Goal: Task Accomplishment & Management: Use online tool/utility

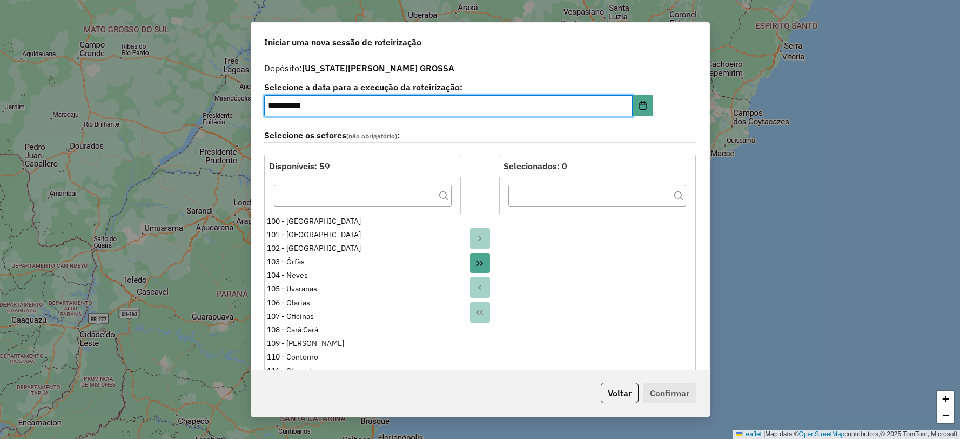
select select "*"
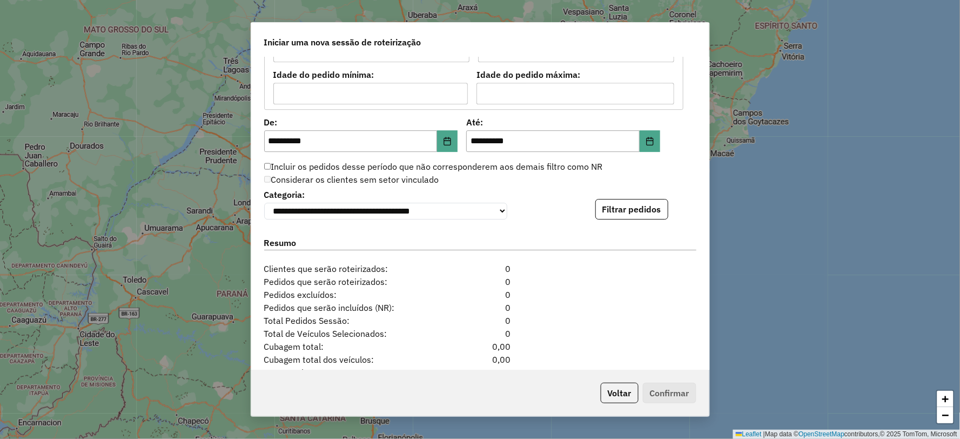
scroll to position [1055, 0]
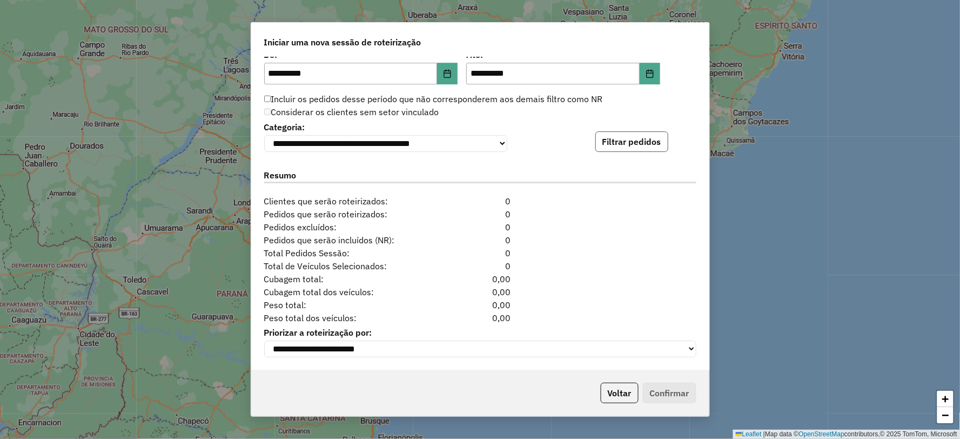
click at [636, 141] on button "Filtrar pedidos" at bounding box center [631, 141] width 73 height 21
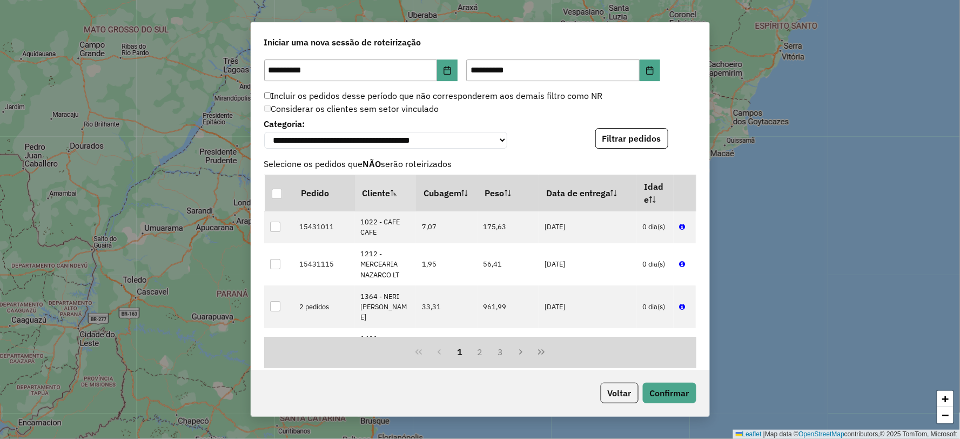
scroll to position [1278, 0]
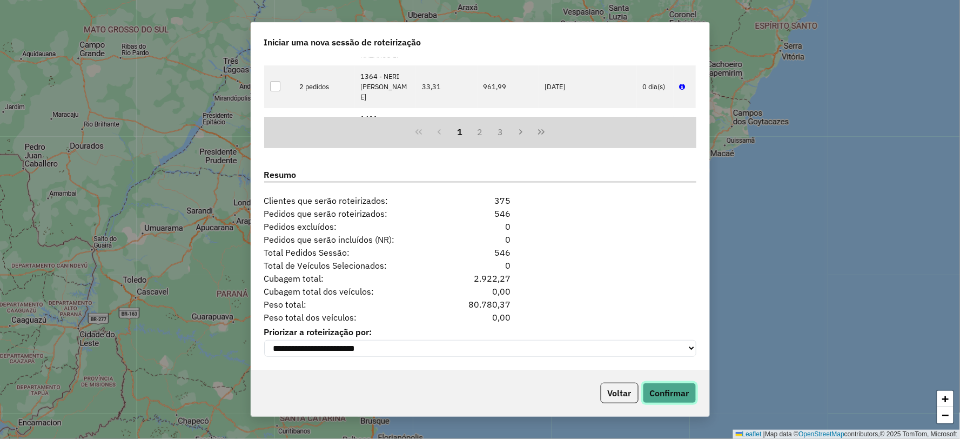
click at [661, 395] on button "Confirmar" at bounding box center [669, 392] width 53 height 21
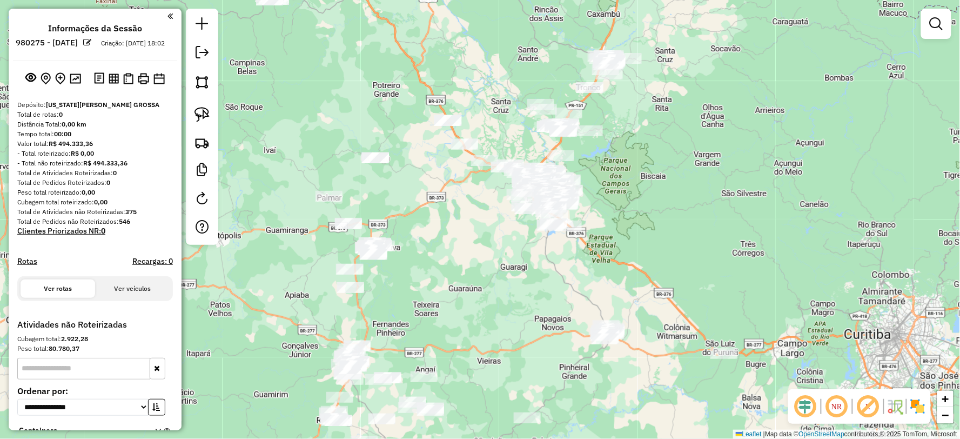
drag, startPoint x: 570, startPoint y: 298, endPoint x: 624, endPoint y: 261, distance: 65.3
click at [624, 261] on div "Janela de atendimento Grade de atendimento Capacidade Transportadoras Veículos …" at bounding box center [480, 219] width 960 height 439
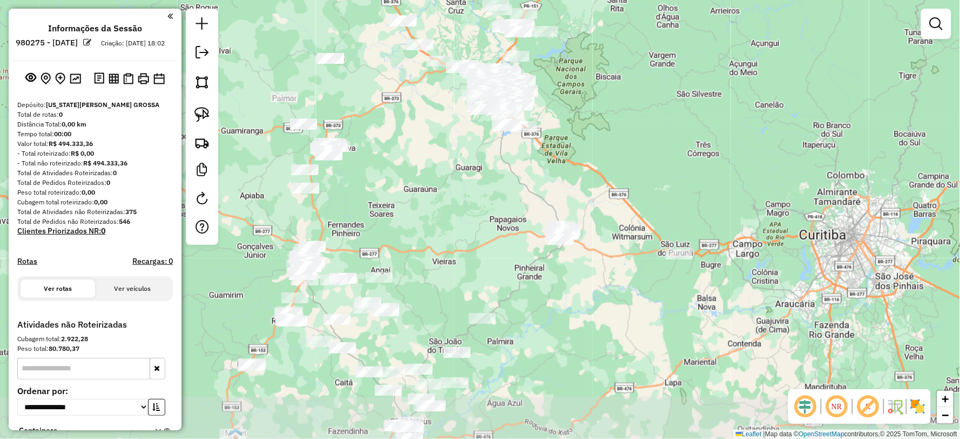
drag, startPoint x: 477, startPoint y: 305, endPoint x: 449, endPoint y: 220, distance: 89.8
click at [449, 220] on div "Janela de atendimento Grade de atendimento Capacidade Transportadoras Veículos …" at bounding box center [480, 219] width 960 height 439
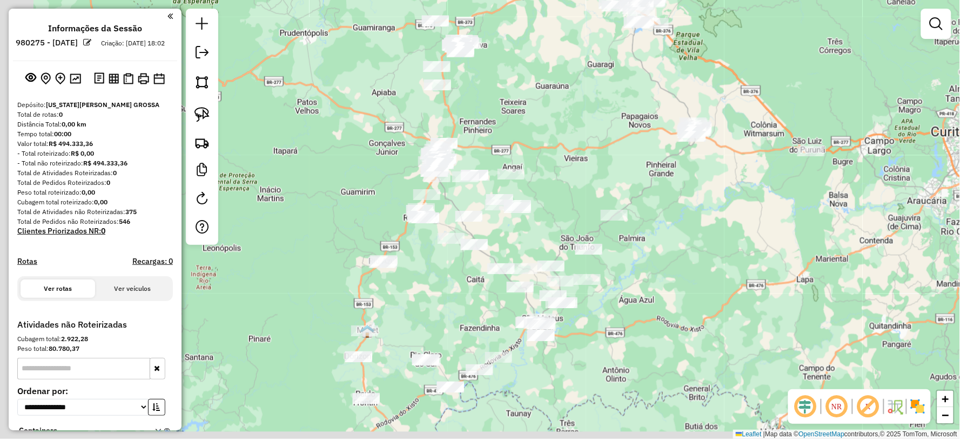
drag, startPoint x: 563, startPoint y: 333, endPoint x: 635, endPoint y: 246, distance: 113.2
click at [637, 246] on div "Janela de atendimento Grade de atendimento Capacidade Transportadoras Veículos …" at bounding box center [480, 219] width 960 height 439
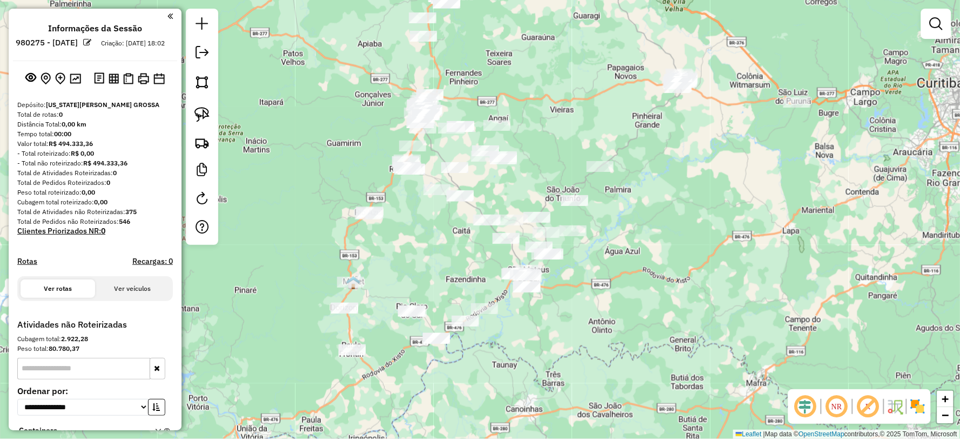
drag, startPoint x: 643, startPoint y: 272, endPoint x: 638, endPoint y: 256, distance: 17.1
click at [638, 256] on div "Janela de atendimento Grade de atendimento Capacidade Transportadoras Veículos …" at bounding box center [480, 219] width 960 height 439
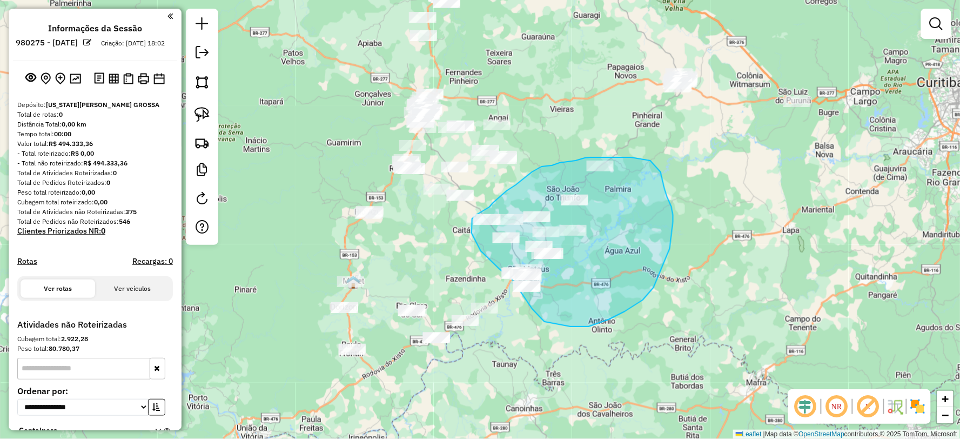
drag, startPoint x: 670, startPoint y: 248, endPoint x: 544, endPoint y: 321, distance: 145.0
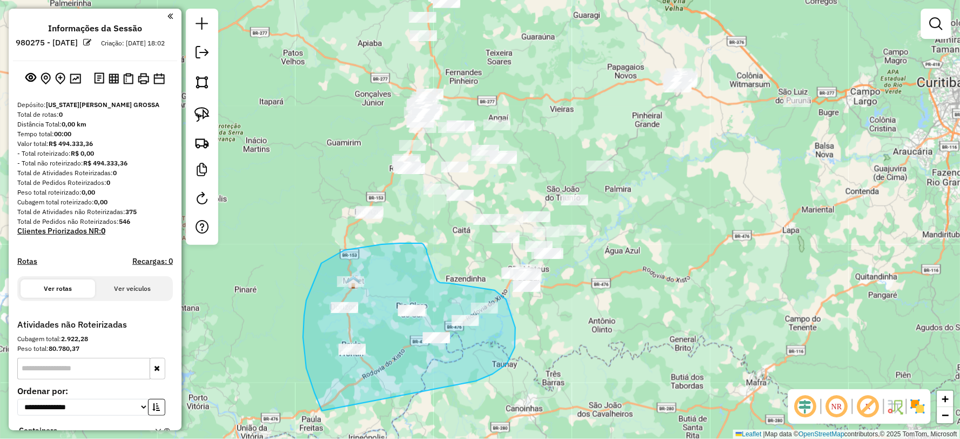
drag, startPoint x: 478, startPoint y: 380, endPoint x: 323, endPoint y: 410, distance: 158.0
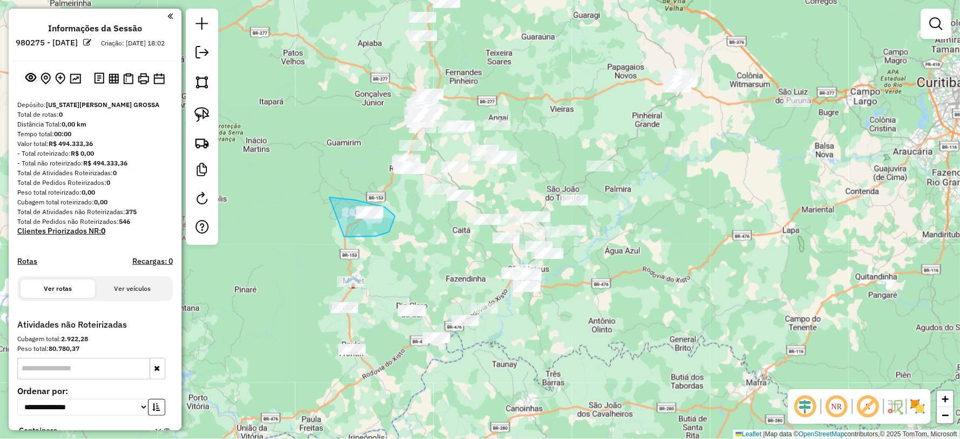
drag, startPoint x: 389, startPoint y: 231, endPoint x: 314, endPoint y: 201, distance: 80.9
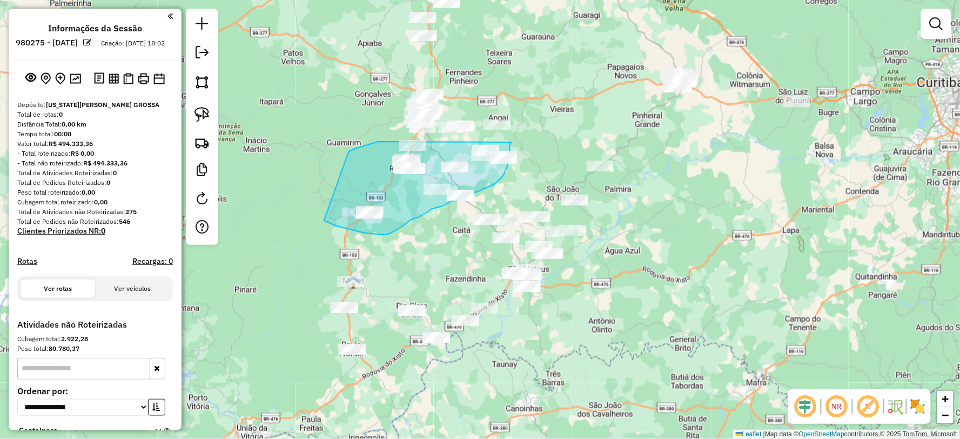
drag, startPoint x: 373, startPoint y: 233, endPoint x: 348, endPoint y: 152, distance: 84.6
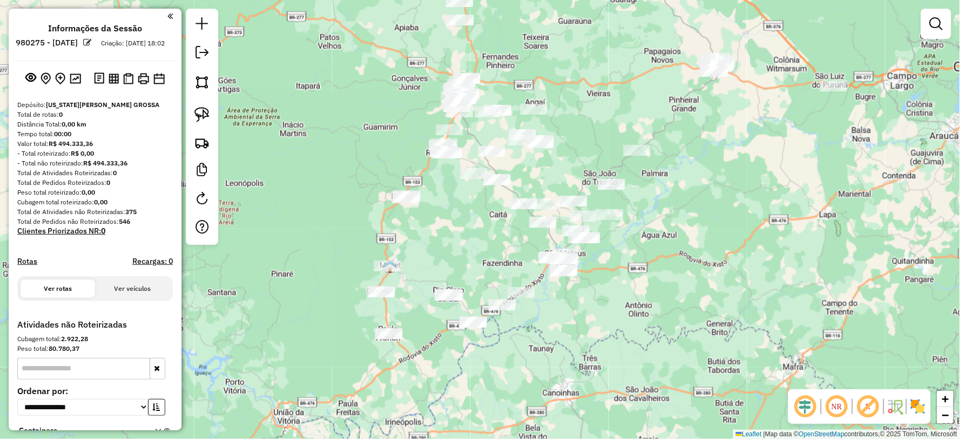
drag, startPoint x: 601, startPoint y: 287, endPoint x: 619, endPoint y: 279, distance: 20.1
click at [619, 279] on div "Janela de atendimento Grade de atendimento Capacidade Transportadoras Veículos …" at bounding box center [480, 219] width 960 height 439
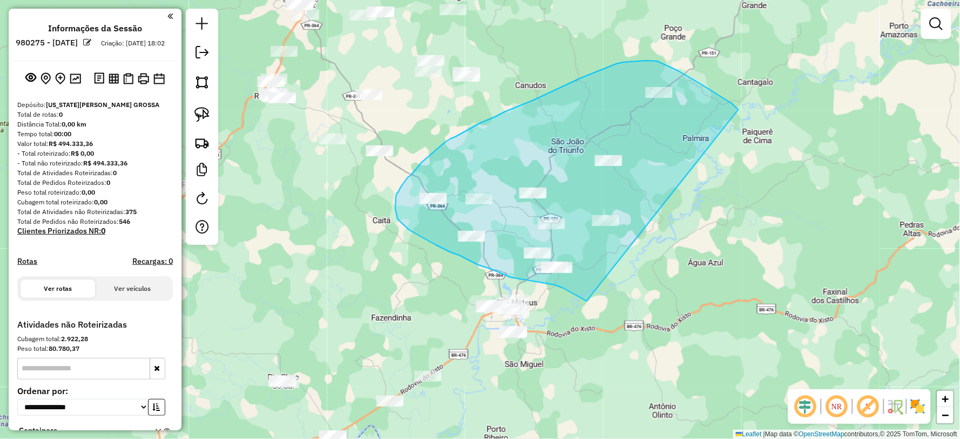
drag, startPoint x: 698, startPoint y: 83, endPoint x: 610, endPoint y: 308, distance: 241.8
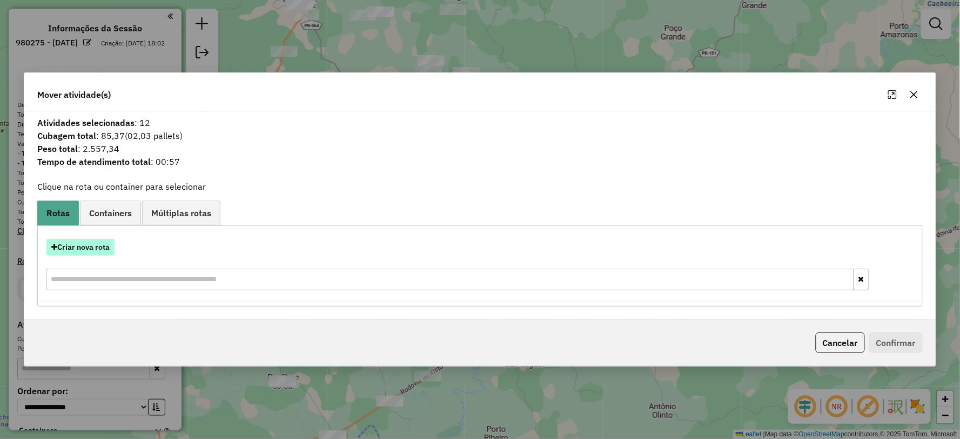
click at [92, 242] on button "Criar nova rota" at bounding box center [80, 247] width 68 height 17
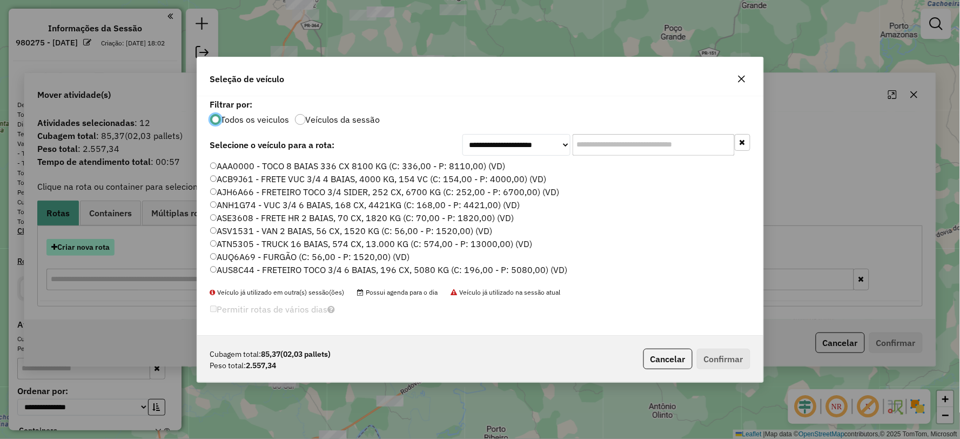
scroll to position [6, 3]
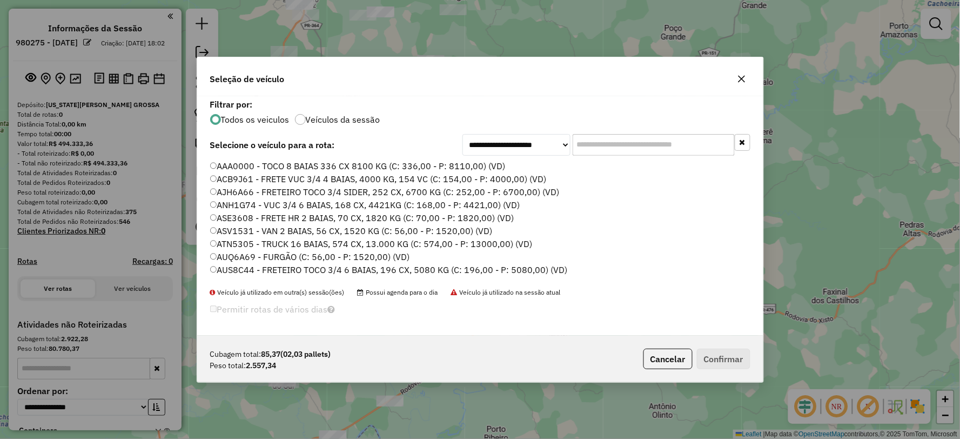
click at [634, 140] on input "text" at bounding box center [654, 145] width 162 height 22
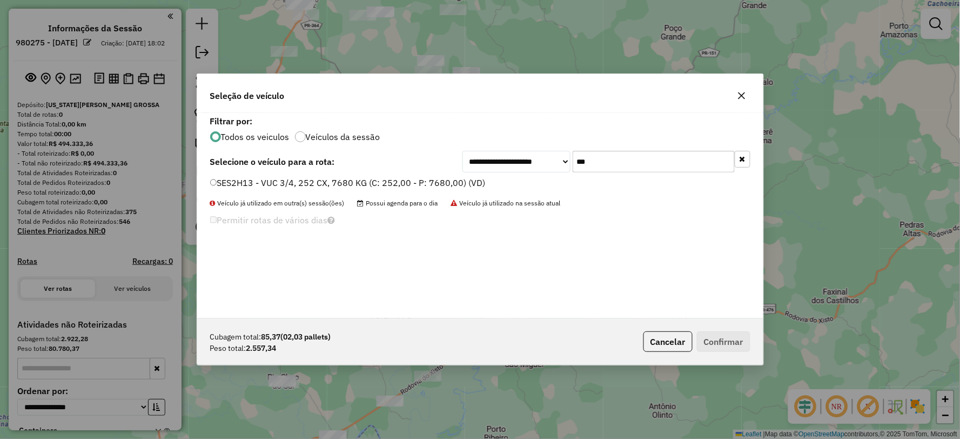
type input "***"
click at [220, 178] on label "SES2H13 - VUC 3/4, 252 CX, 7680 KG (C: 252,00 - P: 7680,00) (VD)" at bounding box center [347, 182] width 275 height 13
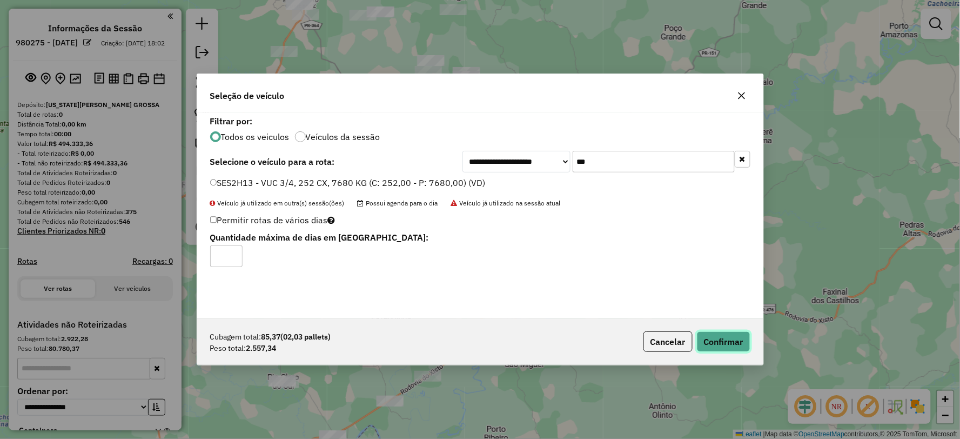
click at [737, 344] on button "Confirmar" at bounding box center [723, 341] width 53 height 21
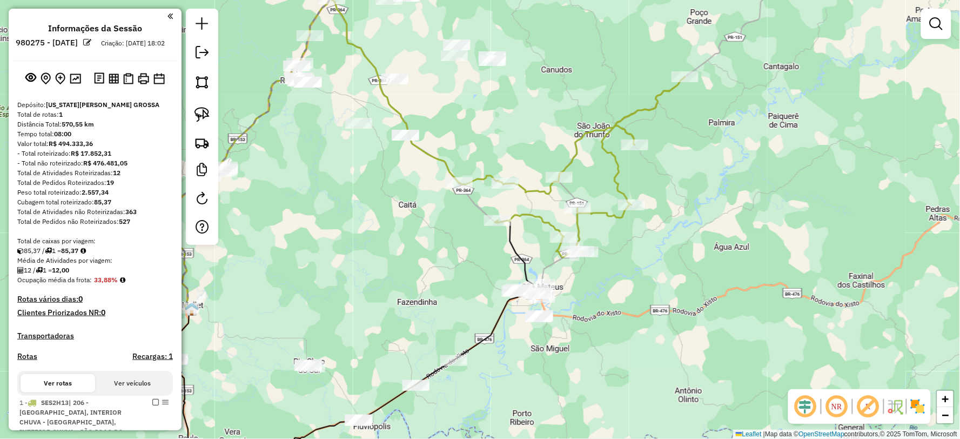
drag, startPoint x: 561, startPoint y: 320, endPoint x: 587, endPoint y: 304, distance: 30.3
click at [587, 304] on div "Janela de atendimento Grade de atendimento Capacidade Transportadoras Veículos …" at bounding box center [480, 219] width 960 height 439
select select "**********"
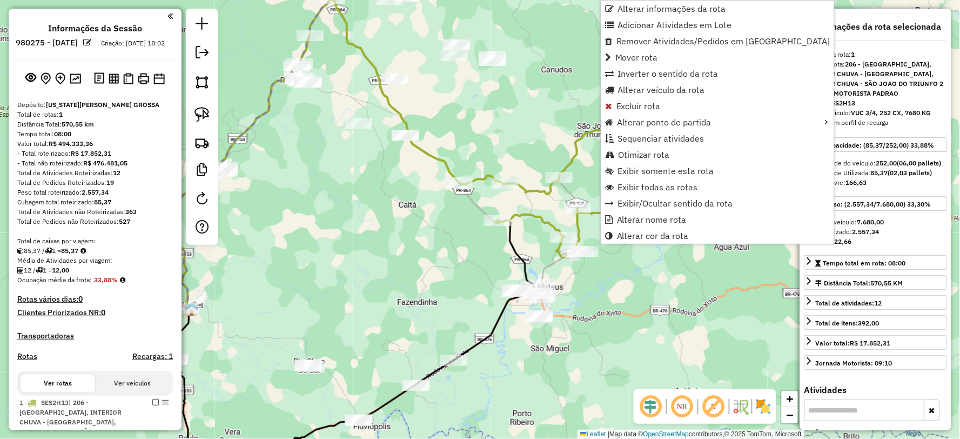
scroll to position [267, 0]
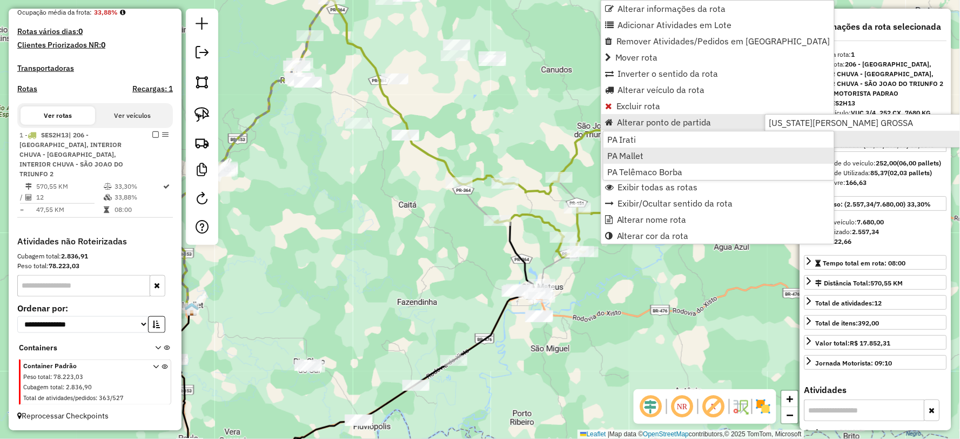
click at [640, 159] on span "PA Mallet" at bounding box center [625, 155] width 37 height 9
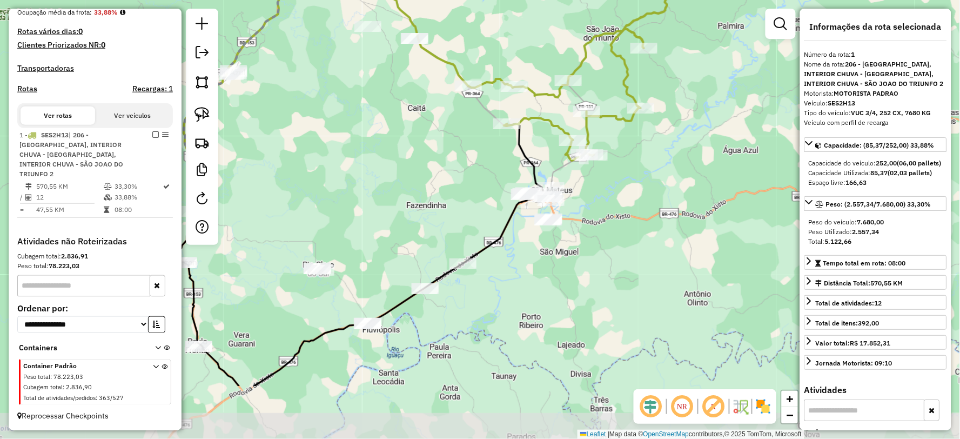
drag, startPoint x: 603, startPoint y: 346, endPoint x: 614, endPoint y: 269, distance: 78.0
click at [614, 269] on div "Janela de atendimento Grade de atendimento Capacidade Transportadoras Veículos …" at bounding box center [480, 219] width 960 height 439
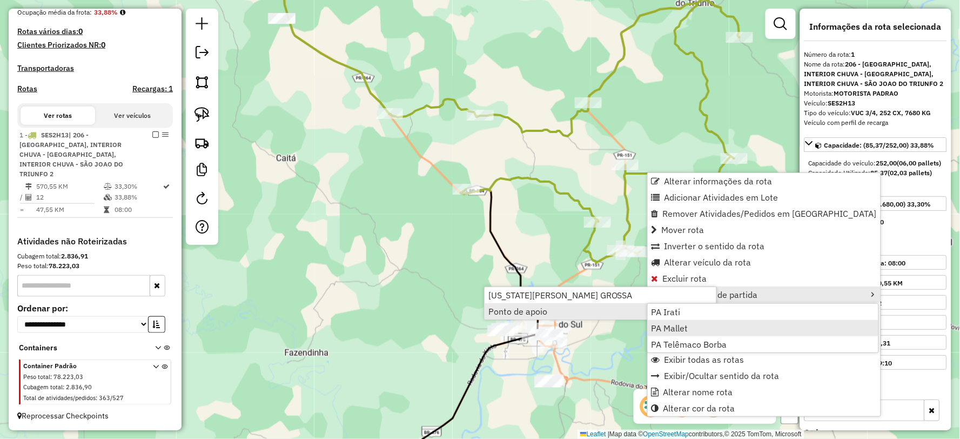
click at [672, 328] on span "PA Mallet" at bounding box center [669, 328] width 37 height 9
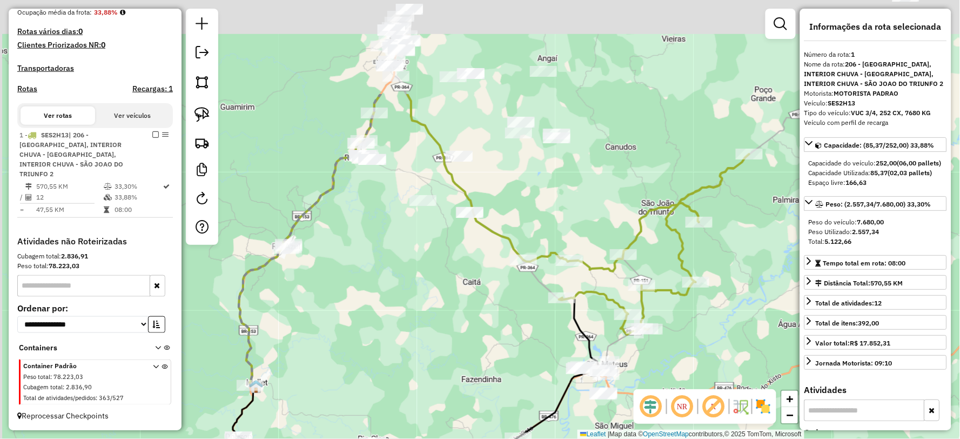
drag, startPoint x: 428, startPoint y: 168, endPoint x: 490, endPoint y: 358, distance: 200.0
click at [490, 358] on div "Janela de atendimento Grade de atendimento Capacidade Transportadoras Veículos …" at bounding box center [480, 219] width 960 height 439
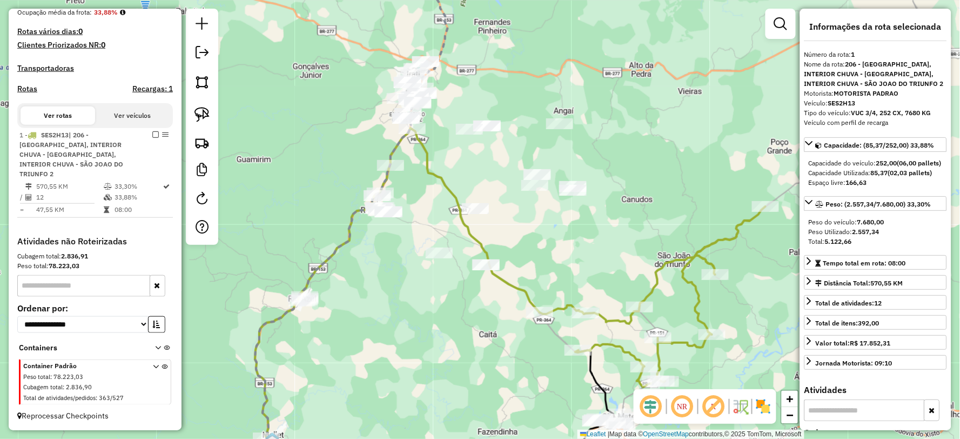
click at [617, 319] on icon at bounding box center [653, 296] width 226 height 180
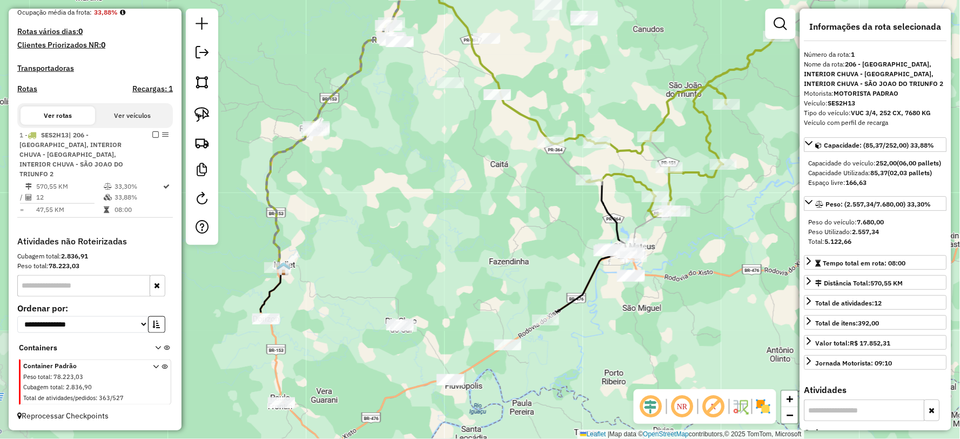
drag, startPoint x: 470, startPoint y: 315, endPoint x: 479, endPoint y: 191, distance: 124.5
click at [479, 191] on div "Janela de atendimento Grade de atendimento Capacidade Transportadoras Veículos …" at bounding box center [480, 219] width 960 height 439
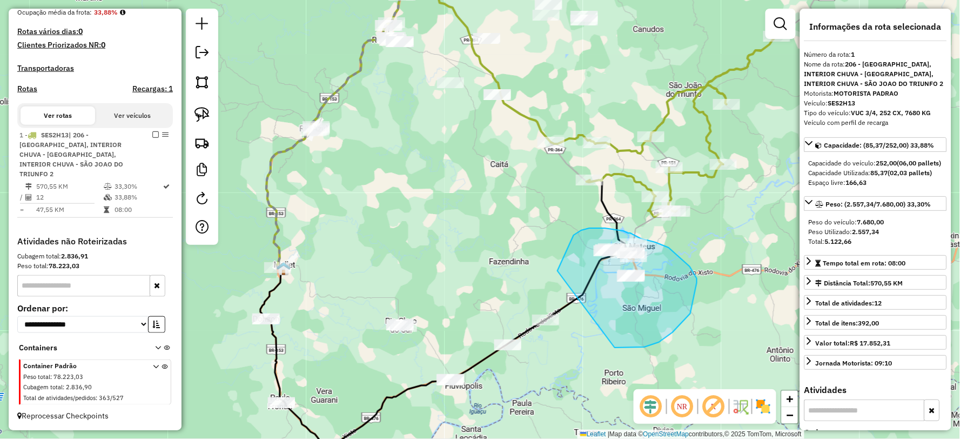
drag, startPoint x: 659, startPoint y: 342, endPoint x: 557, endPoint y: 271, distance: 124.1
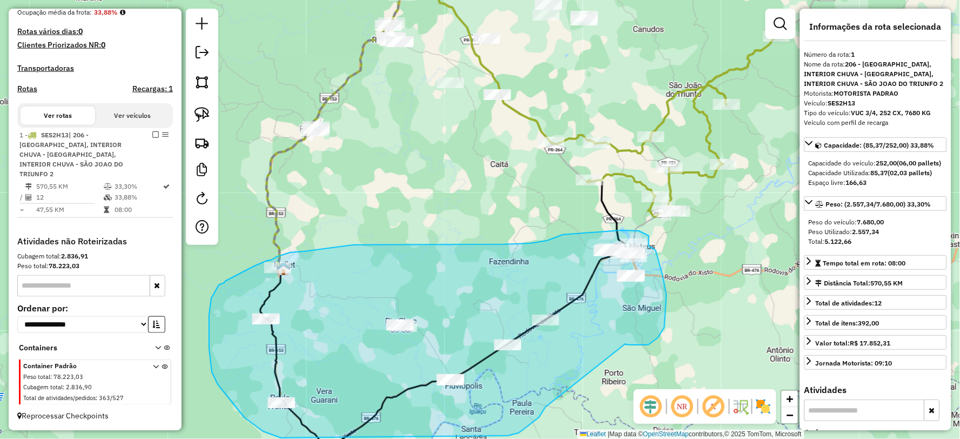
drag, startPoint x: 625, startPoint y: 344, endPoint x: 546, endPoint y: 407, distance: 101.9
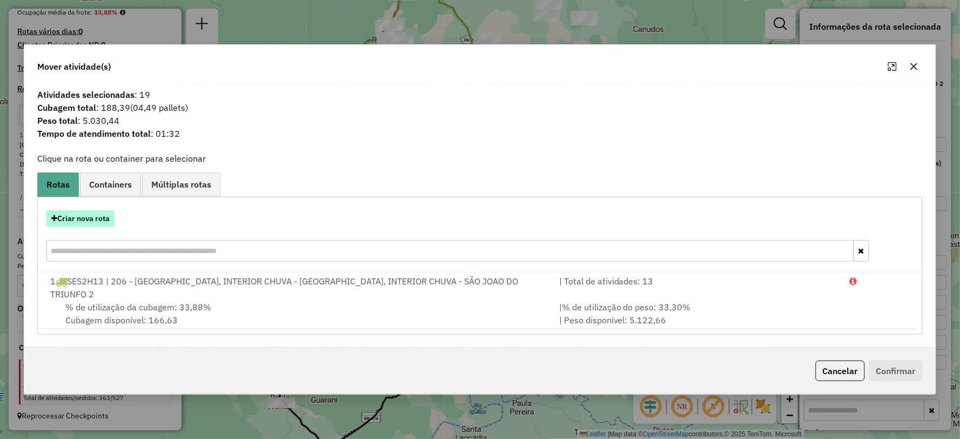
click at [92, 218] on button "Criar nova rota" at bounding box center [80, 218] width 68 height 17
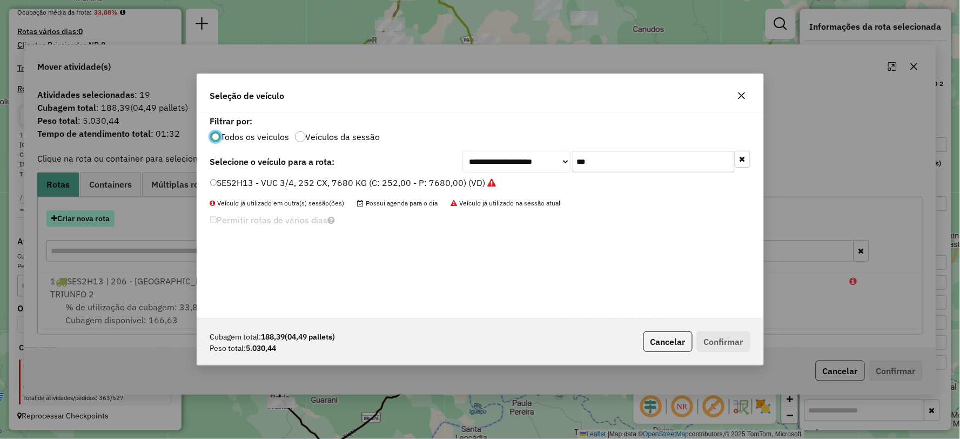
scroll to position [6, 3]
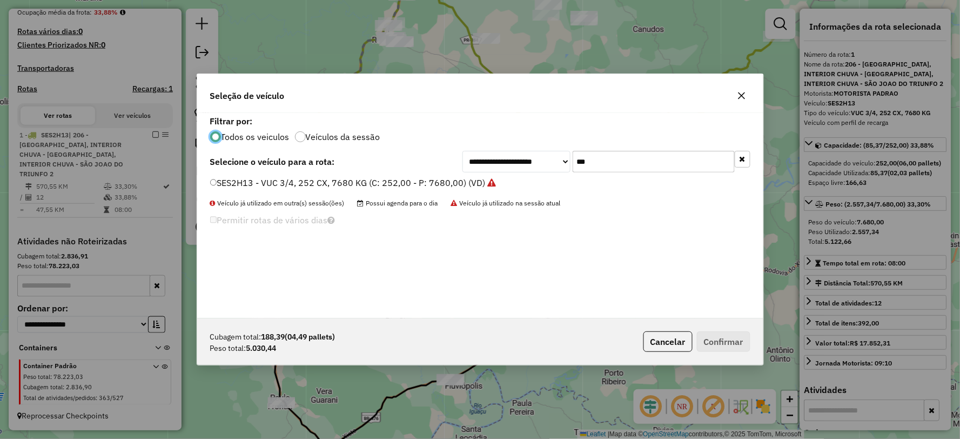
drag, startPoint x: 628, startPoint y: 166, endPoint x: 505, endPoint y: 166, distance: 123.1
click at [505, 166] on div "**********" at bounding box center [606, 162] width 288 height 22
type input "***"
click at [222, 179] on label "SES2H16 - VUC 3/4, 252 CX, 7680 KG (C: 252,00 - P: 7680,00) (VD)" at bounding box center [347, 182] width 275 height 13
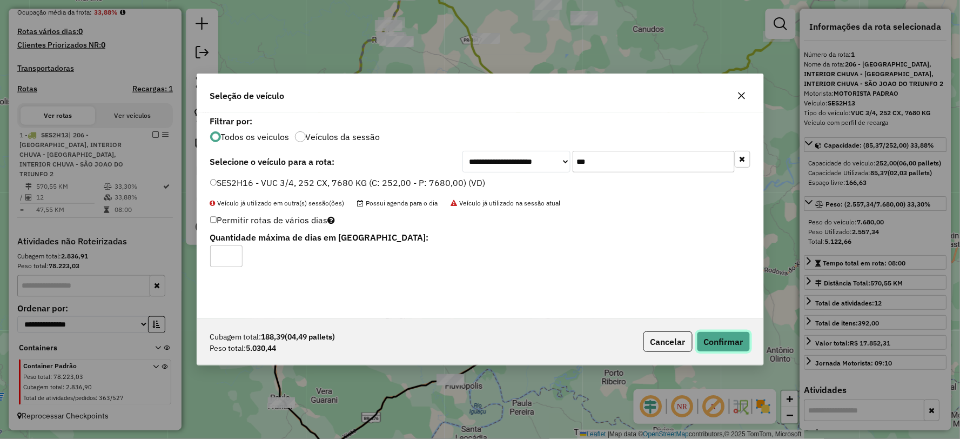
click at [736, 341] on button "Confirmar" at bounding box center [723, 341] width 53 height 21
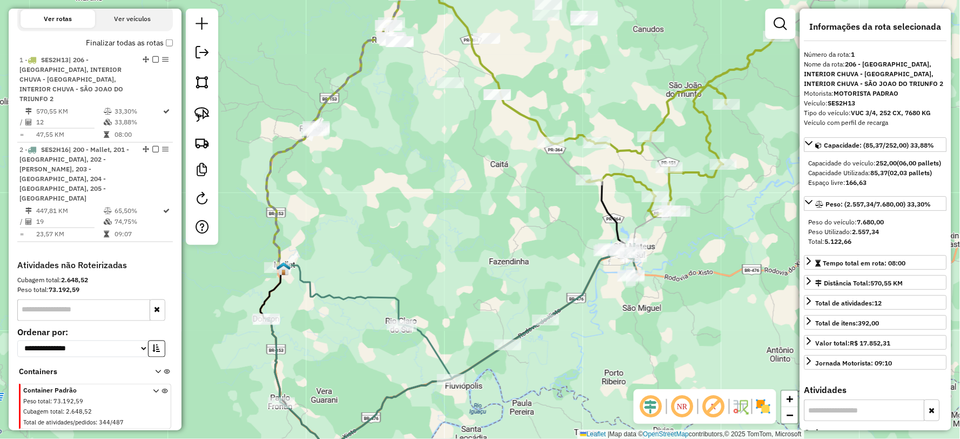
scroll to position [369, 0]
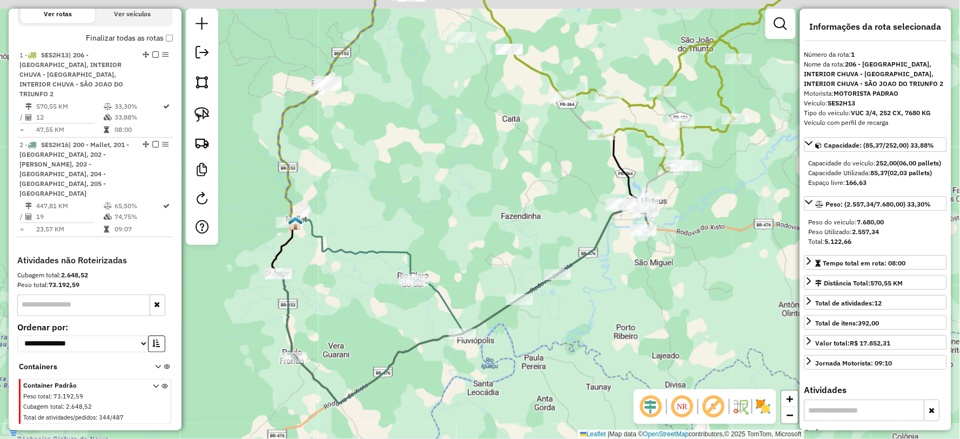
drag, startPoint x: 473, startPoint y: 232, endPoint x: 427, endPoint y: 253, distance: 50.3
click at [427, 253] on div "Janela de atendimento Grade de atendimento Capacidade Transportadoras Veículos …" at bounding box center [480, 219] width 960 height 439
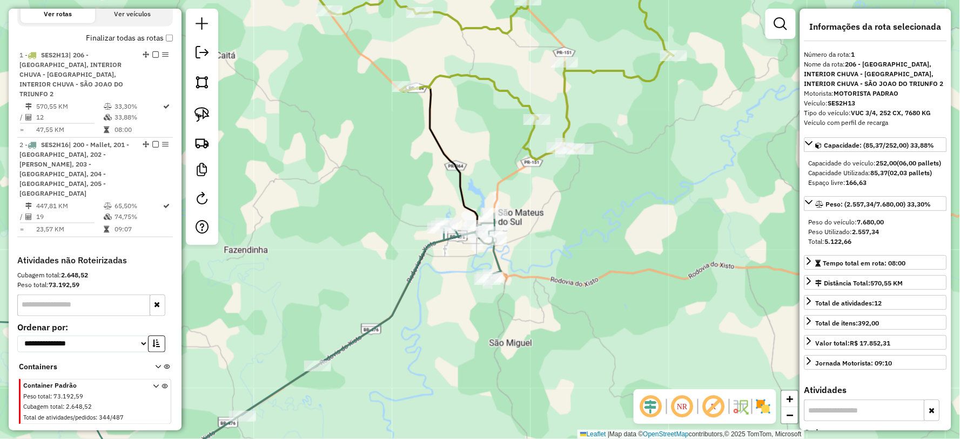
click at [564, 119] on icon at bounding box center [501, 58] width 345 height 204
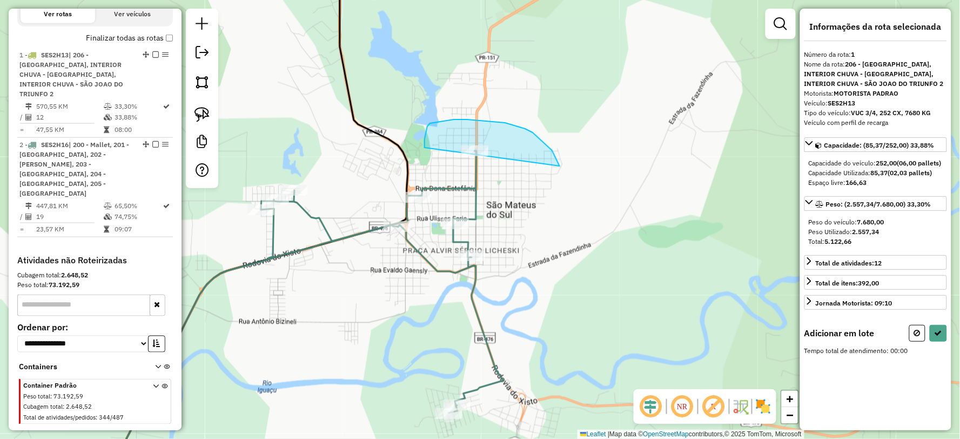
drag, startPoint x: 557, startPoint y: 160, endPoint x: 499, endPoint y: 179, distance: 61.3
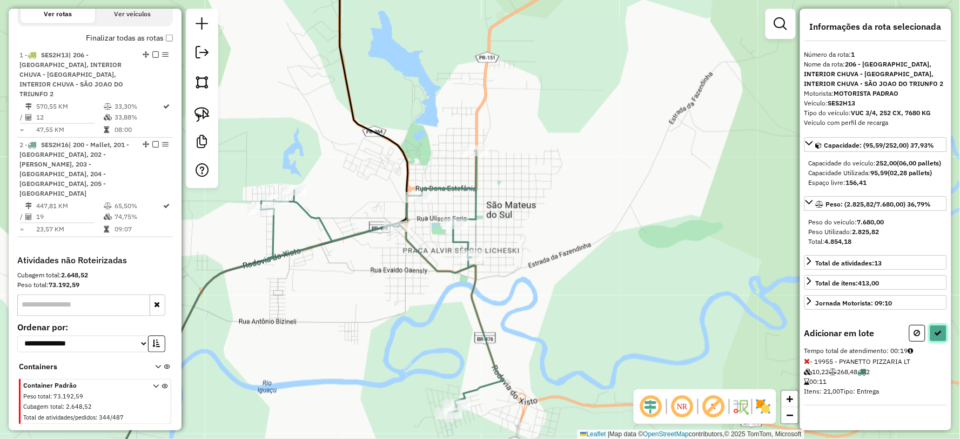
click at [937, 336] on icon at bounding box center [938, 333] width 8 height 8
select select "**********"
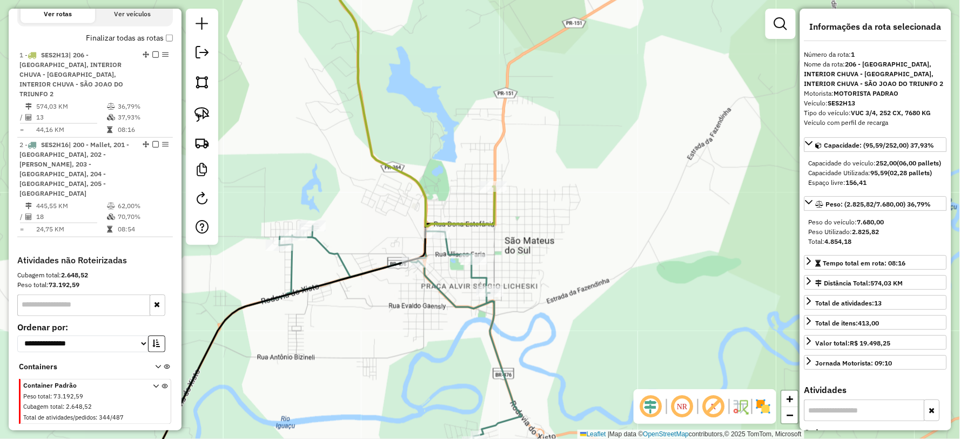
click at [423, 192] on icon at bounding box center [494, 91] width 388 height 270
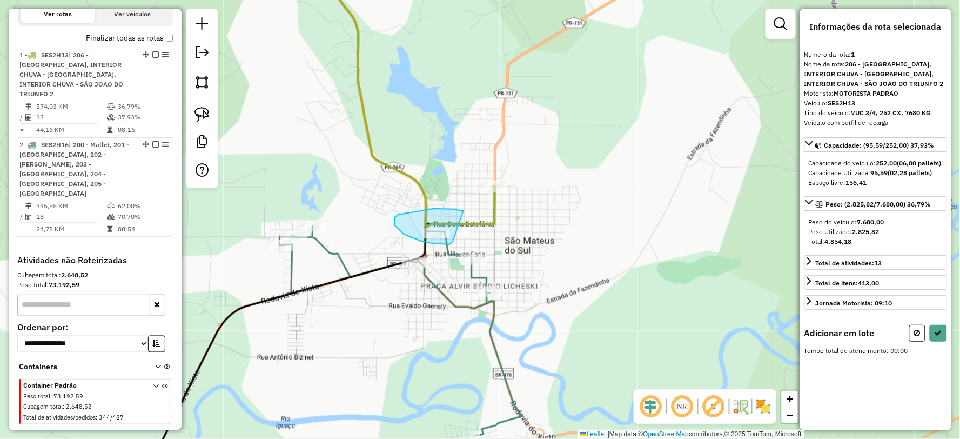
drag, startPoint x: 463, startPoint y: 211, endPoint x: 455, endPoint y: 221, distance: 13.5
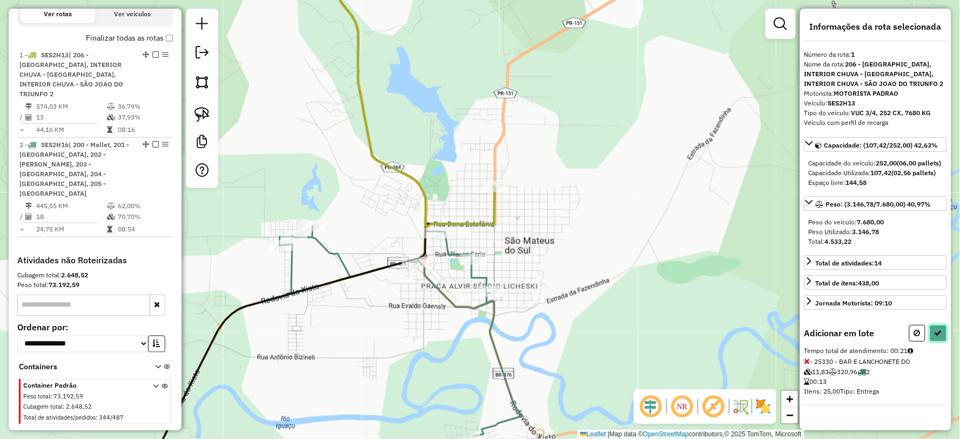
click at [934, 336] on icon at bounding box center [938, 333] width 8 height 8
select select "**********"
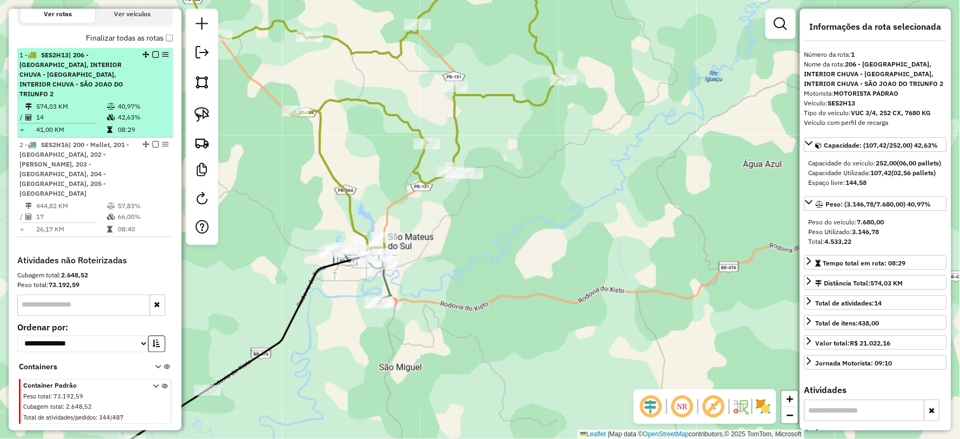
click at [152, 58] on em at bounding box center [155, 54] width 6 height 6
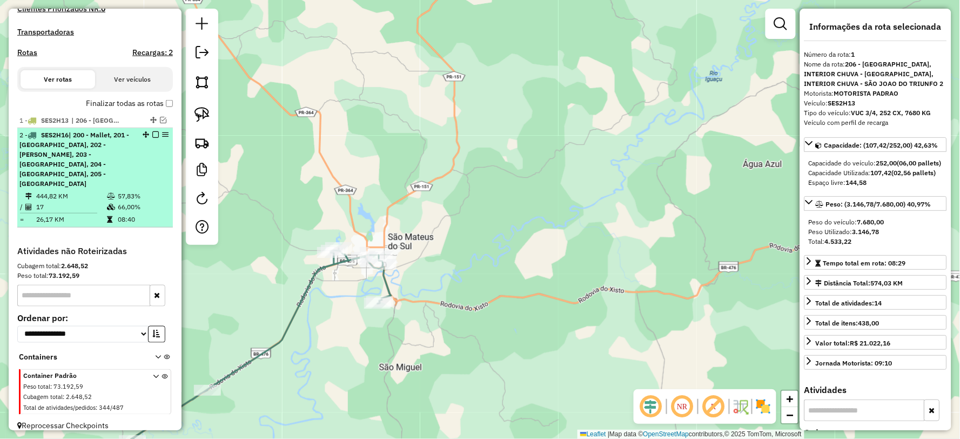
click at [153, 138] on em at bounding box center [155, 134] width 6 height 6
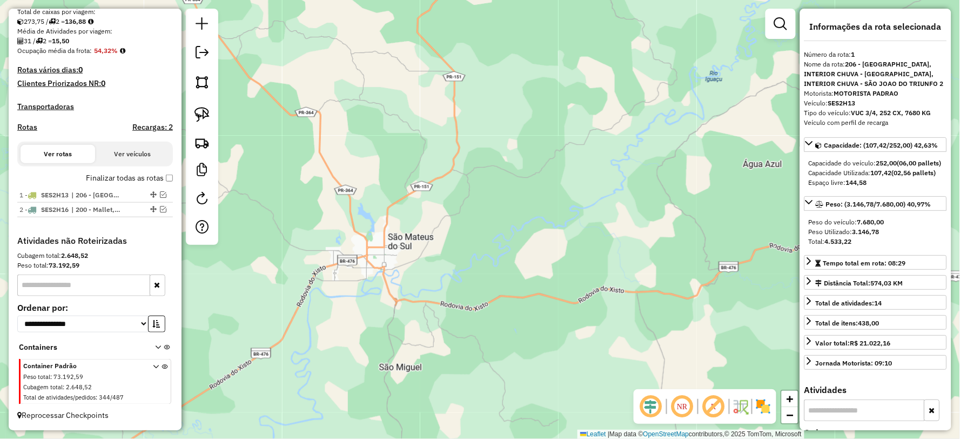
scroll to position [238, 0]
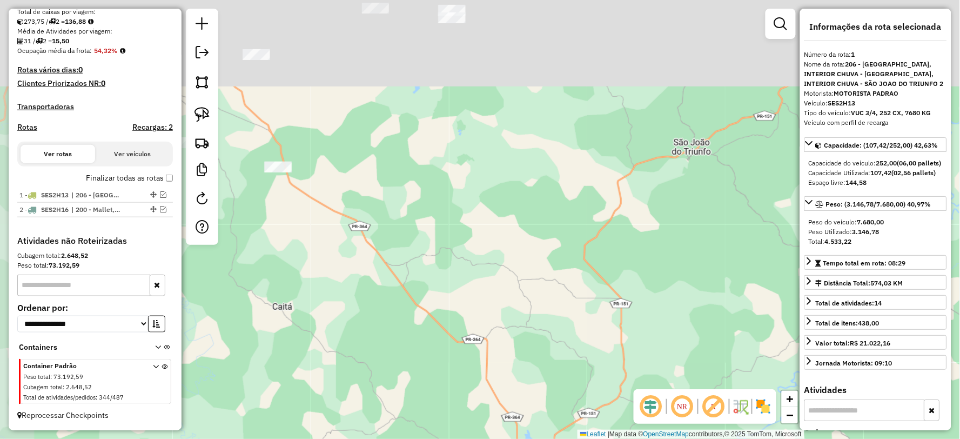
drag, startPoint x: 388, startPoint y: 222, endPoint x: 511, endPoint y: 347, distance: 175.7
click at [509, 367] on div "Janela de atendimento Grade de atendimento Capacidade Transportadoras Veículos …" at bounding box center [480, 219] width 960 height 439
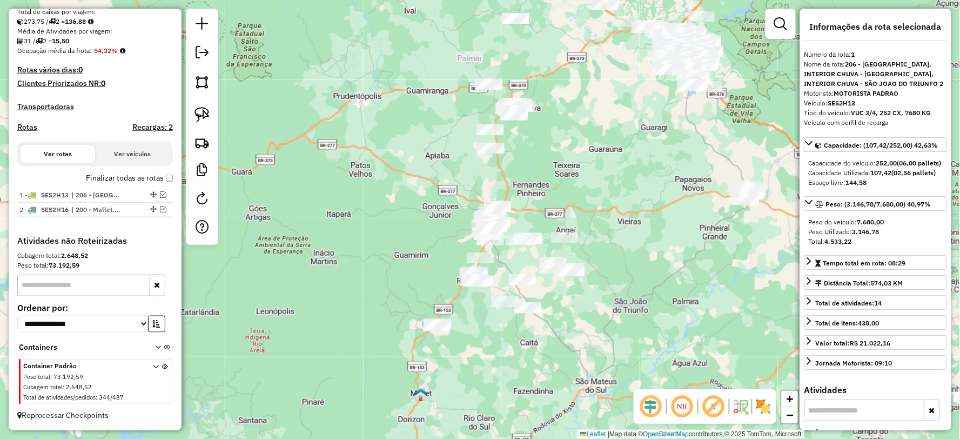
drag, startPoint x: 415, startPoint y: 347, endPoint x: 449, endPoint y: 390, distance: 54.9
click at [449, 390] on div "Janela de atendimento Grade de atendimento Capacidade Transportadoras Veículos …" at bounding box center [480, 219] width 960 height 439
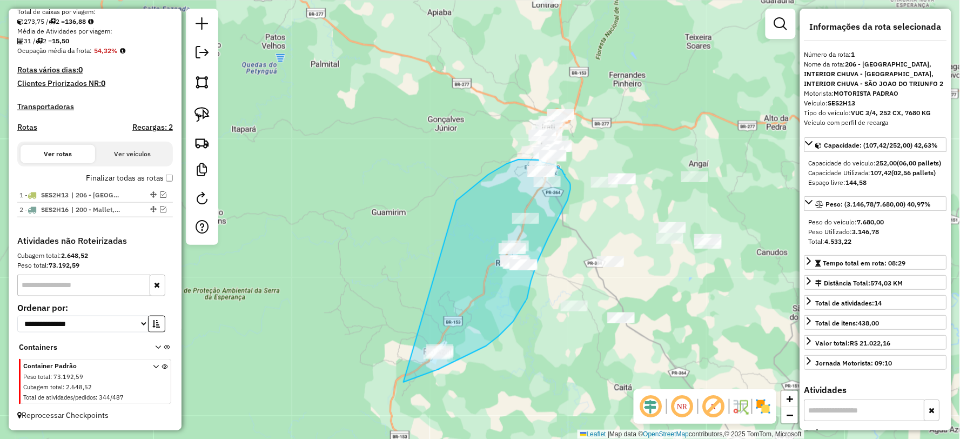
drag, startPoint x: 403, startPoint y: 382, endPoint x: 441, endPoint y: 214, distance: 172.2
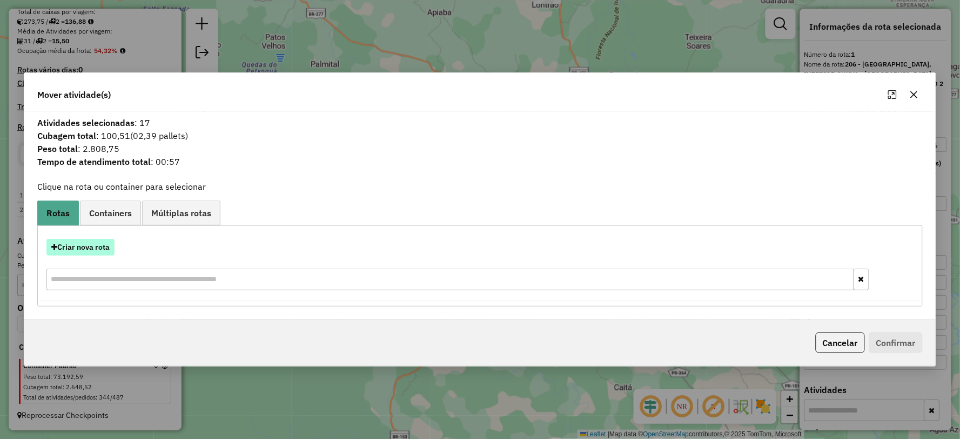
click at [92, 247] on button "Criar nova rota" at bounding box center [80, 247] width 68 height 17
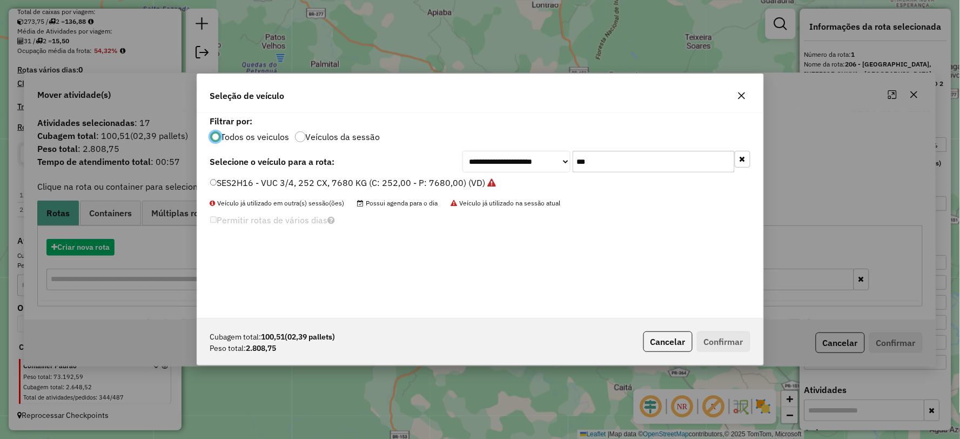
scroll to position [6, 3]
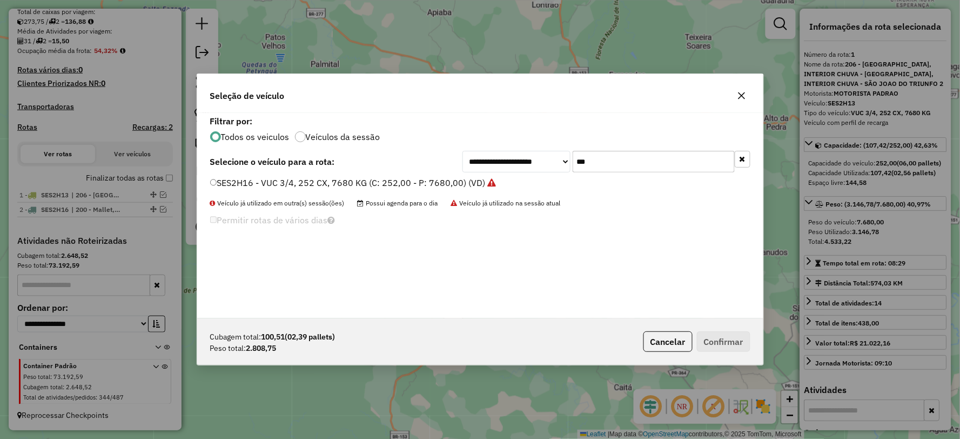
drag, startPoint x: 636, startPoint y: 160, endPoint x: 514, endPoint y: 171, distance: 123.1
click at [514, 171] on div "**********" at bounding box center [606, 162] width 288 height 22
type input "***"
click at [239, 184] on label "RHE4B10 - TOCO 8 BAIAS, 308 CX, 8600 KG (C: 308,00 - P: 8600,00) (VD)" at bounding box center [360, 182] width 300 height 13
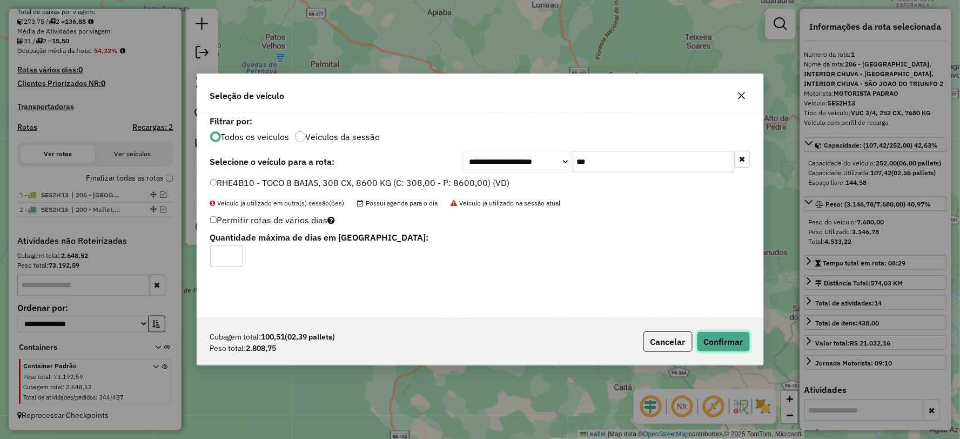
click at [719, 342] on button "Confirmar" at bounding box center [723, 341] width 53 height 21
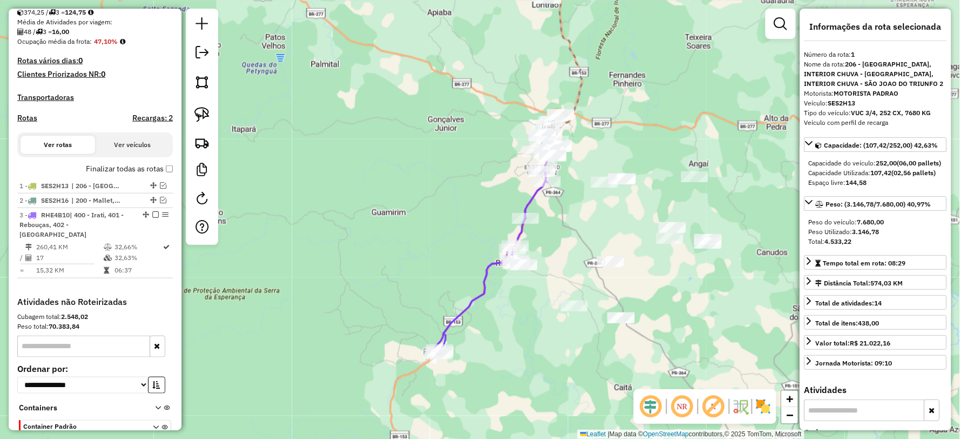
scroll to position [299, 0]
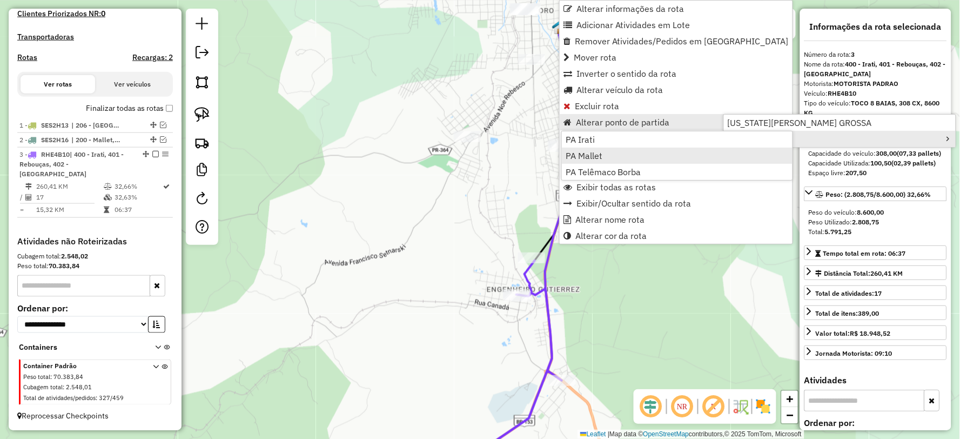
click at [608, 153] on link "PA Mallet" at bounding box center [677, 155] width 231 height 16
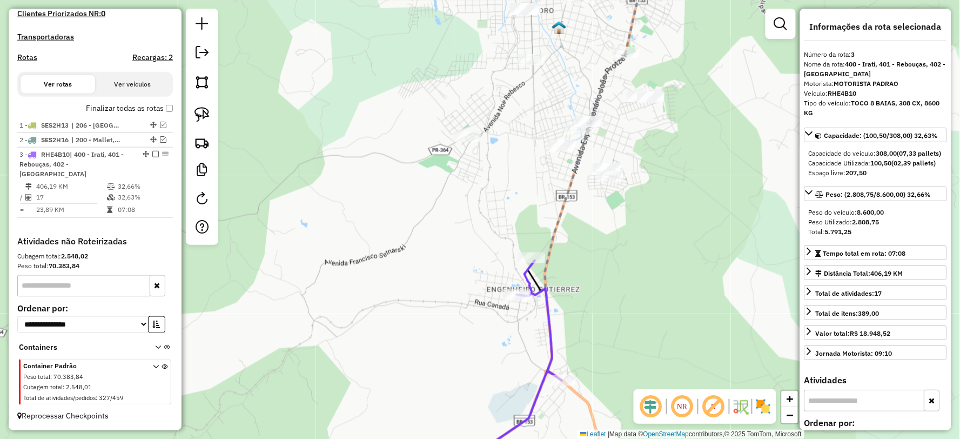
click at [555, 230] on icon at bounding box center [563, 219] width 200 height 526
click at [546, 309] on icon at bounding box center [512, 371] width 98 height 222
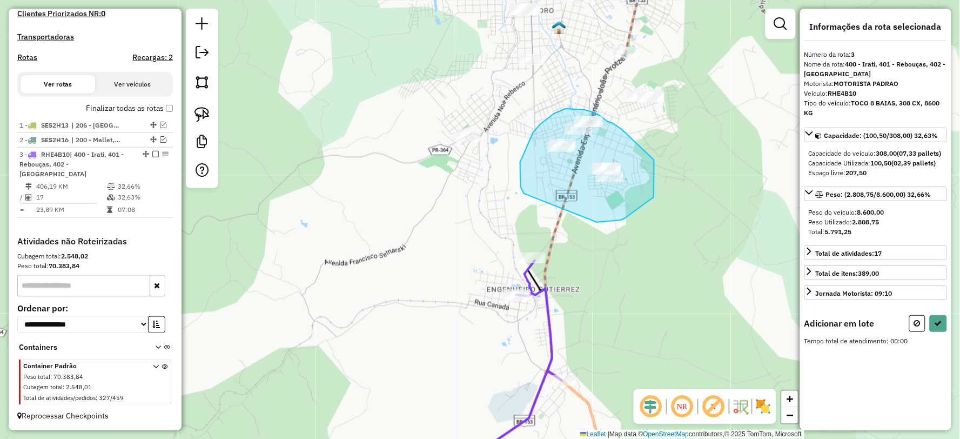
drag, startPoint x: 597, startPoint y: 222, endPoint x: 525, endPoint y: 197, distance: 76.0
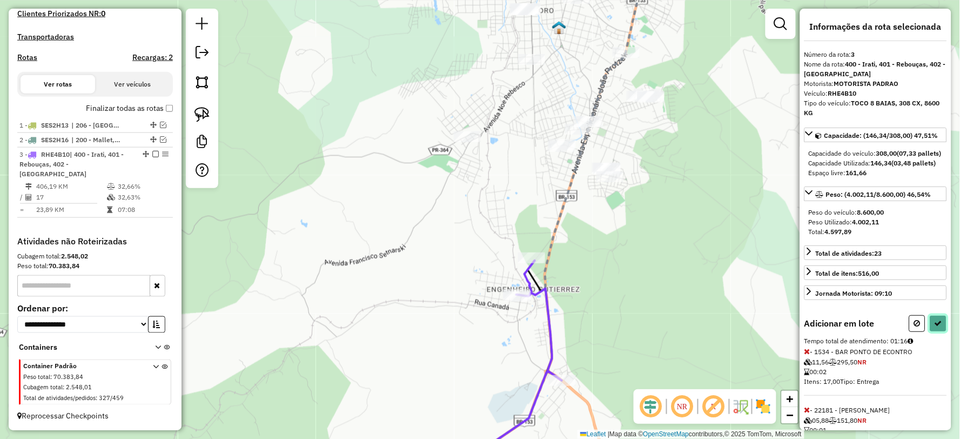
click at [937, 327] on icon at bounding box center [938, 323] width 8 height 8
select select "**********"
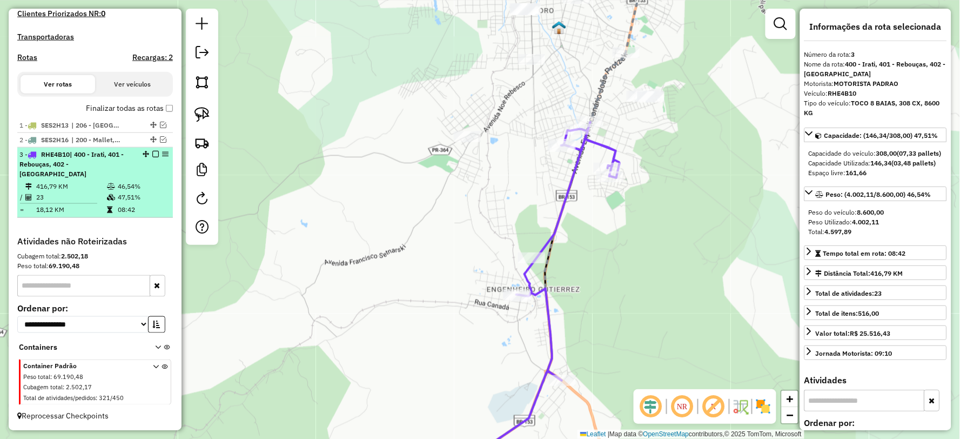
click at [152, 157] on em at bounding box center [155, 154] width 6 height 6
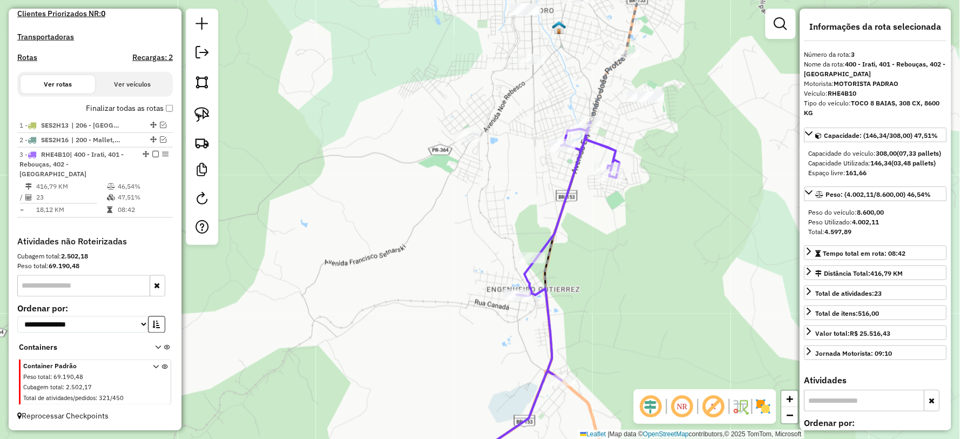
scroll to position [253, 0]
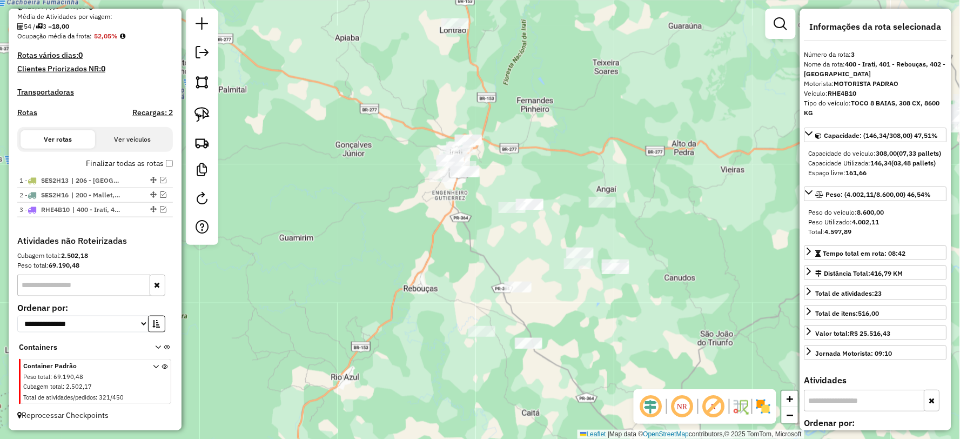
drag, startPoint x: 492, startPoint y: 267, endPoint x: 480, endPoint y: 244, distance: 26.1
click at [480, 244] on div "Janela de atendimento Grade de atendimento Capacidade Transportadoras Veículos …" at bounding box center [480, 219] width 960 height 439
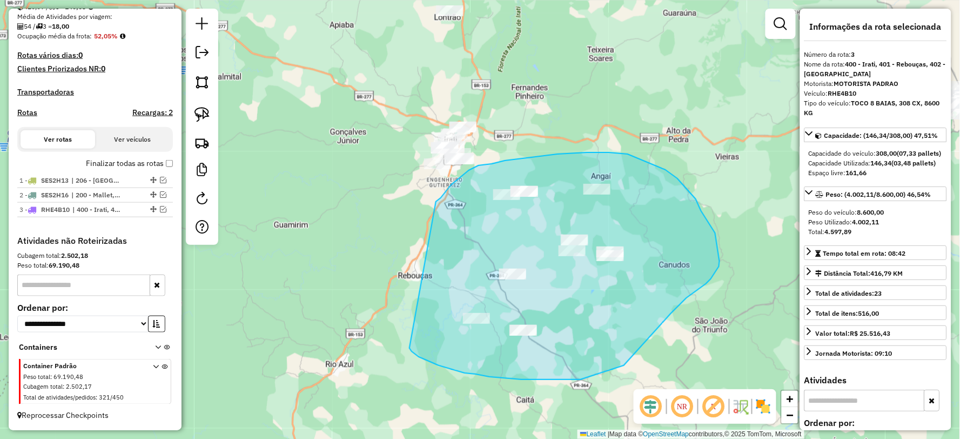
drag, startPoint x: 419, startPoint y: 356, endPoint x: 436, endPoint y: 201, distance: 156.0
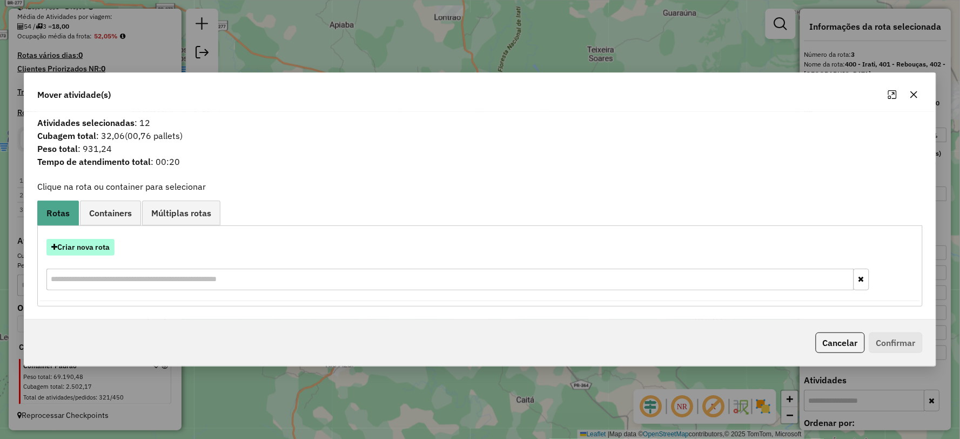
click at [89, 242] on button "Criar nova rota" at bounding box center [80, 247] width 68 height 17
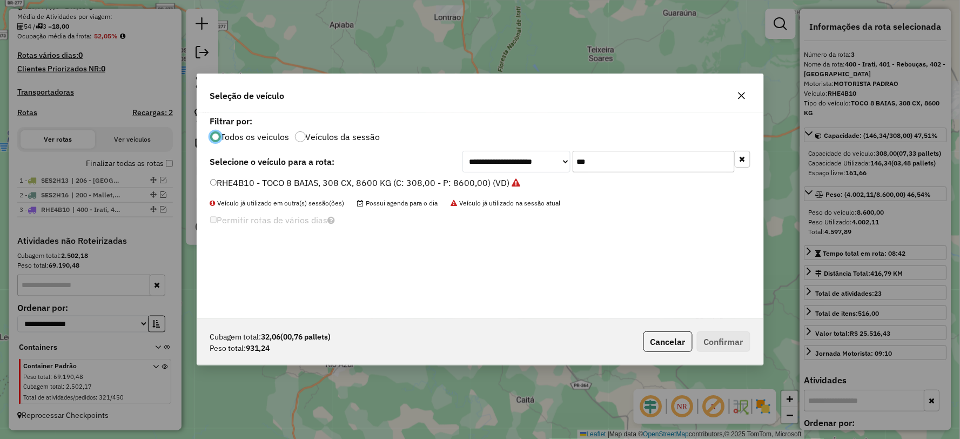
scroll to position [6, 3]
click at [538, 165] on div "**********" at bounding box center [606, 162] width 288 height 22
type input "***"
click at [258, 176] on label "SES2H11 - VUC 3/4, 252 CX, 7680 KG (C: 252,00 - P: 7680,00) (VD)" at bounding box center [347, 182] width 275 height 13
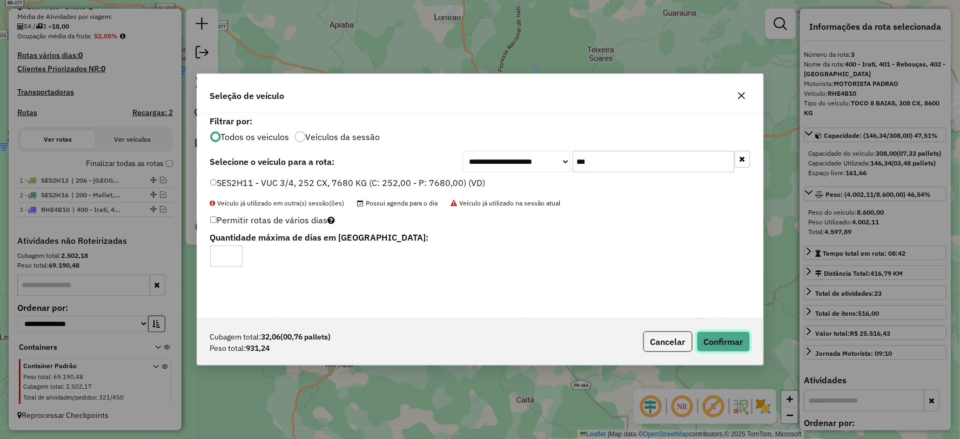
click at [724, 341] on button "Confirmar" at bounding box center [723, 341] width 53 height 21
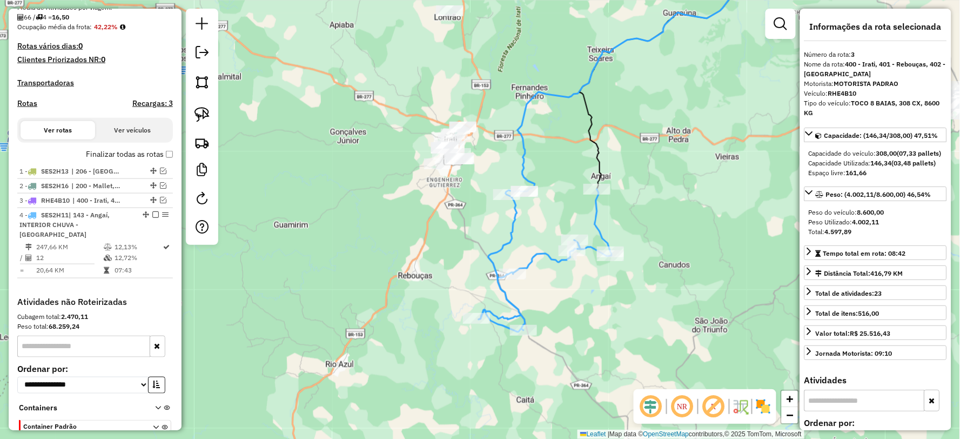
scroll to position [323, 0]
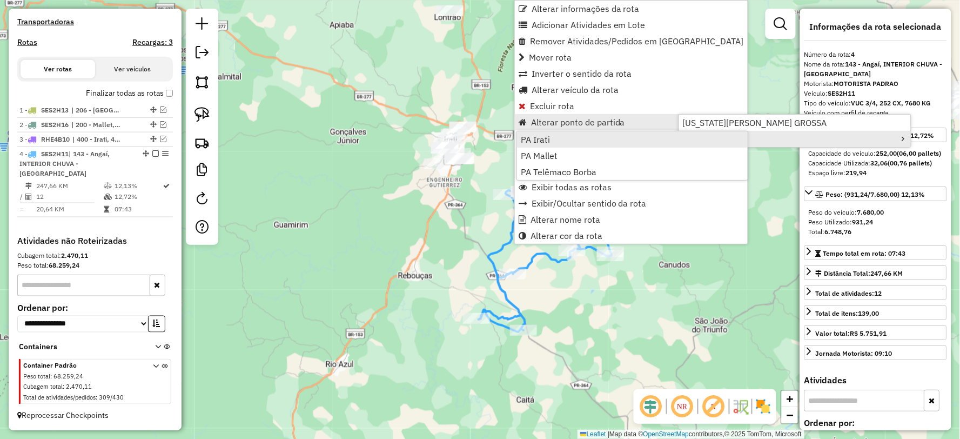
click at [550, 138] on link "PA Irati" at bounding box center [632, 139] width 231 height 16
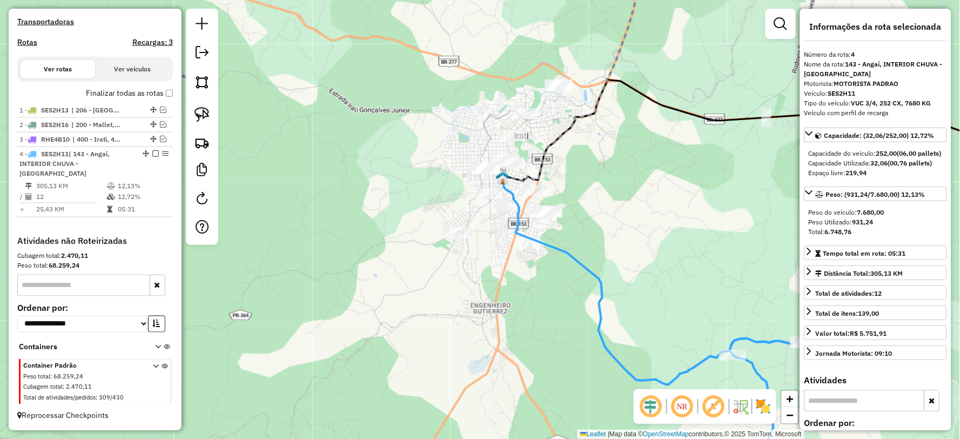
click at [598, 280] on icon at bounding box center [653, 281] width 301 height 207
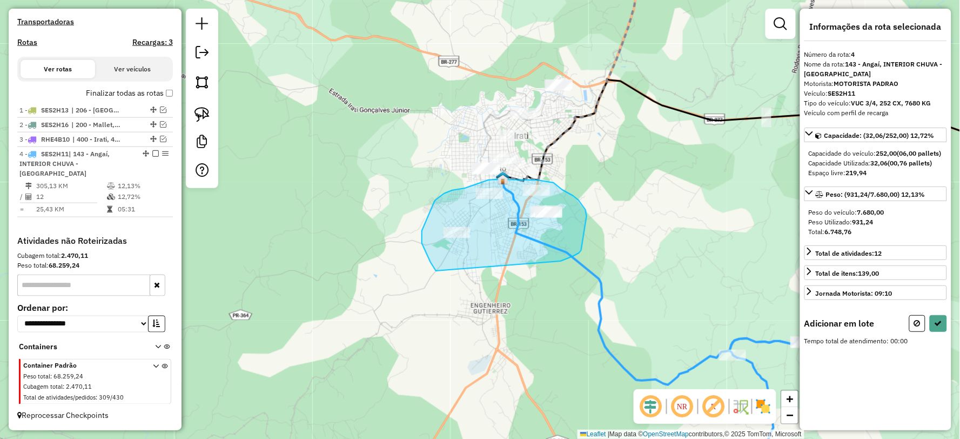
drag, startPoint x: 561, startPoint y: 261, endPoint x: 445, endPoint y: 272, distance: 116.6
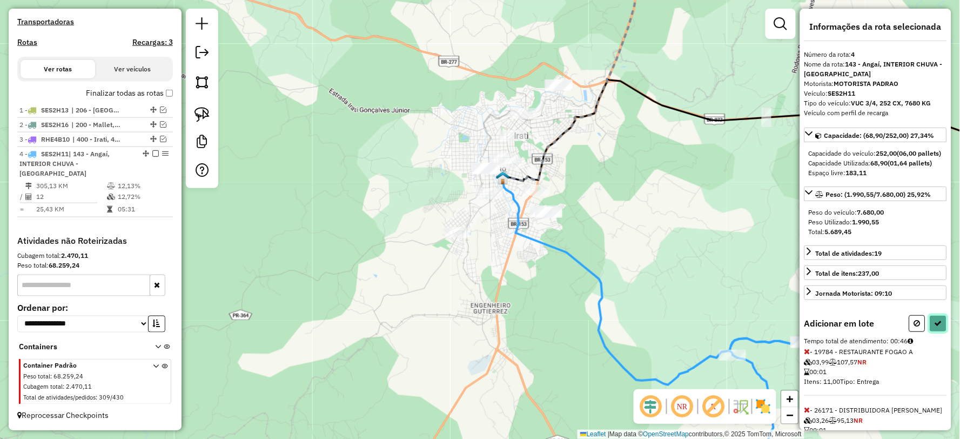
click at [936, 327] on icon at bounding box center [938, 323] width 8 height 8
select select "**********"
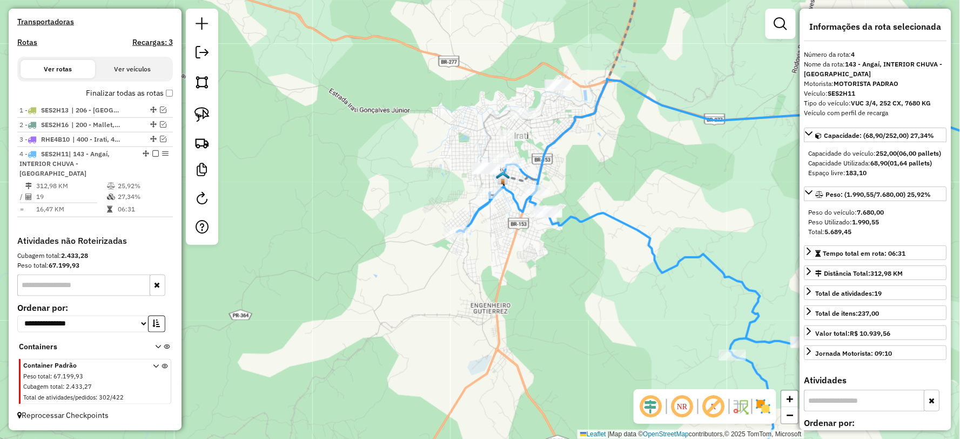
click at [576, 217] on icon at bounding box center [757, 280] width 600 height 403
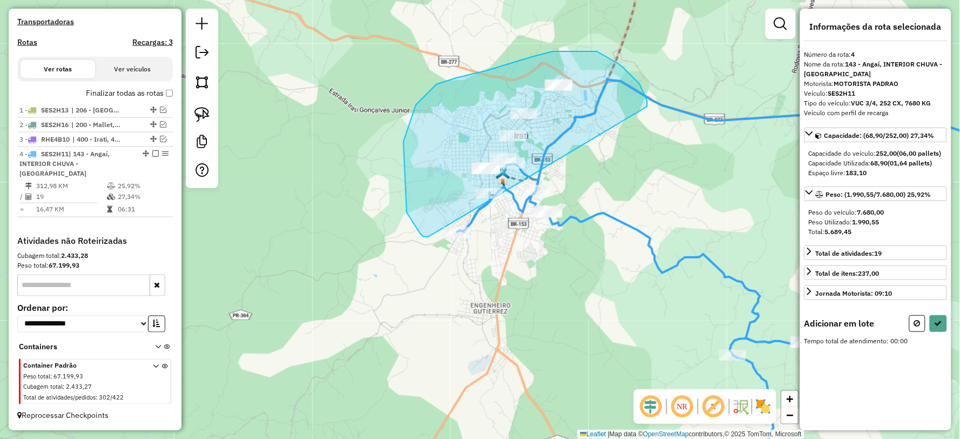
drag, startPoint x: 645, startPoint y: 95, endPoint x: 429, endPoint y: 235, distance: 257.2
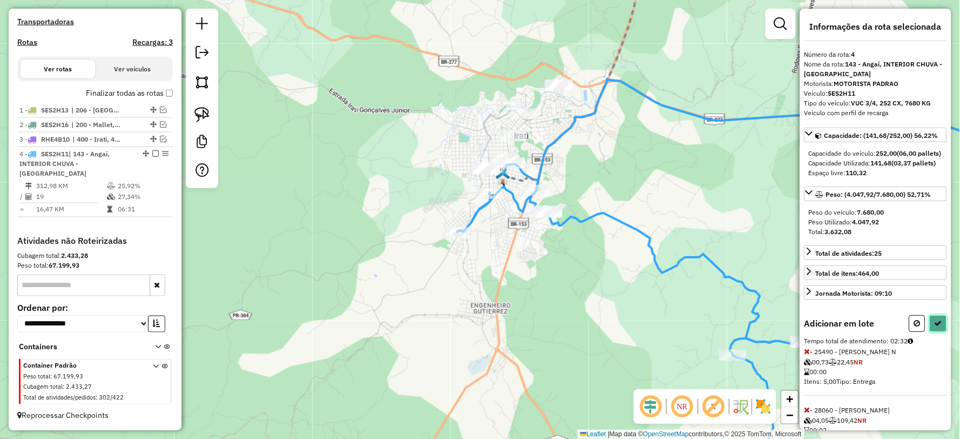
click at [939, 327] on icon at bounding box center [938, 323] width 8 height 8
select select "**********"
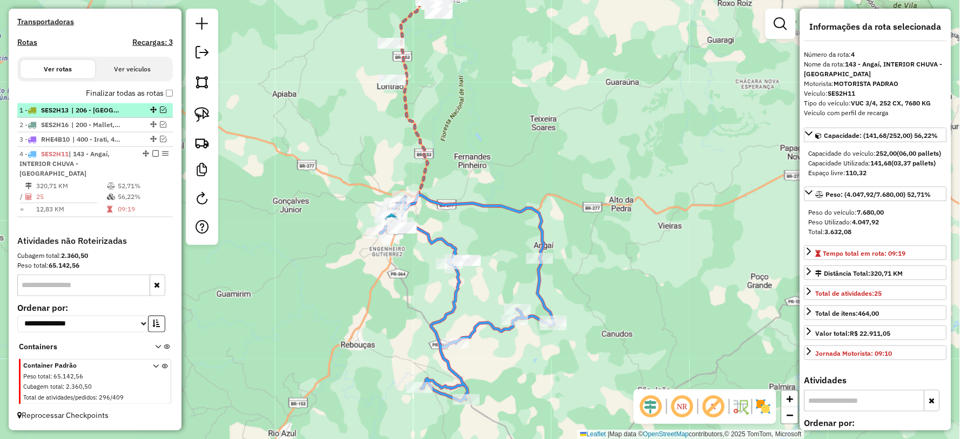
click at [160, 110] on em at bounding box center [163, 109] width 6 height 6
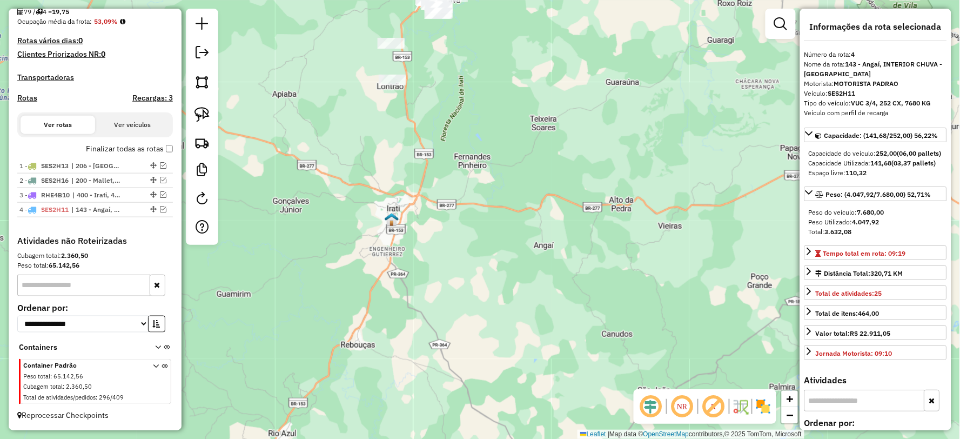
scroll to position [267, 0]
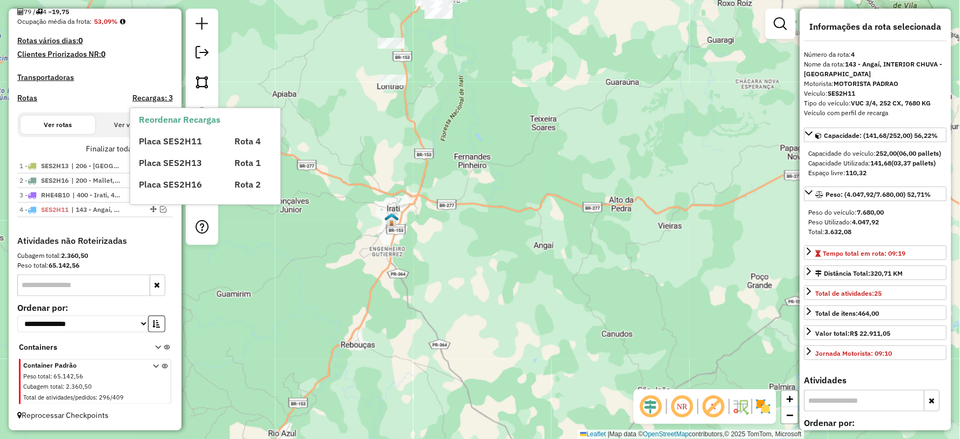
click at [166, 150] on div "Placa SES2H11 Rota 4 Placa SES2H13 Rota 1 Placa SES2H16 Rota 2" at bounding box center [214, 158] width 151 height 65
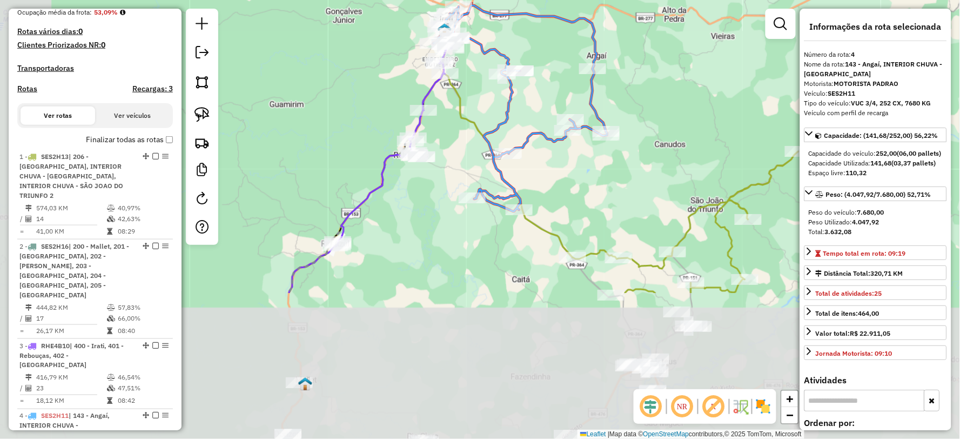
drag, startPoint x: 615, startPoint y: 352, endPoint x: 668, endPoint y: 158, distance: 201.0
click at [668, 158] on div "Janela de atendimento Grade de atendimento Capacidade Transportadoras Veículos …" at bounding box center [480, 219] width 960 height 439
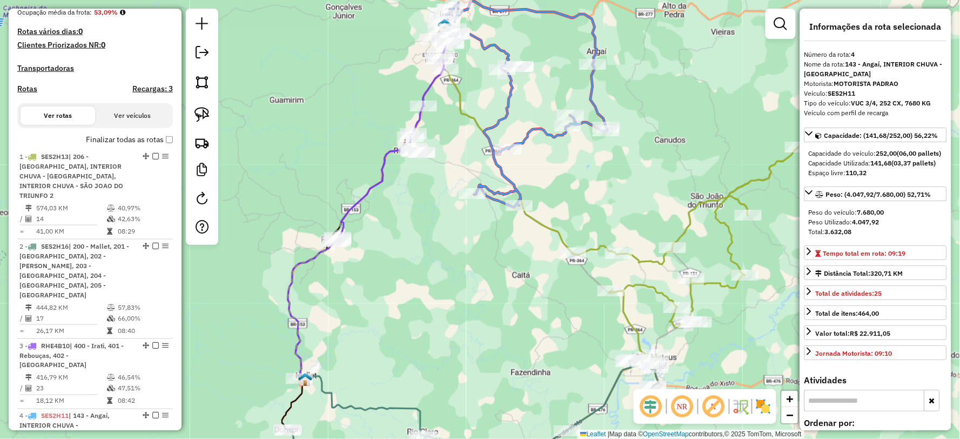
click at [560, 233] on icon at bounding box center [430, 224] width 285 height 311
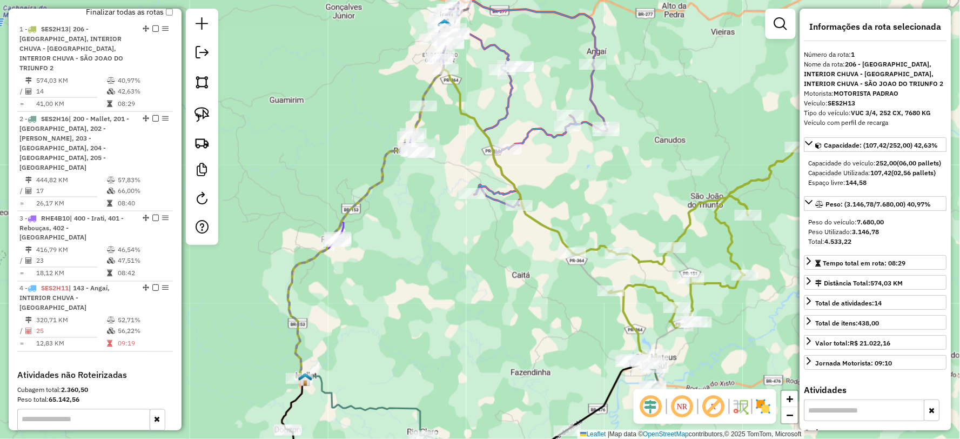
scroll to position [418, 0]
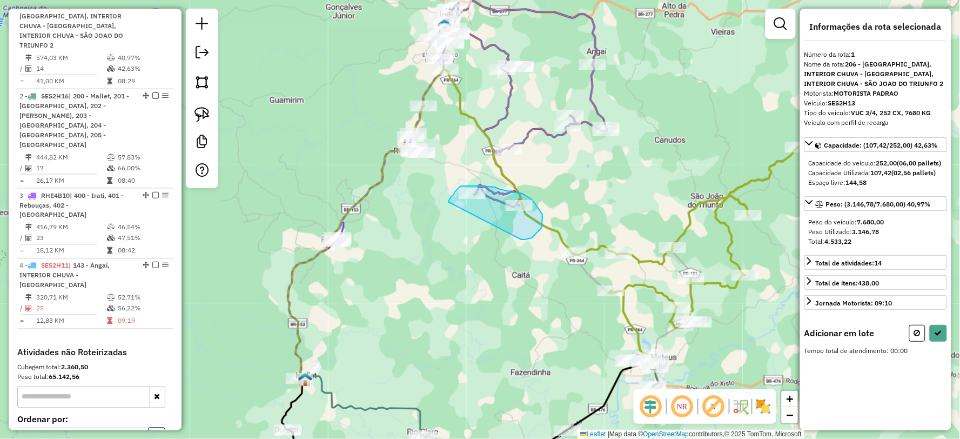
drag, startPoint x: 521, startPoint y: 239, endPoint x: 467, endPoint y: 283, distance: 69.5
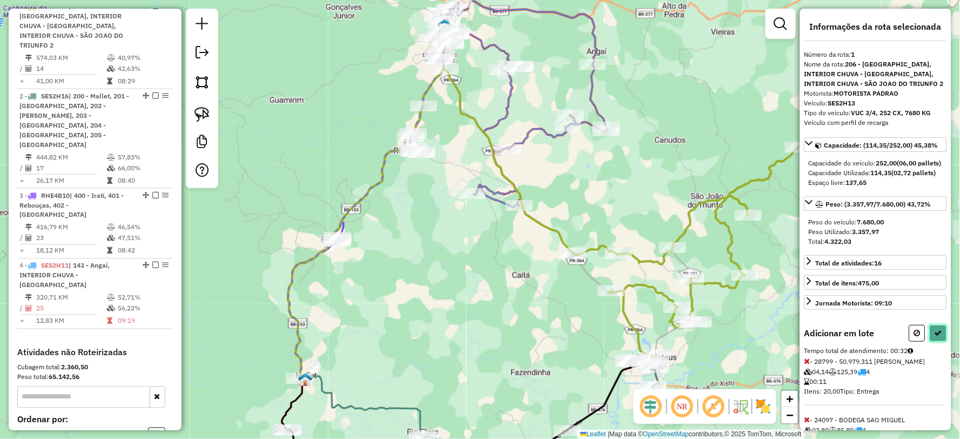
click at [934, 336] on icon at bounding box center [938, 333] width 8 height 8
select select "**********"
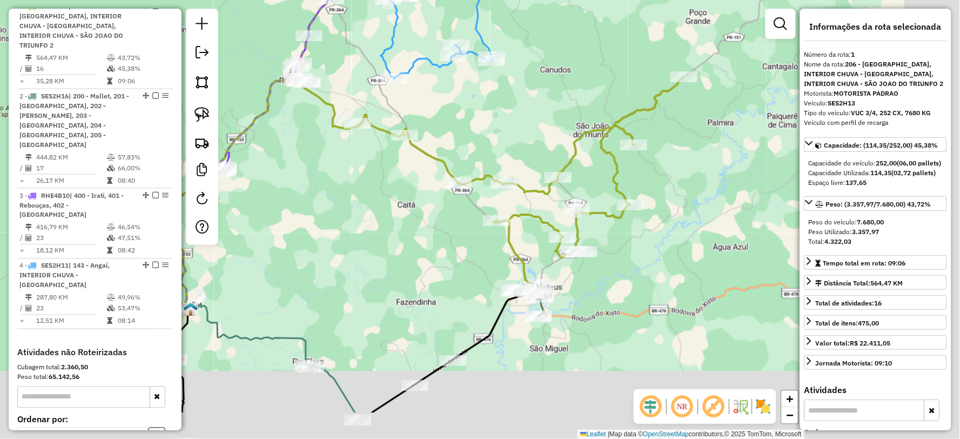
drag, startPoint x: 417, startPoint y: 272, endPoint x: 361, endPoint y: 244, distance: 62.6
click at [362, 244] on div "Janela de atendimento Grade de atendimento Capacidade Transportadoras Veículos …" at bounding box center [480, 219] width 960 height 439
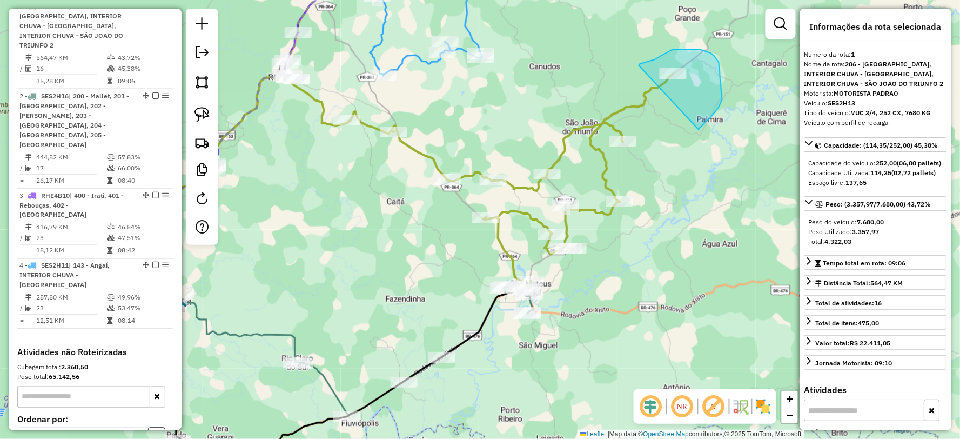
drag, startPoint x: 699, startPoint y: 130, endPoint x: 663, endPoint y: 106, distance: 42.8
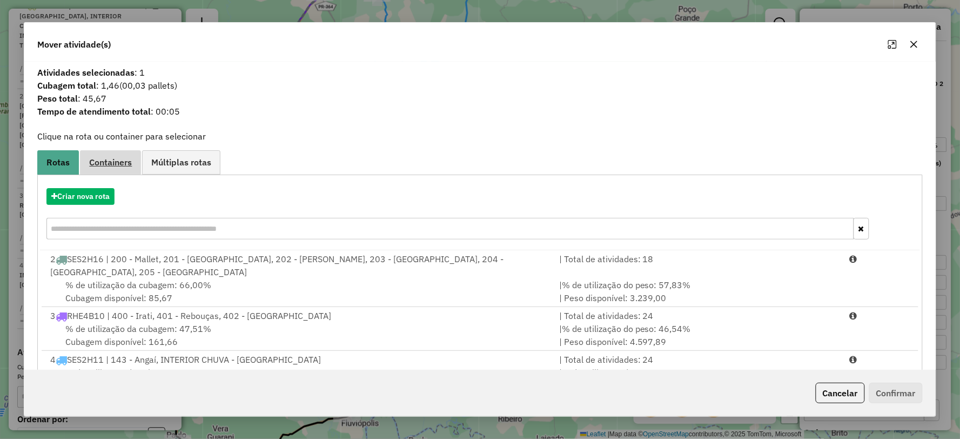
click at [116, 164] on span "Containers" at bounding box center [110, 162] width 43 height 9
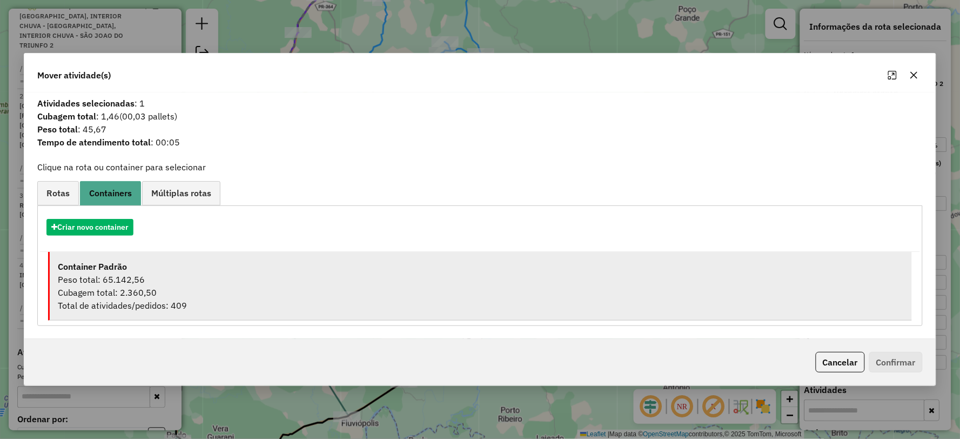
click at [131, 275] on div "Peso total: 65.142,56" at bounding box center [480, 279] width 845 height 13
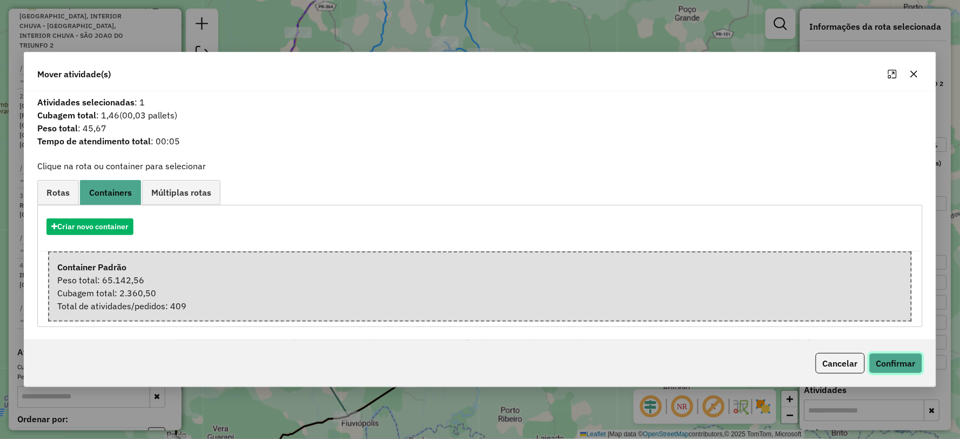
click at [916, 366] on button "Confirmar" at bounding box center [895, 363] width 53 height 21
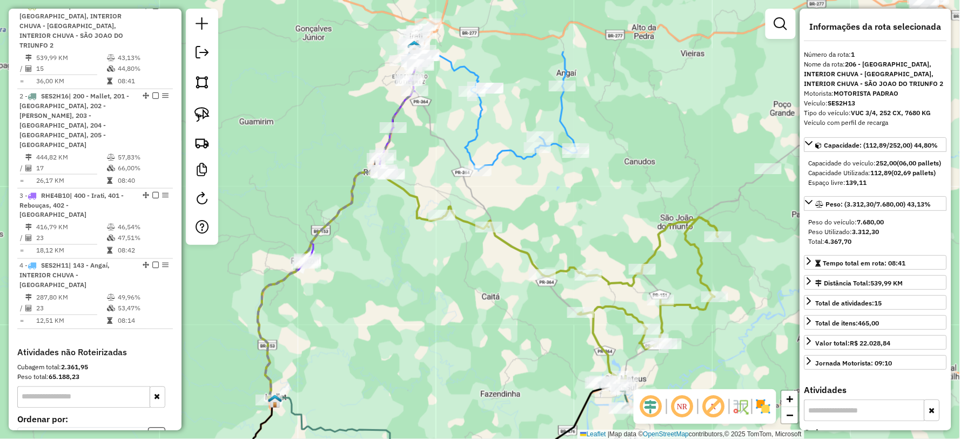
drag, startPoint x: 379, startPoint y: 227, endPoint x: 477, endPoint y: 306, distance: 125.3
click at [477, 327] on div "Janela de atendimento Grade de atendimento Capacidade Transportadoras Veículos …" at bounding box center [480, 219] width 960 height 439
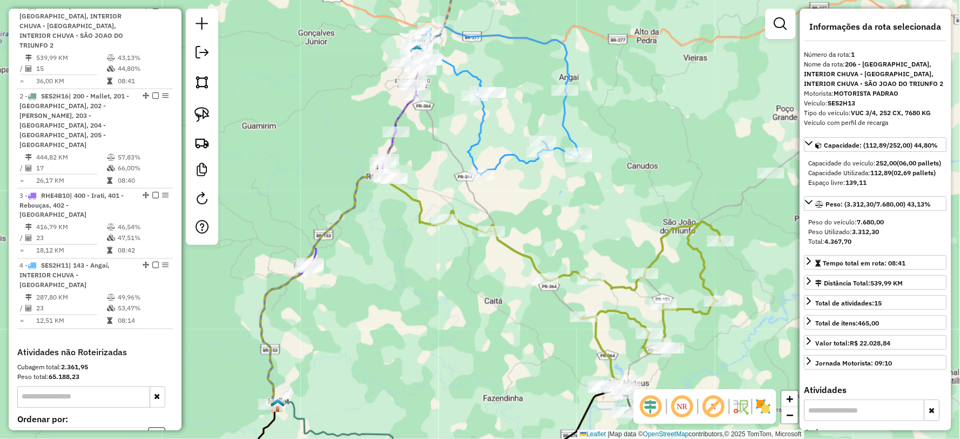
click at [495, 160] on icon at bounding box center [493, 101] width 174 height 148
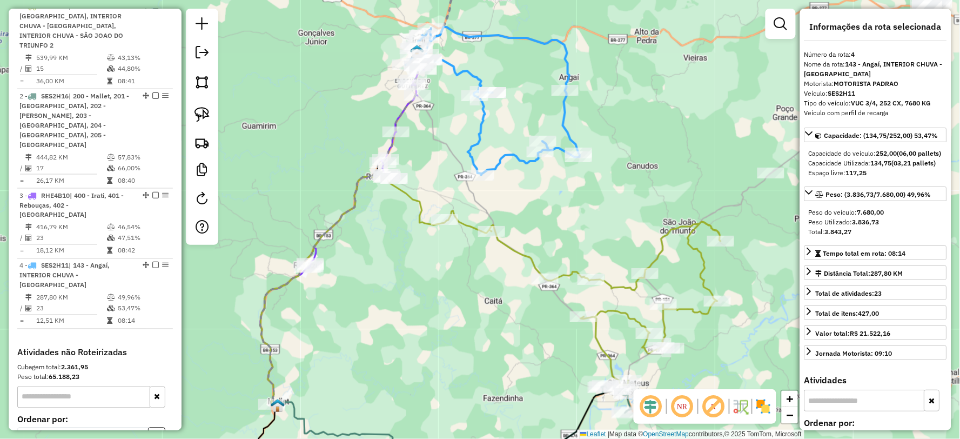
scroll to position [499, 0]
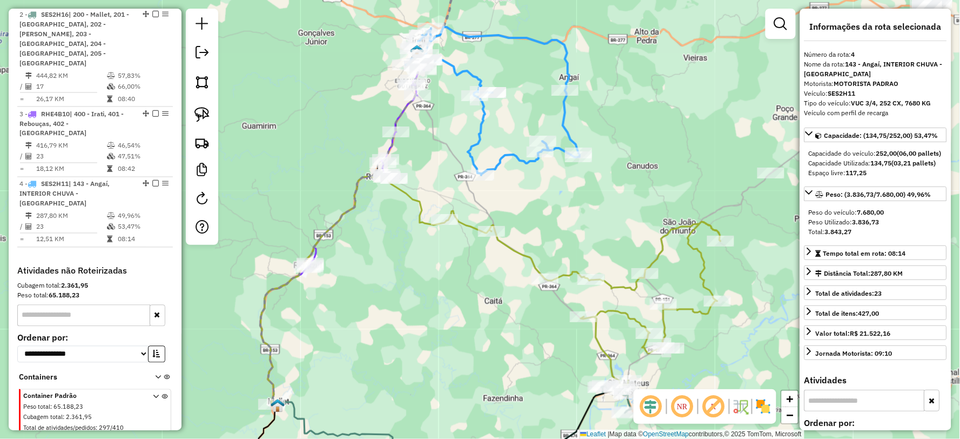
click at [567, 273] on icon at bounding box center [584, 298] width 274 height 175
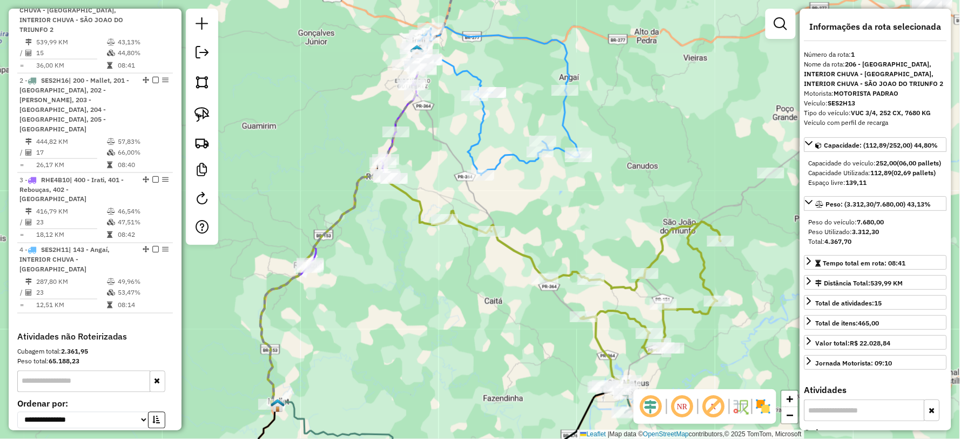
scroll to position [418, 0]
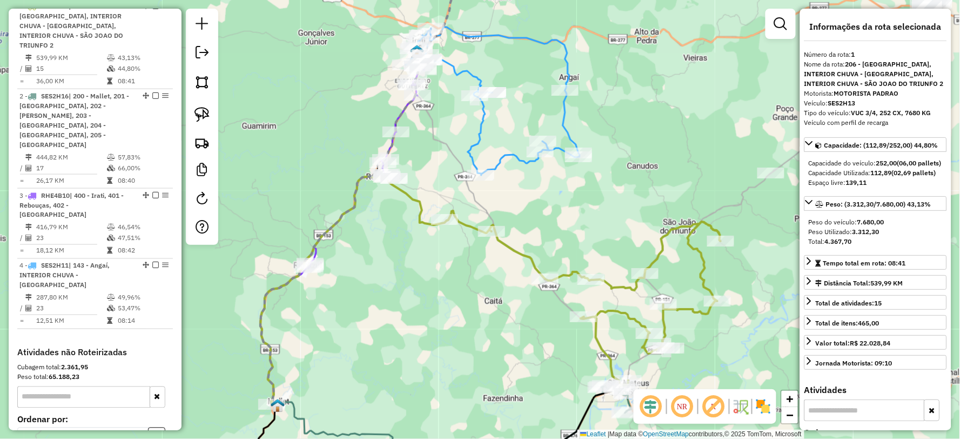
click at [501, 160] on icon at bounding box center [493, 101] width 174 height 148
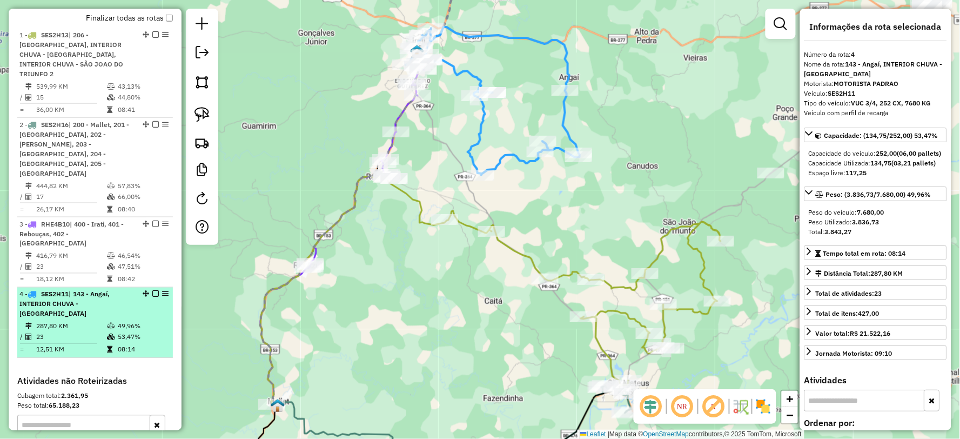
scroll to position [199, 0]
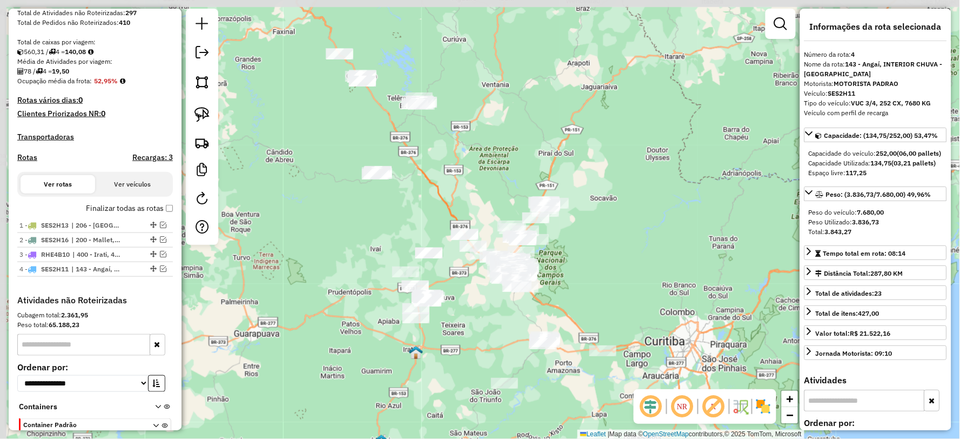
drag, startPoint x: 392, startPoint y: 265, endPoint x: 425, endPoint y: 352, distance: 92.5
click at [425, 360] on div "Janela de atendimento Grade de atendimento Capacidade Transportadoras Veículos …" at bounding box center [480, 219] width 960 height 439
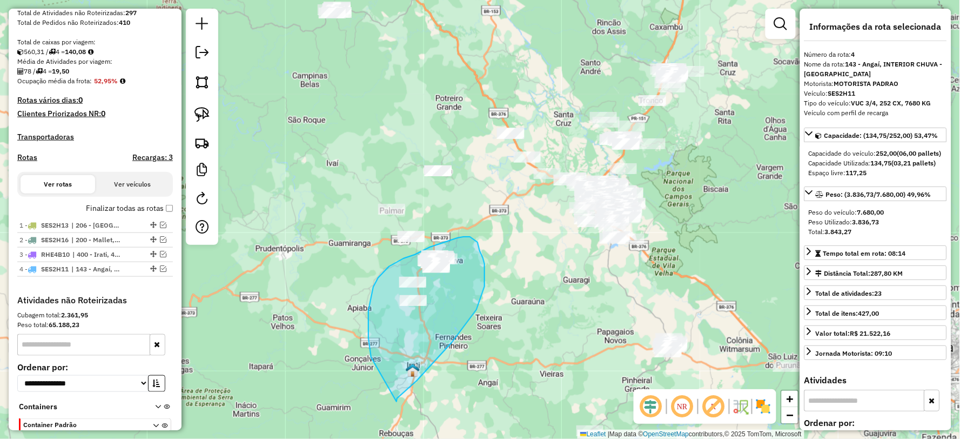
drag, startPoint x: 396, startPoint y: 401, endPoint x: 371, endPoint y: 357, distance: 51.0
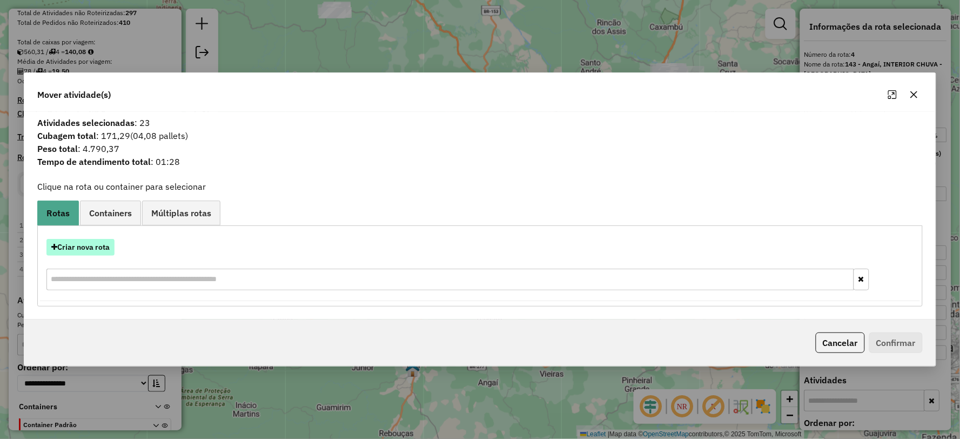
click at [85, 241] on button "Criar nova rota" at bounding box center [80, 247] width 68 height 17
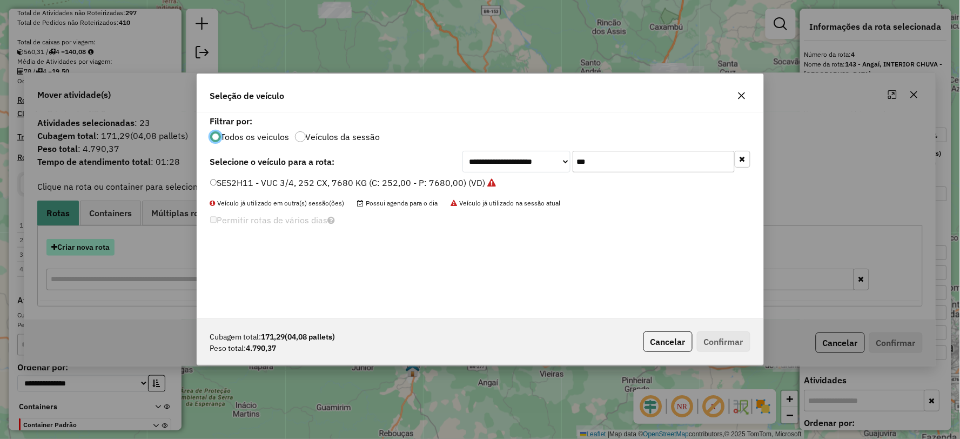
scroll to position [6, 3]
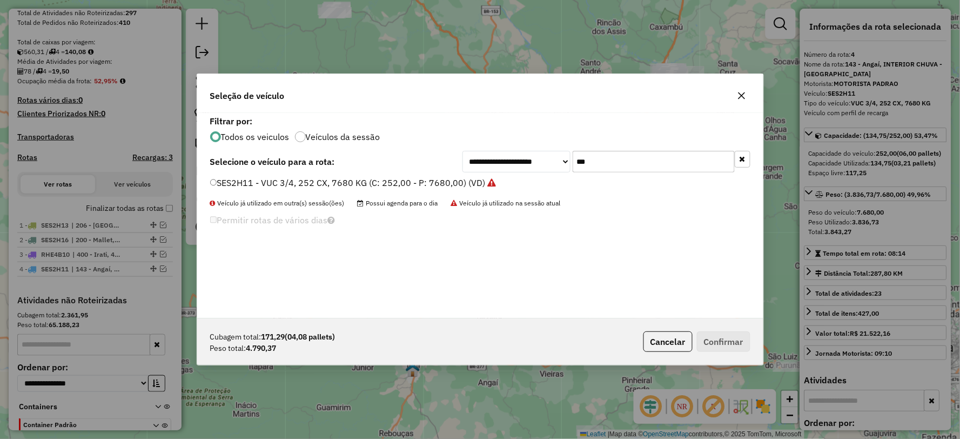
drag, startPoint x: 570, startPoint y: 164, endPoint x: 522, endPoint y: 167, distance: 48.2
click at [522, 167] on div "**********" at bounding box center [606, 162] width 288 height 22
click at [571, 411] on div "**********" at bounding box center [480, 219] width 960 height 439
click at [581, 410] on div "**********" at bounding box center [480, 219] width 960 height 439
click at [667, 337] on button "Cancelar" at bounding box center [667, 341] width 49 height 21
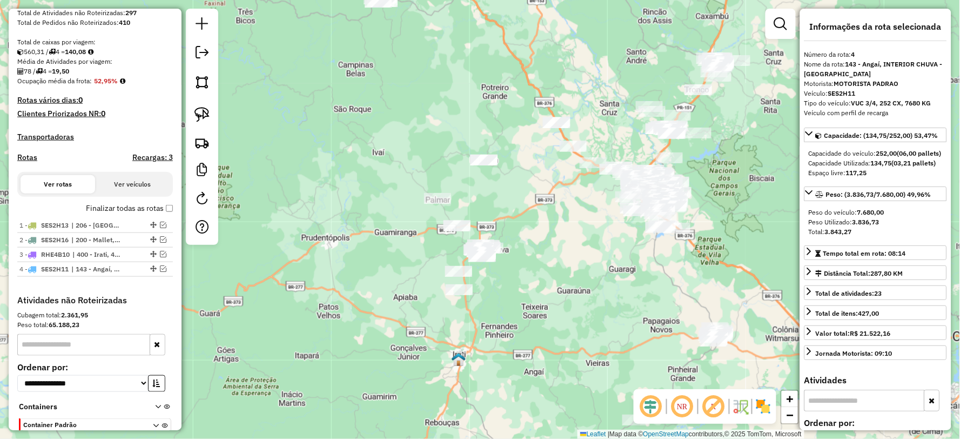
drag, startPoint x: 504, startPoint y: 266, endPoint x: 560, endPoint y: 224, distance: 69.4
click at [556, 239] on div "Janela de atendimento Grade de atendimento Capacidade Transportadoras Veículos …" at bounding box center [480, 219] width 960 height 439
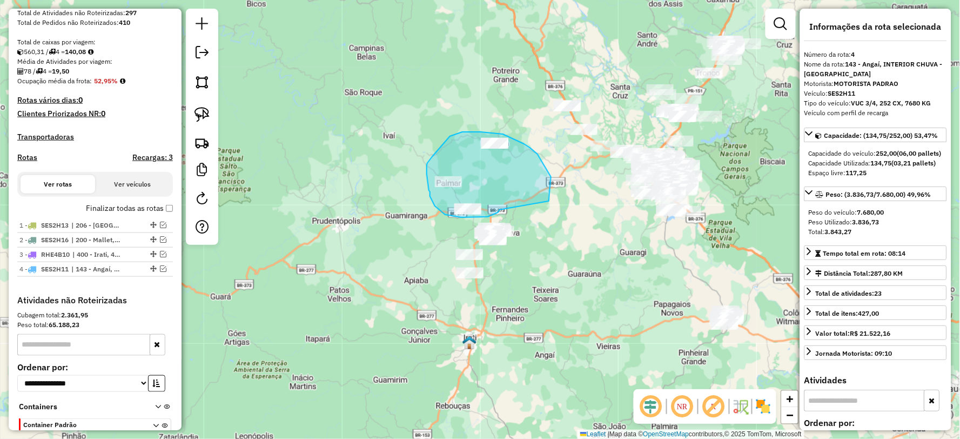
drag, startPoint x: 537, startPoint y: 154, endPoint x: 500, endPoint y: 210, distance: 67.3
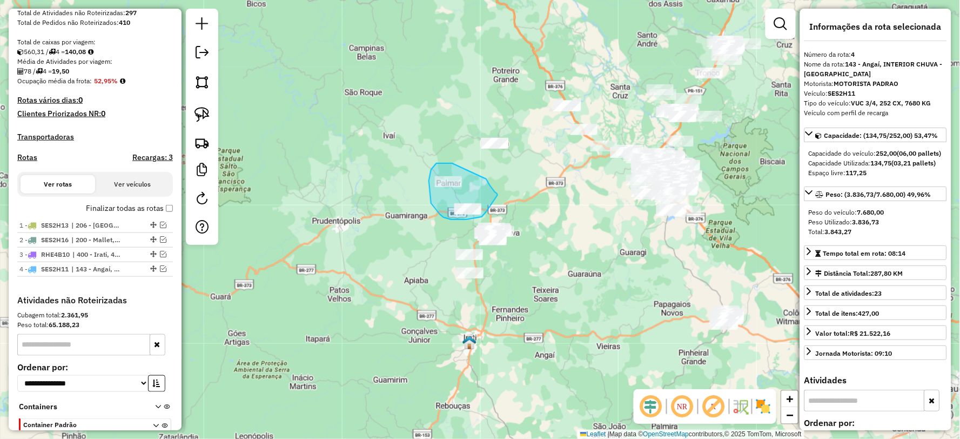
drag, startPoint x: 486, startPoint y: 179, endPoint x: 487, endPoint y: 212, distance: 33.0
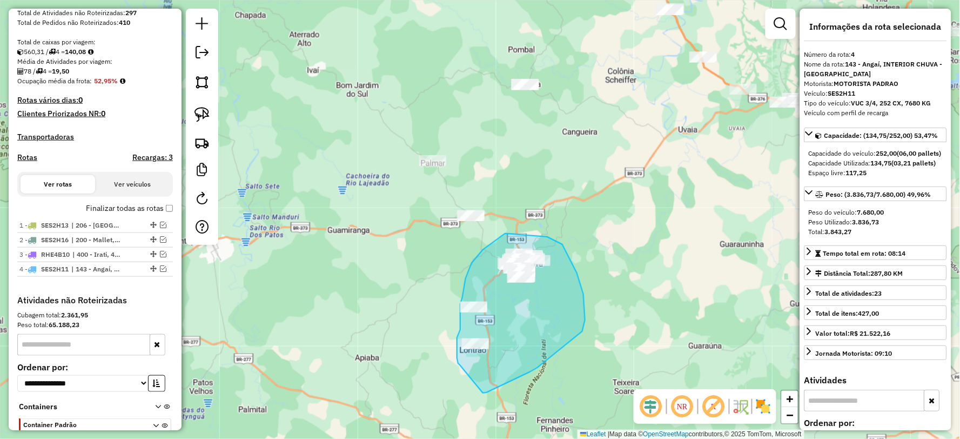
drag, startPoint x: 483, startPoint y: 393, endPoint x: 461, endPoint y: 366, distance: 34.9
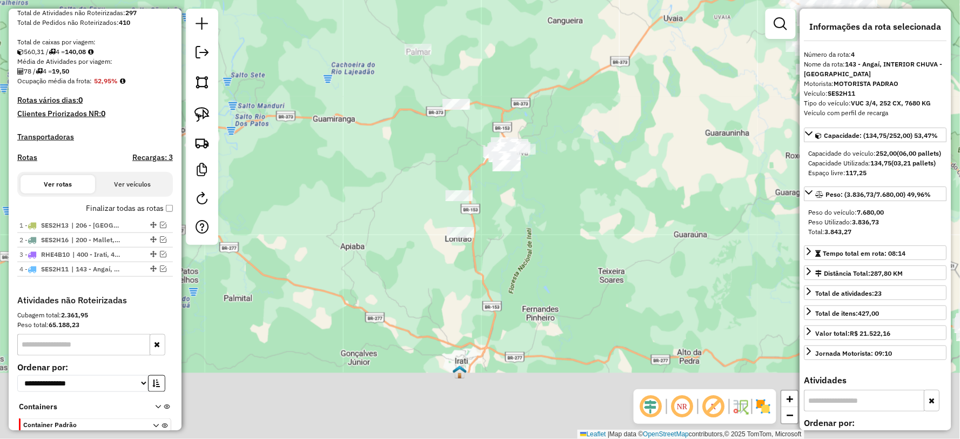
drag, startPoint x: 496, startPoint y: 326, endPoint x: 500, endPoint y: 241, distance: 84.9
click at [500, 241] on div "Janela de atendimento Grade de atendimento Capacidade Transportadoras Veículos …" at bounding box center [480, 219] width 960 height 439
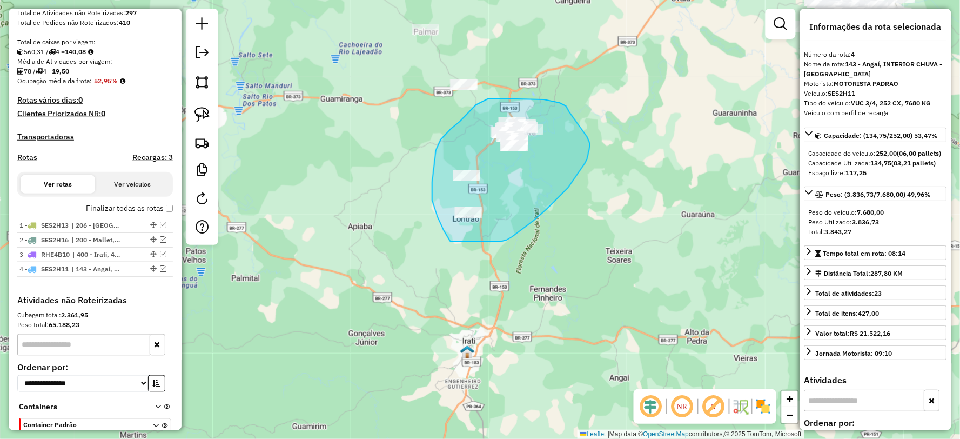
drag, startPoint x: 512, startPoint y: 237, endPoint x: 450, endPoint y: 241, distance: 61.8
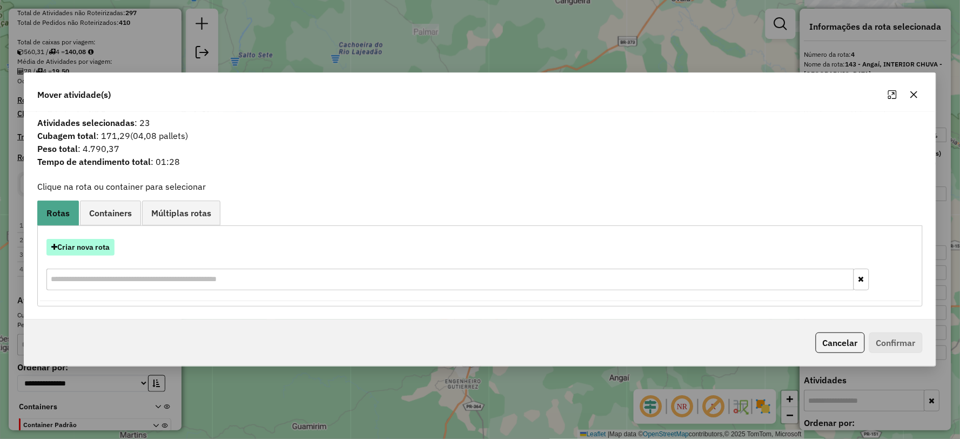
click at [82, 239] on button "Criar nova rota" at bounding box center [80, 247] width 68 height 17
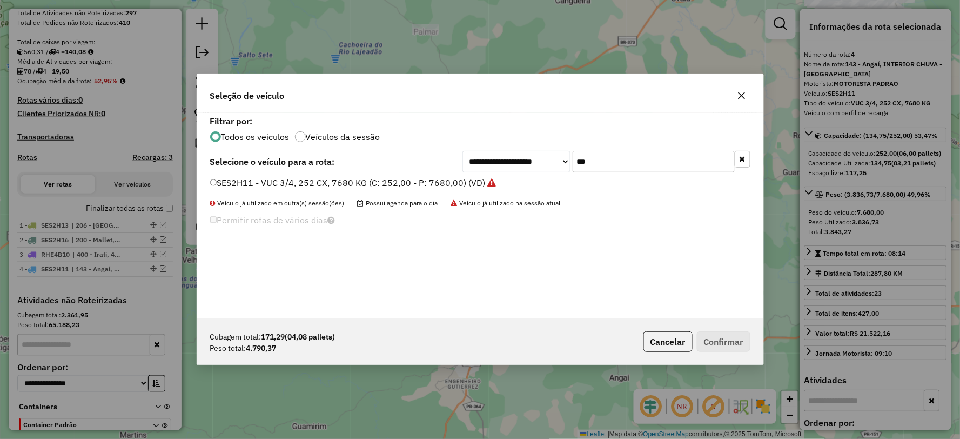
drag, startPoint x: 576, startPoint y: 164, endPoint x: 542, endPoint y: 169, distance: 33.8
click at [542, 169] on div "**********" at bounding box center [606, 162] width 288 height 22
type input "***"
click at [219, 182] on label "SEH2F06 - TOCO 8 BAIAS, 308 CX, 8100 KG (C: 308,00 - P: 8100,00) (VD)" at bounding box center [359, 182] width 299 height 13
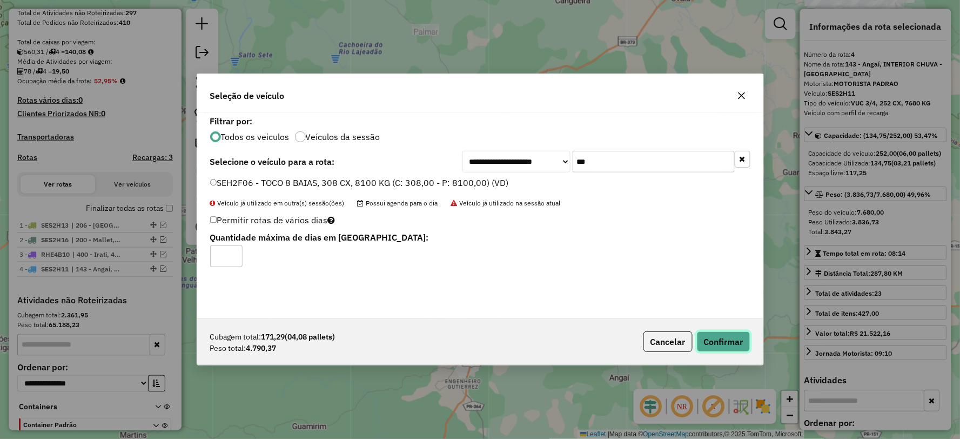
click at [730, 341] on button "Confirmar" at bounding box center [723, 341] width 53 height 21
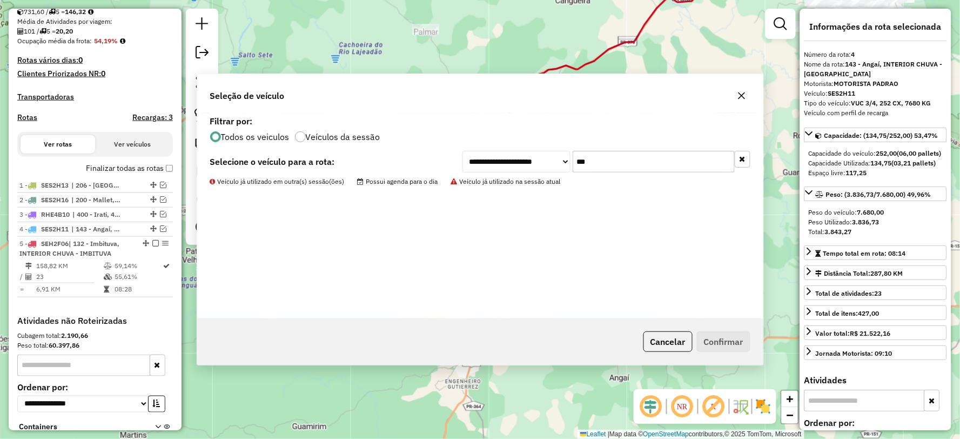
scroll to position [328, 0]
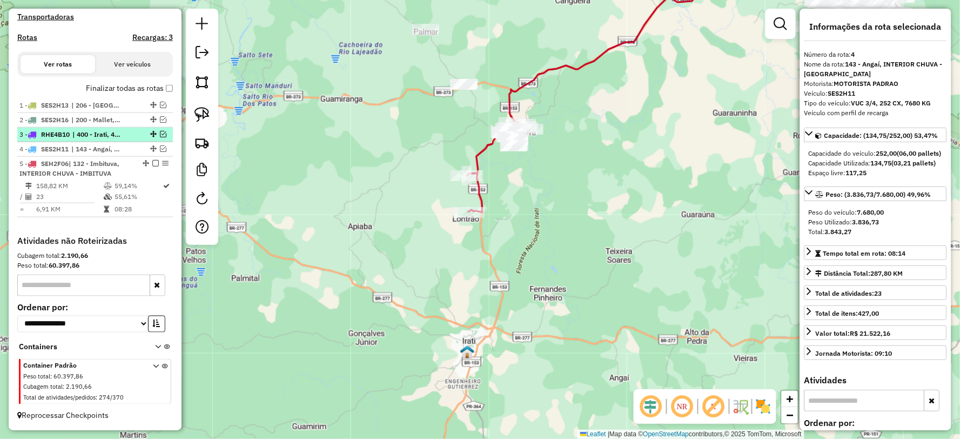
drag, startPoint x: 151, startPoint y: 164, endPoint x: 127, endPoint y: 175, distance: 26.8
click at [152, 164] on em at bounding box center [155, 163] width 6 height 6
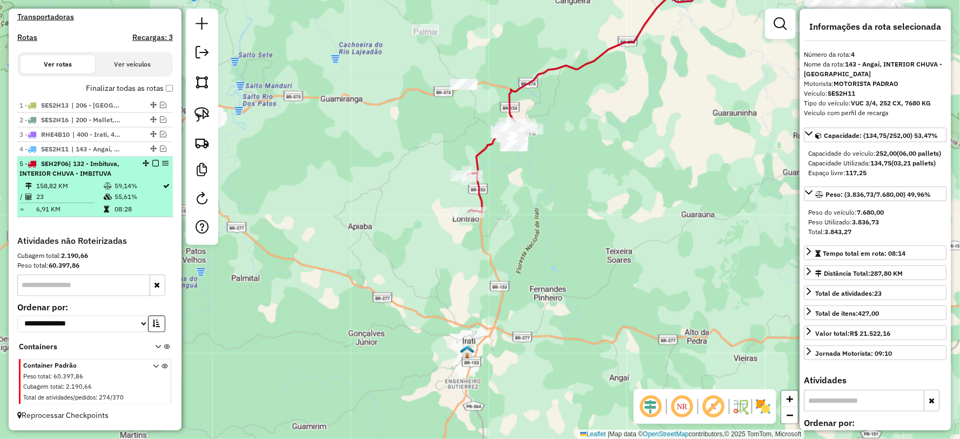
scroll to position [282, 0]
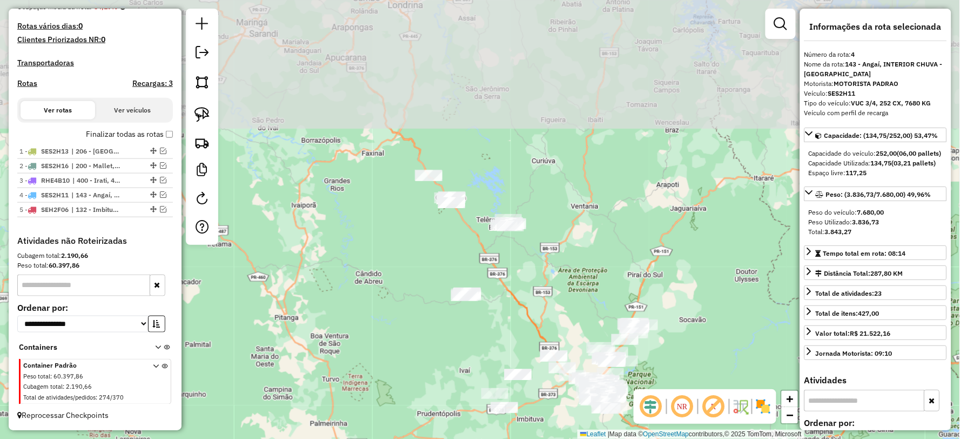
drag, startPoint x: 460, startPoint y: 260, endPoint x: 542, endPoint y: 438, distance: 195.7
click at [542, 438] on div "Janela de atendimento Grade de atendimento Capacidade Transportadoras Veículos …" at bounding box center [480, 219] width 960 height 439
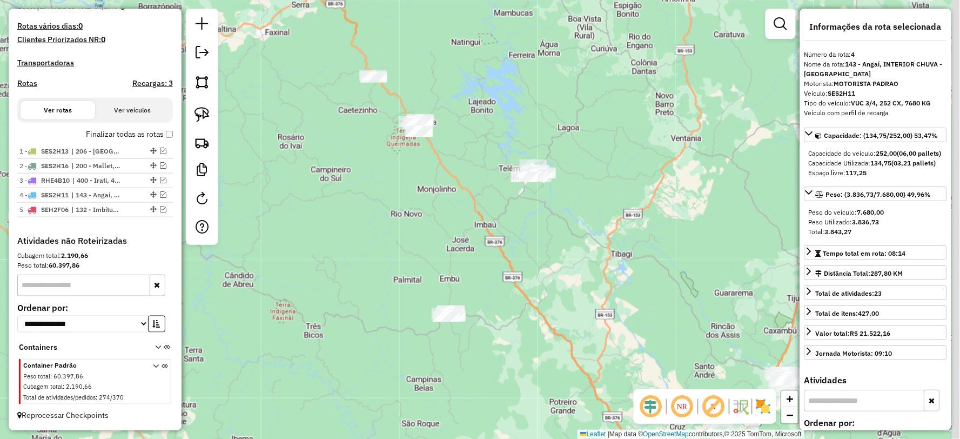
click at [482, 282] on div "Janela de atendimento Grade de atendimento Capacidade Transportadoras Veículos …" at bounding box center [480, 219] width 960 height 439
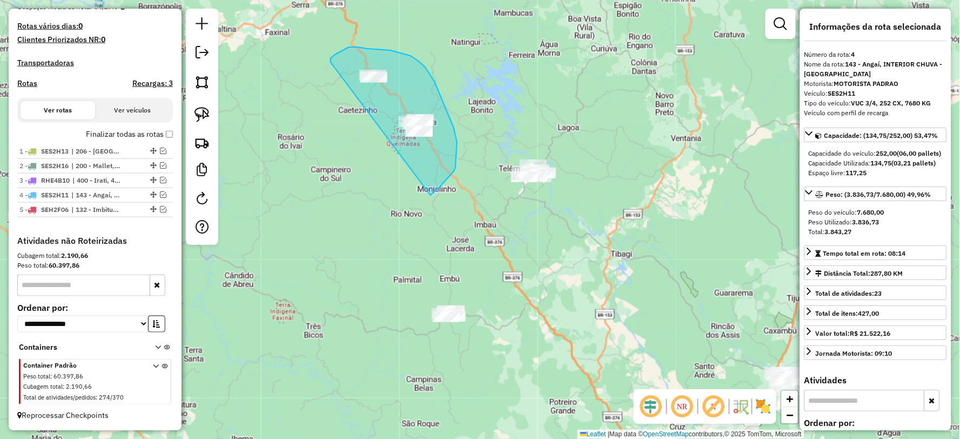
drag, startPoint x: 455, startPoint y: 167, endPoint x: 331, endPoint y: 74, distance: 155.9
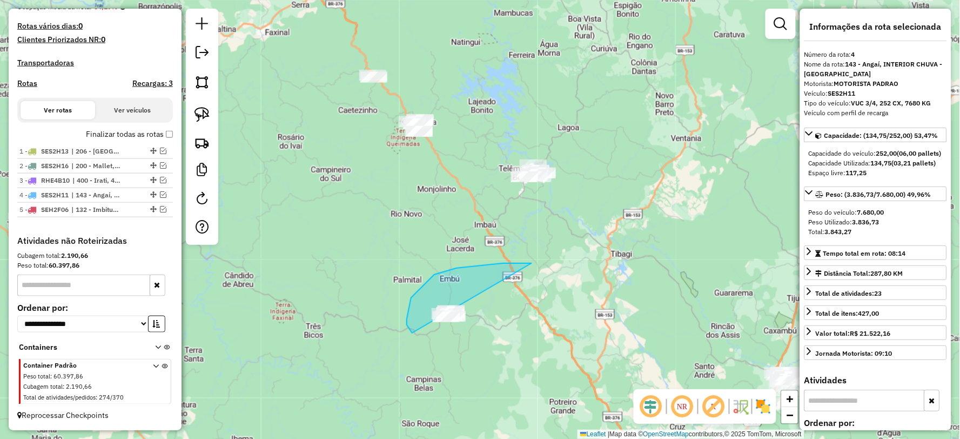
drag, startPoint x: 503, startPoint y: 263, endPoint x: 490, endPoint y: 346, distance: 84.1
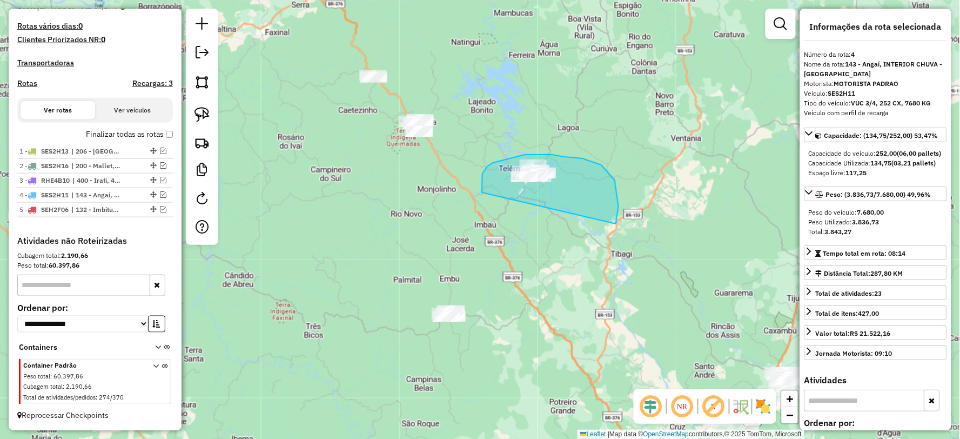
drag, startPoint x: 615, startPoint y: 180, endPoint x: 484, endPoint y: 197, distance: 131.8
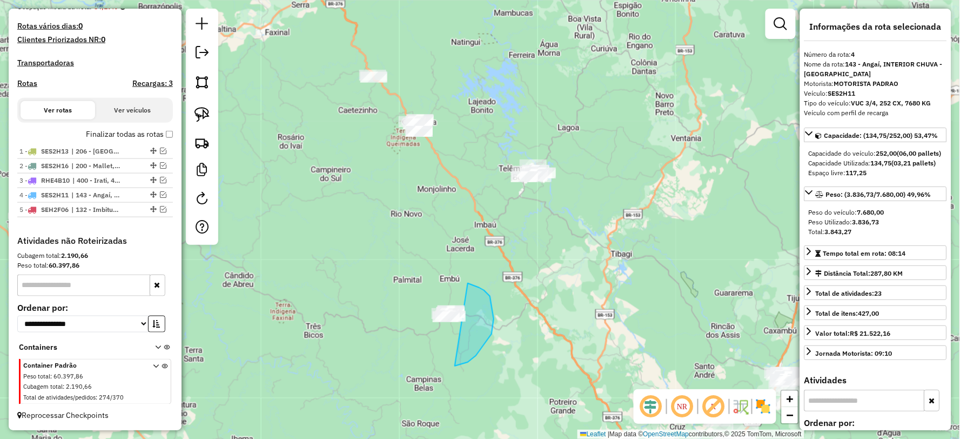
drag, startPoint x: 476, startPoint y: 355, endPoint x: 379, endPoint y: 344, distance: 97.4
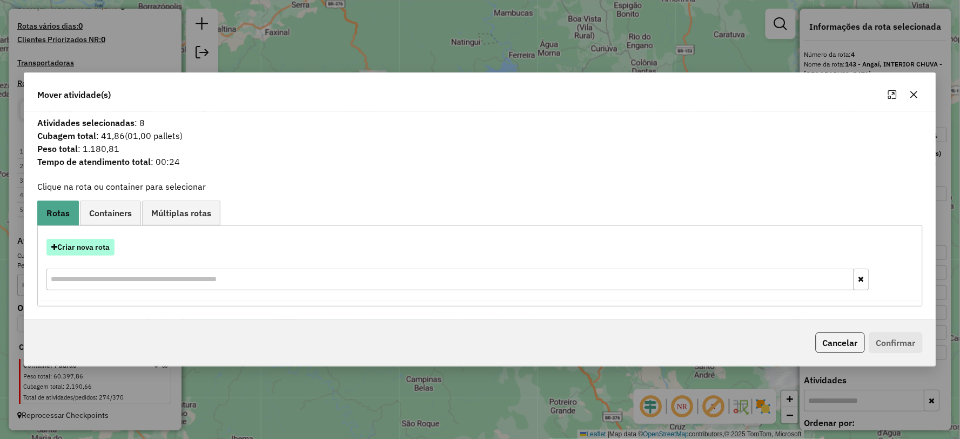
click at [82, 245] on button "Criar nova rota" at bounding box center [80, 247] width 68 height 17
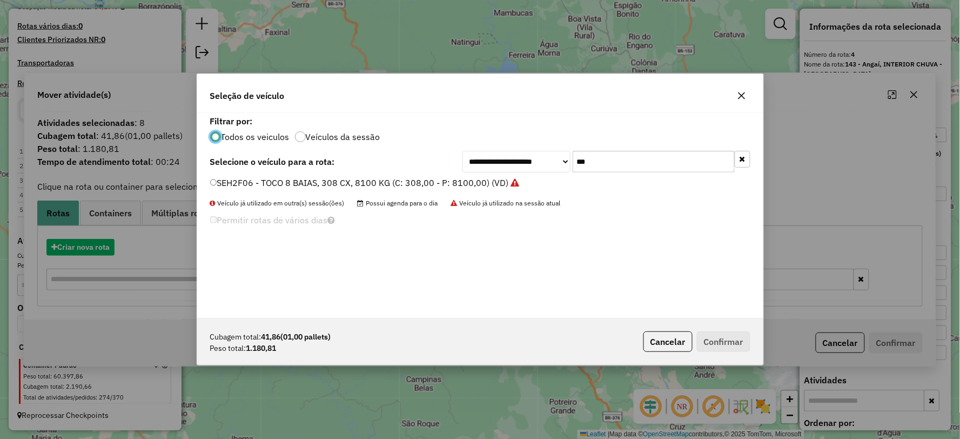
scroll to position [6, 3]
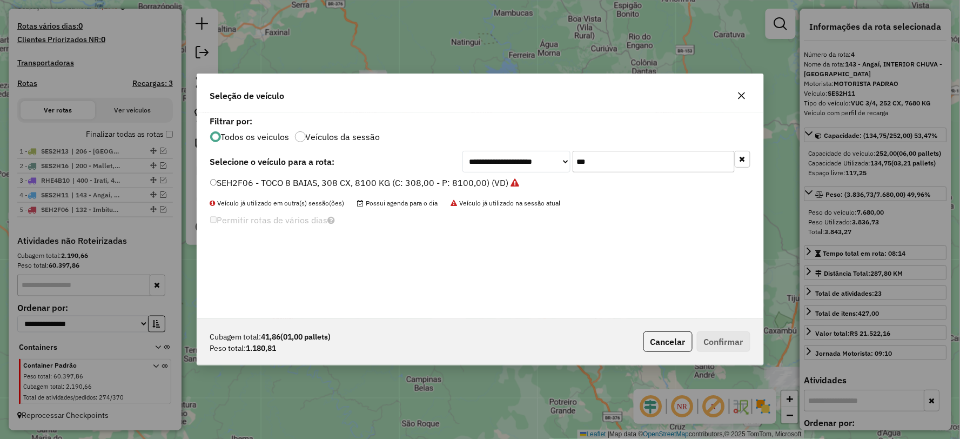
drag, startPoint x: 622, startPoint y: 158, endPoint x: 544, endPoint y: 162, distance: 78.4
click at [544, 162] on div "**********" at bounding box center [606, 162] width 288 height 22
type input "***"
click at [232, 178] on label "SEH2F04 - TOCO 8 BAIAS, 308 CX, 8100 KG (C: 308,00 - P: 8100,00) (VD)" at bounding box center [359, 182] width 299 height 13
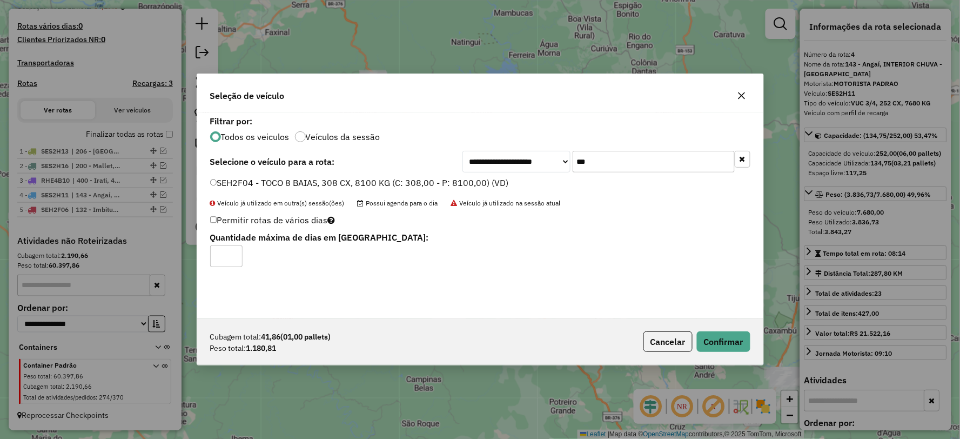
click at [717, 320] on div "Cubagem total: 41,86 (01,00 pallets) Peso total: 1.180,81 Cancelar Confirmar" at bounding box center [480, 341] width 566 height 46
click at [717, 338] on button "Confirmar" at bounding box center [723, 341] width 53 height 21
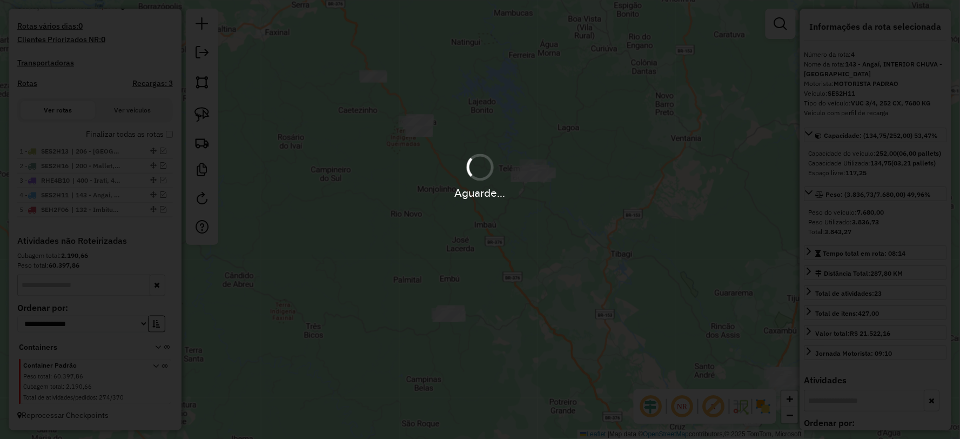
scroll to position [346, 0]
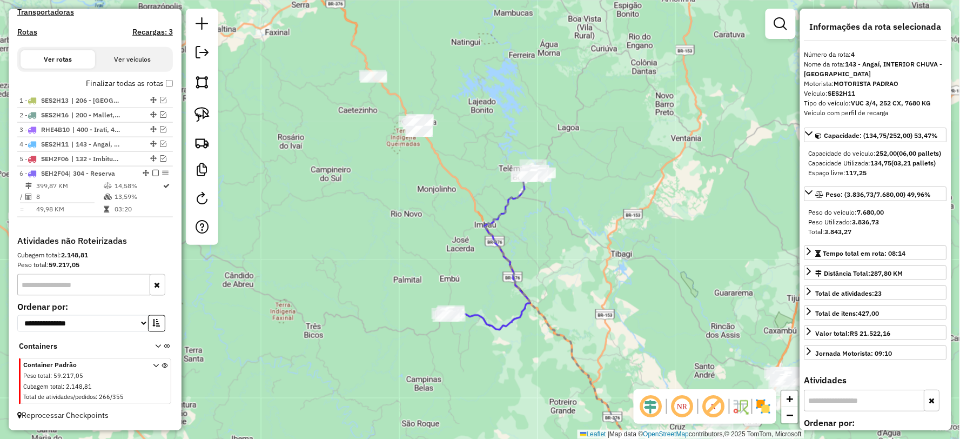
click at [517, 193] on icon at bounding box center [586, 328] width 204 height 308
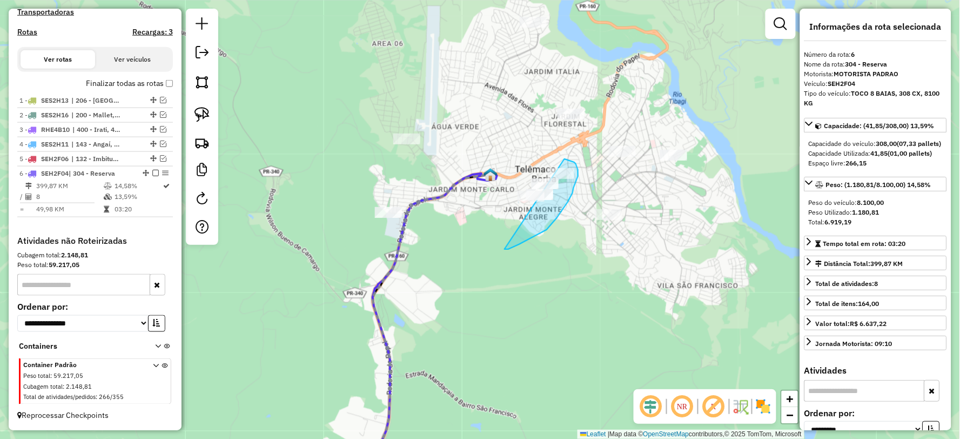
drag, startPoint x: 504, startPoint y: 249, endPoint x: 478, endPoint y: 219, distance: 39.8
click at [402, 224] on icon at bounding box center [419, 328] width 141 height 308
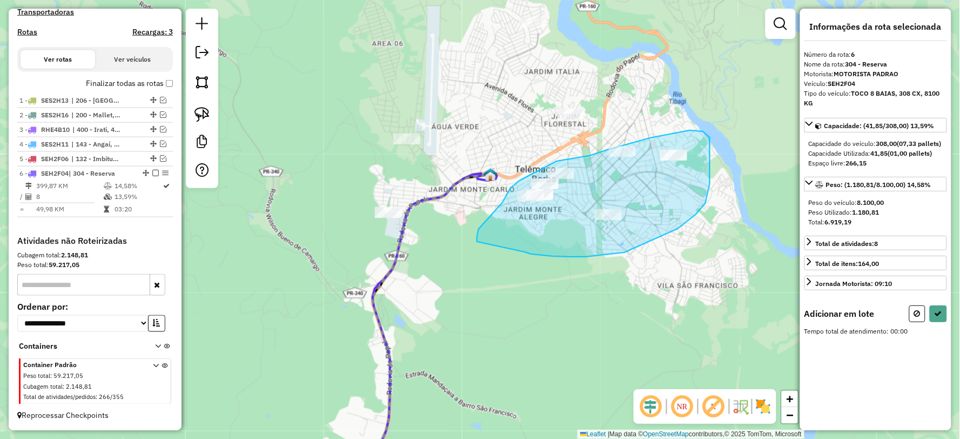
drag, startPoint x: 569, startPoint y: 257, endPoint x: 477, endPoint y: 241, distance: 93.6
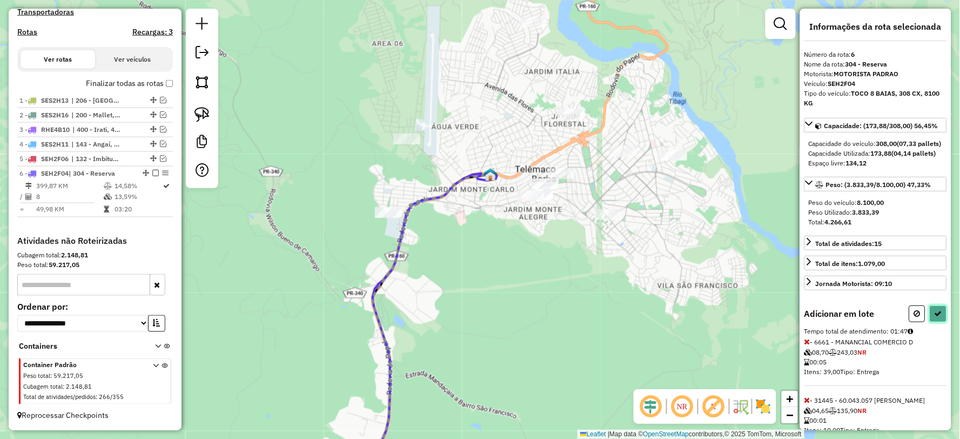
click at [935, 317] on icon at bounding box center [938, 313] width 8 height 8
select select "**********"
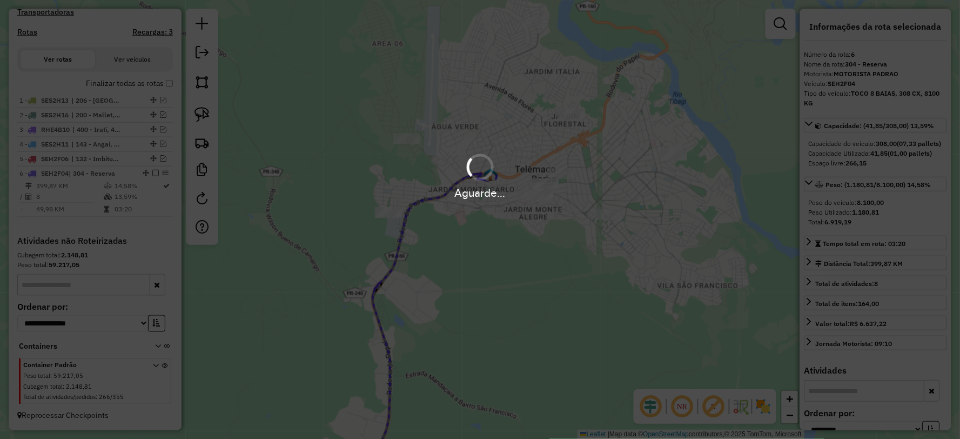
scroll to position [333, 0]
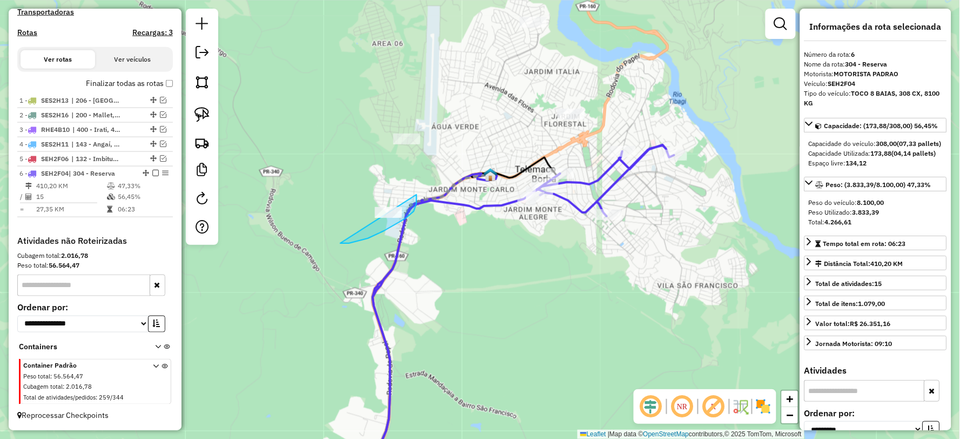
drag, startPoint x: 354, startPoint y: 241, endPoint x: 305, endPoint y: 192, distance: 69.5
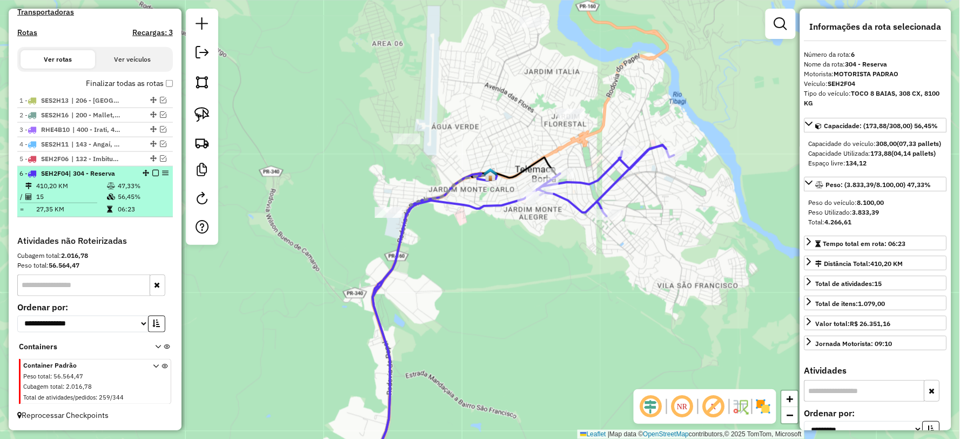
click at [153, 172] on em at bounding box center [155, 173] width 6 height 6
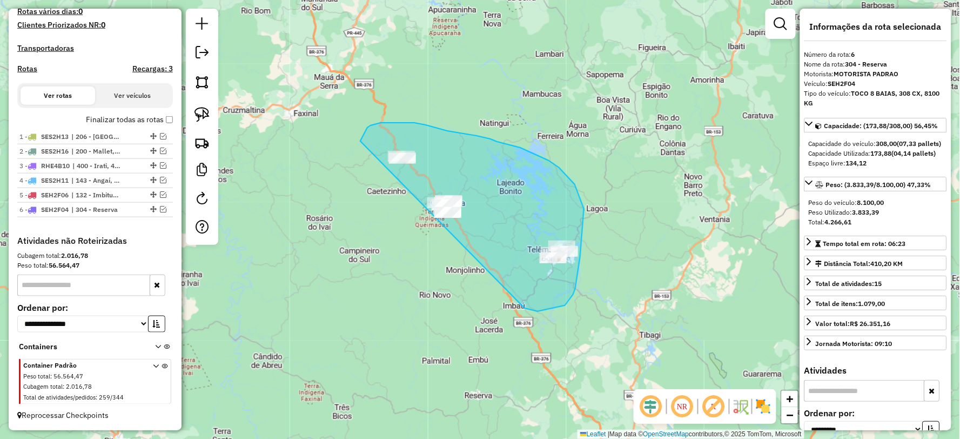
drag, startPoint x: 565, startPoint y: 305, endPoint x: 386, endPoint y: 247, distance: 188.4
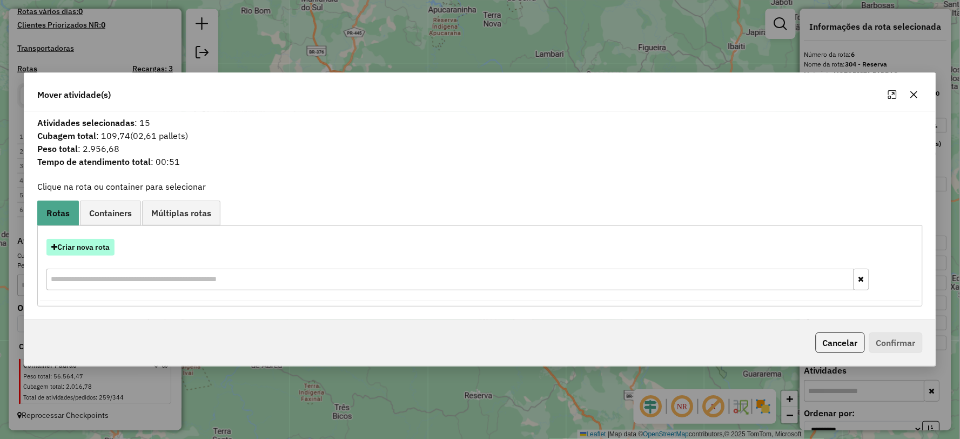
click at [84, 251] on button "Criar nova rota" at bounding box center [80, 247] width 68 height 17
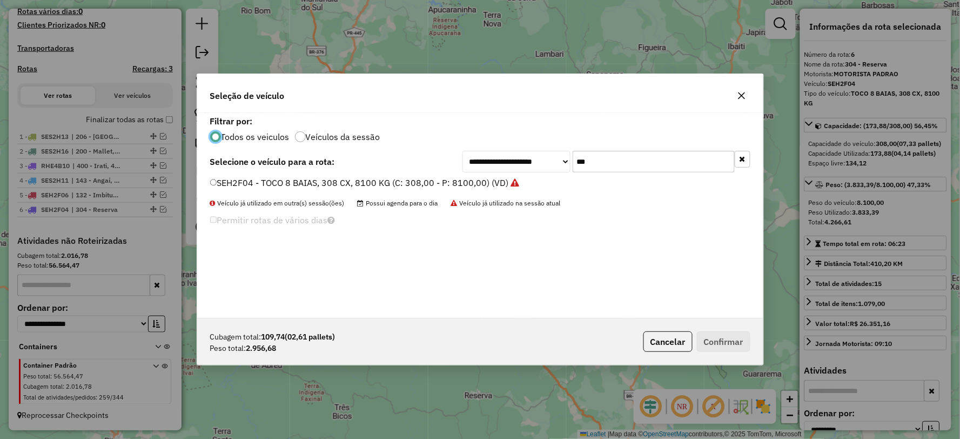
scroll to position [6, 3]
drag, startPoint x: 570, startPoint y: 160, endPoint x: 530, endPoint y: 165, distance: 39.7
click at [530, 165] on div "**********" at bounding box center [606, 162] width 288 height 22
type input "***"
click at [216, 192] on div "SEH2F12 - TOCO 8 BAIAS, 308 CX, 8270 KG (C: 308,00 - P: 8270,00) (VD)" at bounding box center [480, 188] width 553 height 22
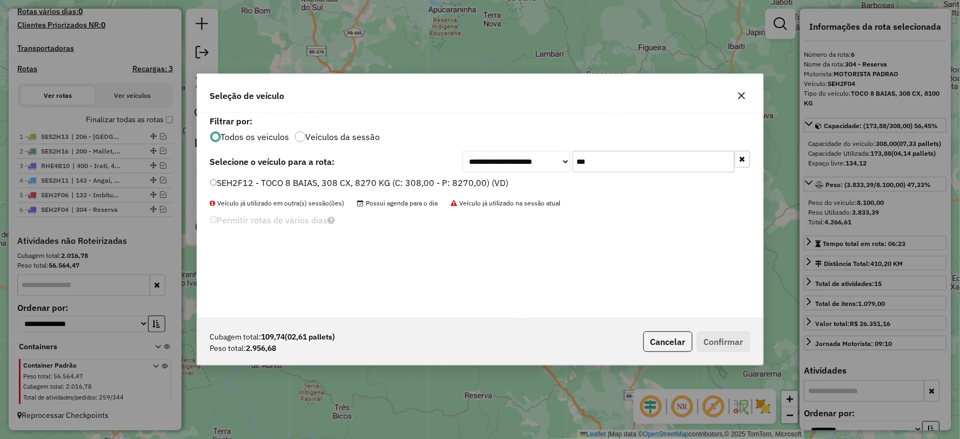
click at [226, 180] on label "SEH2F12 - TOCO 8 BAIAS, 308 CX, 8270 KG (C: 308,00 - P: 8270,00) (VD)" at bounding box center [359, 182] width 299 height 13
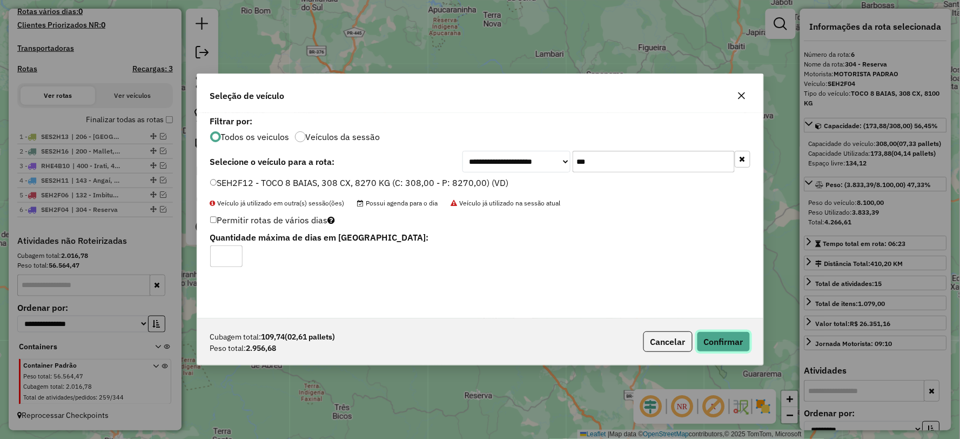
click at [727, 347] on button "Confirmar" at bounding box center [723, 341] width 53 height 21
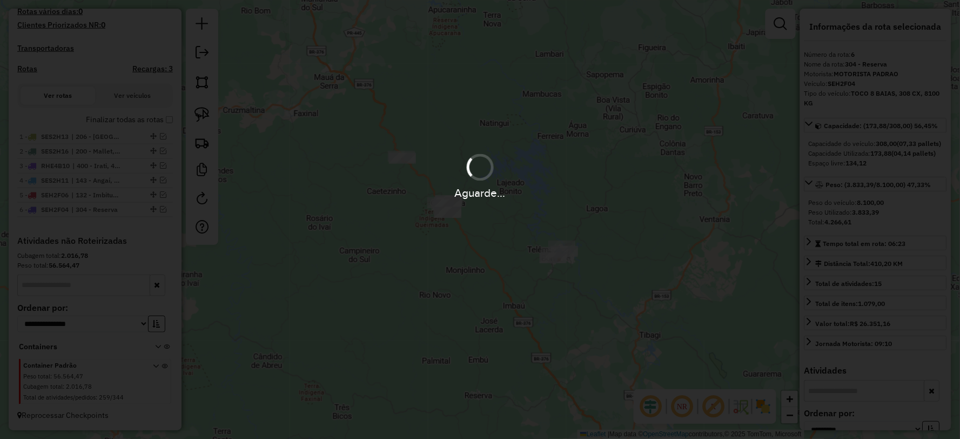
scroll to position [357, 0]
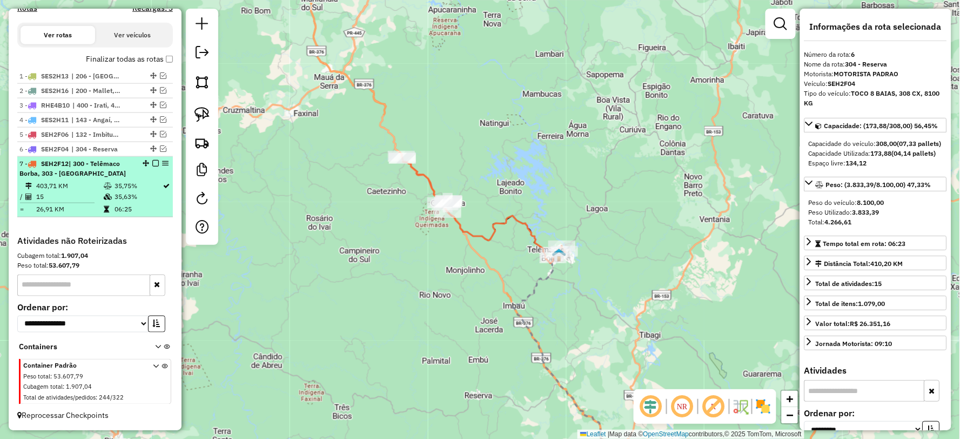
click at [152, 163] on em at bounding box center [155, 163] width 6 height 6
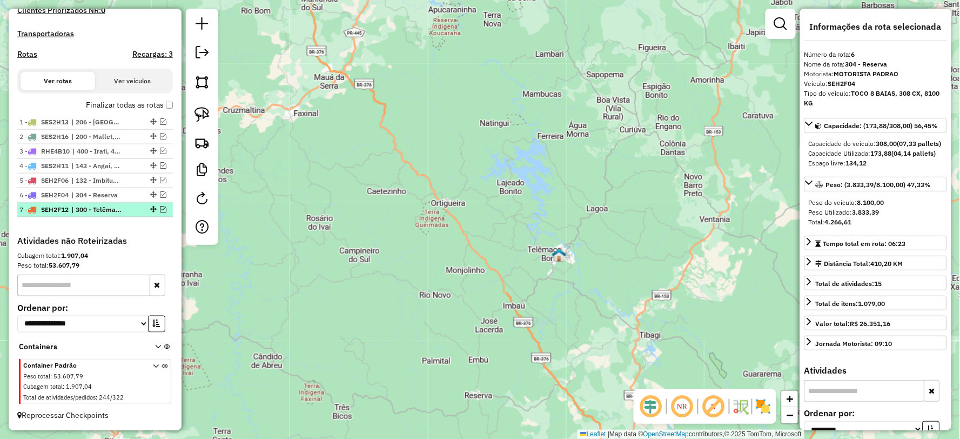
scroll to position [311, 0]
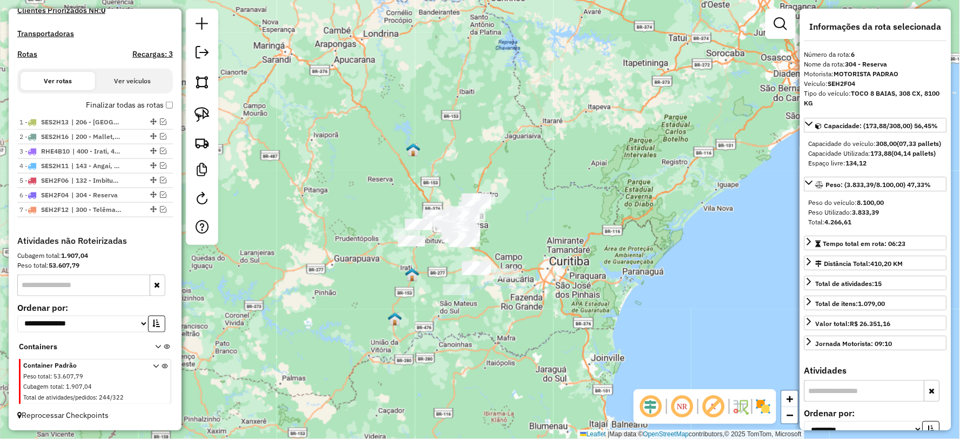
drag, startPoint x: 403, startPoint y: 284, endPoint x: 411, endPoint y: 260, distance: 25.1
click at [413, 267] on img at bounding box center [412, 274] width 14 height 14
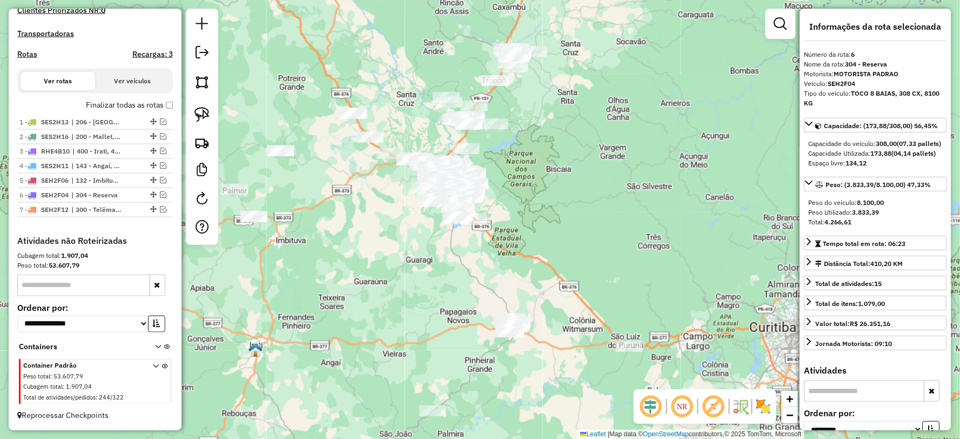
drag, startPoint x: 580, startPoint y: 232, endPoint x: 437, endPoint y: 230, distance: 142.6
click at [436, 255] on div "Janela de atendimento Grade de atendimento Capacidade Transportadoras Veículos …" at bounding box center [480, 219] width 960 height 439
click at [436, 230] on div "Janela de atendimento Grade de atendimento Capacidade Transportadoras Veículos …" at bounding box center [480, 219] width 960 height 439
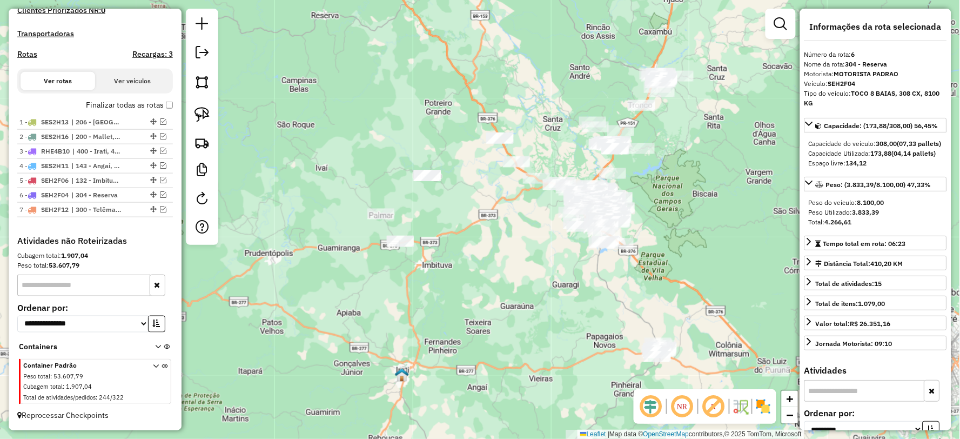
drag, startPoint x: 421, startPoint y: 246, endPoint x: 539, endPoint y: 284, distance: 123.7
click at [539, 284] on div "Janela de atendimento Grade de atendimento Capacidade Transportadoras Veículos …" at bounding box center [480, 219] width 960 height 439
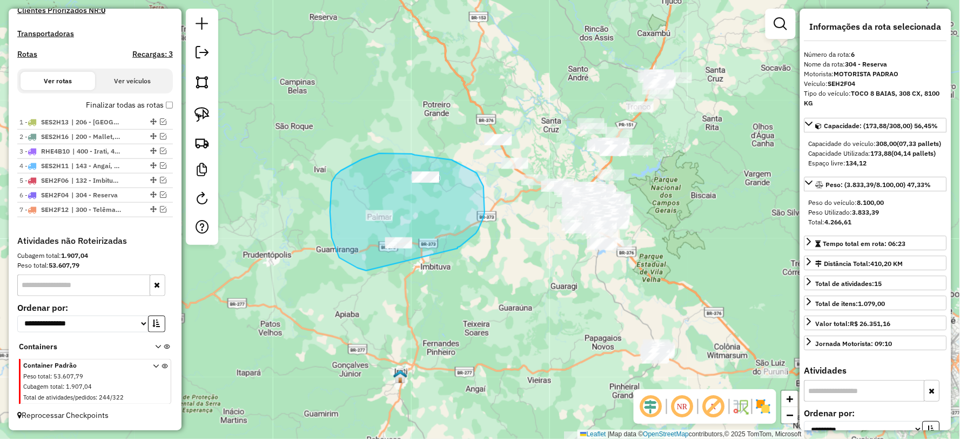
drag, startPoint x: 457, startPoint y: 248, endPoint x: 372, endPoint y: 272, distance: 89.0
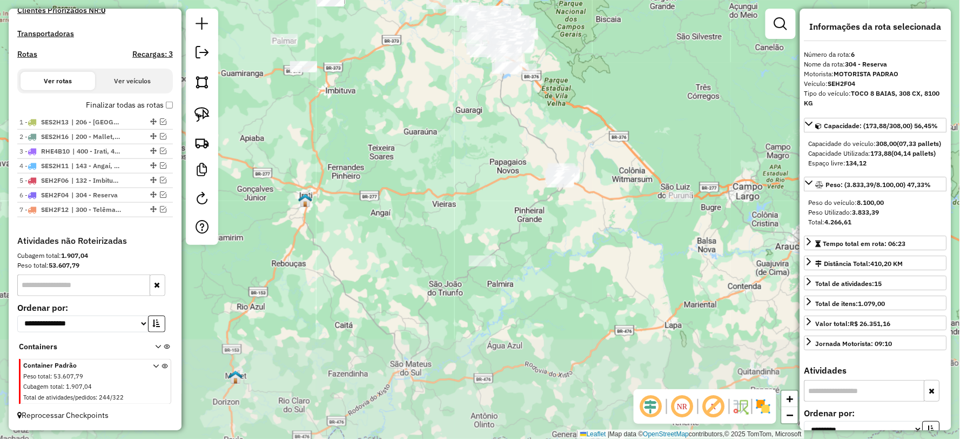
drag, startPoint x: 465, startPoint y: 235, endPoint x: 479, endPoint y: 174, distance: 63.3
click at [479, 174] on div "Janela de atendimento Grade de atendimento Capacidade Transportadoras Veículos …" at bounding box center [480, 219] width 960 height 439
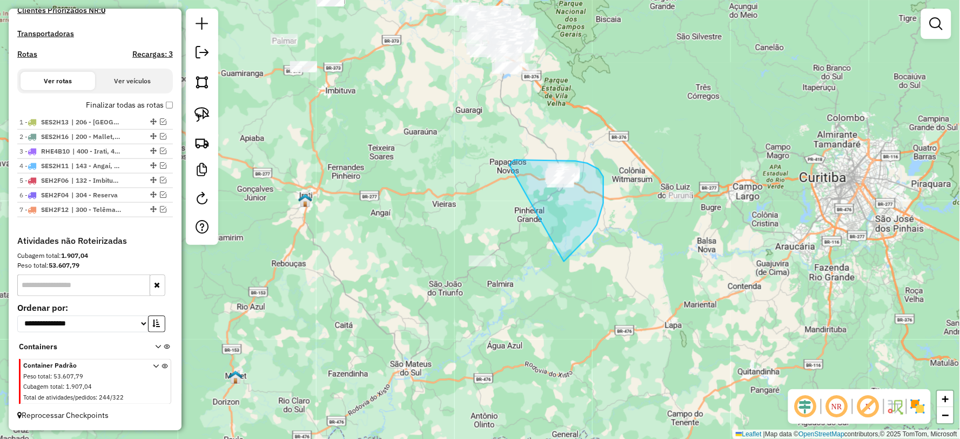
drag, startPoint x: 580, startPoint y: 245, endPoint x: 508, endPoint y: 166, distance: 106.7
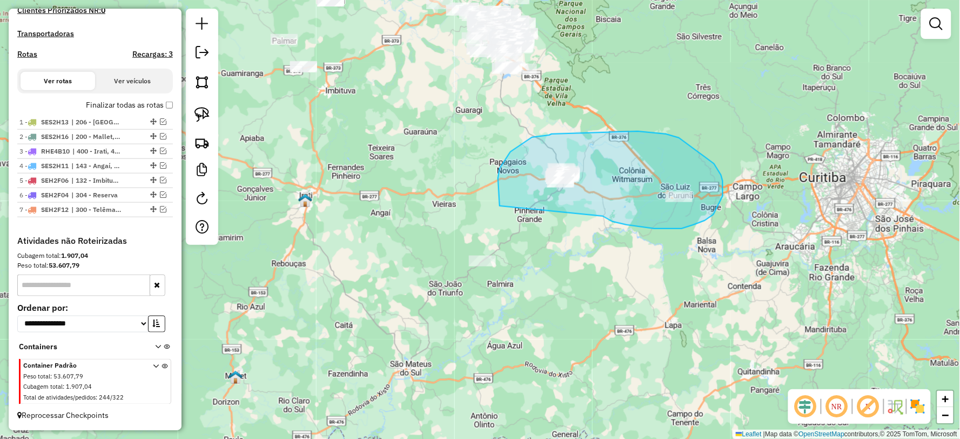
drag, startPoint x: 627, startPoint y: 225, endPoint x: 508, endPoint y: 222, distance: 118.3
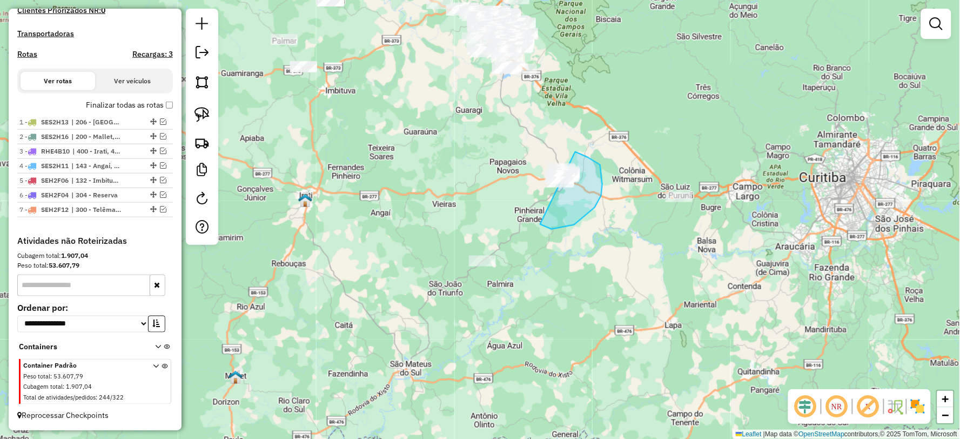
drag, startPoint x: 602, startPoint y: 184, endPoint x: 495, endPoint y: 164, distance: 108.8
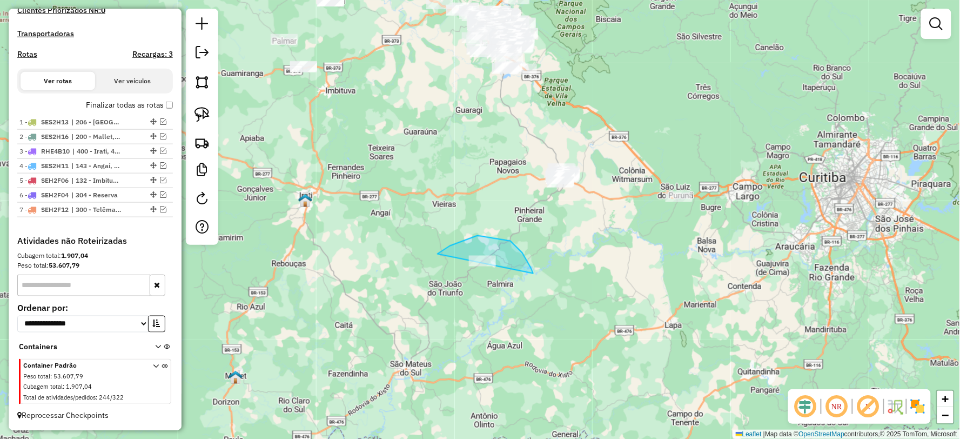
drag, startPoint x: 533, startPoint y: 273, endPoint x: 425, endPoint y: 298, distance: 111.4
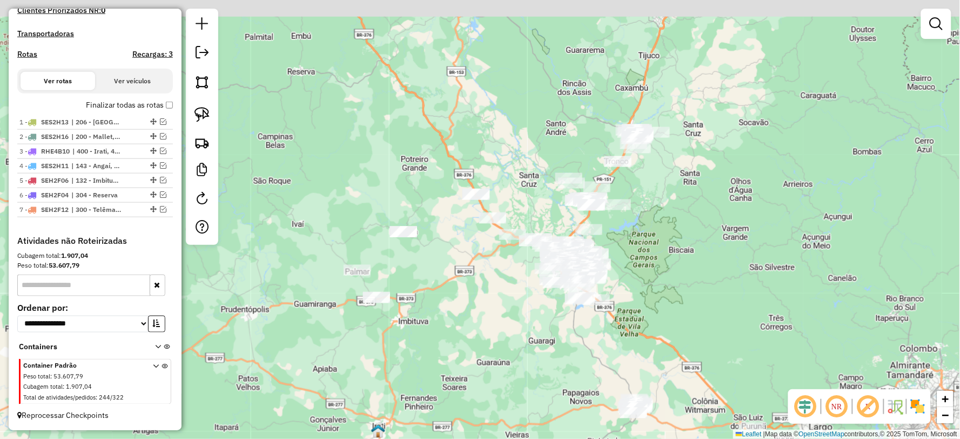
drag, startPoint x: 715, startPoint y: 217, endPoint x: 774, endPoint y: 467, distance: 257.0
click at [774, 438] on html "Aguarde... Pop-up bloqueado! Seu navegador bloqueou automáticamente a abertura …" at bounding box center [480, 219] width 960 height 439
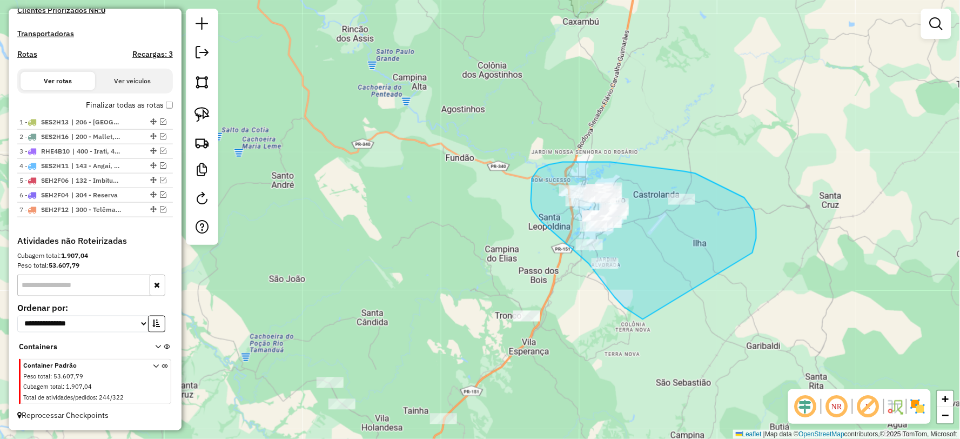
drag, startPoint x: 748, startPoint y: 203, endPoint x: 643, endPoint y: 319, distance: 156.8
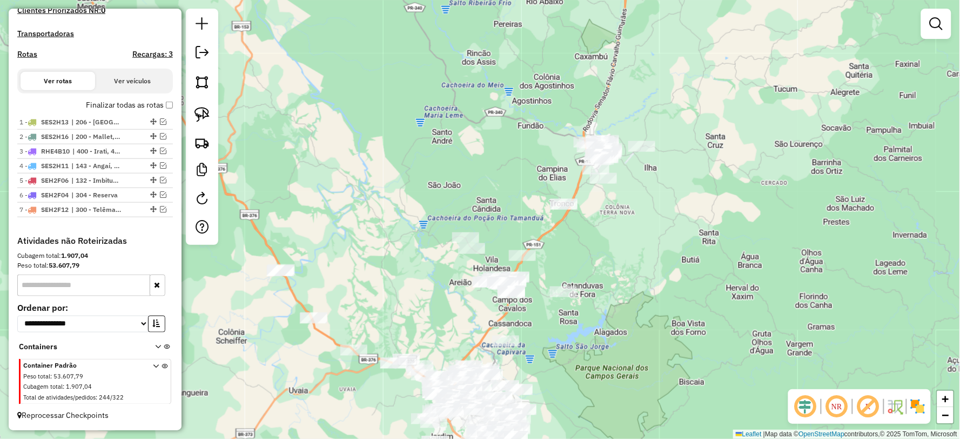
drag, startPoint x: 629, startPoint y: 293, endPoint x: 651, endPoint y: 198, distance: 97.7
click at [650, 201] on div "Janela de atendimento Grade de atendimento Capacidade Transportadoras Veículos …" at bounding box center [480, 219] width 960 height 439
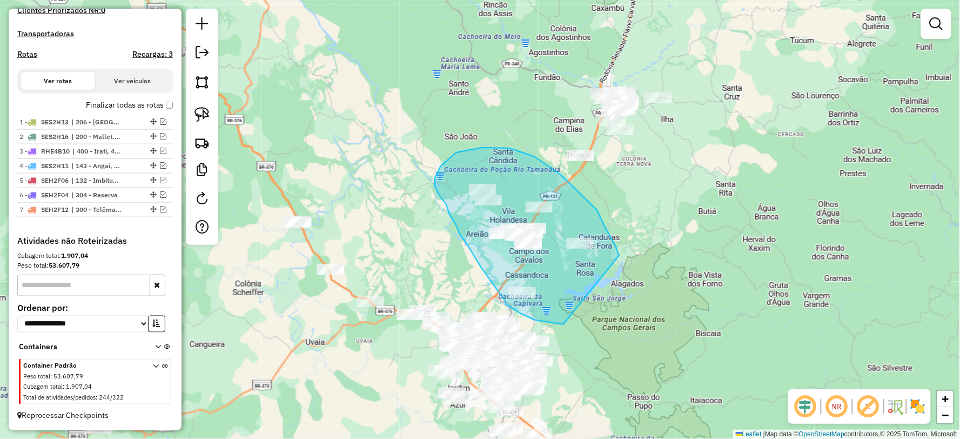
drag, startPoint x: 597, startPoint y: 210, endPoint x: 655, endPoint y: 314, distance: 119.5
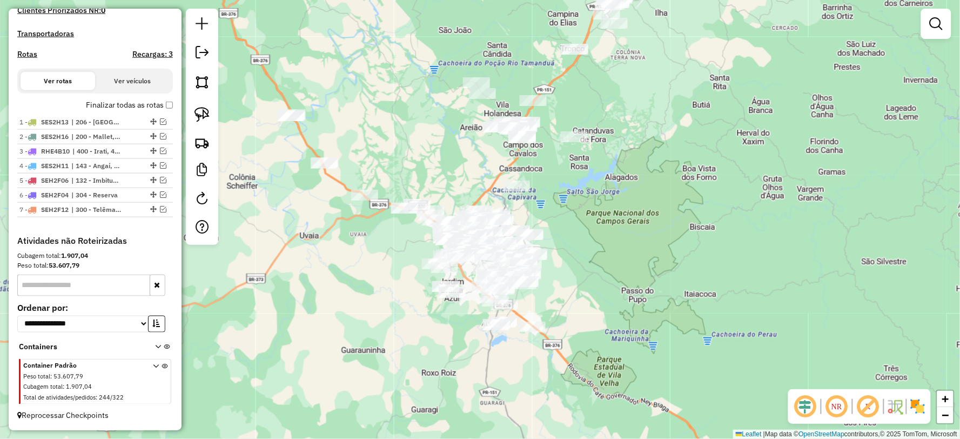
drag, startPoint x: 637, startPoint y: 294, endPoint x: 643, endPoint y: 241, distance: 53.2
click at [643, 241] on div "Janela de atendimento Grade de atendimento Capacidade Transportadoras Veículos …" at bounding box center [480, 219] width 960 height 439
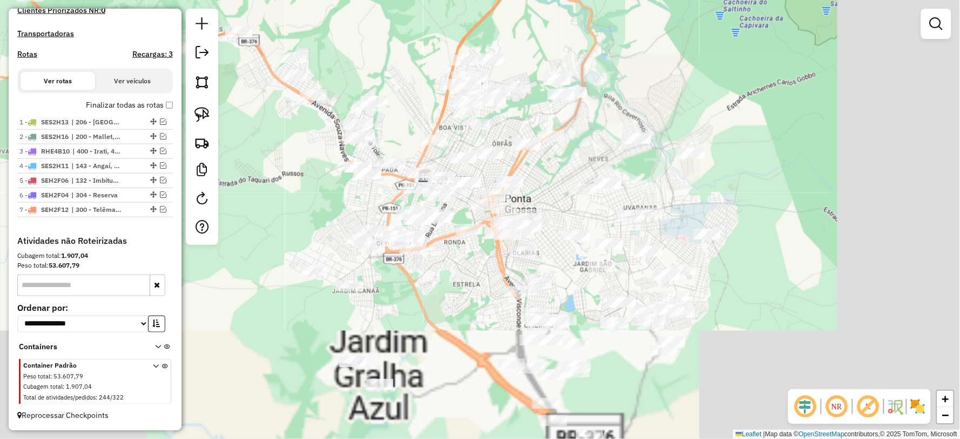
drag, startPoint x: 944, startPoint y: 329, endPoint x: 813, endPoint y: 211, distance: 176.7
click at [813, 211] on div "Janela de atendimento Grade de atendimento Capacidade Transportadoras Veículos …" at bounding box center [480, 219] width 960 height 439
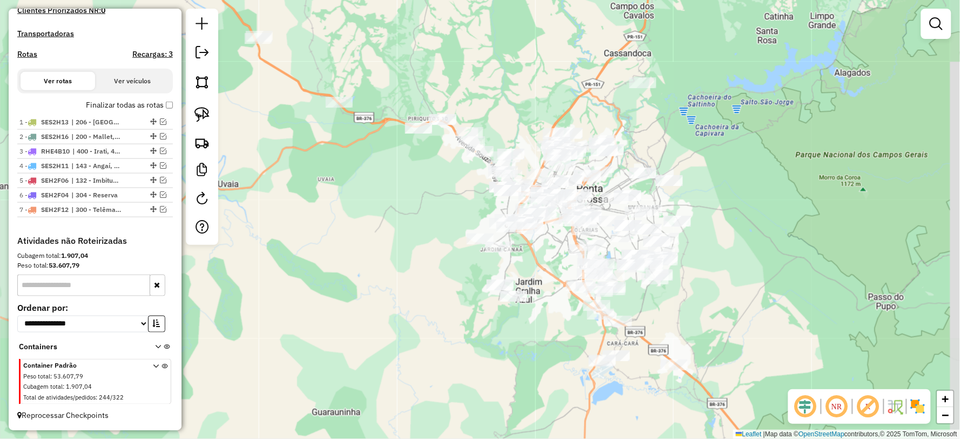
drag, startPoint x: 861, startPoint y: 298, endPoint x: 821, endPoint y: 301, distance: 40.1
click at [825, 295] on div "Janela de atendimento Grade de atendimento Capacidade Transportadoras Veículos …" at bounding box center [480, 219] width 960 height 439
click at [937, 23] on em at bounding box center [936, 23] width 13 height 13
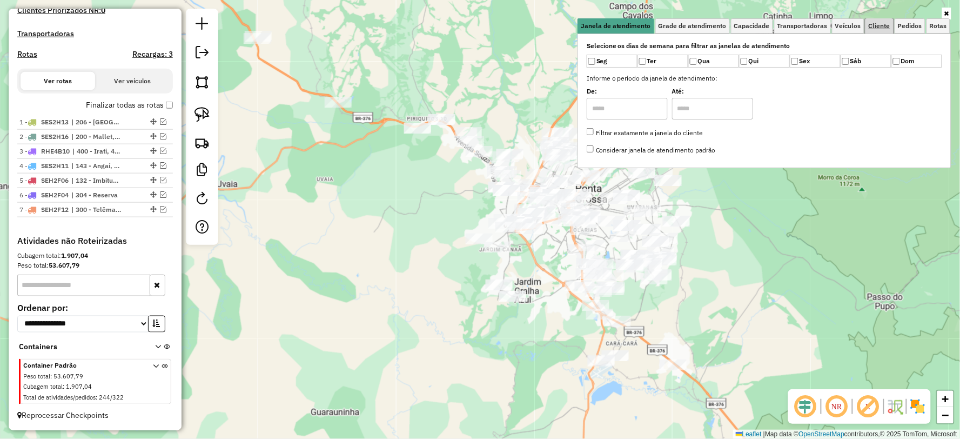
click at [884, 23] on span "Cliente" at bounding box center [880, 26] width 22 height 6
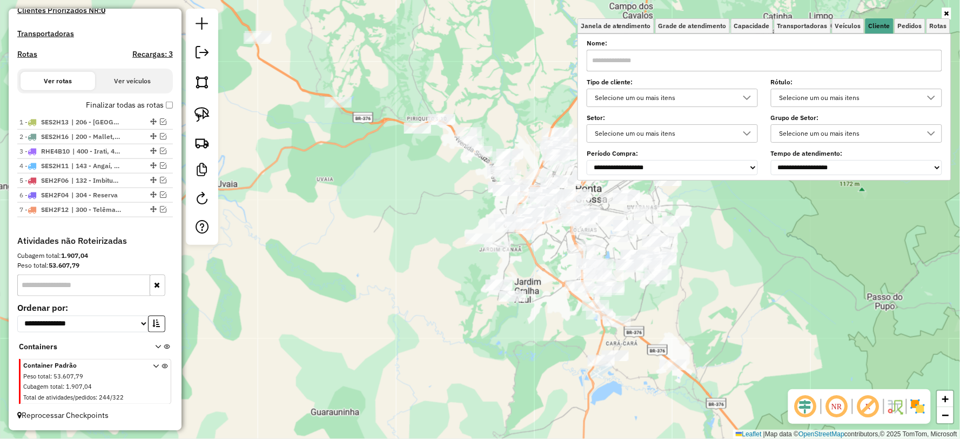
click at [848, 94] on div "Selecione um ou mais itens" at bounding box center [848, 97] width 145 height 17
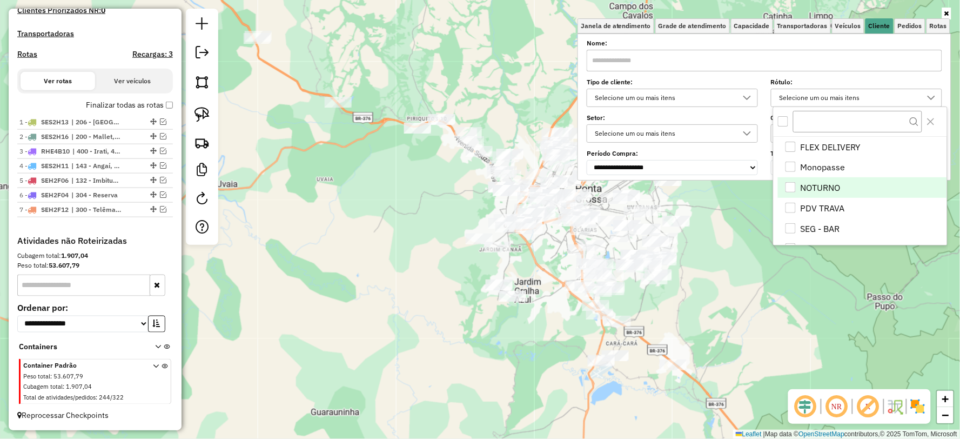
click at [815, 191] on li "NOTURNO" at bounding box center [862, 187] width 169 height 21
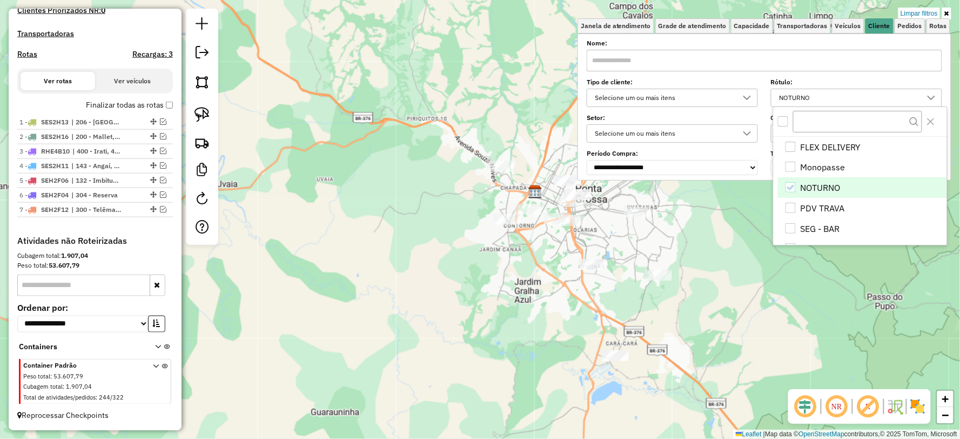
click at [378, 341] on div "Limpar filtros Janela de atendimento Grade de atendimento Capacidade Transporta…" at bounding box center [480, 219] width 960 height 439
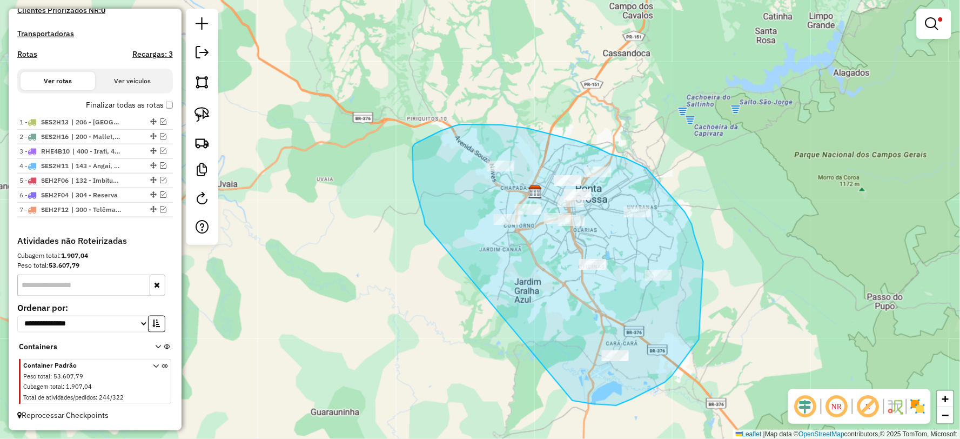
drag, startPoint x: 592, startPoint y: 403, endPoint x: 427, endPoint y: 232, distance: 237.6
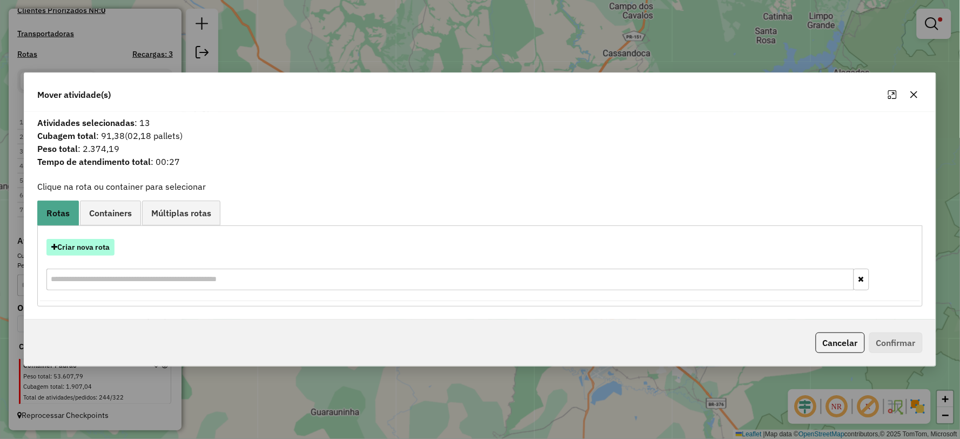
click at [91, 242] on button "Criar nova rota" at bounding box center [80, 247] width 68 height 17
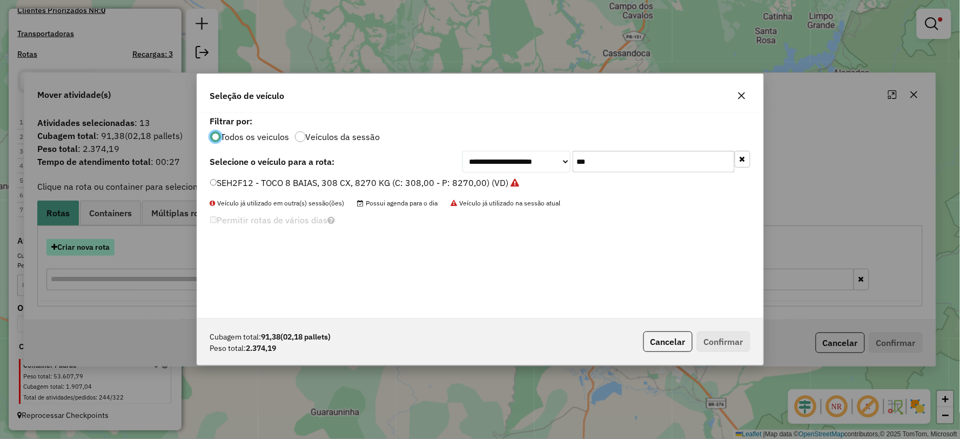
scroll to position [6, 3]
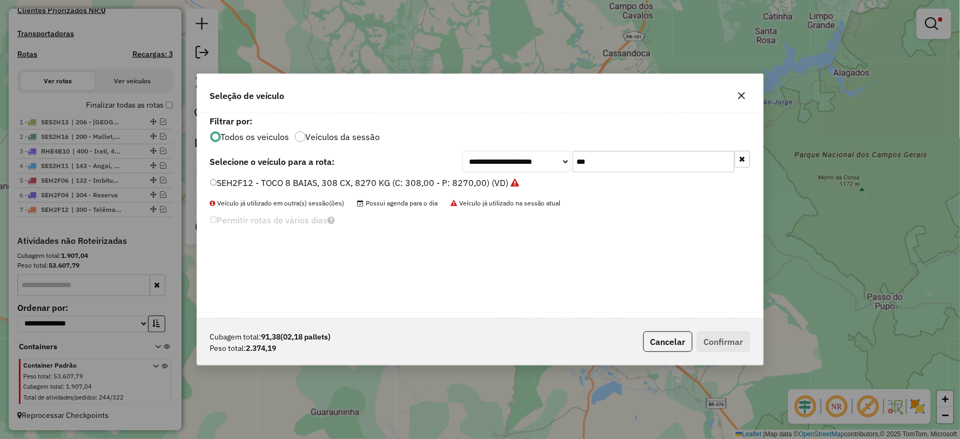
drag, startPoint x: 628, startPoint y: 158, endPoint x: 531, endPoint y: 168, distance: 97.2
click at [531, 168] on div "**********" at bounding box center [606, 162] width 288 height 22
type input "***"
click at [265, 184] on label "RHT5F35 - VUC 3/4 4 BAIAS, CX 154, 4180 KG (C: 152,00 - P: 4180,00) (VD)" at bounding box center [365, 182] width 310 height 13
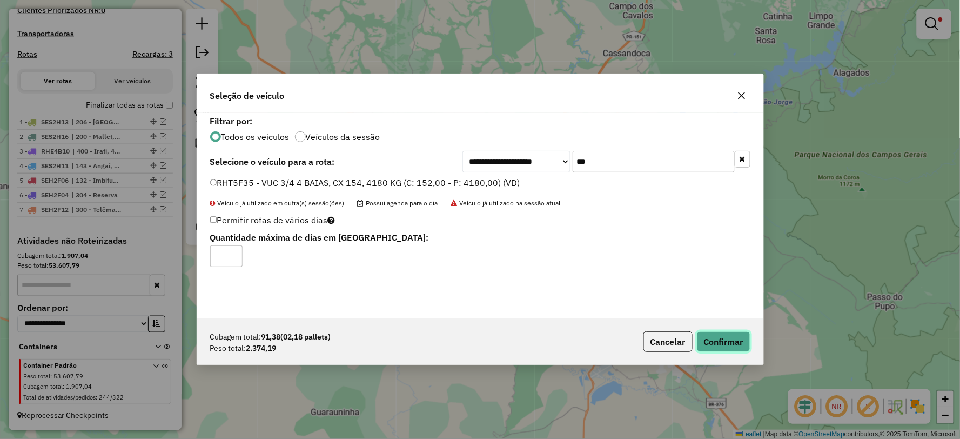
click at [737, 340] on button "Confirmar" at bounding box center [723, 341] width 53 height 21
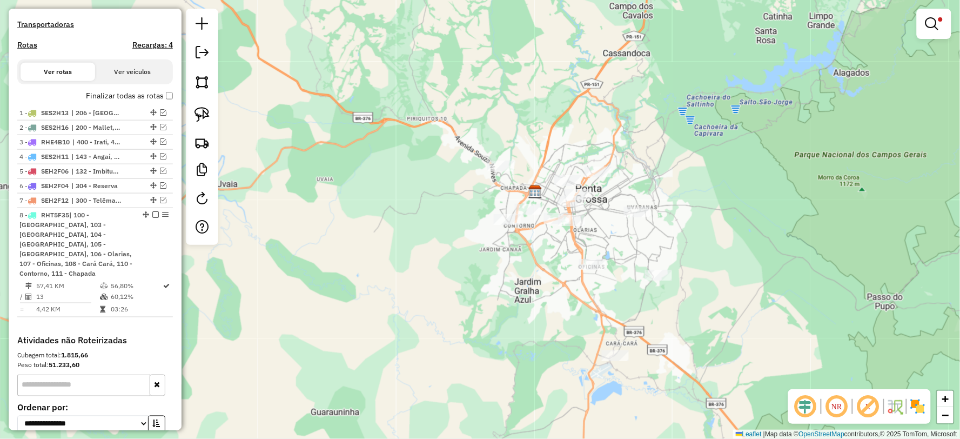
scroll to position [357, 0]
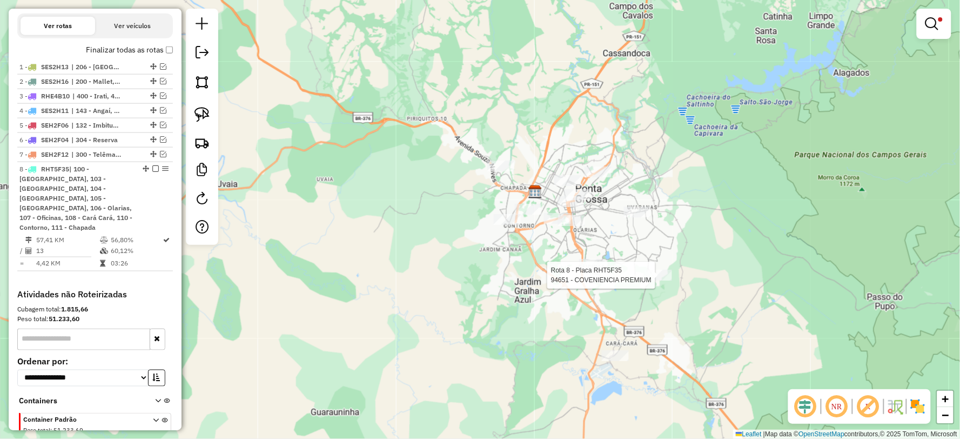
select select "**********"
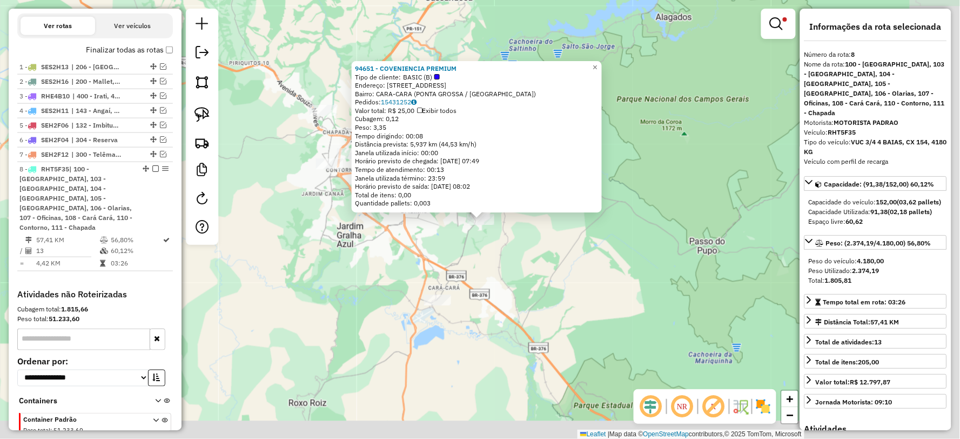
scroll to position [401, 0]
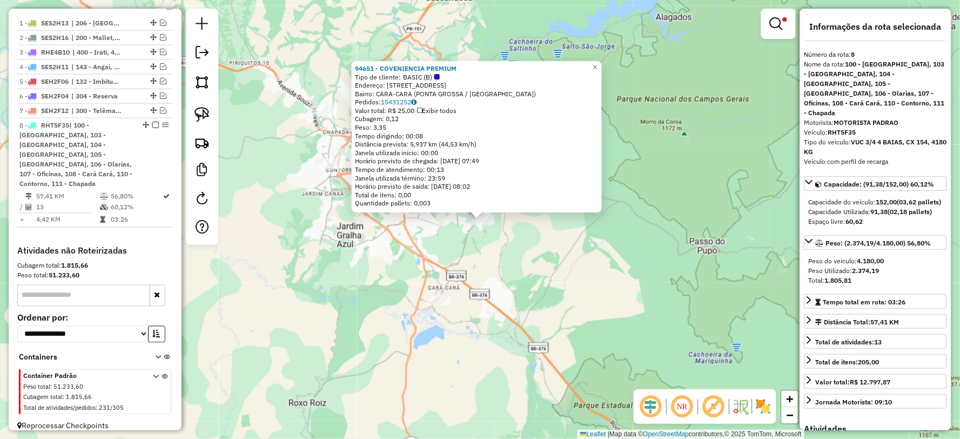
click at [668, 274] on div "94651 - COVENIENCIA PREMIUM Tipo de cliente: BASIC (B) Endereço: [STREET_ADDRES…" at bounding box center [480, 219] width 960 height 439
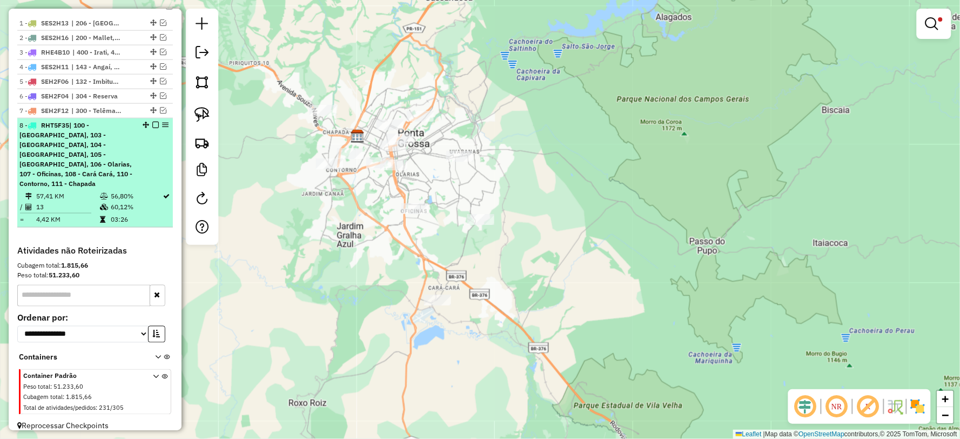
click at [152, 128] on em at bounding box center [155, 125] width 6 height 6
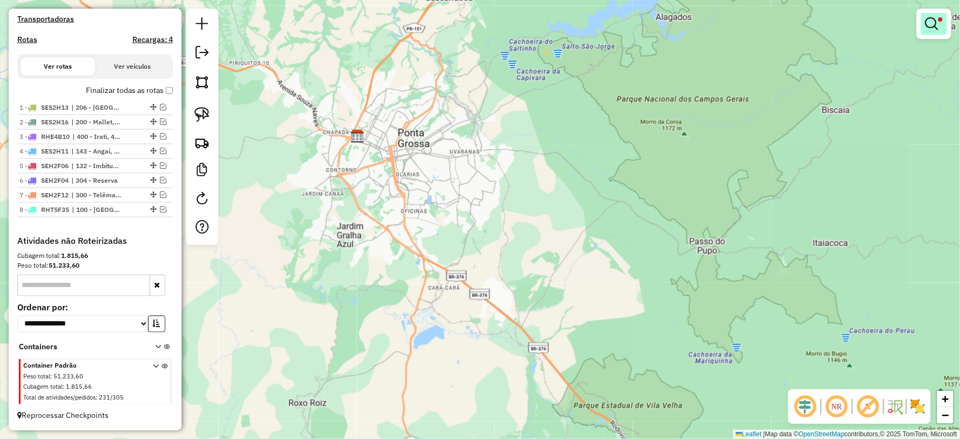
click at [931, 30] on em at bounding box center [931, 23] width 13 height 13
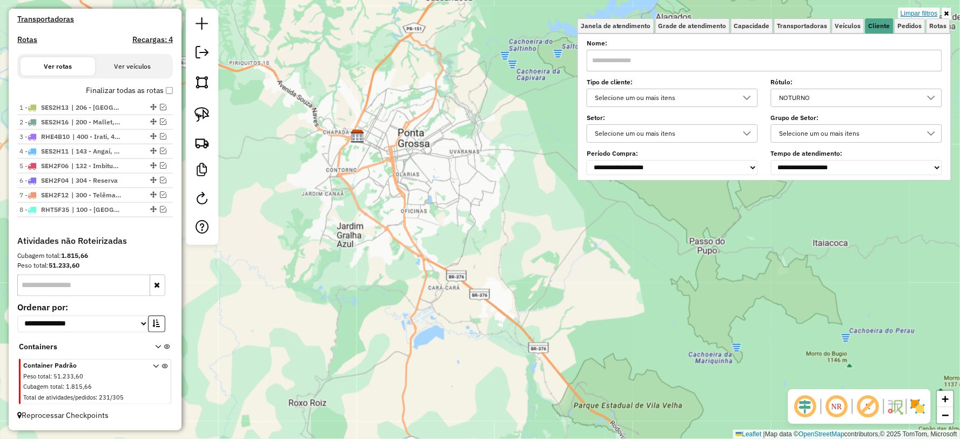
click at [924, 13] on link "Limpar filtros" at bounding box center [919, 14] width 42 height 12
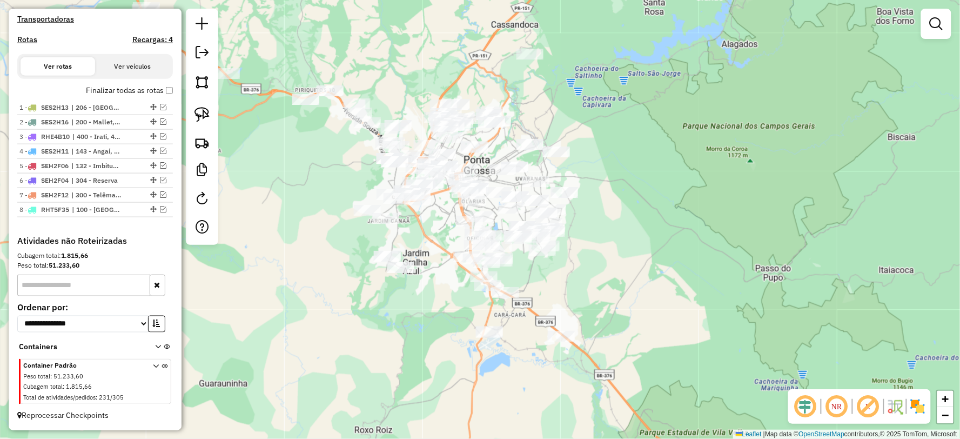
drag, startPoint x: 635, startPoint y: 252, endPoint x: 575, endPoint y: 254, distance: 60.5
click at [695, 257] on div "Janela de atendimento Grade de atendimento Capacidade Transportadoras Veículos …" at bounding box center [480, 219] width 960 height 439
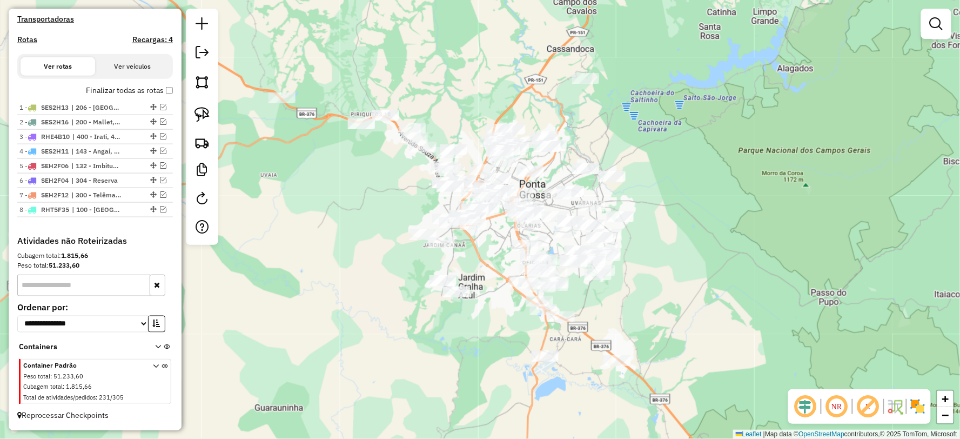
drag, startPoint x: 713, startPoint y: 320, endPoint x: 770, endPoint y: 344, distance: 62.2
click at [770, 344] on div "Janela de atendimento Grade de atendimento Capacidade Transportadoras Veículos …" at bounding box center [480, 219] width 960 height 439
click at [941, 28] on em at bounding box center [936, 23] width 13 height 13
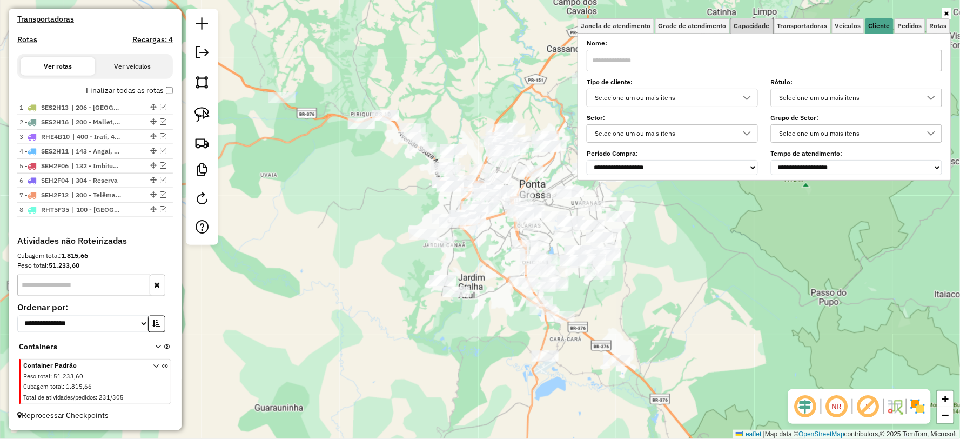
click at [755, 24] on span "Capacidade" at bounding box center [752, 26] width 36 height 6
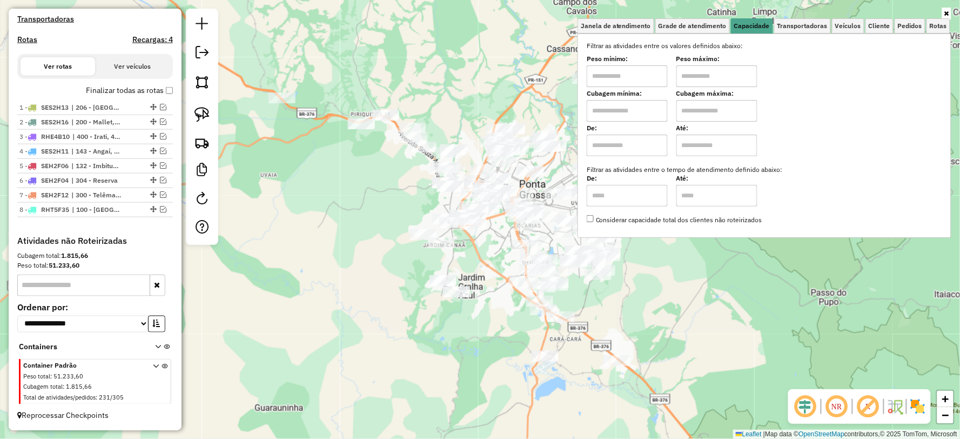
click at [614, 73] on input "text" at bounding box center [627, 76] width 81 height 22
type input "****"
click at [699, 71] on input "text" at bounding box center [716, 76] width 81 height 22
type input "*****"
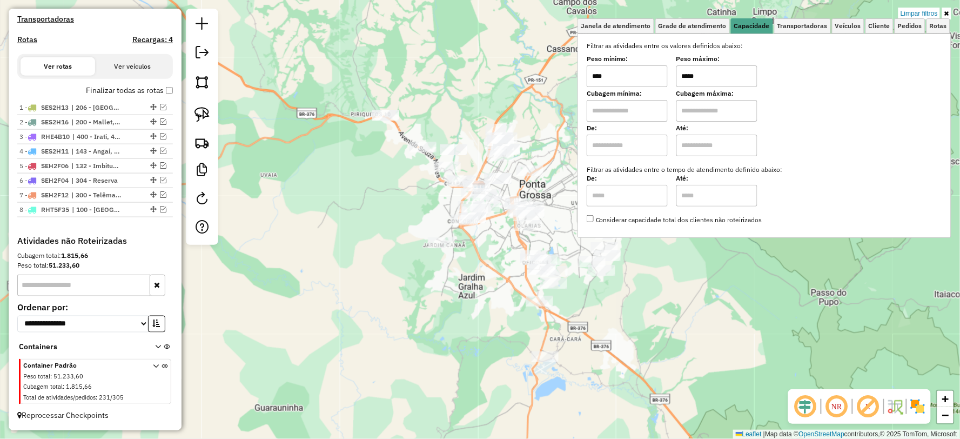
click at [647, 347] on div "Limpar filtros Janela de atendimento Grade de atendimento Capacidade Transporta…" at bounding box center [480, 219] width 960 height 439
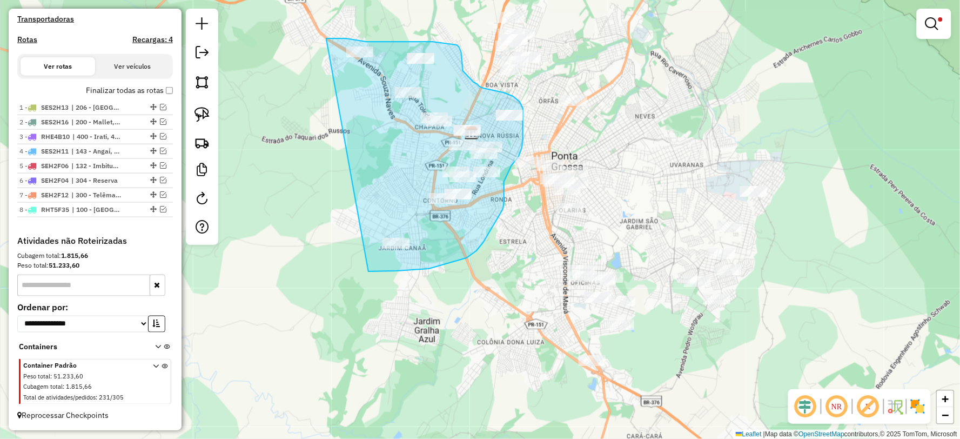
drag, startPoint x: 368, startPoint y: 271, endPoint x: 321, endPoint y: 49, distance: 226.5
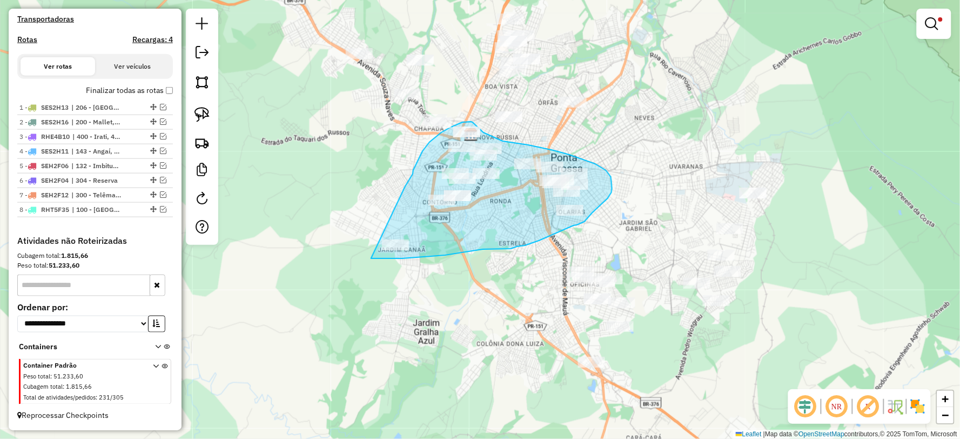
drag, startPoint x: 371, startPoint y: 258, endPoint x: 405, endPoint y: 186, distance: 79.5
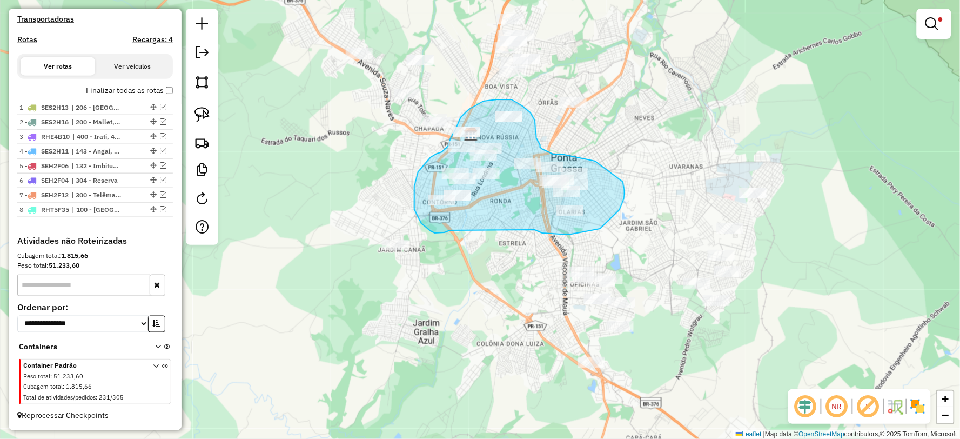
drag, startPoint x: 535, startPoint y: 230, endPoint x: 450, endPoint y: 230, distance: 84.8
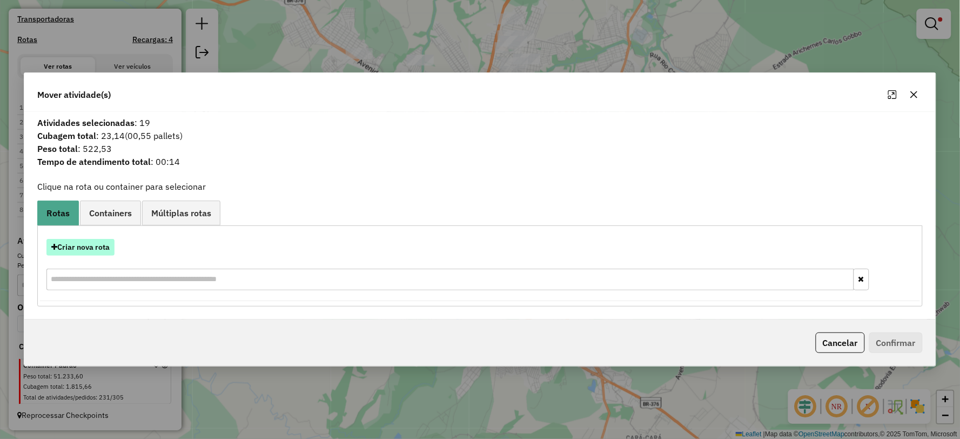
click at [91, 240] on button "Criar nova rota" at bounding box center [80, 247] width 68 height 17
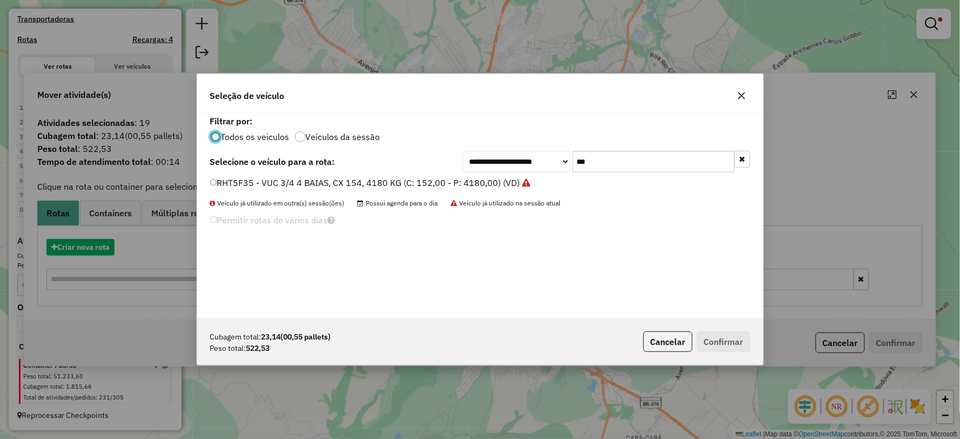
scroll to position [6, 3]
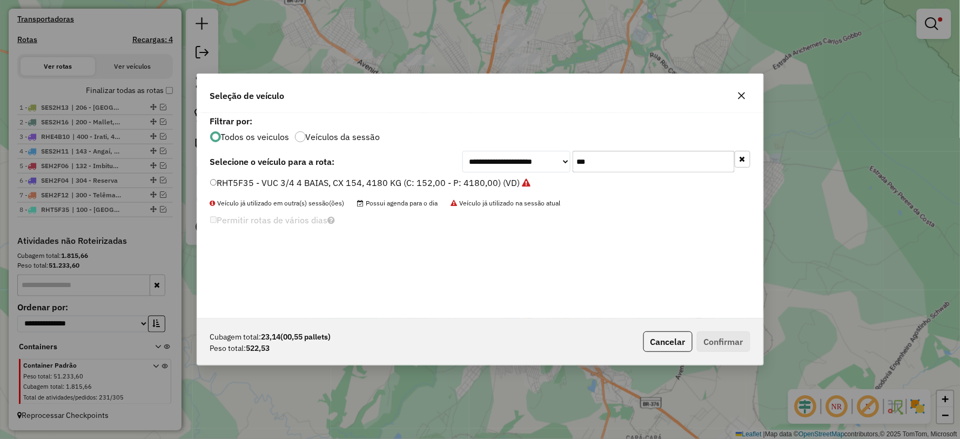
drag, startPoint x: 633, startPoint y: 159, endPoint x: 538, endPoint y: 160, distance: 95.1
click at [538, 160] on div "**********" at bounding box center [606, 162] width 288 height 22
type input "***"
click at [219, 179] on label "RNP5E12 - VAN 2 BAIAS, 56 CX, 1520 KG (C: 56,00 - P: 1520,00) (VD)" at bounding box center [351, 182] width 283 height 13
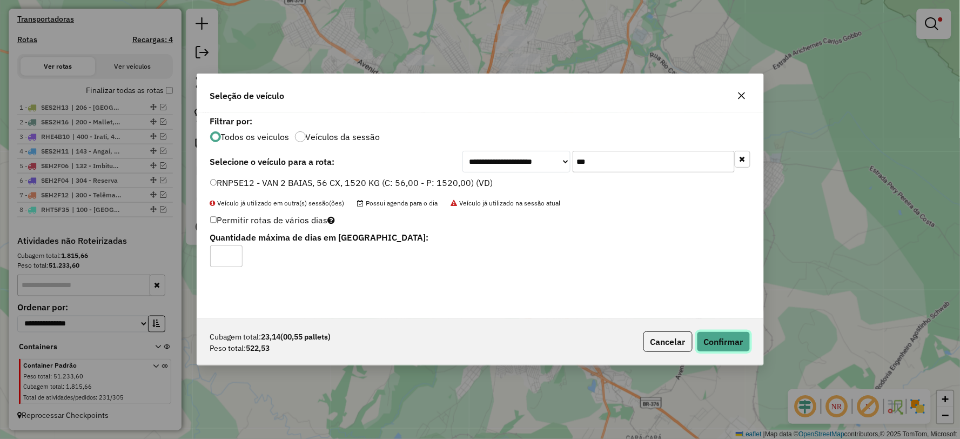
click at [730, 342] on button "Confirmar" at bounding box center [723, 341] width 53 height 21
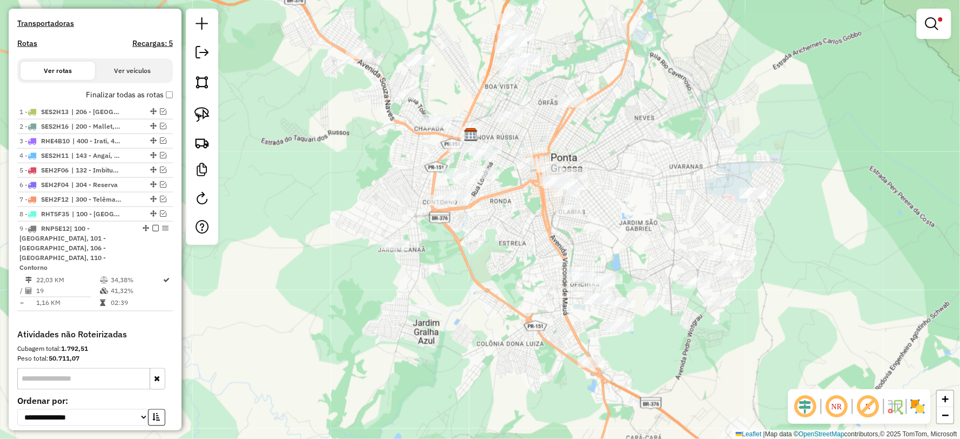
scroll to position [409, 0]
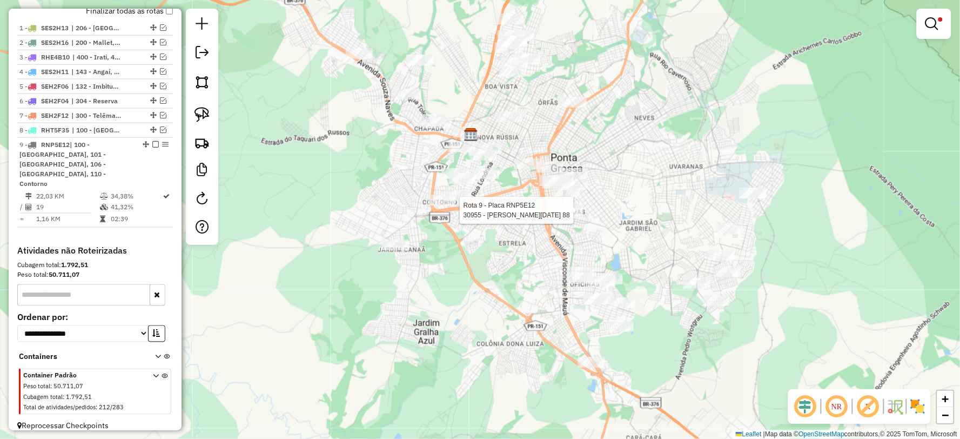
select select "**********"
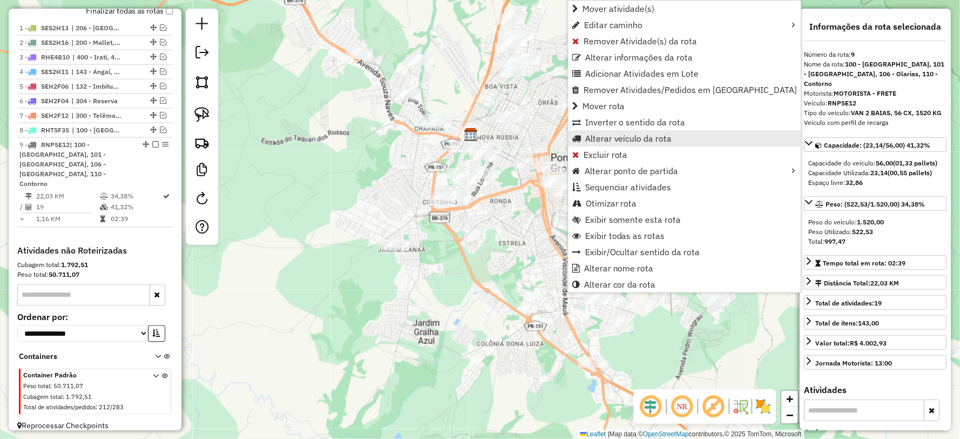
click at [629, 139] on span "Alterar veículo da rota" at bounding box center [628, 138] width 87 height 9
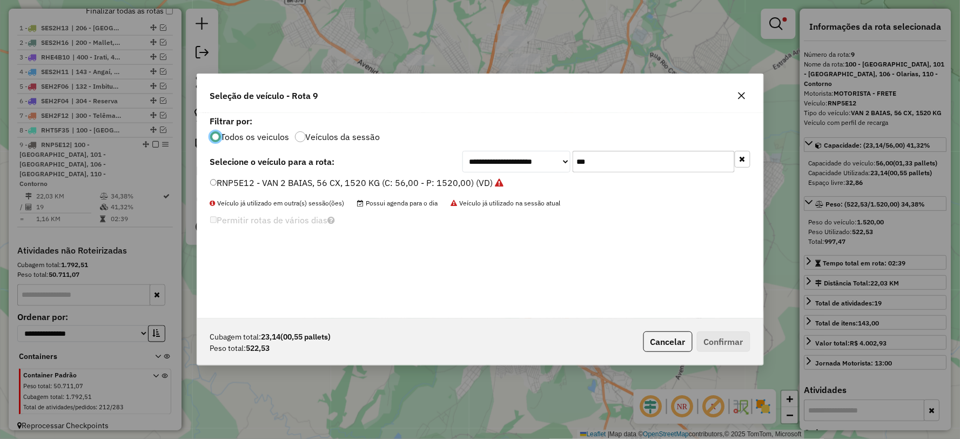
scroll to position [6, 3]
drag, startPoint x: 579, startPoint y: 160, endPoint x: 557, endPoint y: 164, distance: 21.9
click at [557, 164] on div "**********" at bounding box center [606, 162] width 288 height 22
type input "***"
click at [230, 181] on label "BBJ1365 - FIORINO 1 BAIA, 28 CX, 800 KG (C: 28,00 - P: 800,00) (VD)" at bounding box center [352, 182] width 285 height 13
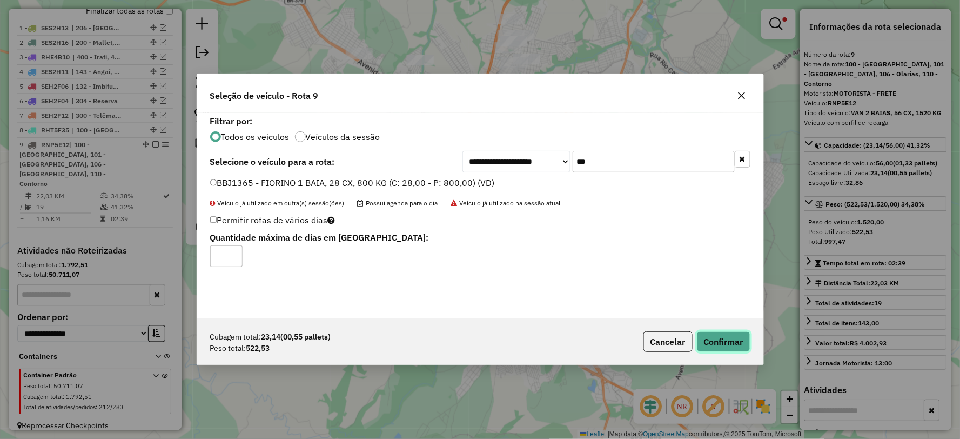
click at [730, 341] on button "Confirmar" at bounding box center [723, 341] width 53 height 21
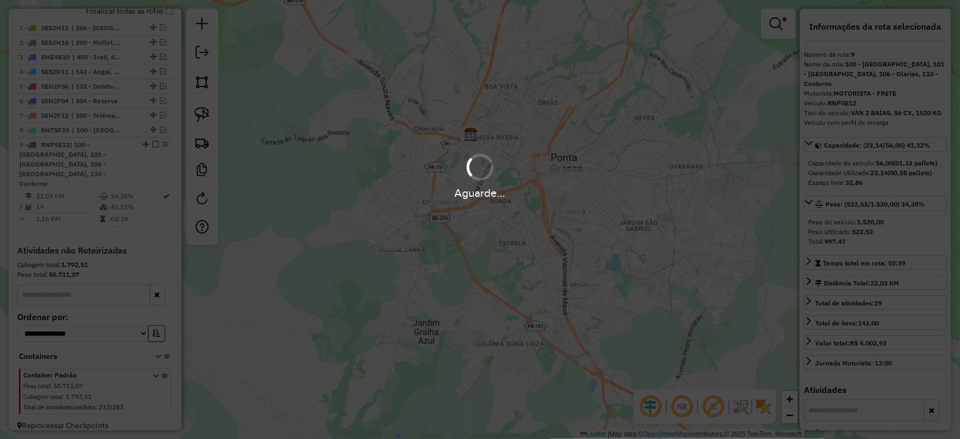
scroll to position [396, 0]
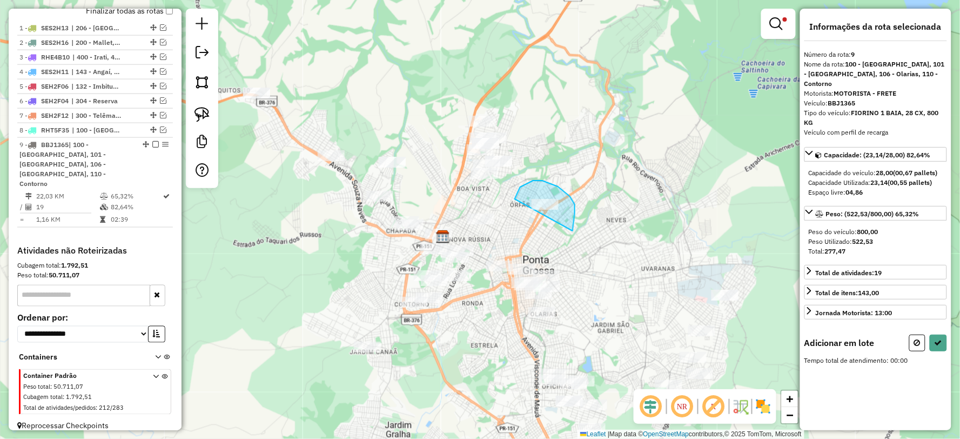
drag, startPoint x: 575, startPoint y: 213, endPoint x: 515, endPoint y: 225, distance: 61.0
select select "**********"
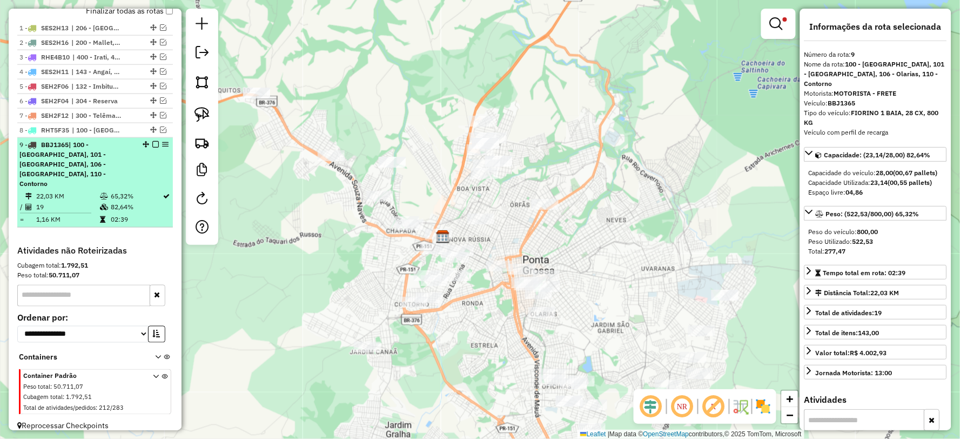
click at [153, 147] on em at bounding box center [155, 144] width 6 height 6
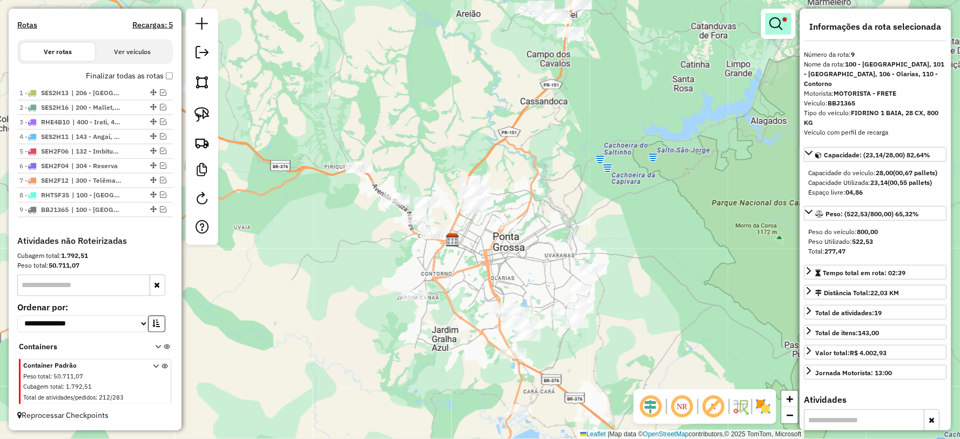
click at [767, 16] on link at bounding box center [778, 24] width 26 height 22
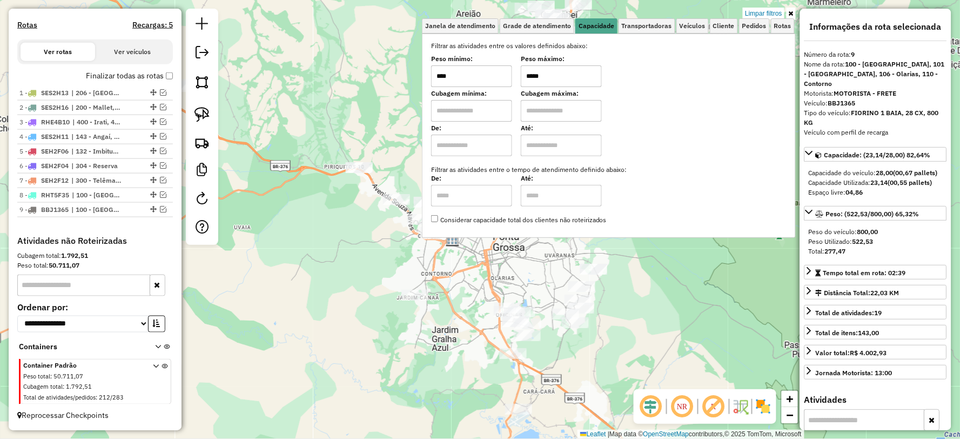
drag, startPoint x: 576, startPoint y: 74, endPoint x: 519, endPoint y: 74, distance: 57.3
click at [519, 74] on div "Peso mínimo: **** Peso máximo: *****" at bounding box center [608, 72] width 355 height 30
type input "******"
click at [449, 376] on div "Limpar filtros Janela de atendimento Grade de atendimento Capacidade Transporta…" at bounding box center [480, 219] width 960 height 439
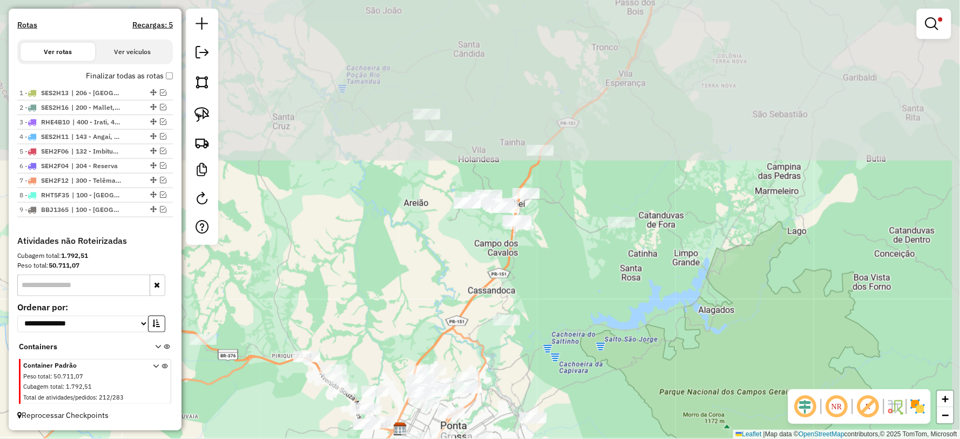
drag, startPoint x: 613, startPoint y: 146, endPoint x: 569, endPoint y: 369, distance: 226.8
click at [569, 369] on div "Limpar filtros Janela de atendimento Grade de atendimento Capacidade Transporta…" at bounding box center [480, 219] width 960 height 439
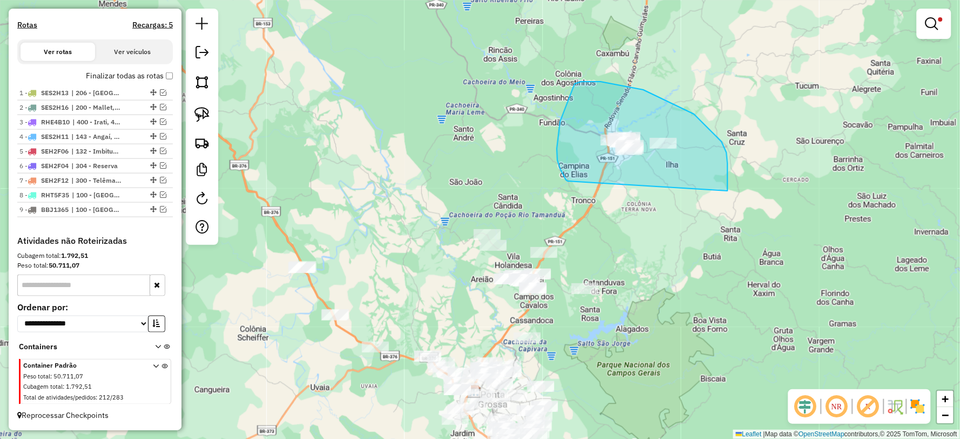
drag, startPoint x: 728, startPoint y: 191, endPoint x: 568, endPoint y: 181, distance: 160.2
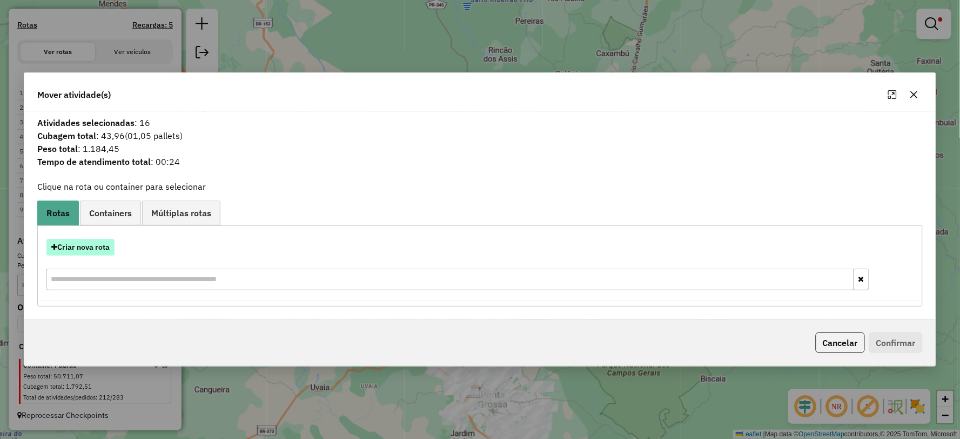
click at [82, 246] on button "Criar nova rota" at bounding box center [80, 247] width 68 height 17
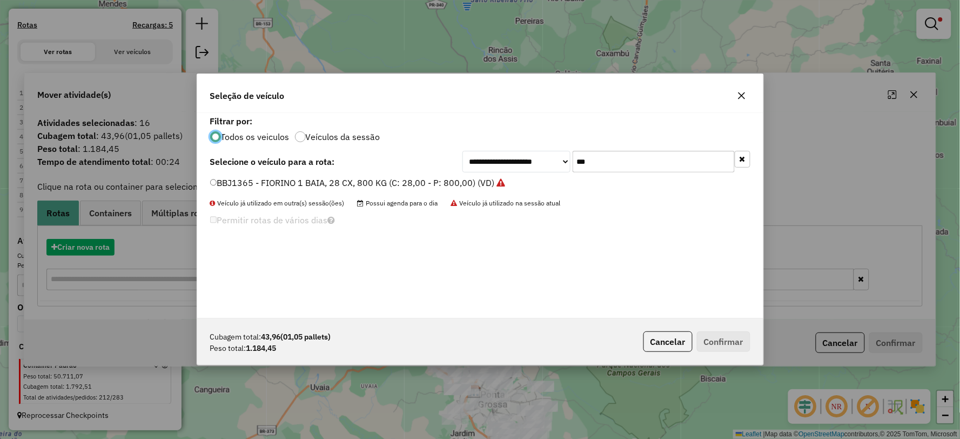
scroll to position [6, 3]
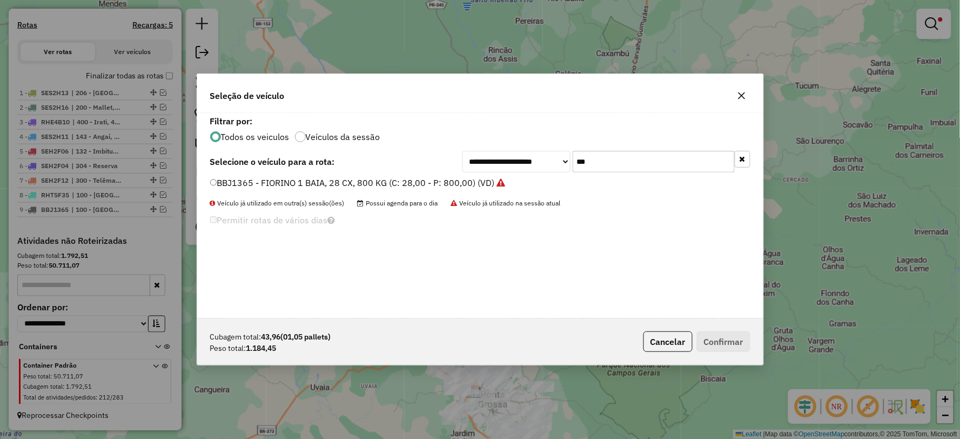
drag, startPoint x: 541, startPoint y: 162, endPoint x: 531, endPoint y: 162, distance: 9.7
click at [531, 162] on div "**********" at bounding box center [606, 162] width 288 height 22
type input "****"
click at [224, 180] on label "ASV1531 - VAN 2 BAIAS, 56 CX, 1520 KG (C: 56,00 - P: 1520,00) (VD)" at bounding box center [351, 182] width 282 height 13
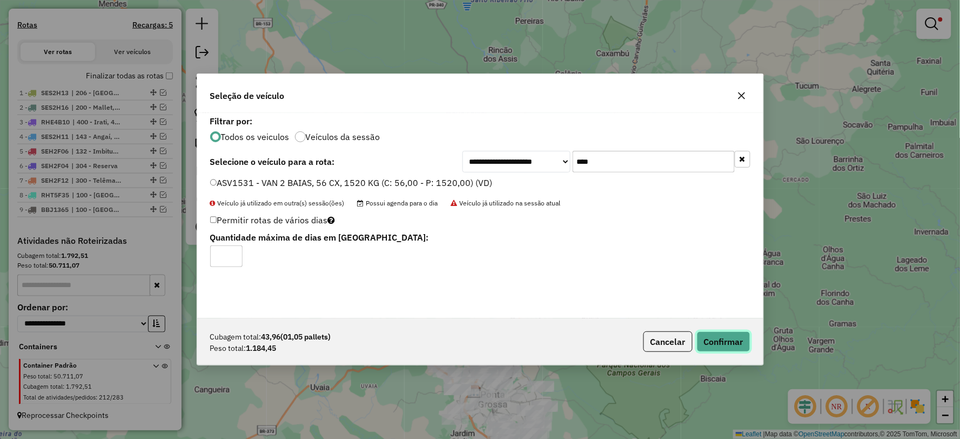
click at [708, 345] on button "Confirmar" at bounding box center [723, 341] width 53 height 21
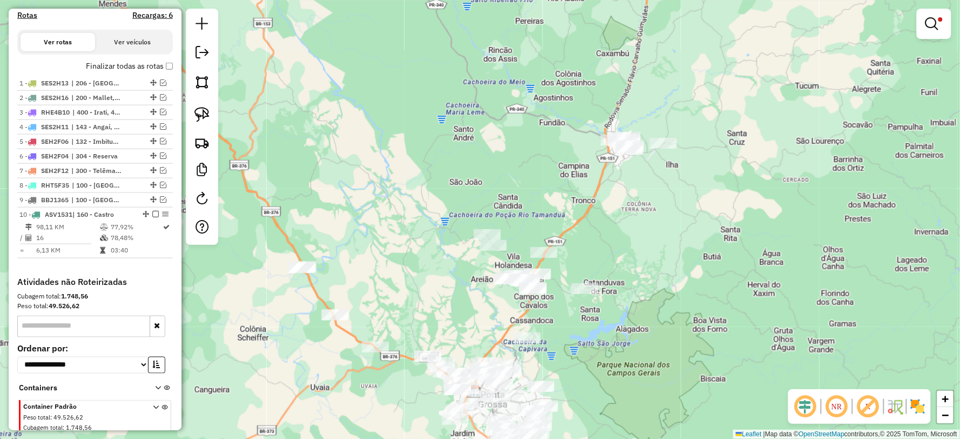
scroll to position [391, 0]
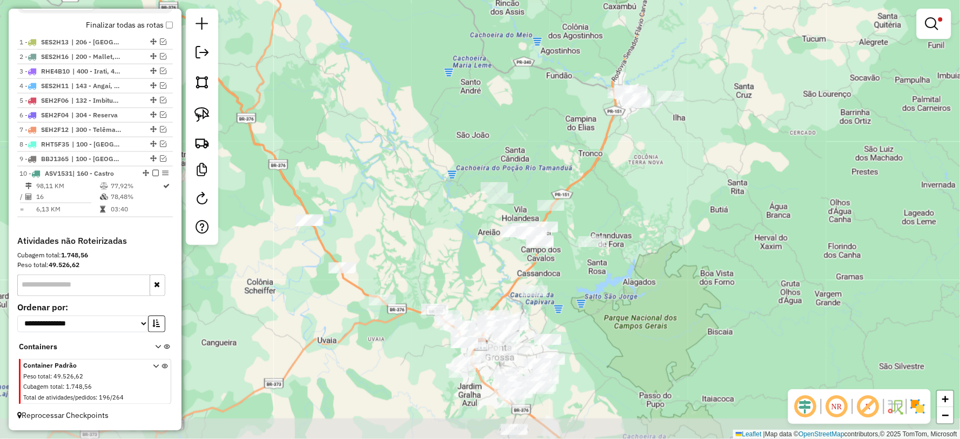
drag, startPoint x: 564, startPoint y: 326, endPoint x: 580, endPoint y: 272, distance: 56.8
click at [573, 278] on div "Limpar filtros Janela de atendimento Grade de atendimento Capacidade Transporta…" at bounding box center [480, 219] width 960 height 439
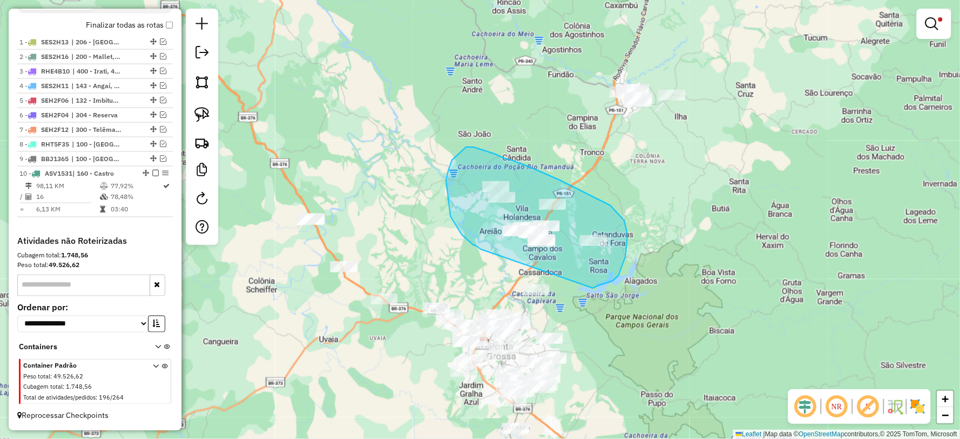
drag, startPoint x: 618, startPoint y: 275, endPoint x: 481, endPoint y: 249, distance: 140.3
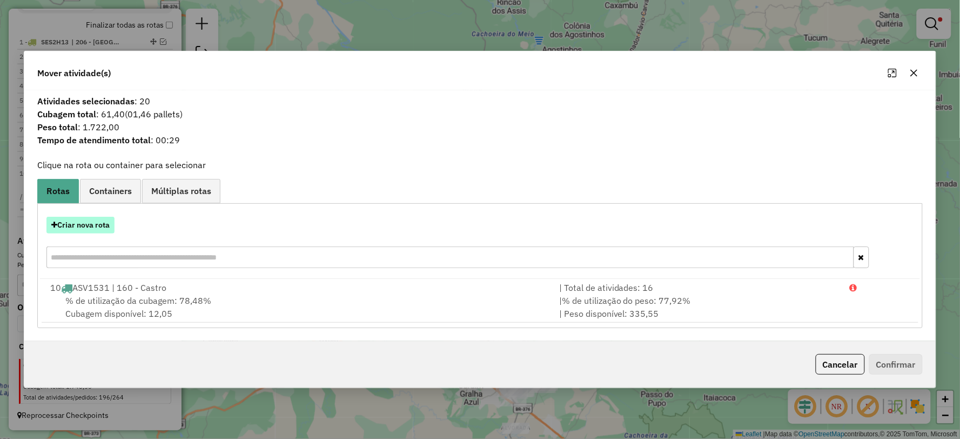
click at [81, 224] on button "Criar nova rota" at bounding box center [80, 225] width 68 height 17
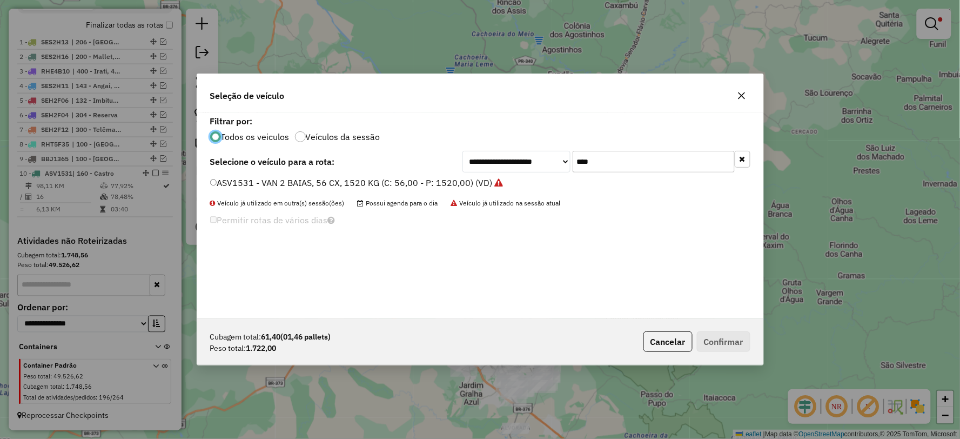
scroll to position [6, 3]
drag, startPoint x: 625, startPoint y: 164, endPoint x: 522, endPoint y: 164, distance: 103.2
click at [522, 164] on div "**********" at bounding box center [606, 162] width 288 height 22
type input "***"
click at [234, 180] on label "ESY2B54 - FRETE HR 2 BAIAS, 70 CX, 1800 KG (C: 70,00 - P: 1800,00) (VD)" at bounding box center [362, 182] width 304 height 13
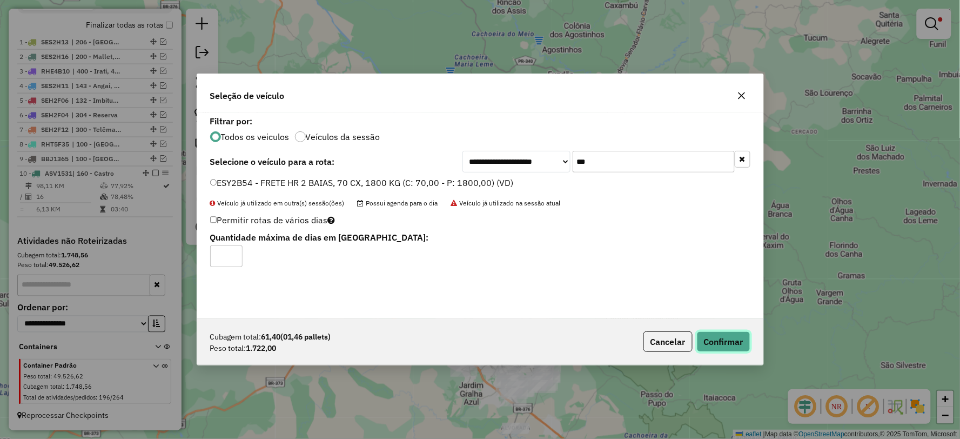
click at [725, 339] on button "Confirmar" at bounding box center [723, 341] width 53 height 21
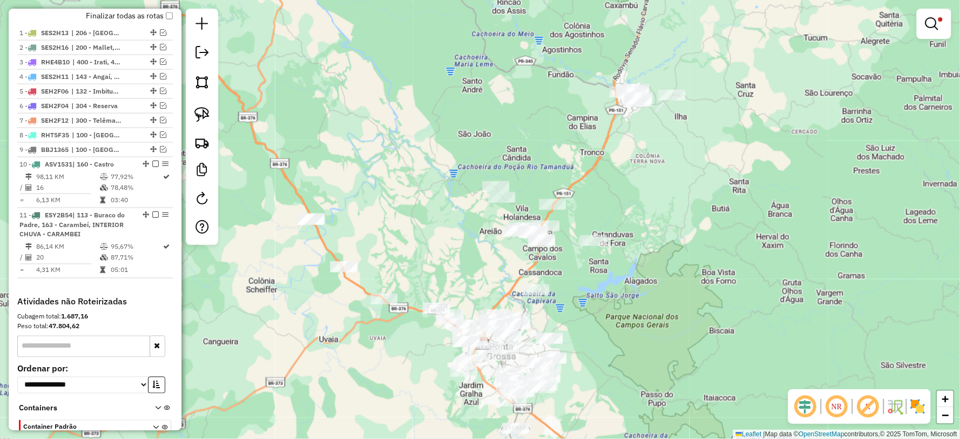
scroll to position [401, 0]
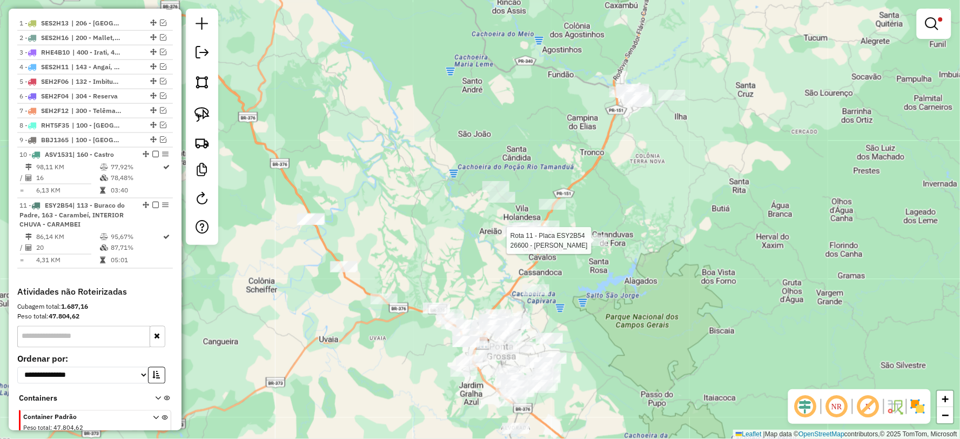
select select "**********"
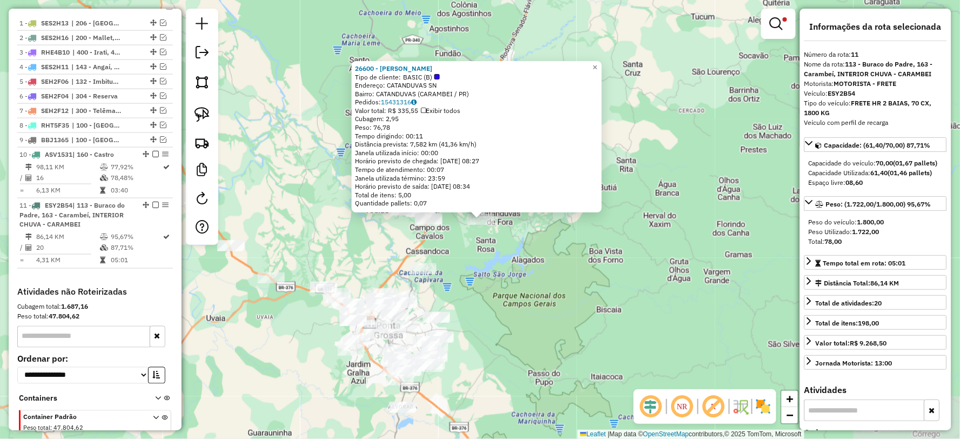
scroll to position [461, 0]
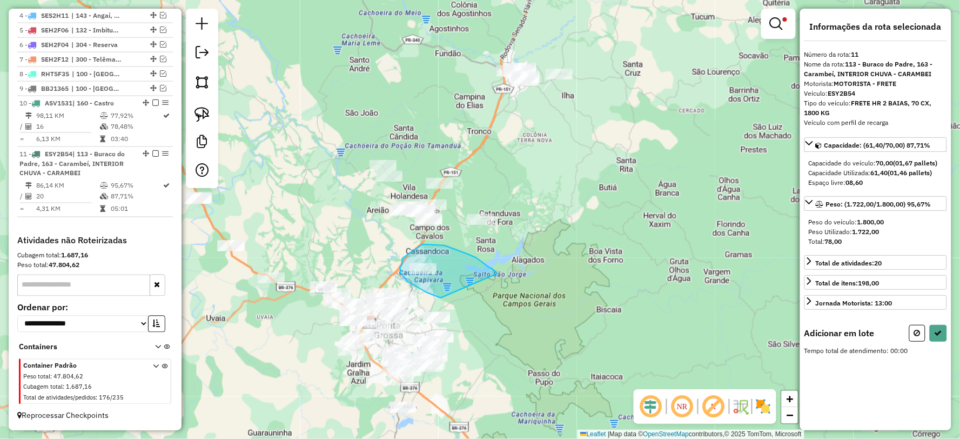
drag, startPoint x: 486, startPoint y: 265, endPoint x: 463, endPoint y: 300, distance: 42.3
click at [463, 300] on div "Limpar filtros Janela de atendimento Grade de atendimento Capacidade Transporta…" at bounding box center [480, 219] width 960 height 439
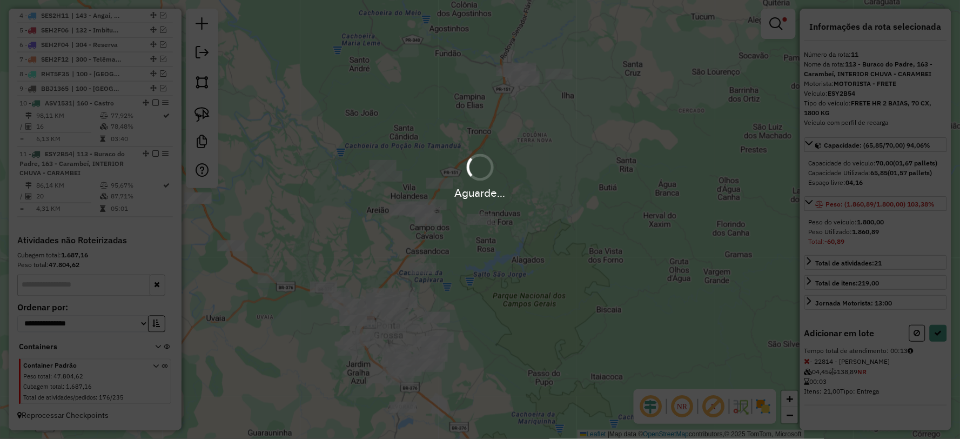
select select "**********"
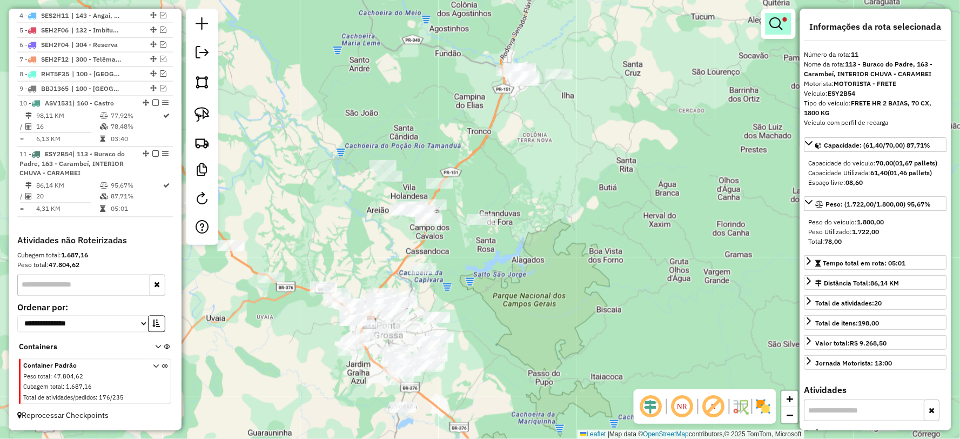
click at [774, 22] on em at bounding box center [776, 23] width 13 height 13
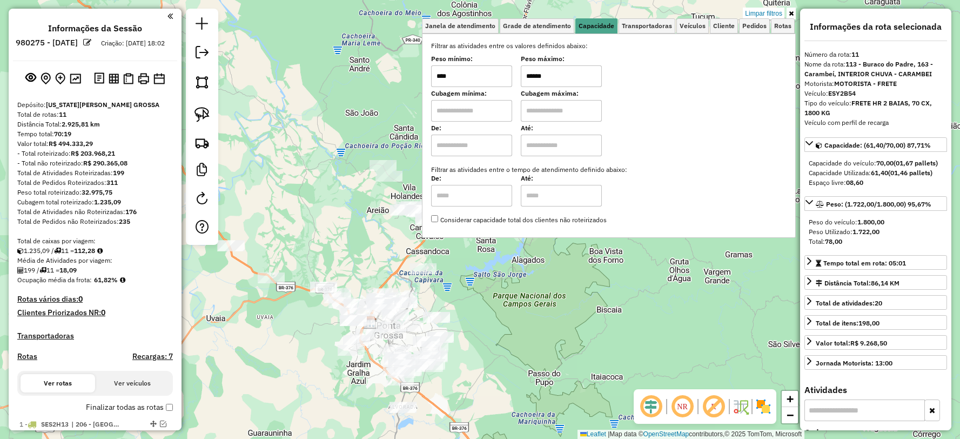
select select "**********"
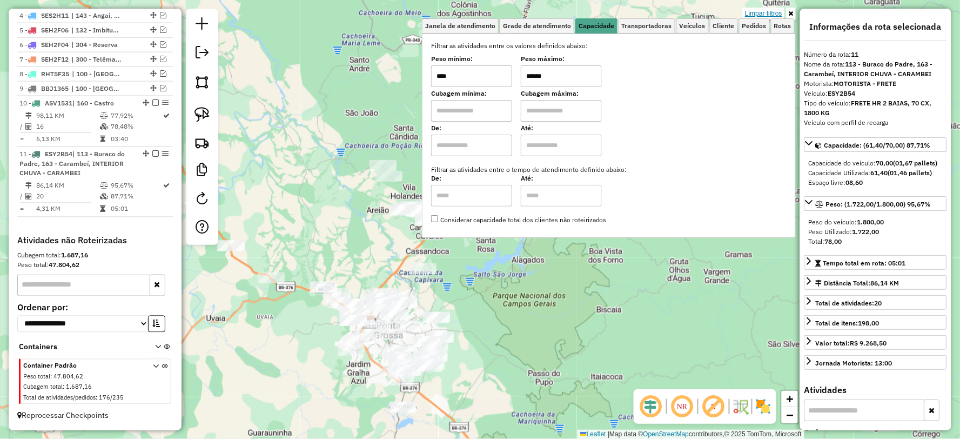
click at [773, 12] on link "Limpar filtros" at bounding box center [764, 14] width 42 height 12
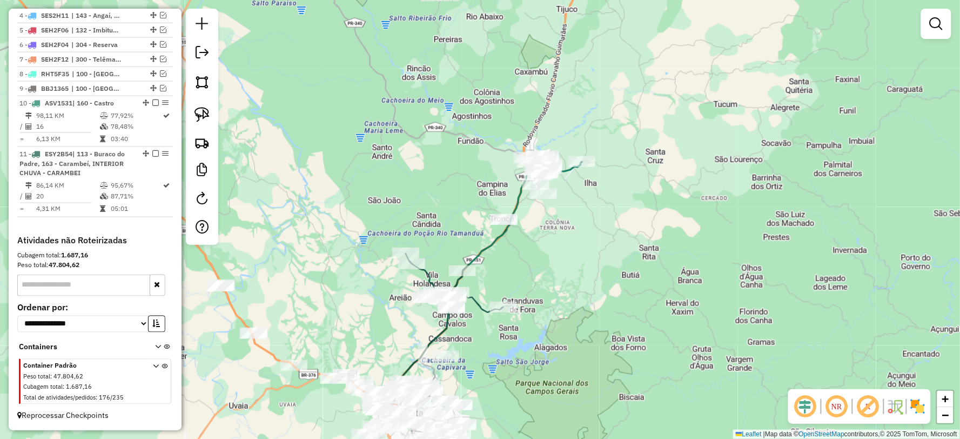
drag, startPoint x: 579, startPoint y: 126, endPoint x: 611, endPoint y: 230, distance: 108.0
click at [611, 230] on div "Janela de atendimento Grade de atendimento Capacidade Transportadoras Veículos …" at bounding box center [480, 219] width 960 height 439
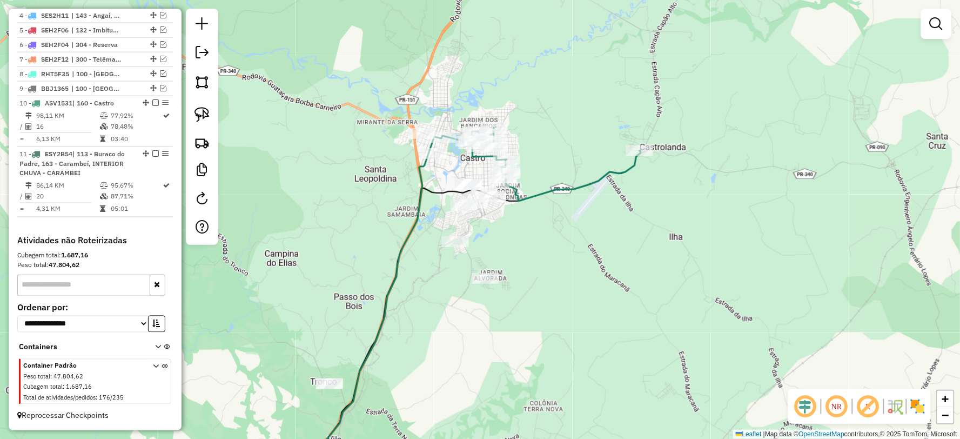
click at [580, 181] on icon at bounding box center [541, 163] width 199 height 73
select select "**********"
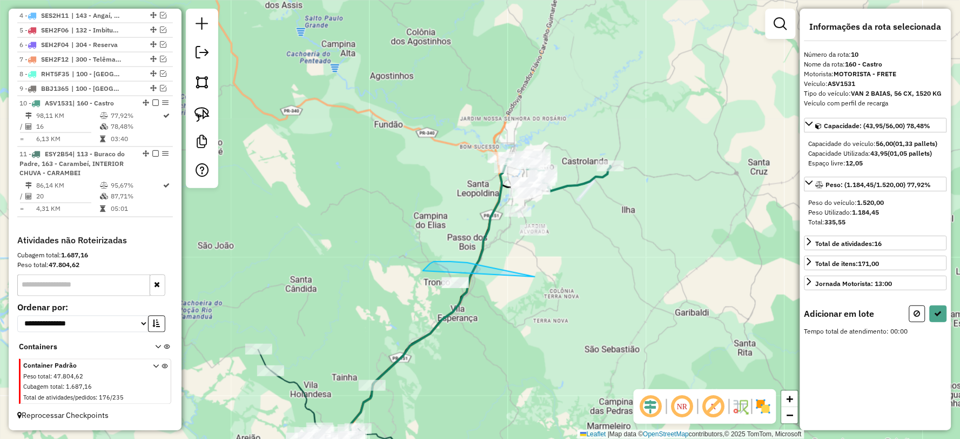
drag, startPoint x: 534, startPoint y: 277, endPoint x: 435, endPoint y: 331, distance: 112.2
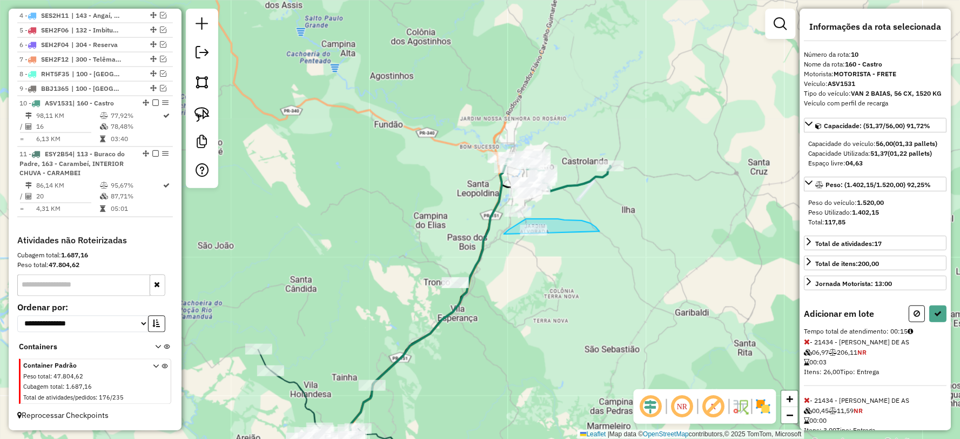
drag, startPoint x: 598, startPoint y: 231, endPoint x: 522, endPoint y: 269, distance: 85.3
click at [521, 269] on div "Janela de atendimento Grade de atendimento Capacidade Transportadoras Veículos …" at bounding box center [480, 219] width 960 height 439
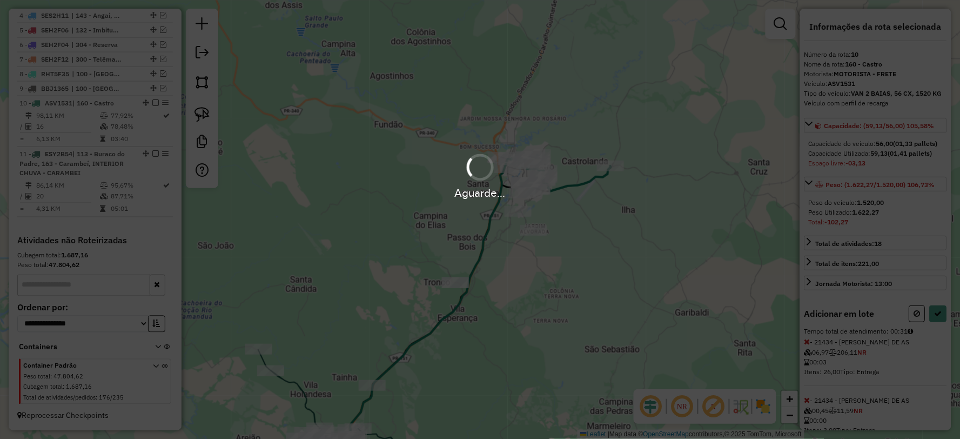
select select "**********"
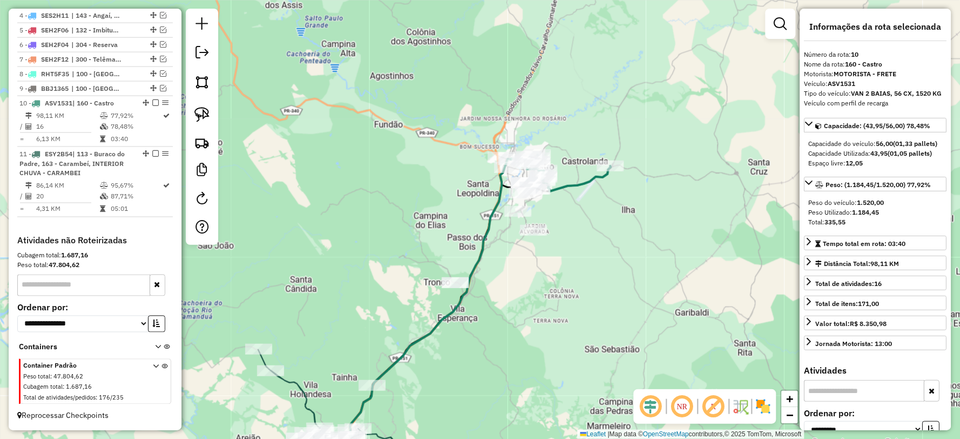
click at [583, 182] on icon at bounding box center [560, 172] width 99 height 37
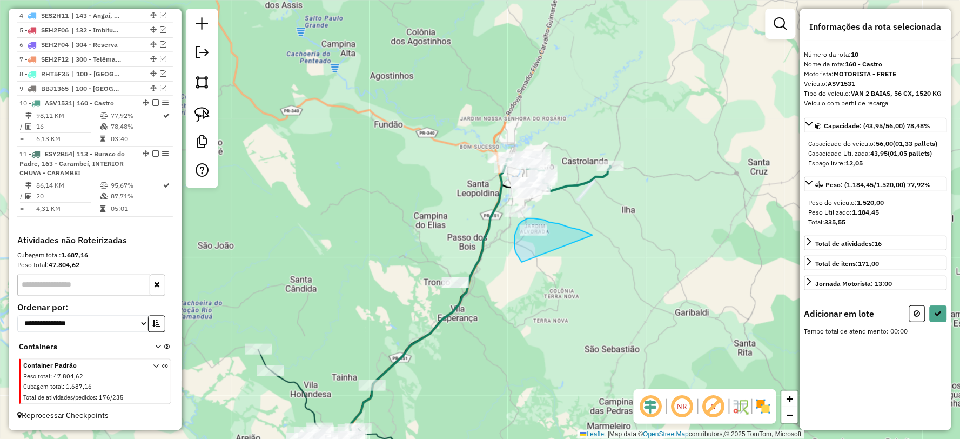
drag, startPoint x: 544, startPoint y: 220, endPoint x: 530, endPoint y: 262, distance: 45.1
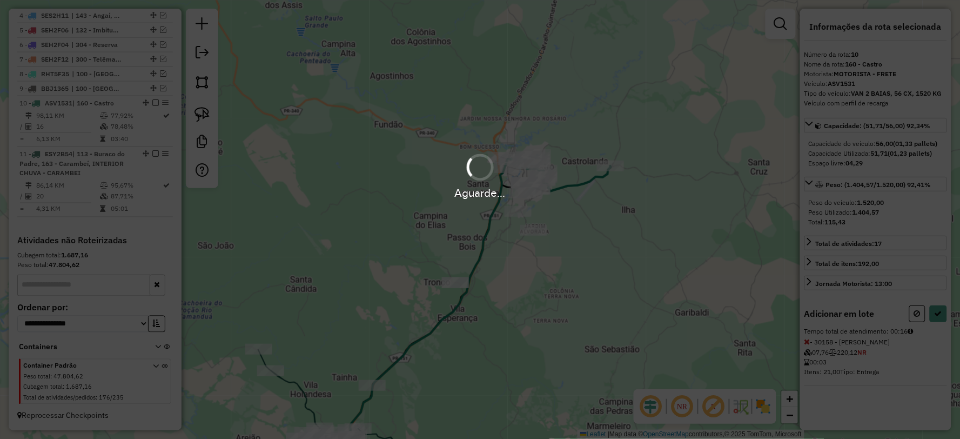
select select "**********"
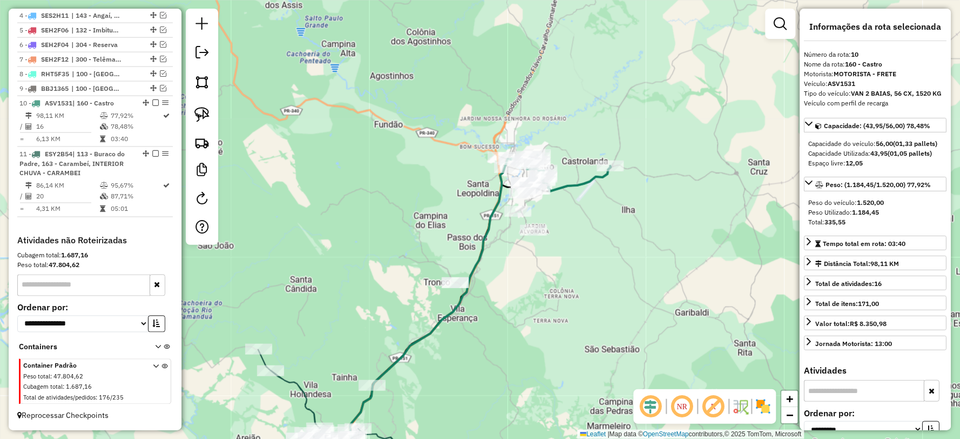
click at [581, 184] on icon at bounding box center [560, 172] width 99 height 37
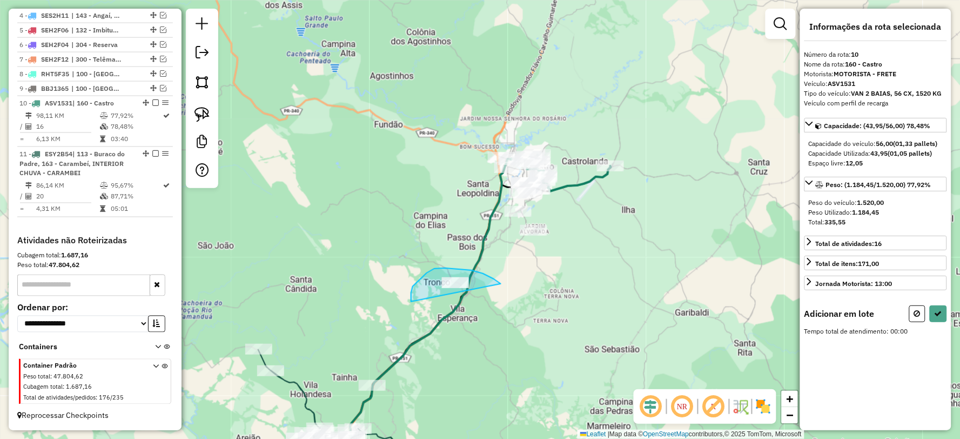
drag, startPoint x: 472, startPoint y: 270, endPoint x: 452, endPoint y: 336, distance: 69.4
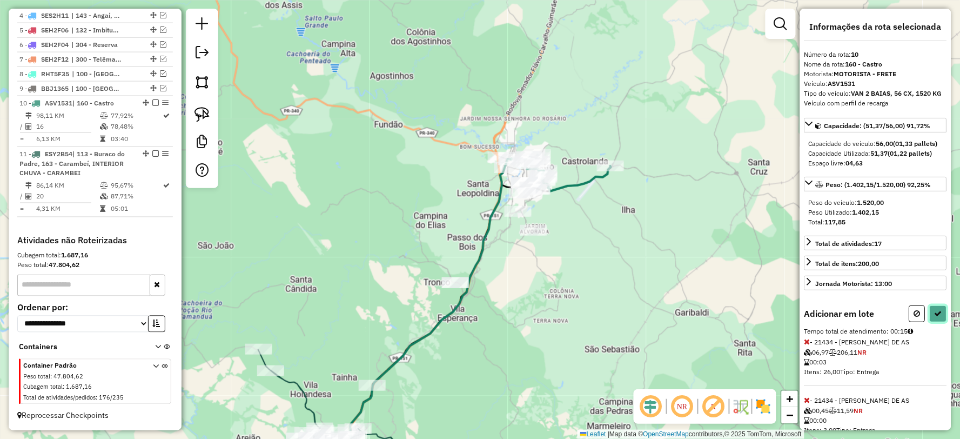
click at [939, 317] on icon at bounding box center [938, 313] width 8 height 8
select select "**********"
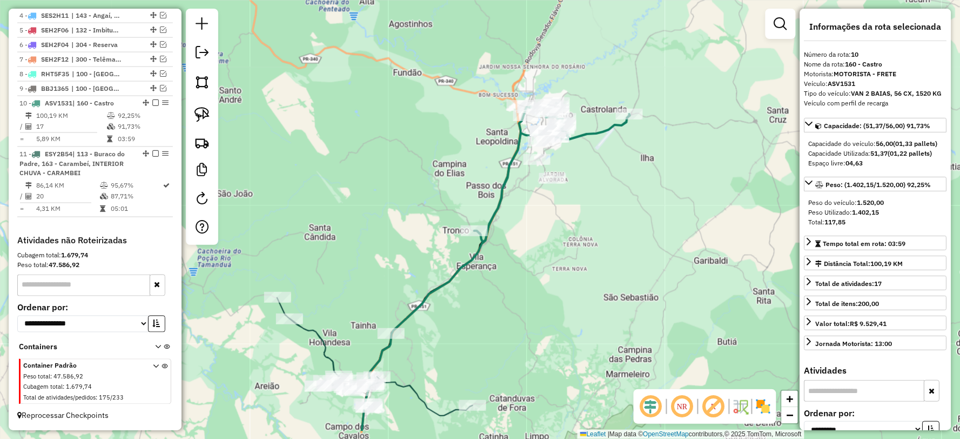
drag, startPoint x: 532, startPoint y: 353, endPoint x: 559, endPoint y: 235, distance: 120.8
click at [559, 236] on div "Janela de atendimento Grade de atendimento Capacidade Transportadoras Veículos …" at bounding box center [480, 219] width 960 height 439
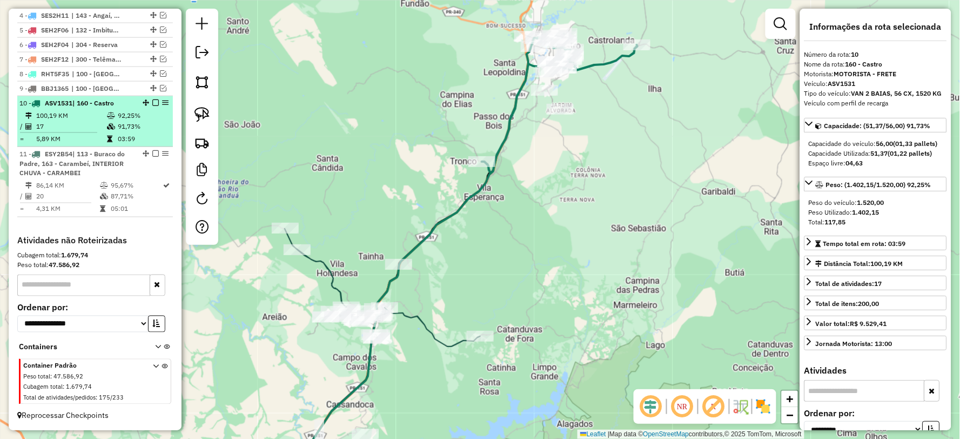
click at [154, 102] on em at bounding box center [155, 102] width 6 height 6
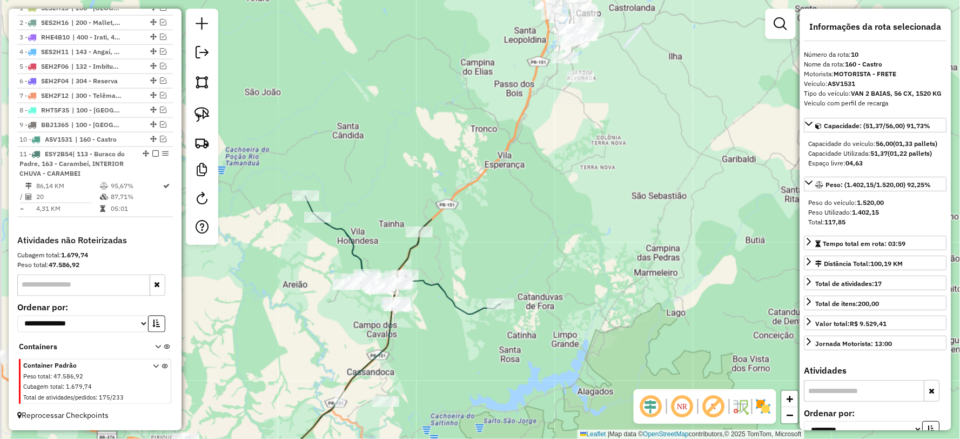
drag, startPoint x: 548, startPoint y: 254, endPoint x: 625, endPoint y: 189, distance: 100.8
click at [625, 190] on div "Janela de atendimento Grade de atendimento Capacidade Transportadoras Veículos …" at bounding box center [480, 219] width 960 height 439
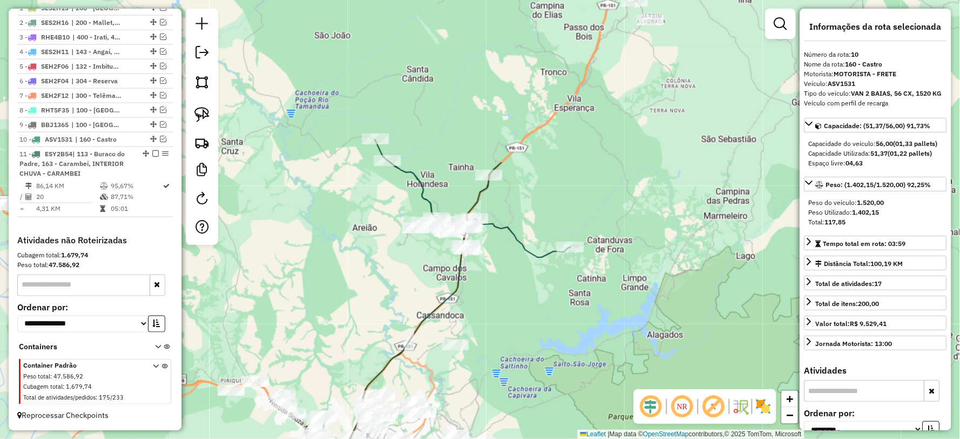
click at [514, 233] on icon at bounding box center [473, 198] width 196 height 118
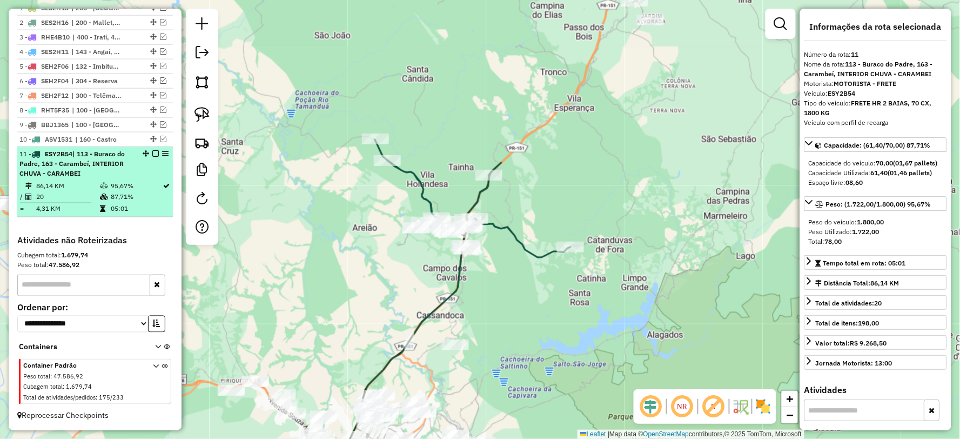
click at [152, 154] on em at bounding box center [155, 153] width 6 height 6
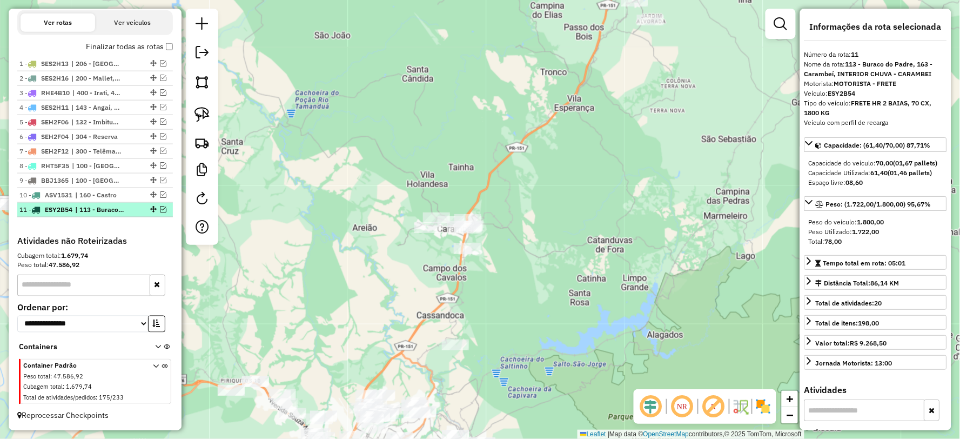
scroll to position [370, 0]
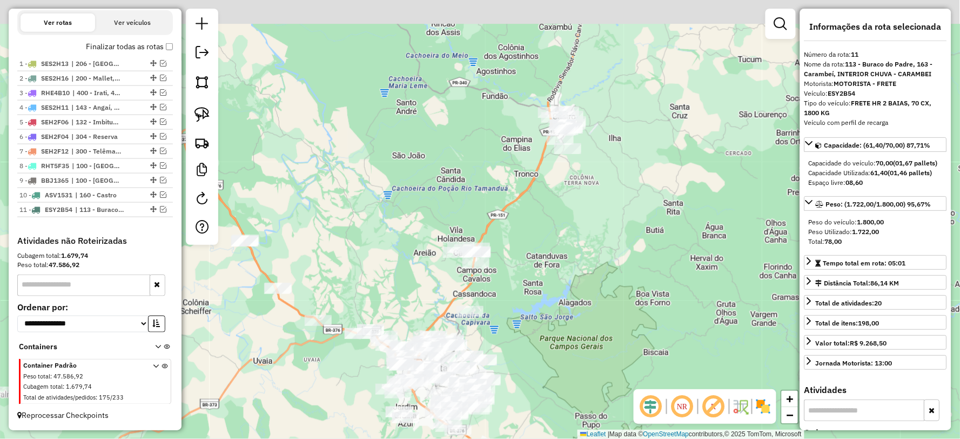
drag, startPoint x: 587, startPoint y: 139, endPoint x: 569, endPoint y: 217, distance: 79.7
click at [571, 218] on div "Janela de atendimento Grade de atendimento Capacidade Transportadoras Veículos …" at bounding box center [480, 219] width 960 height 439
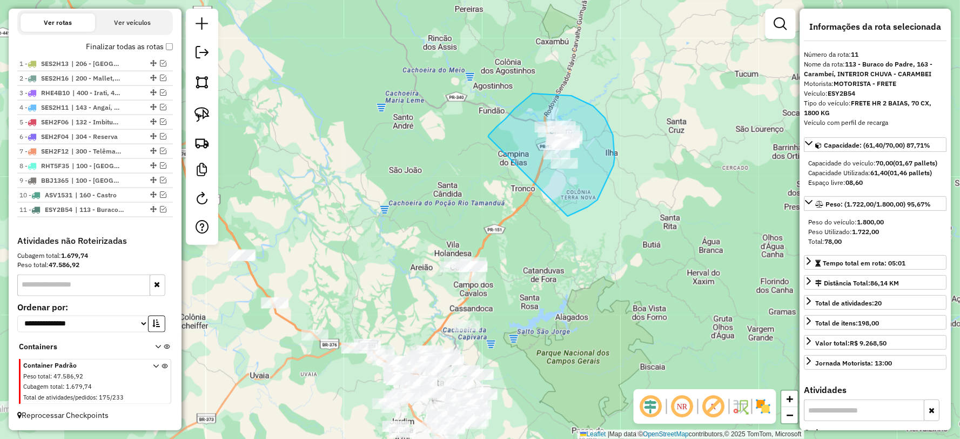
drag, startPoint x: 588, startPoint y: 207, endPoint x: 488, endPoint y: 141, distance: 119.7
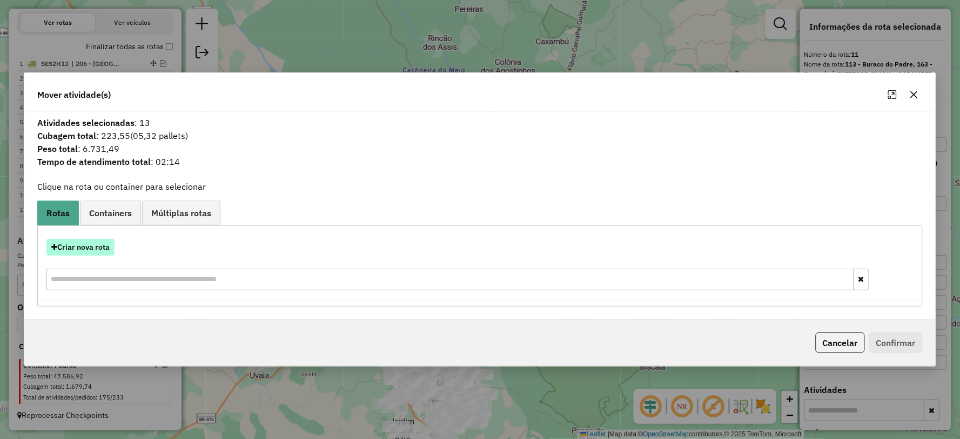
click at [95, 250] on button "Criar nova rota" at bounding box center [80, 247] width 68 height 17
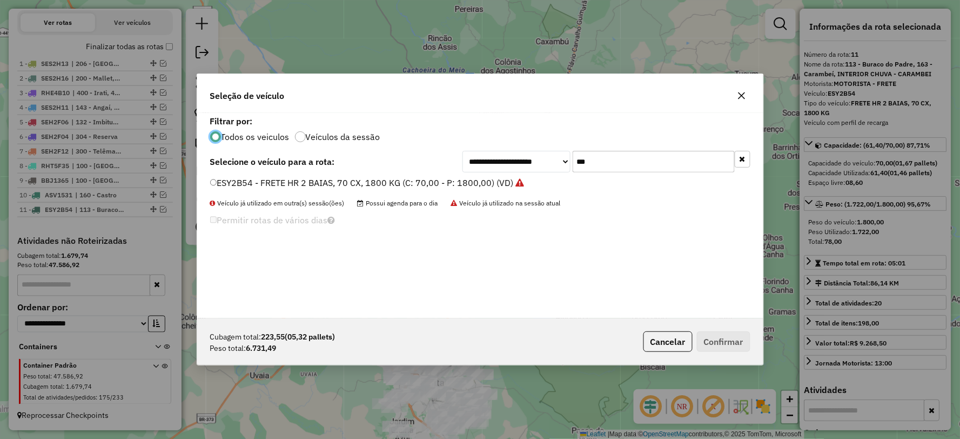
scroll to position [6, 3]
click at [584, 166] on input "***" at bounding box center [654, 162] width 162 height 22
click at [632, 162] on input "***" at bounding box center [654, 162] width 162 height 22
drag, startPoint x: 584, startPoint y: 165, endPoint x: 565, endPoint y: 165, distance: 18.9
click at [565, 165] on div "**********" at bounding box center [606, 162] width 288 height 22
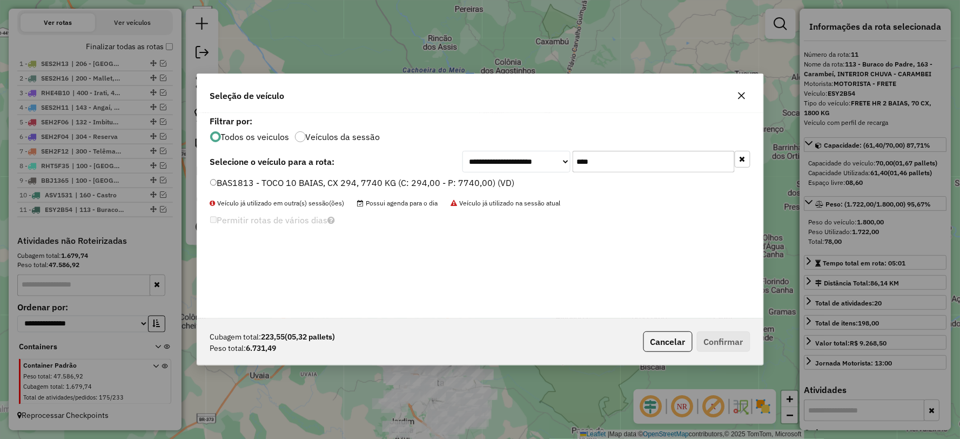
type input "****"
click at [219, 186] on label "BAS1813 - TOCO 10 BAIAS, CX 294, 7740 KG (C: 294,00 - P: 7740,00) (VD)" at bounding box center [362, 182] width 305 height 13
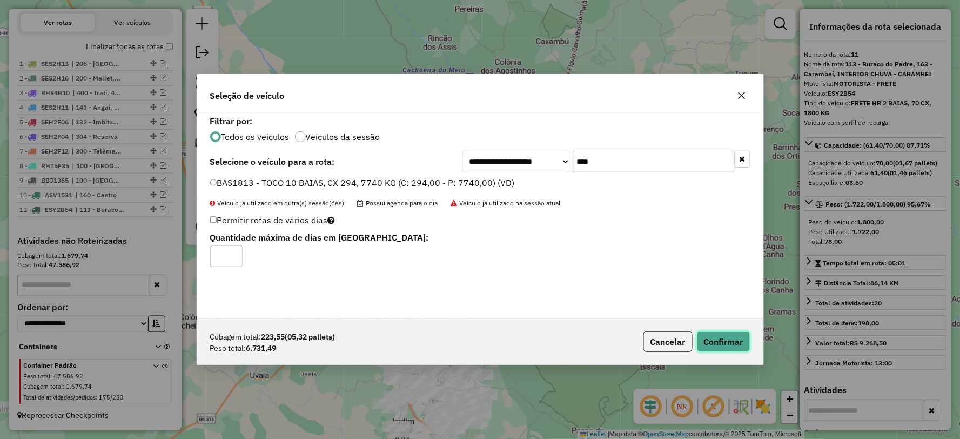
click at [726, 339] on button "Confirmar" at bounding box center [723, 341] width 53 height 21
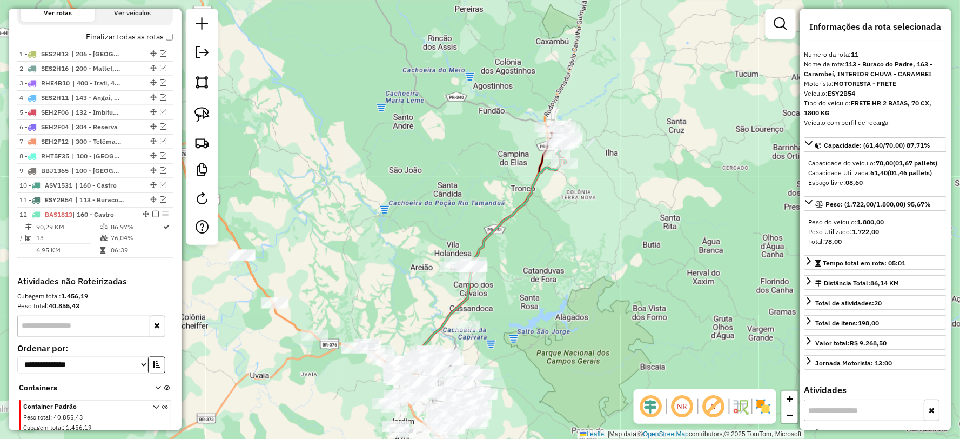
scroll to position [420, 0]
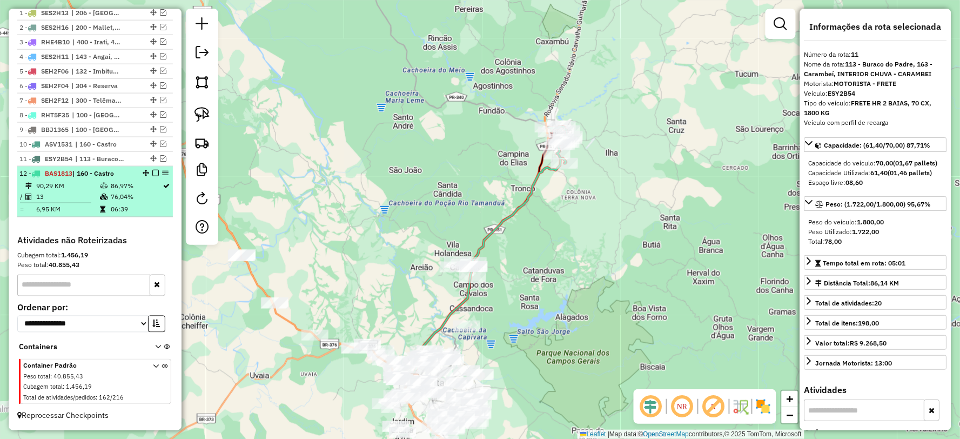
click at [152, 170] on em at bounding box center [155, 173] width 6 height 6
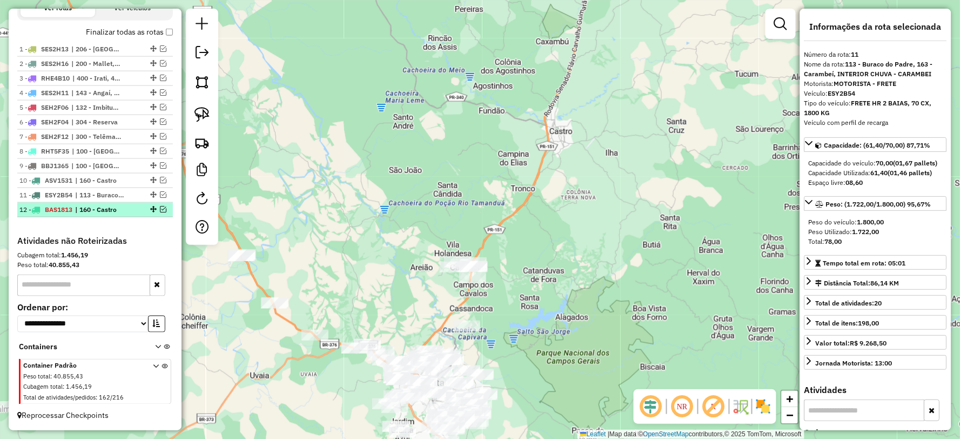
scroll to position [385, 0]
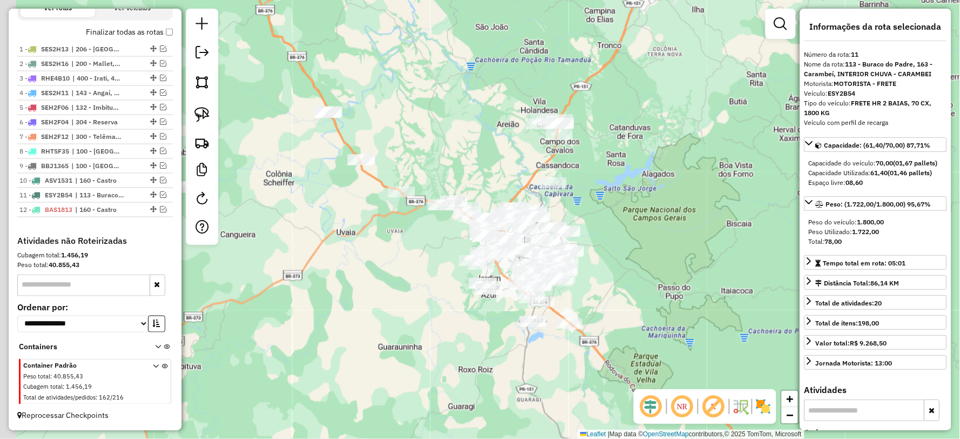
drag, startPoint x: 487, startPoint y: 279, endPoint x: 561, endPoint y: 146, distance: 152.3
click at [561, 146] on div "Janela de atendimento Grade de atendimento Capacidade Transportadoras Veículos …" at bounding box center [480, 219] width 960 height 439
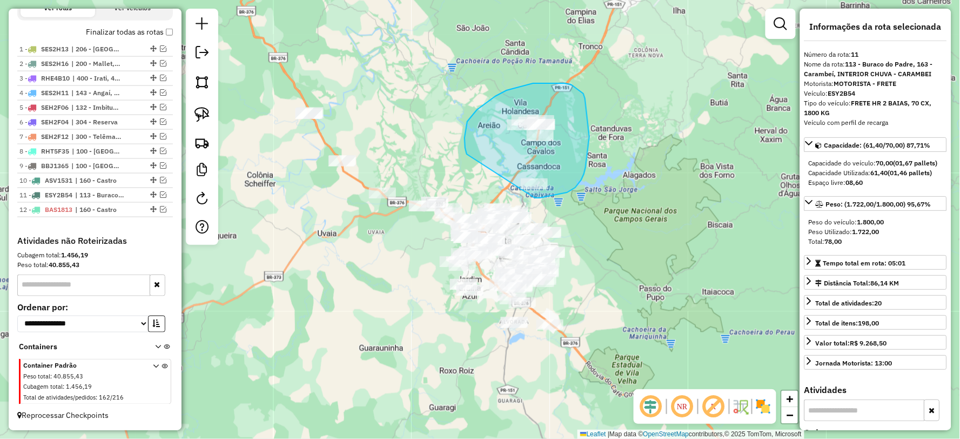
drag, startPoint x: 535, startPoint y: 198, endPoint x: 467, endPoint y: 154, distance: 80.9
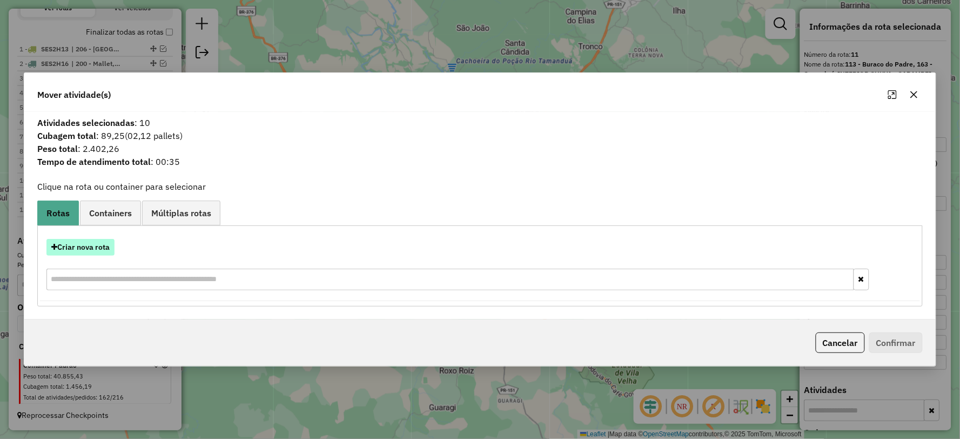
click at [79, 254] on button "Criar nova rota" at bounding box center [80, 247] width 68 height 17
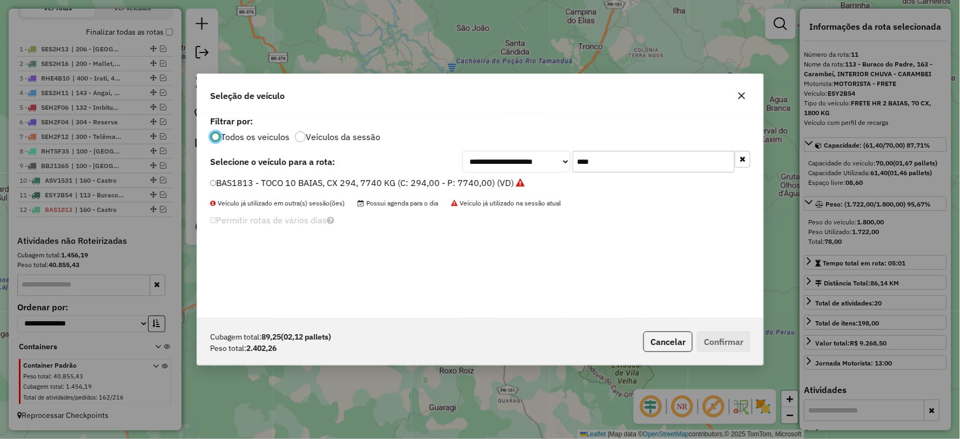
scroll to position [6, 3]
drag, startPoint x: 655, startPoint y: 162, endPoint x: 519, endPoint y: 161, distance: 136.1
click at [512, 161] on div "**********" at bounding box center [606, 162] width 288 height 22
type input "***"
click at [226, 184] on label "TAZ6B24 - TOCO 8 BAIAS, 322 CX, 8530 KG (C: 322,00 - P: 8530,00) (VD)" at bounding box center [359, 182] width 298 height 13
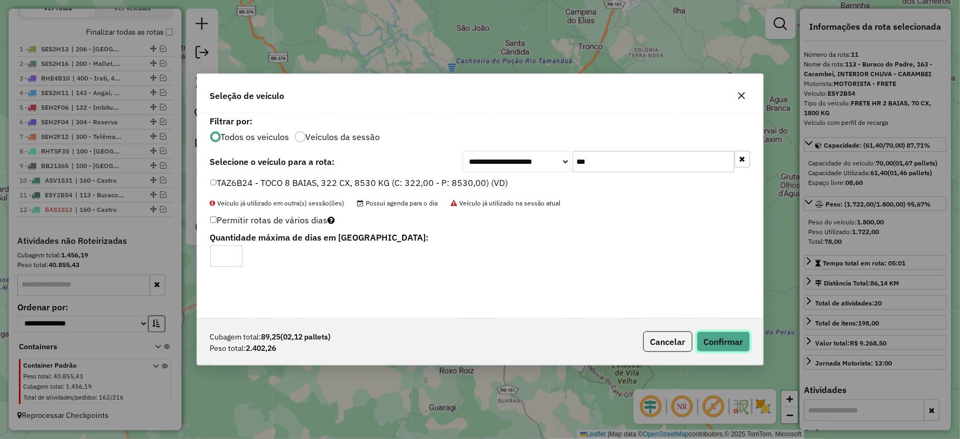
click at [725, 340] on button "Confirmar" at bounding box center [723, 341] width 53 height 21
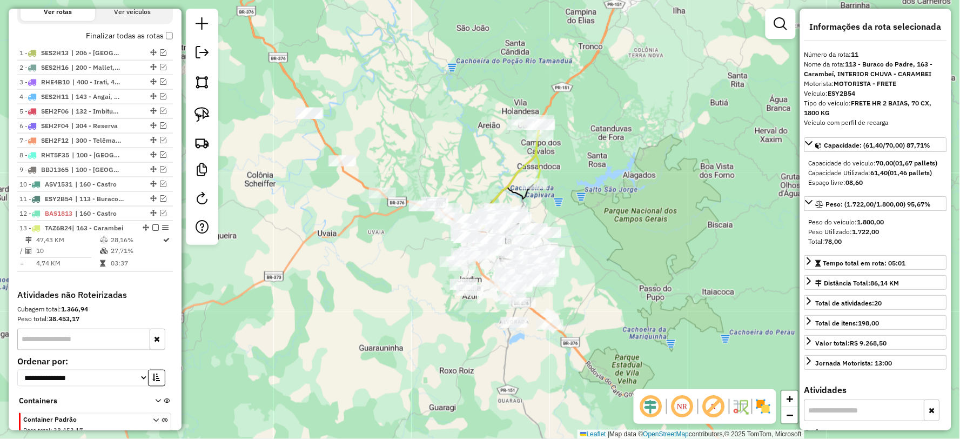
scroll to position [449, 0]
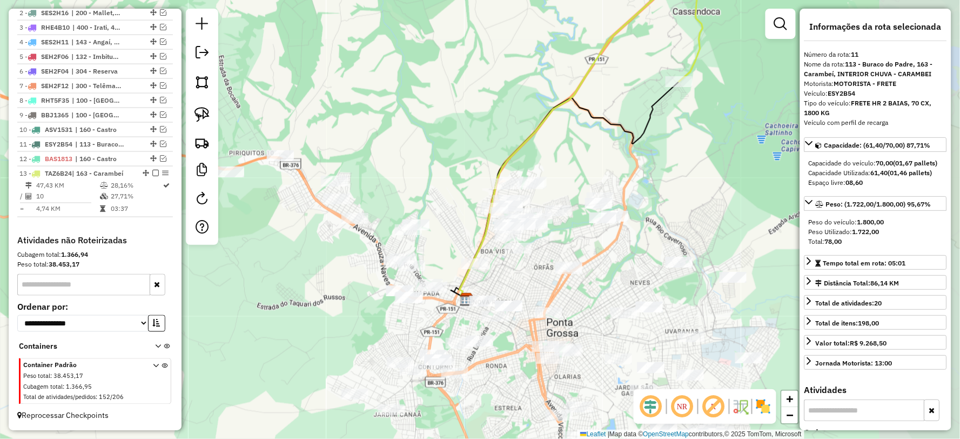
drag, startPoint x: 654, startPoint y: 170, endPoint x: 568, endPoint y: 161, distance: 85.8
click at [568, 161] on div "Janela de atendimento Grade de atendimento Capacidade Transportadoras Veículos …" at bounding box center [480, 219] width 960 height 439
click at [537, 127] on icon at bounding box center [573, 127] width 226 height 342
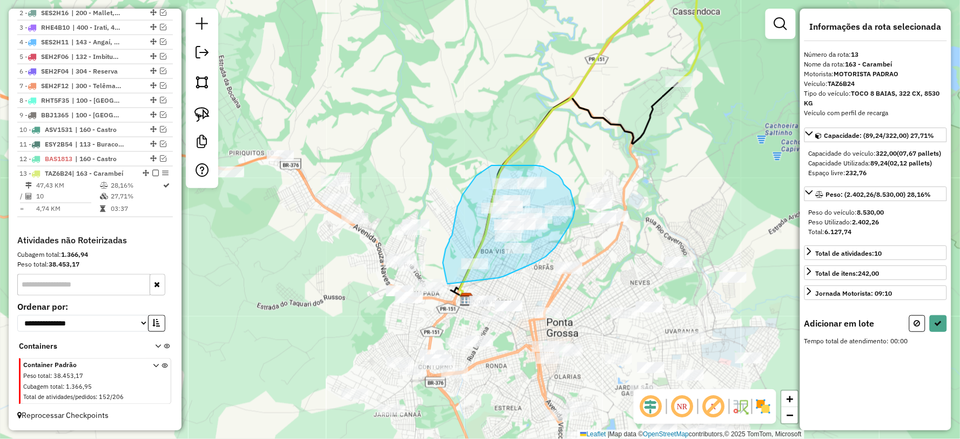
drag, startPoint x: 499, startPoint y: 278, endPoint x: 449, endPoint y: 284, distance: 50.0
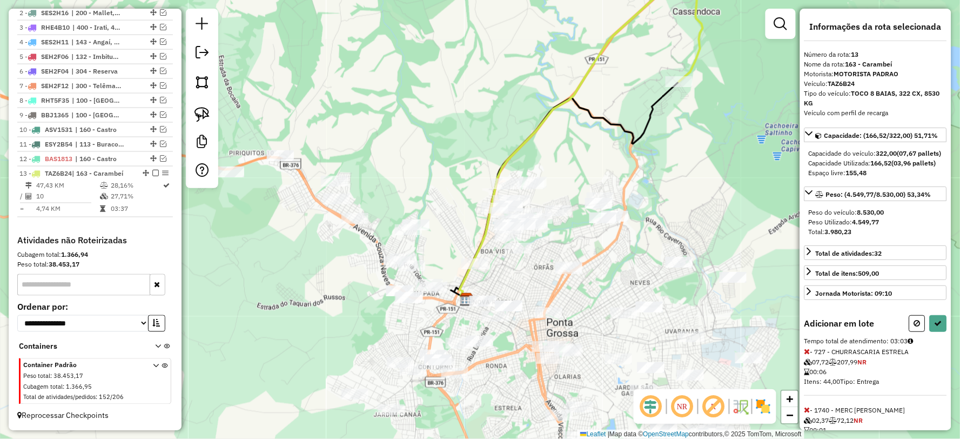
select select "**********"
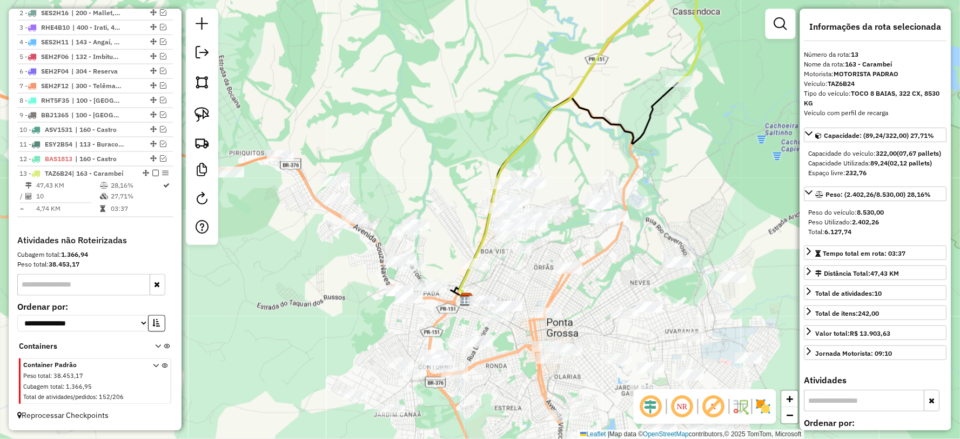
click at [516, 149] on icon at bounding box center [573, 127] width 226 height 342
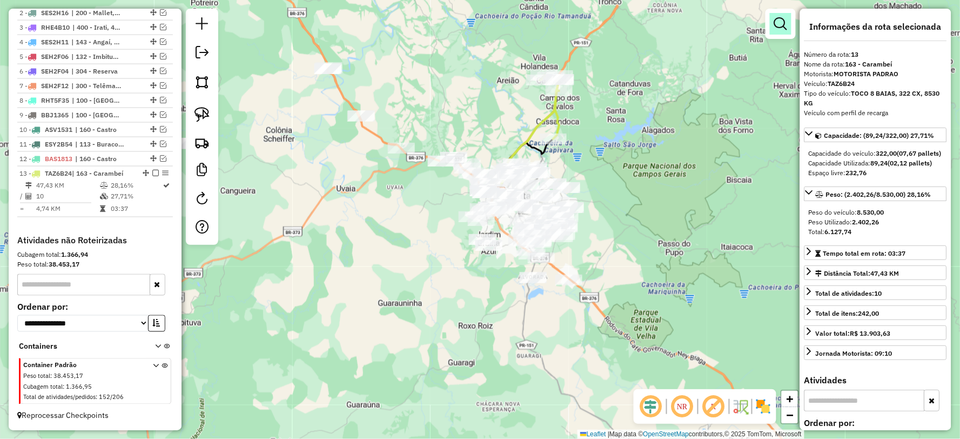
click at [784, 30] on link at bounding box center [781, 24] width 22 height 22
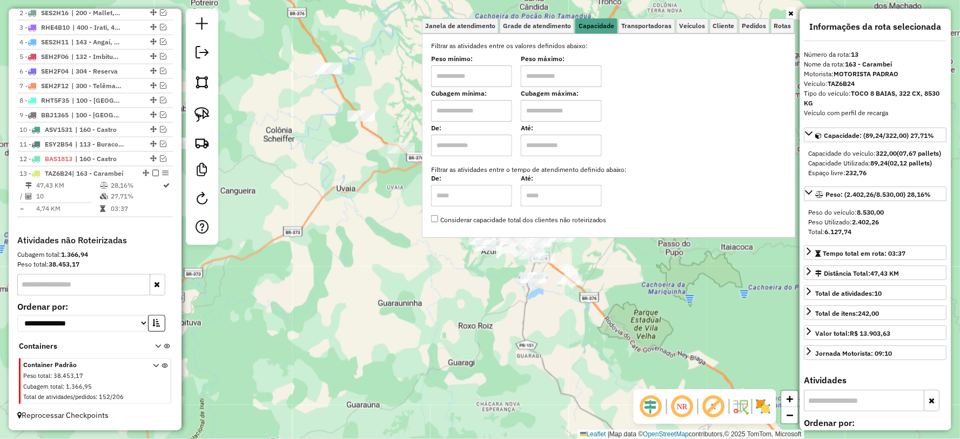
click at [489, 76] on input "text" at bounding box center [471, 76] width 81 height 22
type input "******"
click at [537, 77] on input "text" at bounding box center [561, 76] width 81 height 22
type input "**********"
click at [383, 287] on div "**********" at bounding box center [480, 219] width 960 height 439
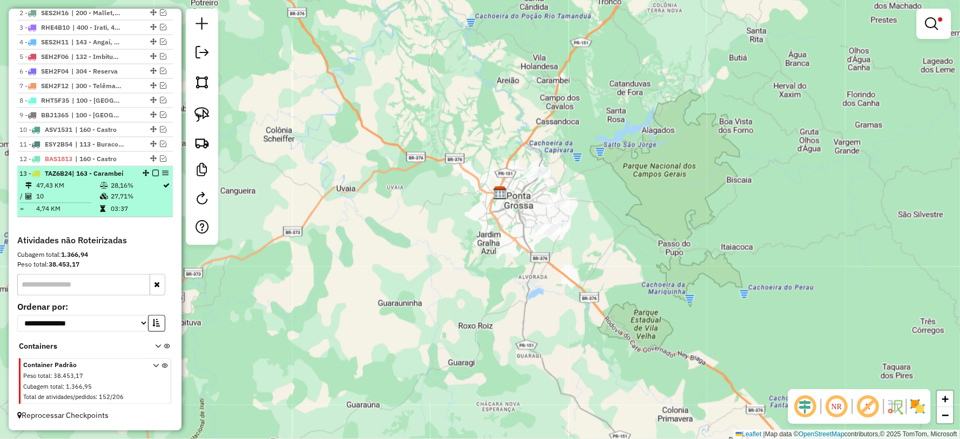
click at [128, 198] on td "27,71%" at bounding box center [136, 196] width 52 height 11
select select "**********"
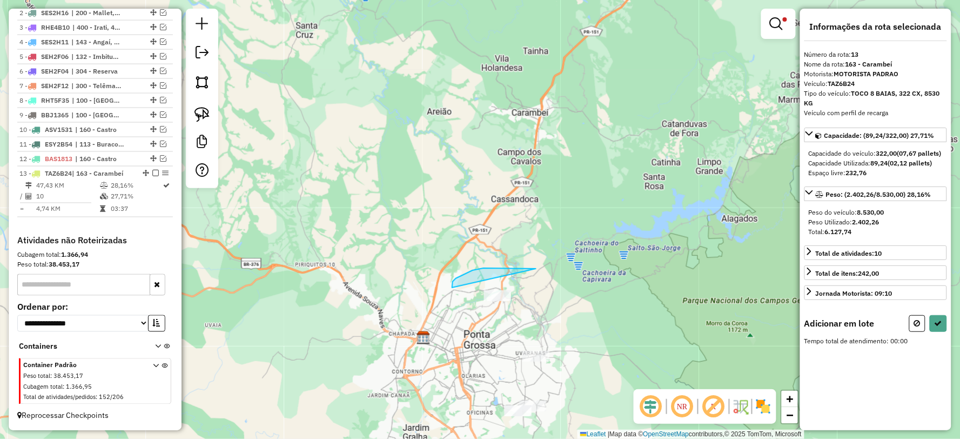
drag, startPoint x: 536, startPoint y: 268, endPoint x: 574, endPoint y: 301, distance: 50.1
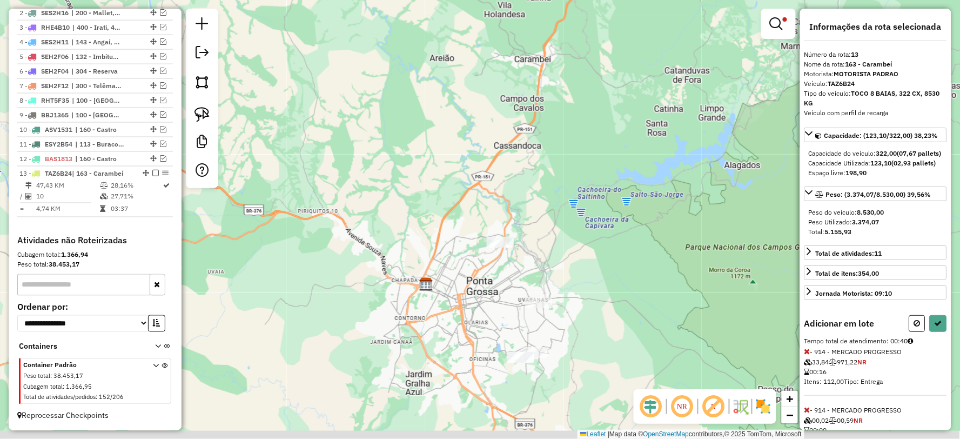
drag, startPoint x: 585, startPoint y: 357, endPoint x: 589, endPoint y: 306, distance: 51.5
click at [589, 306] on div "**********" at bounding box center [480, 219] width 960 height 439
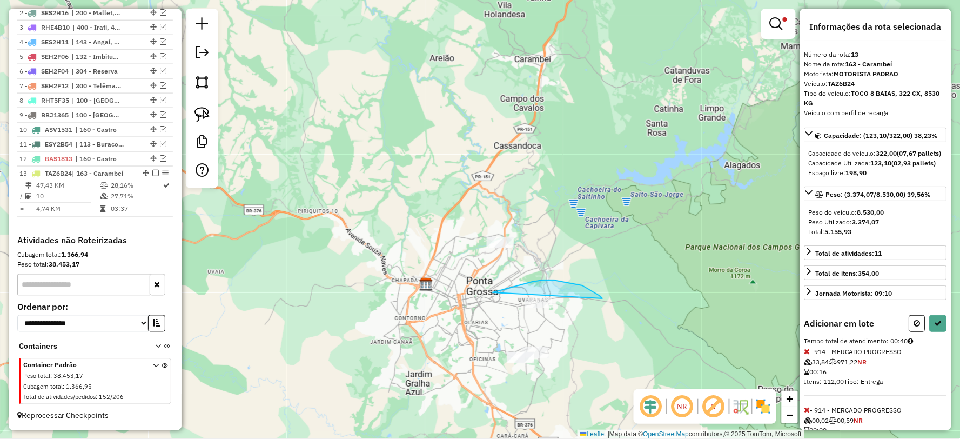
drag, startPoint x: 582, startPoint y: 285, endPoint x: 576, endPoint y: 324, distance: 39.3
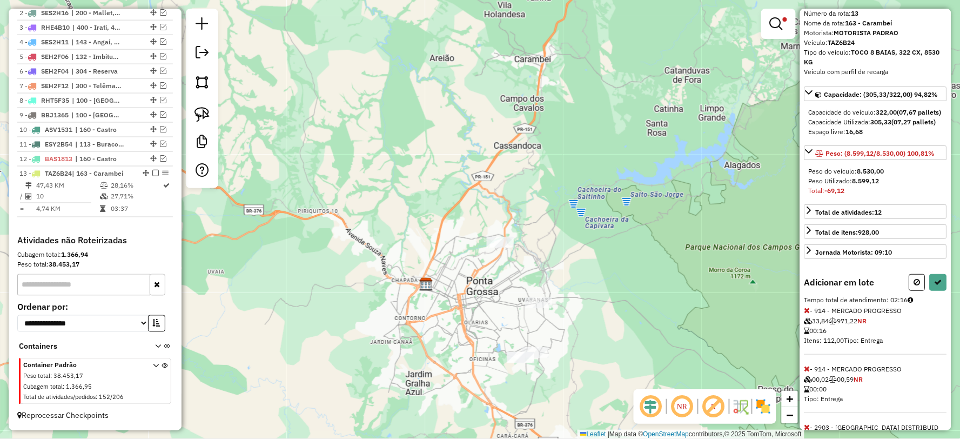
scroll to position [60, 0]
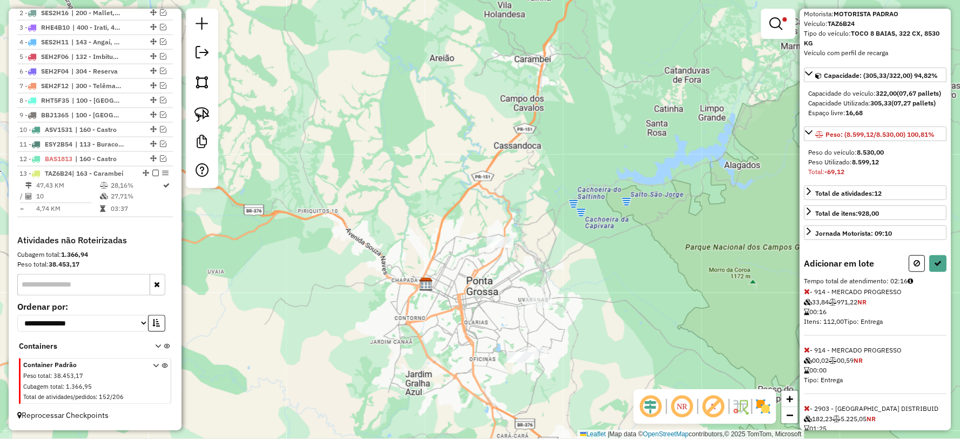
click at [808, 295] on icon at bounding box center [807, 291] width 6 height 8
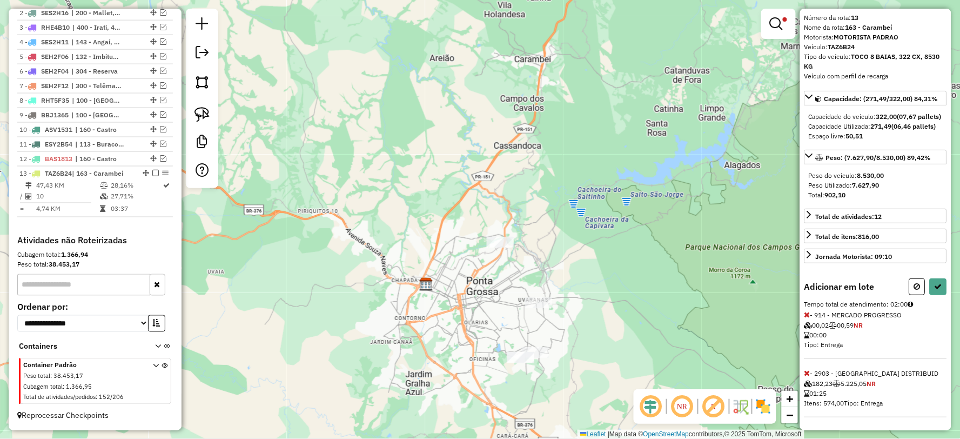
scroll to position [56, 0]
click at [808, 312] on icon at bounding box center [807, 315] width 6 height 8
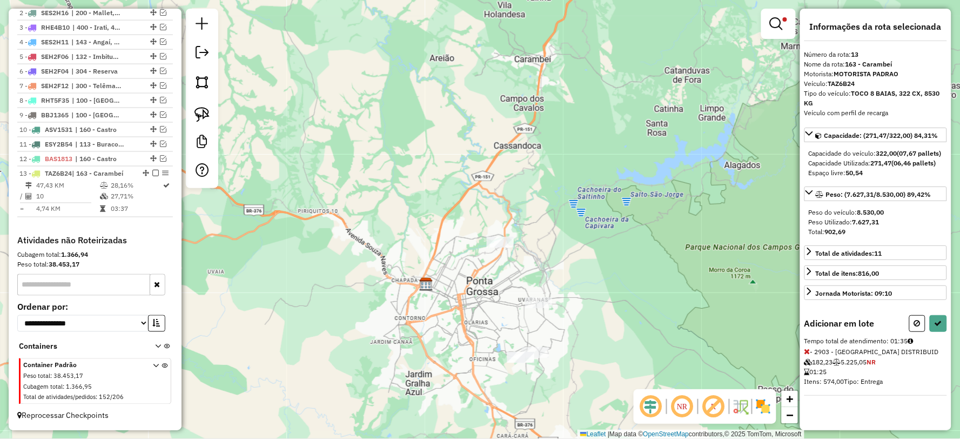
select select "**********"
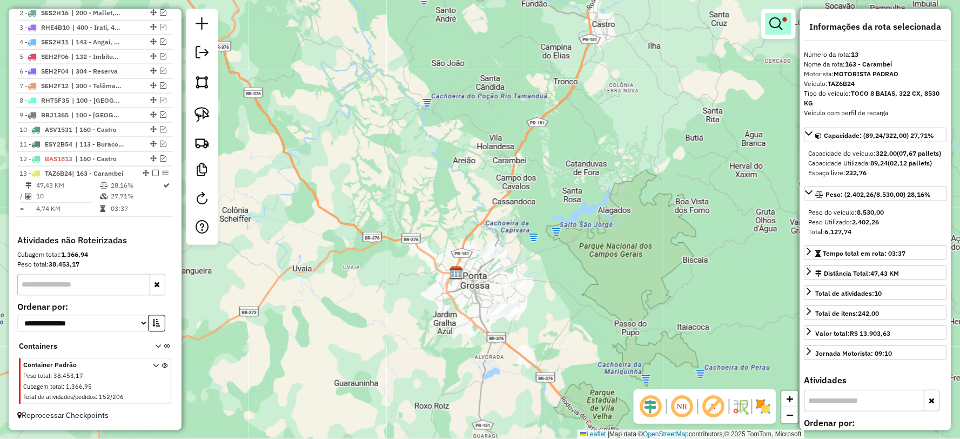
click at [787, 26] on link at bounding box center [778, 24] width 26 height 22
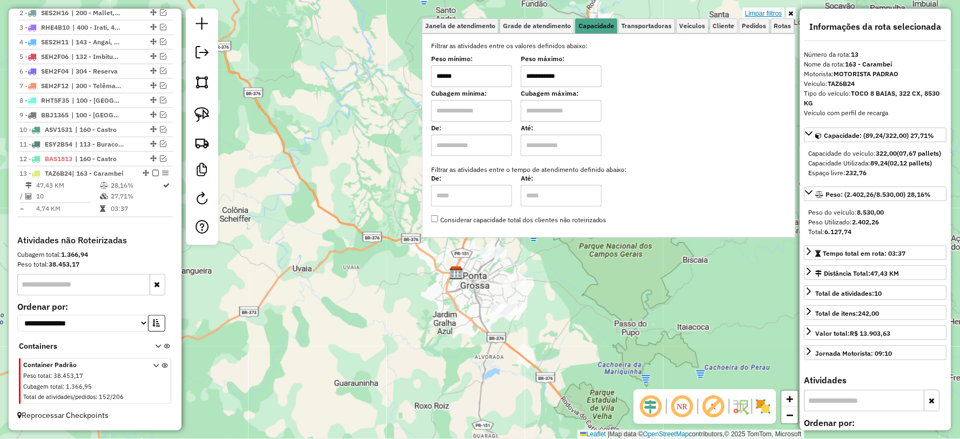
click at [770, 13] on link "Limpar filtros" at bounding box center [764, 14] width 42 height 12
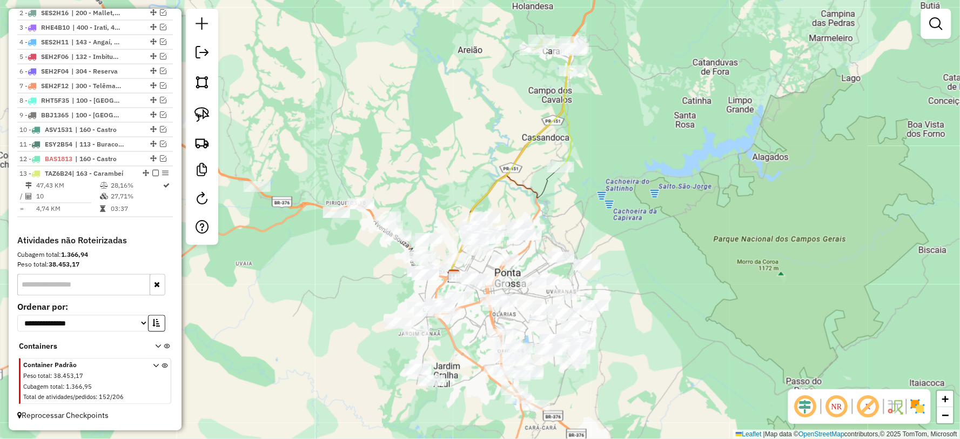
click at [520, 153] on icon at bounding box center [511, 173] width 122 height 206
select select "**********"
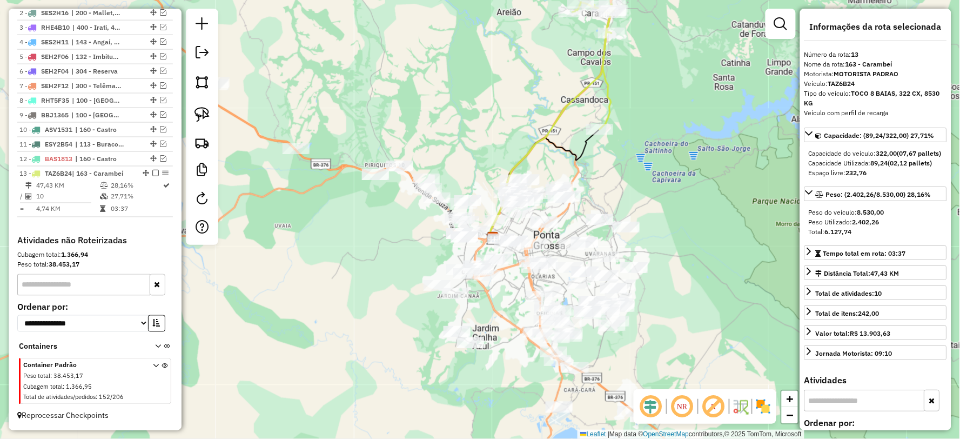
drag, startPoint x: 656, startPoint y: 198, endPoint x: 643, endPoint y: 183, distance: 20.7
click at [677, 176] on div "Janela de atendimento Grade de atendimento Capacidade Transportadoras Veículos …" at bounding box center [480, 219] width 960 height 439
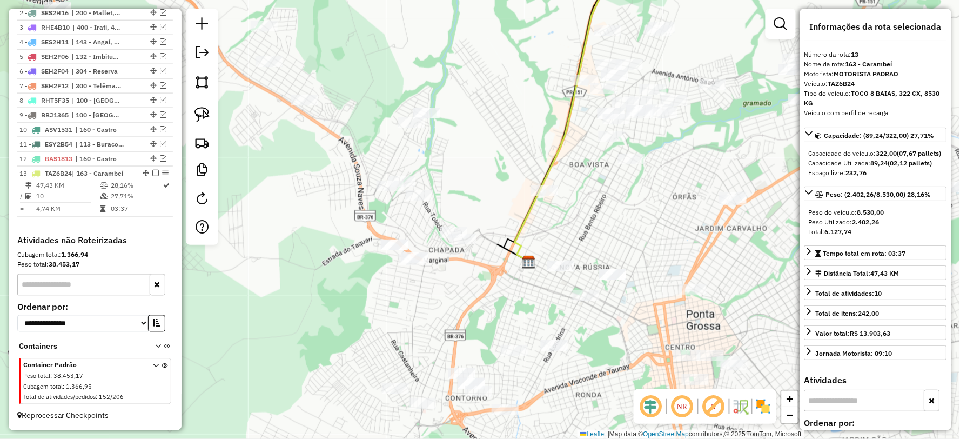
click at [554, 160] on icon at bounding box center [576, 108] width 123 height 305
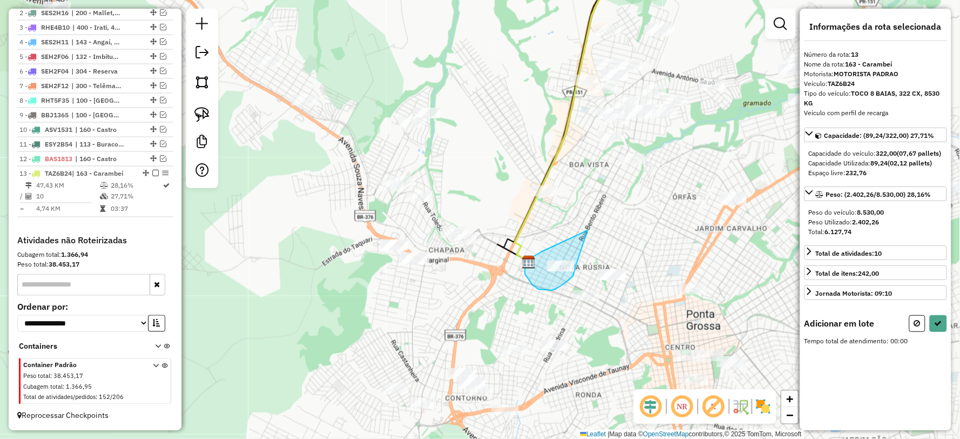
drag, startPoint x: 588, startPoint y: 230, endPoint x: 576, endPoint y: 265, distance: 37.1
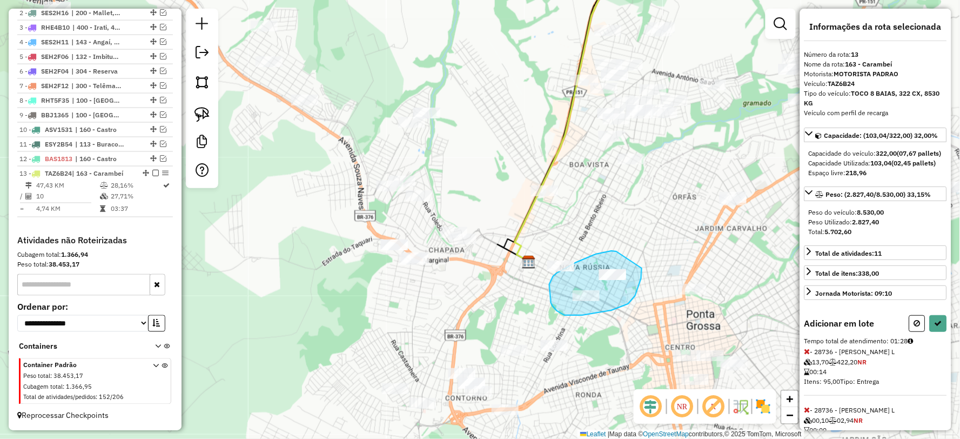
drag, startPoint x: 611, startPoint y: 251, endPoint x: 642, endPoint y: 264, distance: 32.9
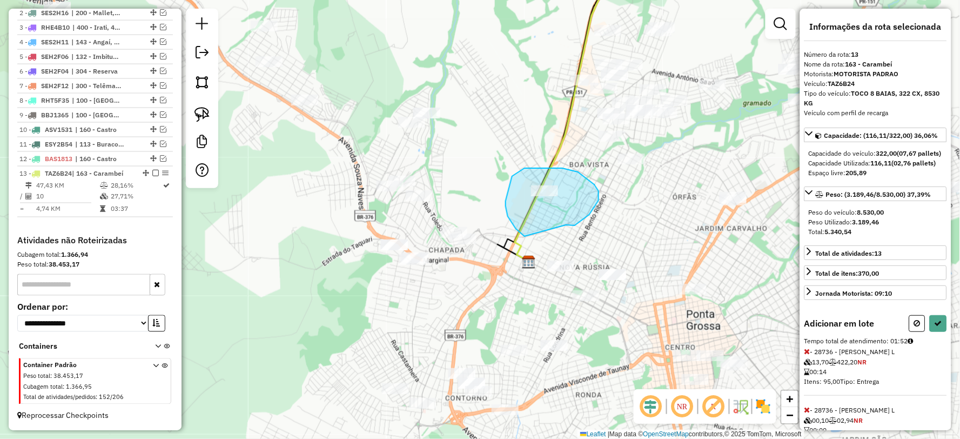
drag, startPoint x: 575, startPoint y: 225, endPoint x: 538, endPoint y: 242, distance: 40.4
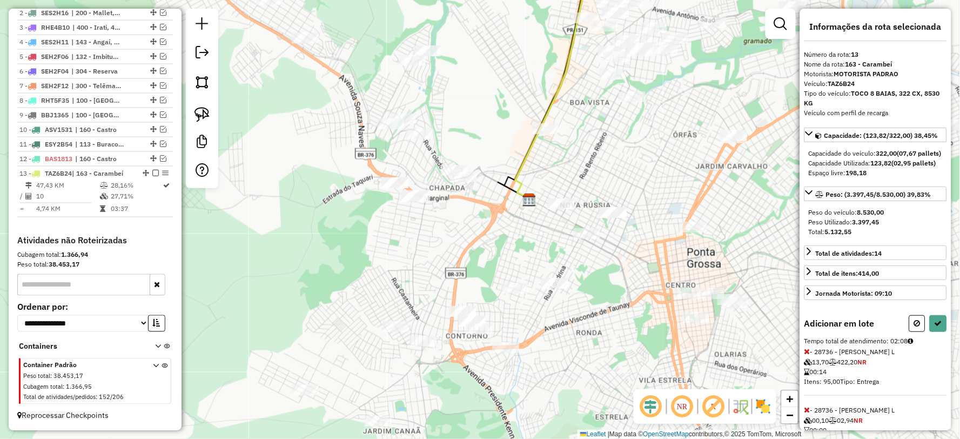
drag, startPoint x: 567, startPoint y: 236, endPoint x: 579, endPoint y: 203, distance: 35.5
click at [579, 203] on div "Janela de atendimento Grade de atendimento Capacidade Transportadoras Veículos …" at bounding box center [480, 219] width 960 height 439
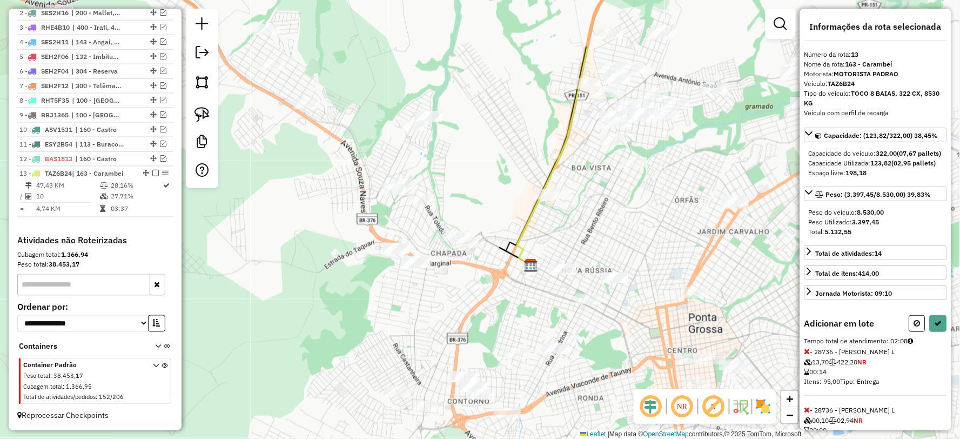
drag, startPoint x: 616, startPoint y: 156, endPoint x: 630, endPoint y: 241, distance: 87.1
click at [630, 241] on div "Janela de atendimento Grade de atendimento Capacidade Transportadoras Veículos …" at bounding box center [480, 219] width 960 height 439
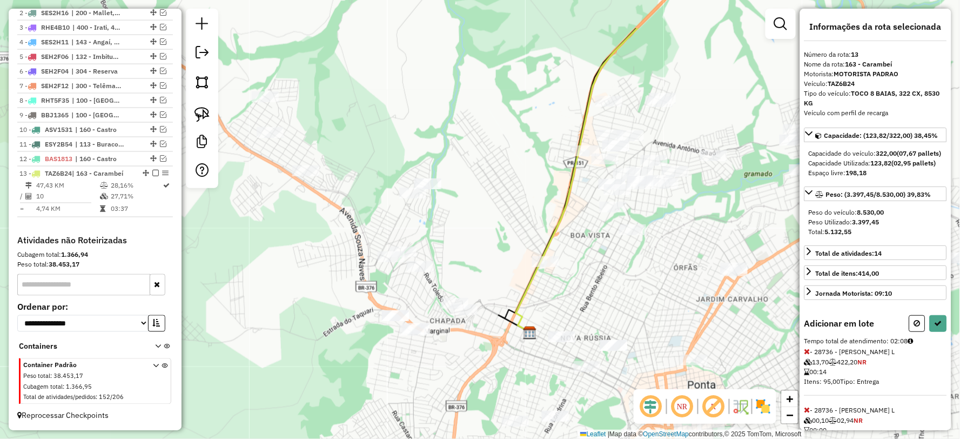
drag, startPoint x: 592, startPoint y: 270, endPoint x: 555, endPoint y: 391, distance: 125.9
click at [555, 391] on div "Janela de atendimento Grade de atendimento Capacidade Transportadoras Veículos …" at bounding box center [480, 219] width 960 height 439
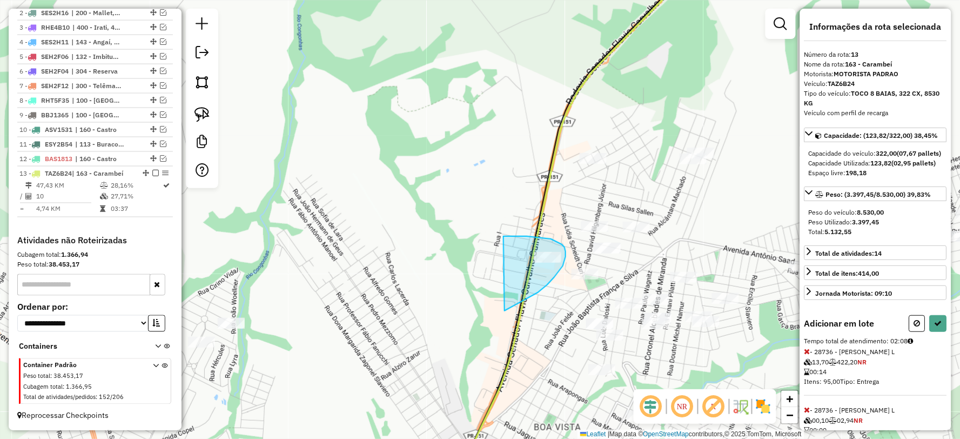
drag, startPoint x: 510, startPoint y: 308, endPoint x: 475, endPoint y: 240, distance: 76.1
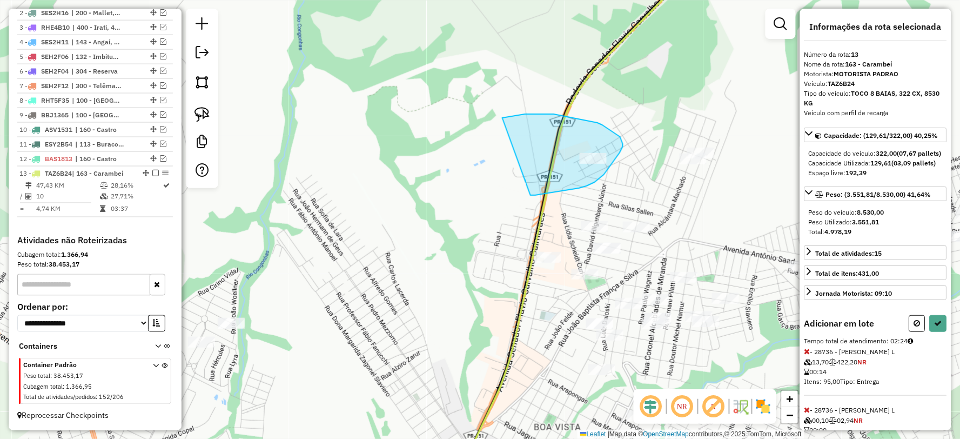
drag, startPoint x: 579, startPoint y: 188, endPoint x: 489, endPoint y: 125, distance: 109.4
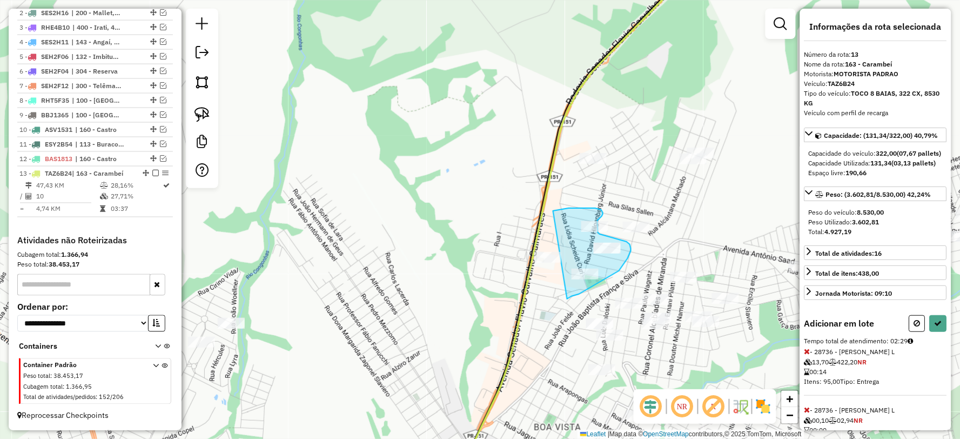
drag, startPoint x: 574, startPoint y: 295, endPoint x: 521, endPoint y: 224, distance: 89.6
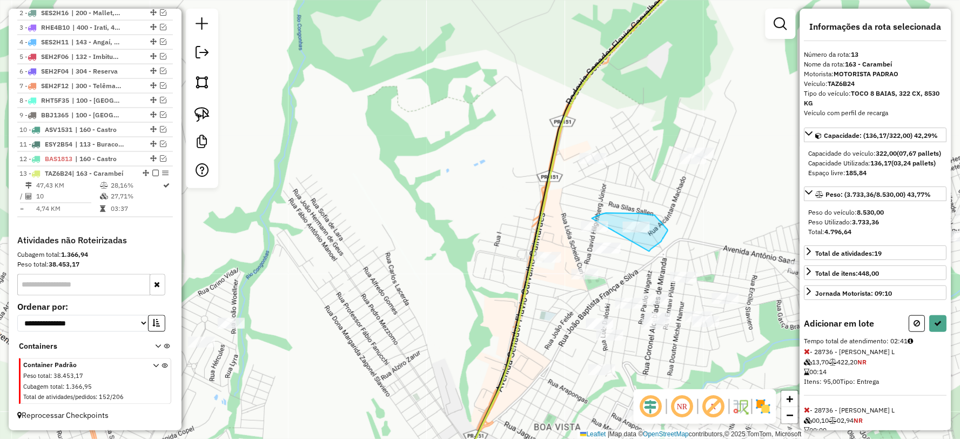
click at [582, 225] on div "Janela de atendimento Grade de atendimento Capacidade Transportadoras Veículos …" at bounding box center [480, 219] width 960 height 439
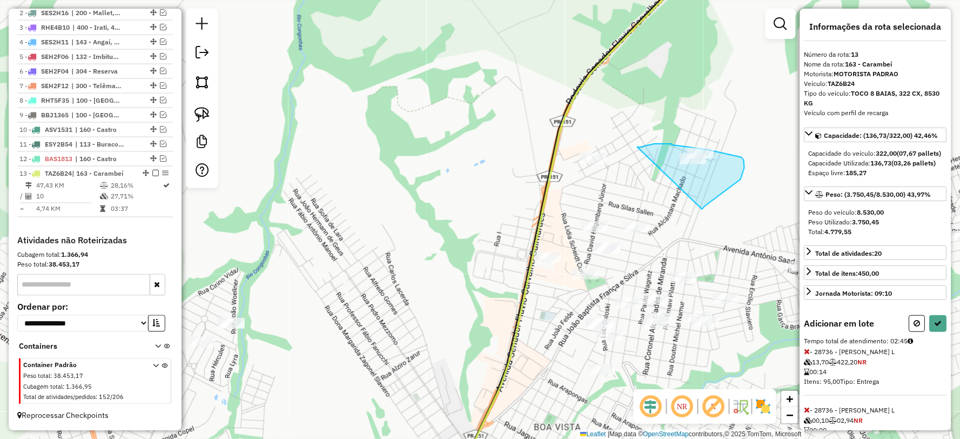
click at [605, 155] on div "Janela de atendimento Grade de atendimento Capacidade Transportadoras Veículos …" at bounding box center [480, 219] width 960 height 439
click at [937, 327] on icon at bounding box center [938, 323] width 8 height 8
select select "**********"
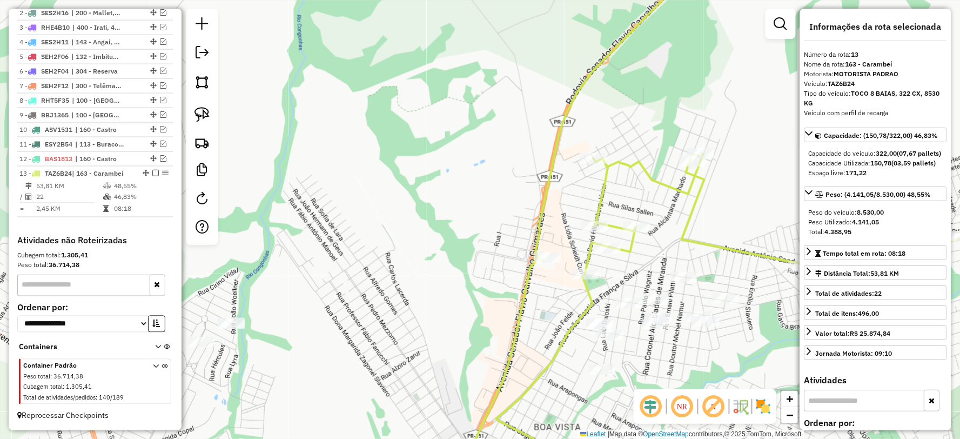
scroll to position [435, 0]
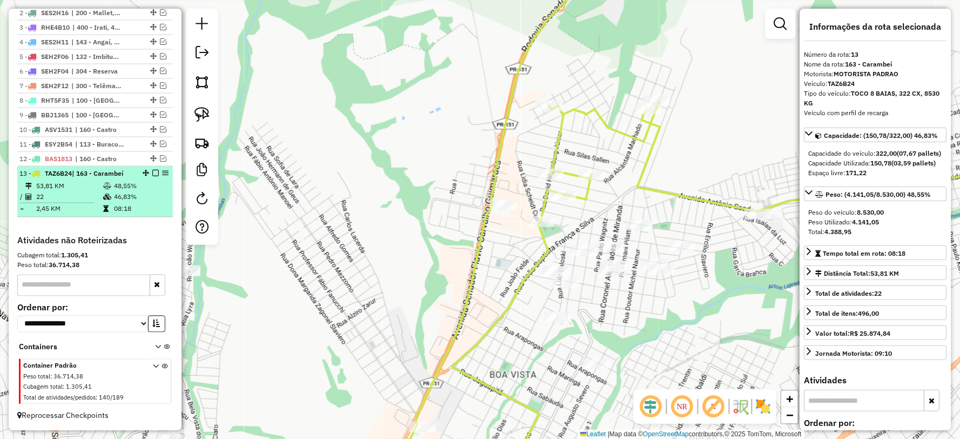
click at [153, 172] on em at bounding box center [155, 173] width 6 height 6
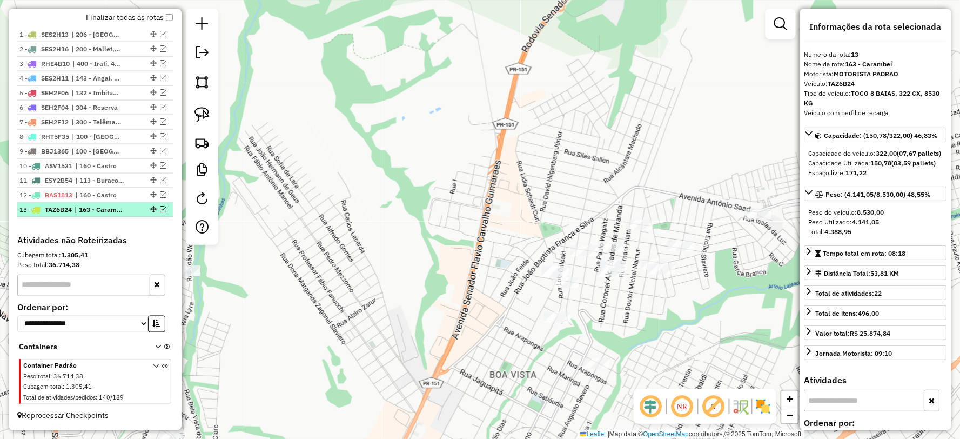
scroll to position [399, 0]
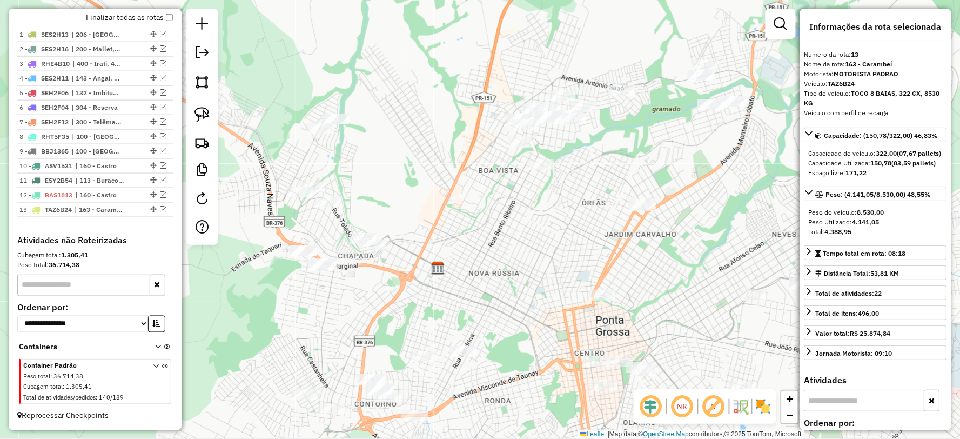
drag, startPoint x: 520, startPoint y: 250, endPoint x: 520, endPoint y: 226, distance: 23.8
click at [520, 226] on div "Janela de atendimento Grade de atendimento Capacidade Transportadoras Veículos …" at bounding box center [480, 219] width 960 height 439
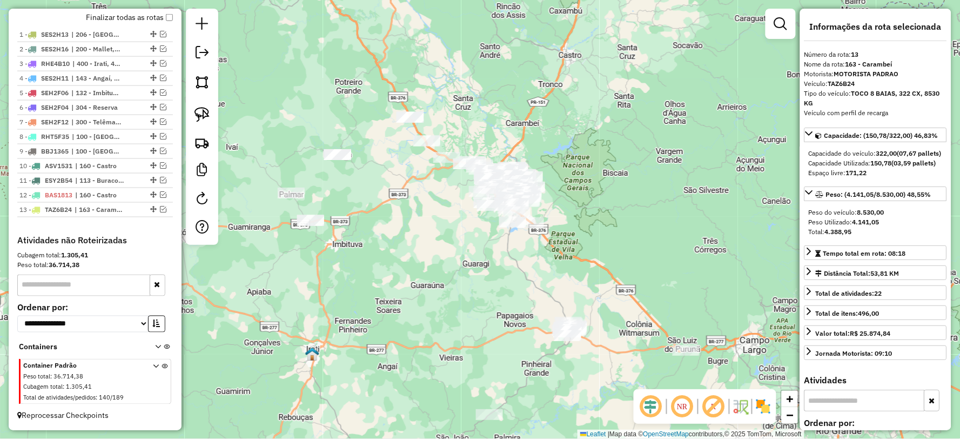
drag, startPoint x: 555, startPoint y: 333, endPoint x: 498, endPoint y: 193, distance: 151.0
click at [498, 194] on div "Janela de atendimento Grade de atendimento Capacidade Transportadoras Veículos …" at bounding box center [480, 219] width 960 height 439
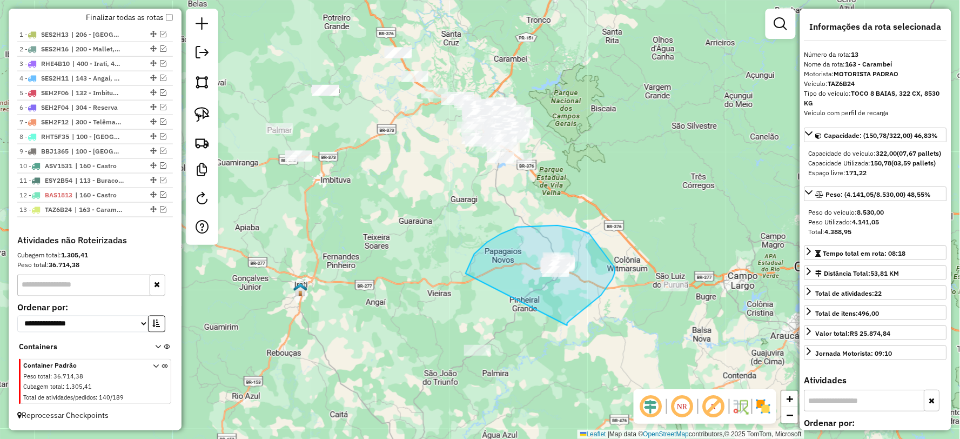
drag, startPoint x: 569, startPoint y: 321, endPoint x: 470, endPoint y: 284, distance: 105.4
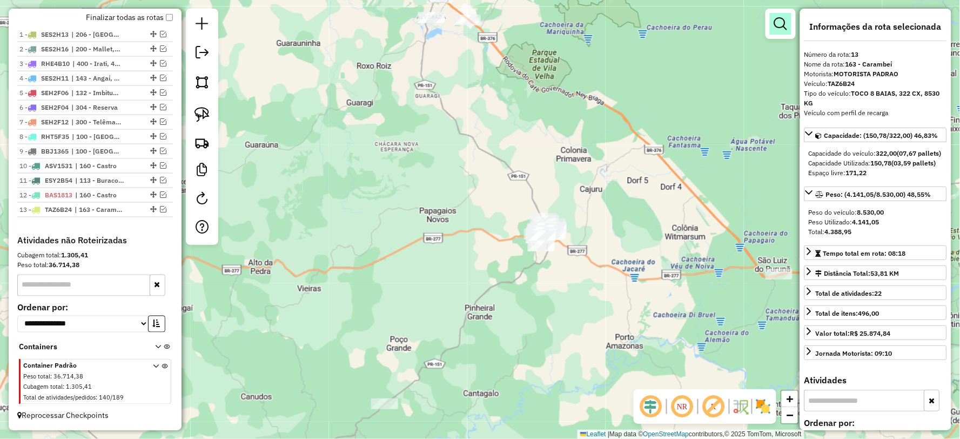
click at [784, 30] on em at bounding box center [780, 23] width 13 height 13
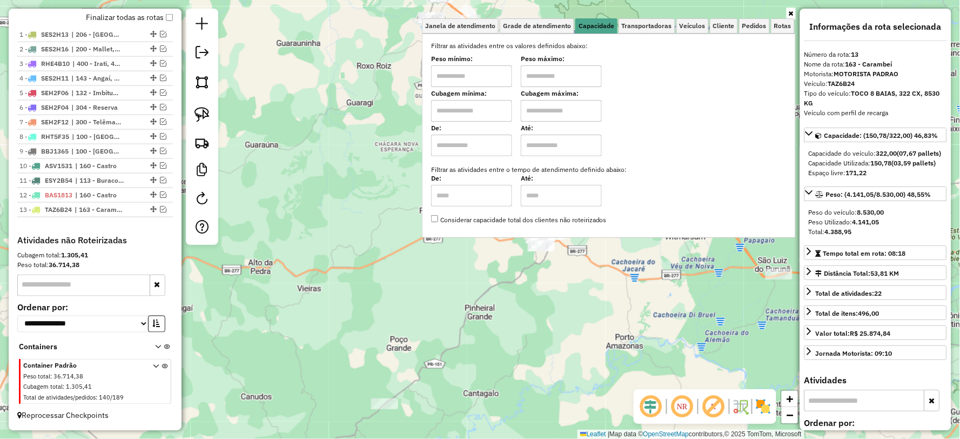
click at [482, 68] on input "text" at bounding box center [471, 76] width 81 height 22
type input "****"
click at [563, 73] on input "text" at bounding box center [561, 76] width 81 height 22
type input "******"
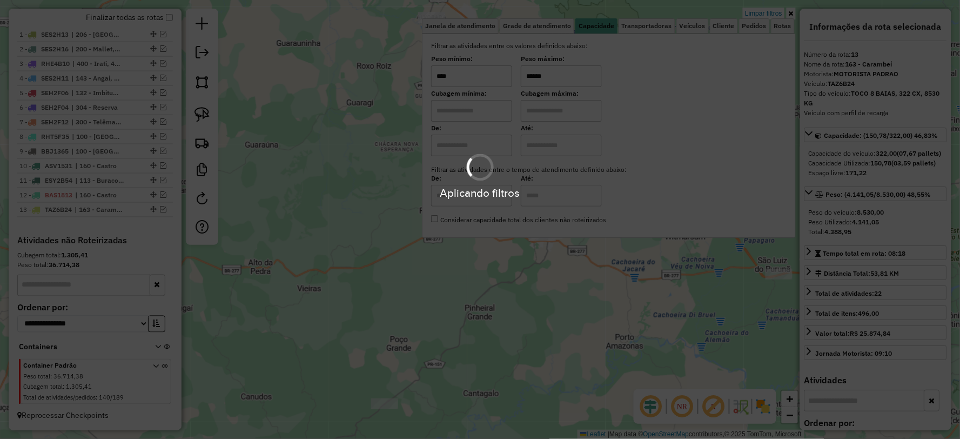
click at [550, 342] on div "Limpar filtros Janela de atendimento Grade de atendimento Capacidade Transporta…" at bounding box center [480, 219] width 960 height 439
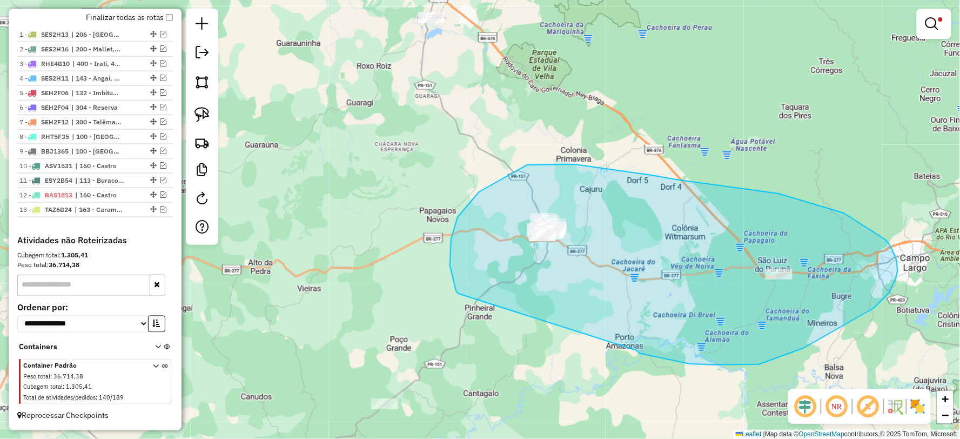
drag, startPoint x: 636, startPoint y: 350, endPoint x: 459, endPoint y: 294, distance: 185.7
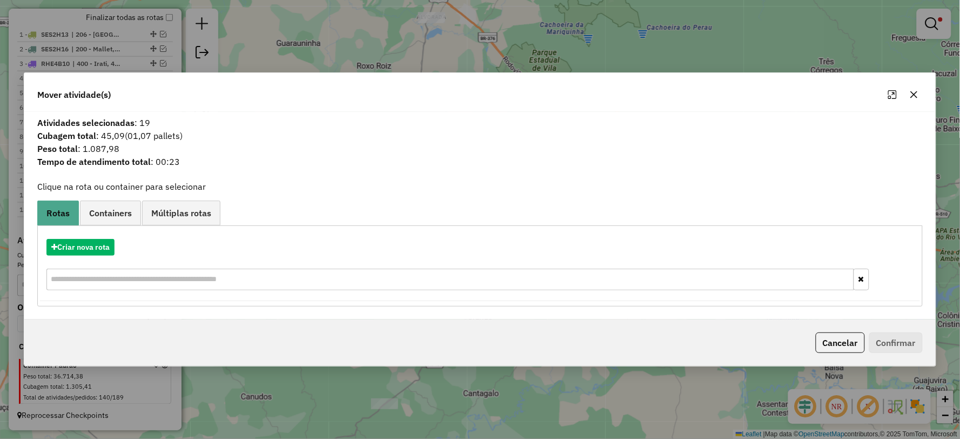
click at [90, 233] on div "Criar nova rota" at bounding box center [479, 266] width 879 height 70
click at [85, 250] on button "Criar nova rota" at bounding box center [80, 247] width 68 height 17
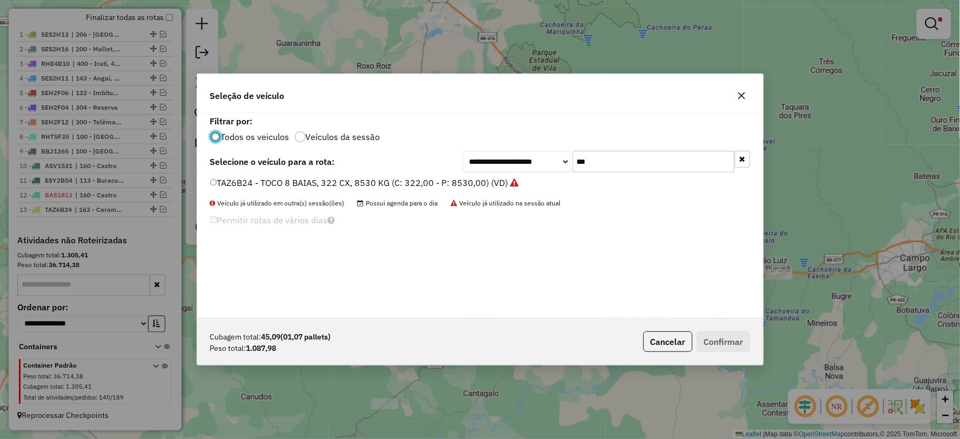
scroll to position [6, 3]
drag, startPoint x: 609, startPoint y: 158, endPoint x: 548, endPoint y: 163, distance: 61.8
click at [548, 163] on div "**********" at bounding box center [606, 162] width 288 height 22
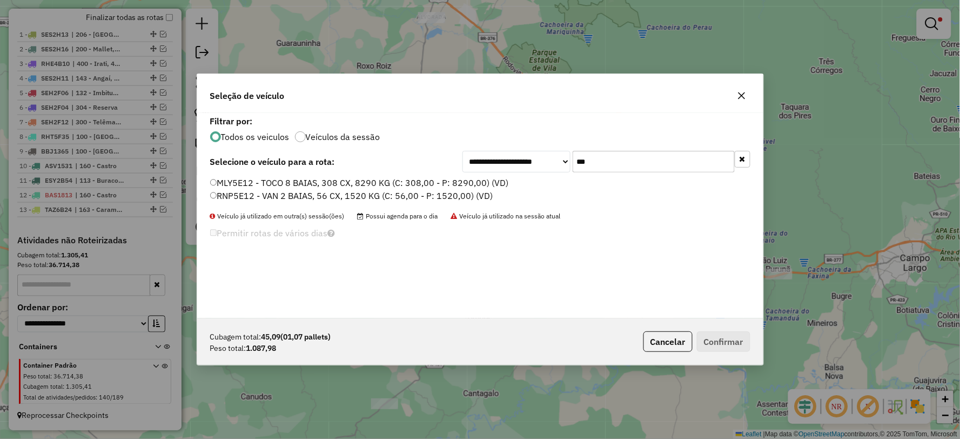
type input "***"
click at [255, 196] on label "RNP5E12 - VAN 2 BAIAS, 56 CX, 1520 KG (C: 56,00 - P: 1520,00) (VD)" at bounding box center [351, 195] width 283 height 13
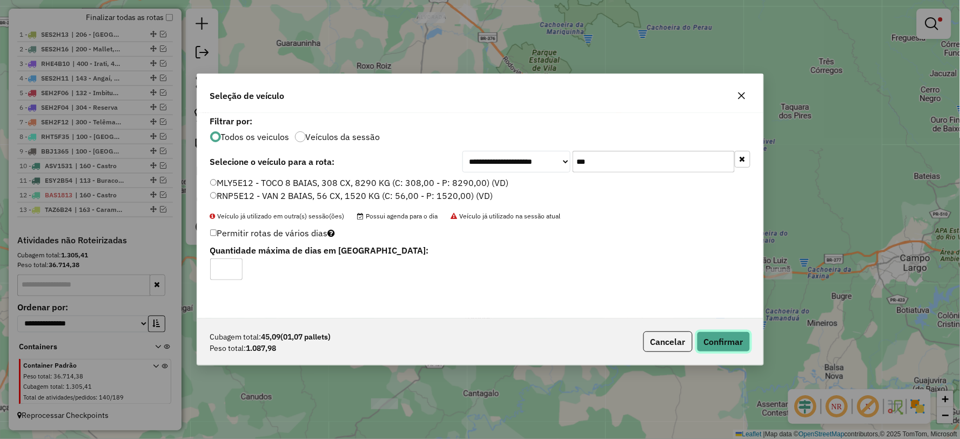
click at [717, 339] on button "Confirmar" at bounding box center [723, 341] width 53 height 21
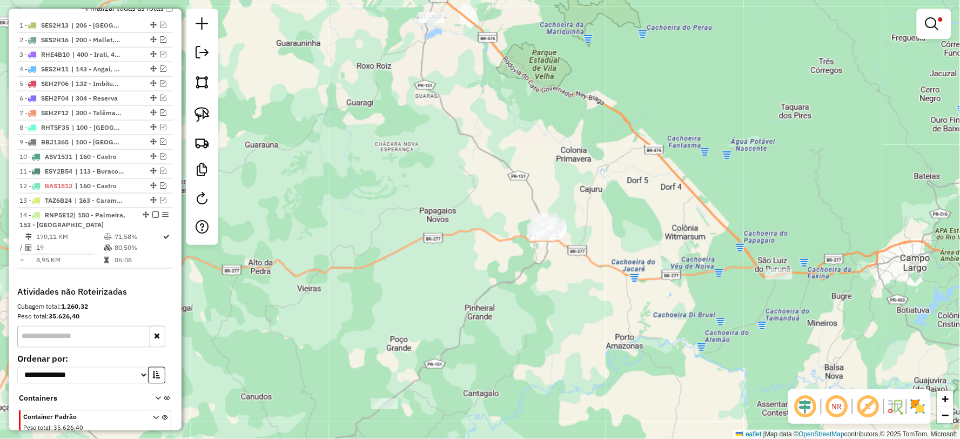
scroll to position [460, 0]
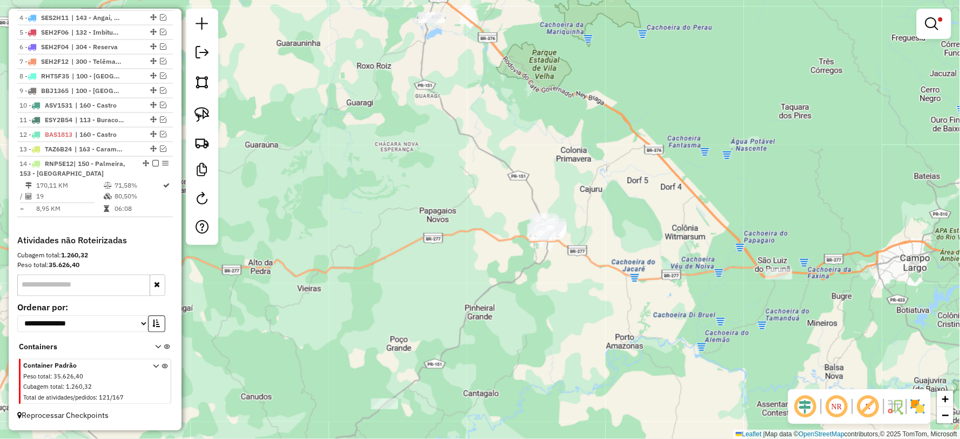
click at [618, 271] on div "Limpar filtros Janela de atendimento Grade de atendimento Capacidade Transporta…" at bounding box center [480, 219] width 960 height 439
drag, startPoint x: 428, startPoint y: 337, endPoint x: 427, endPoint y: 421, distance: 84.3
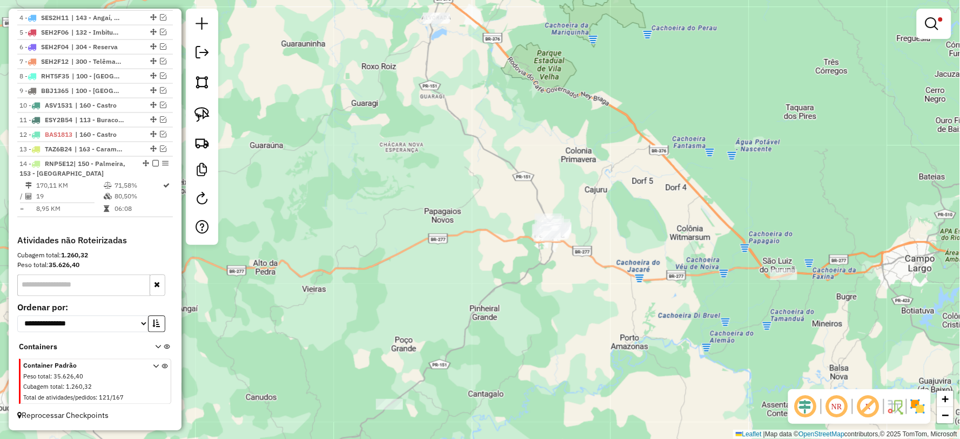
click at [632, 274] on div "Limpar filtros Janela de atendimento Grade de atendimento Capacidade Transporta…" at bounding box center [480, 219] width 960 height 439
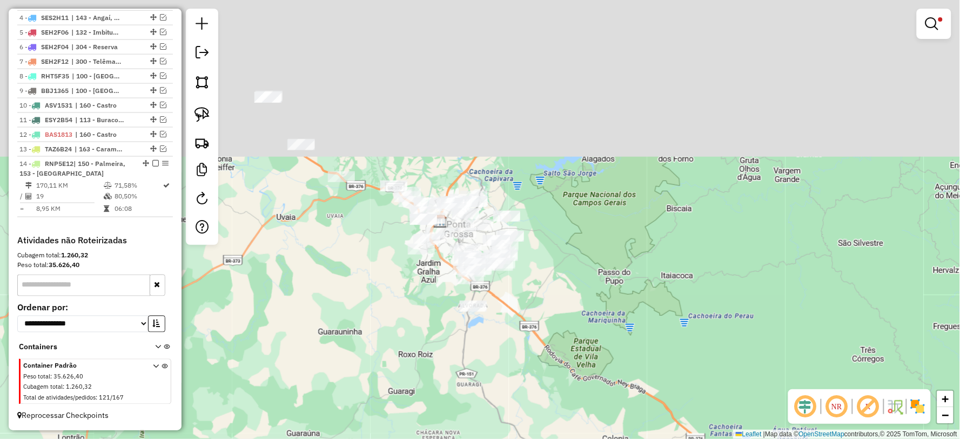
drag, startPoint x: 427, startPoint y: 107, endPoint x: 467, endPoint y: 403, distance: 298.7
click at [466, 403] on div "Limpar filtros Janela de atendimento Grade de atendimento Capacidade Transporta…" at bounding box center [480, 219] width 960 height 439
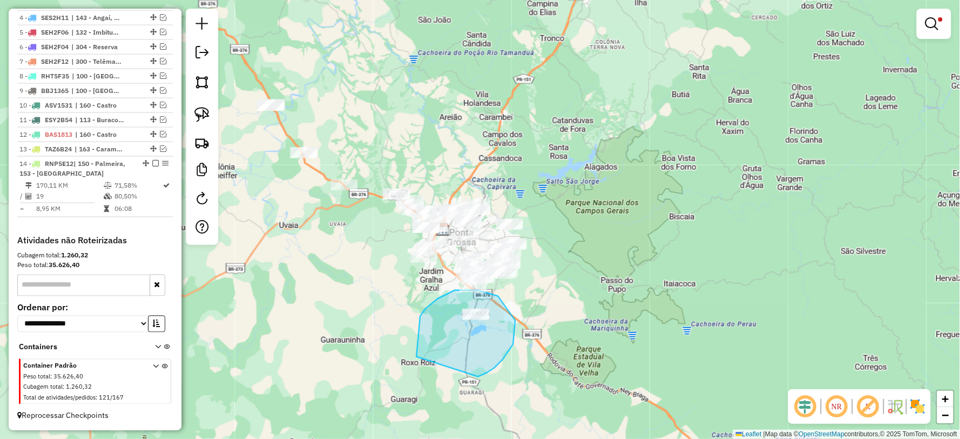
drag, startPoint x: 494, startPoint y: 368, endPoint x: 423, endPoint y: 362, distance: 71.0
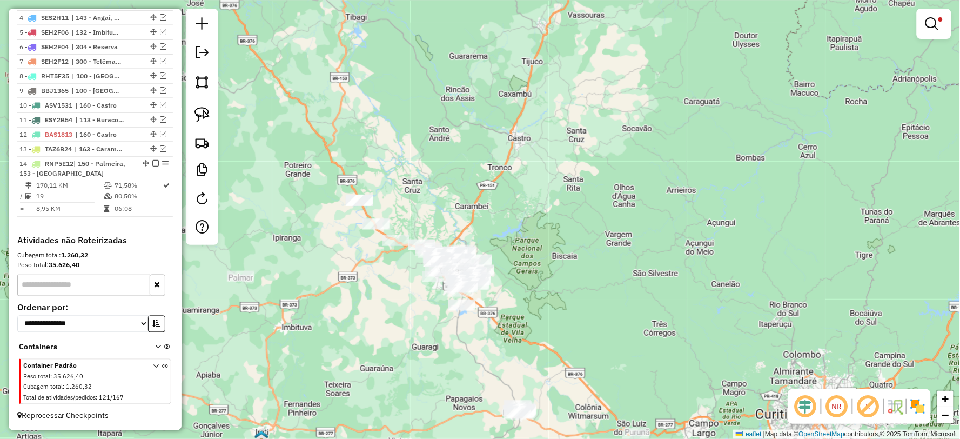
click at [602, 404] on div "Limpar filtros Janela de atendimento Grade de atendimento Capacidade Transporta…" at bounding box center [480, 219] width 960 height 439
drag, startPoint x: 486, startPoint y: 328, endPoint x: 423, endPoint y: 331, distance: 63.3
select select "**********"
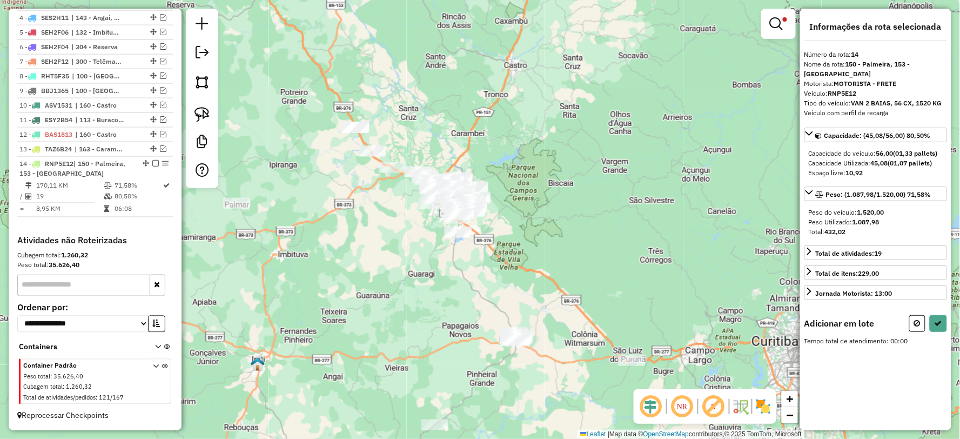
drag, startPoint x: 402, startPoint y: 294, endPoint x: 409, endPoint y: 321, distance: 27.8
click at [409, 321] on div "Limpar filtros Janela de atendimento Grade de atendimento Capacidade Transporta…" at bounding box center [480, 219] width 960 height 439
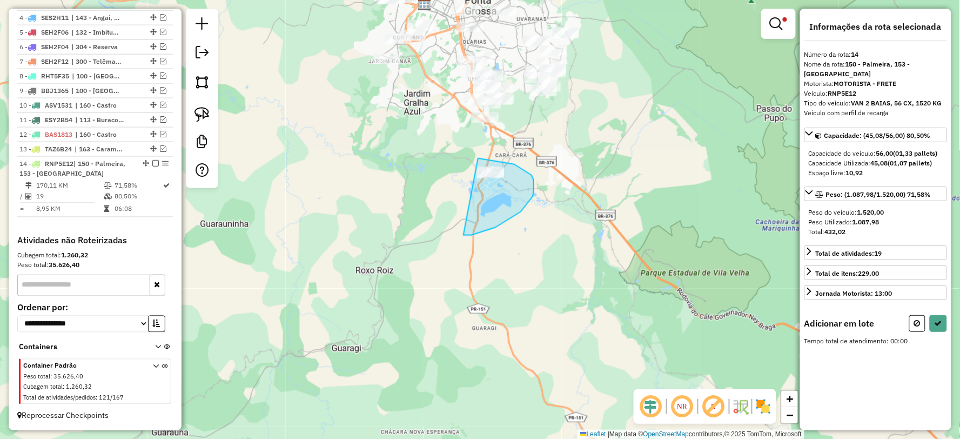
drag, startPoint x: 533, startPoint y: 197, endPoint x: 396, endPoint y: 218, distance: 137.7
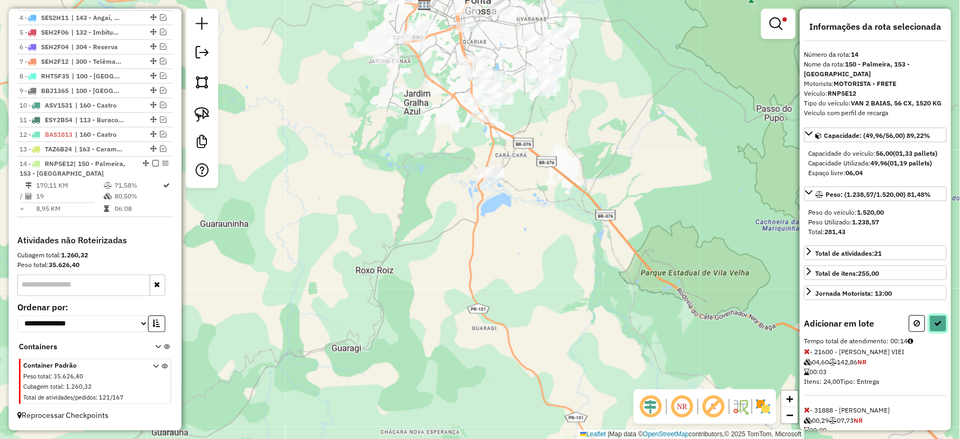
click at [942, 332] on button at bounding box center [938, 323] width 17 height 17
select select "**********"
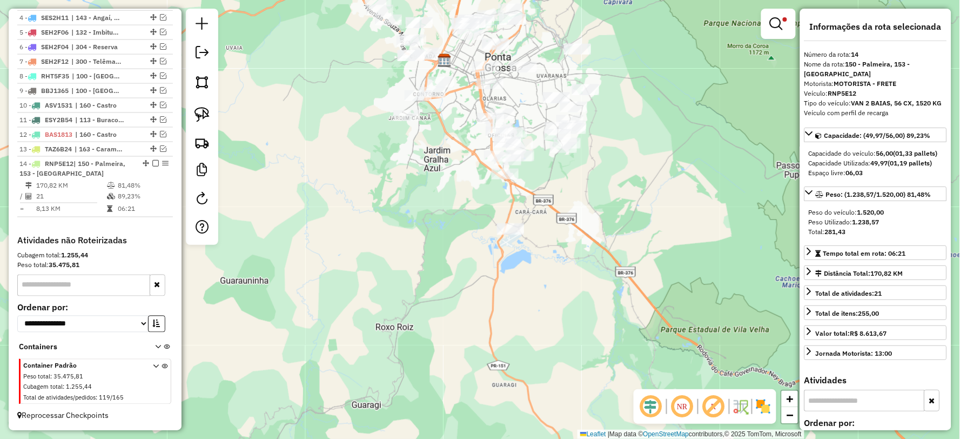
drag, startPoint x: 501, startPoint y: 140, endPoint x: 533, endPoint y: 230, distance: 94.5
click at [533, 228] on div "Limpar filtros Janela de atendimento Grade de atendimento Capacidade Transporta…" at bounding box center [480, 219] width 960 height 439
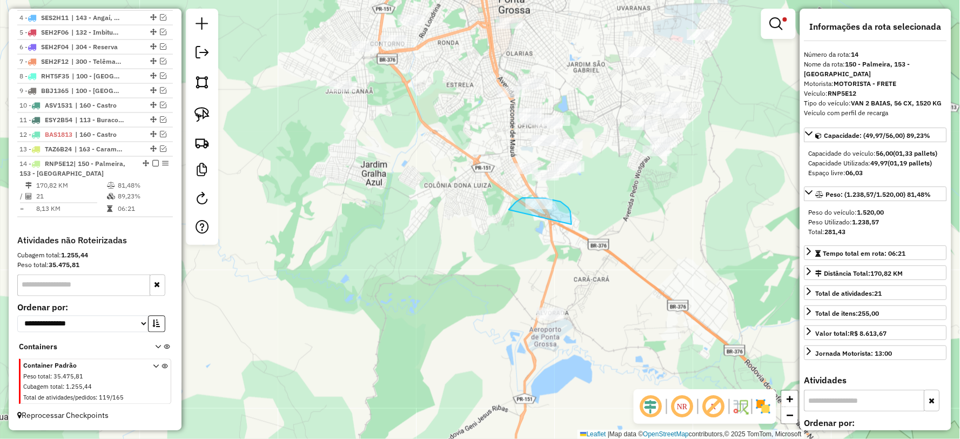
drag, startPoint x: 571, startPoint y: 224, endPoint x: 510, endPoint y: 238, distance: 63.0
click at [553, 261] on div "Limpar filtros Janela de atendimento Grade de atendimento Capacidade Transporta…" at bounding box center [480, 219] width 960 height 439
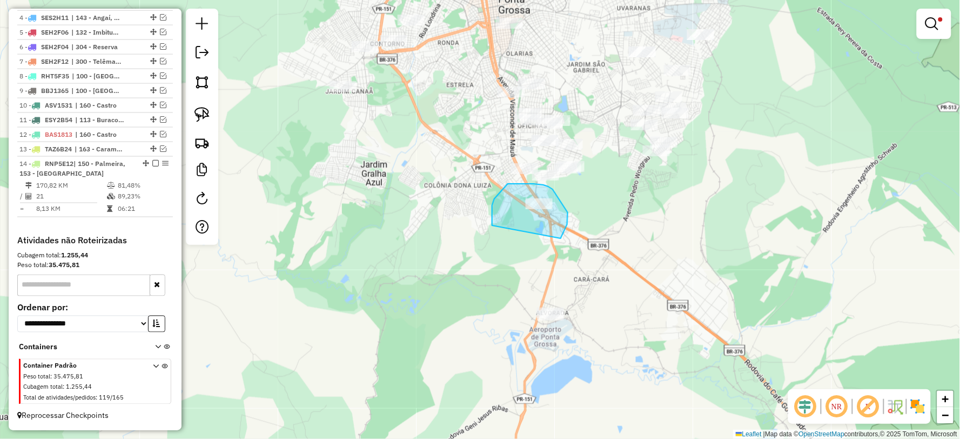
drag, startPoint x: 562, startPoint y: 235, endPoint x: 495, endPoint y: 245, distance: 67.7
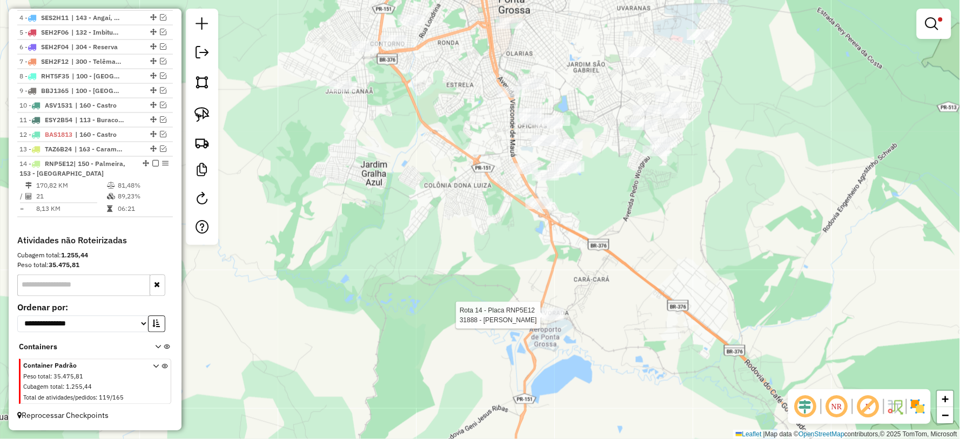
select select "**********"
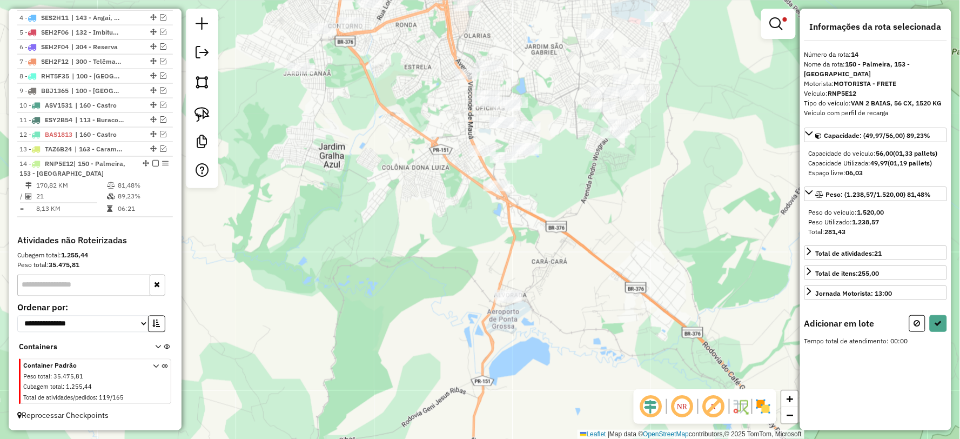
drag, startPoint x: 554, startPoint y: 257, endPoint x: 582, endPoint y: 321, distance: 69.9
click at [582, 322] on div "Limpar filtros Janela de atendimento Grade de atendimento Capacidade Transporta…" at bounding box center [480, 219] width 960 height 439
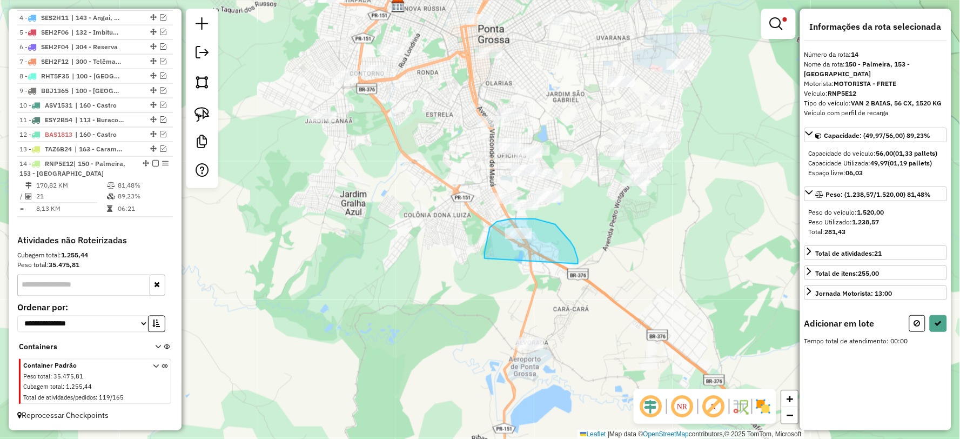
drag, startPoint x: 570, startPoint y: 241, endPoint x: 503, endPoint y: 290, distance: 82.9
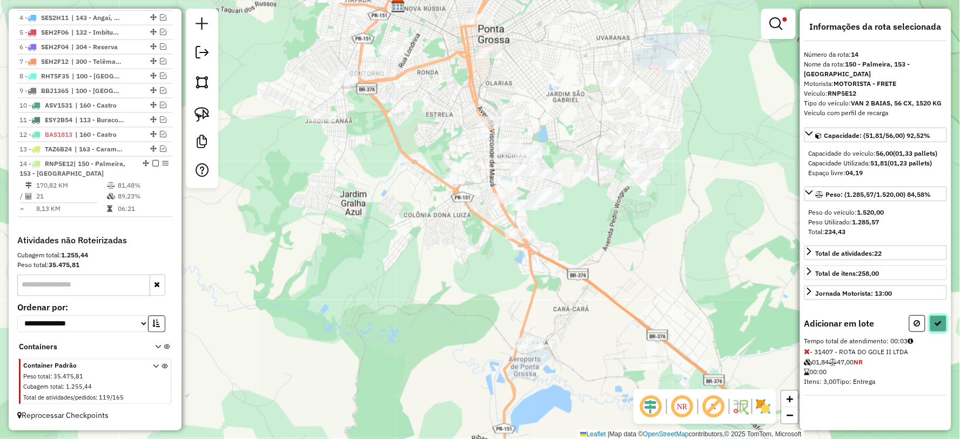
click at [935, 320] on icon at bounding box center [938, 323] width 8 height 8
select select "**********"
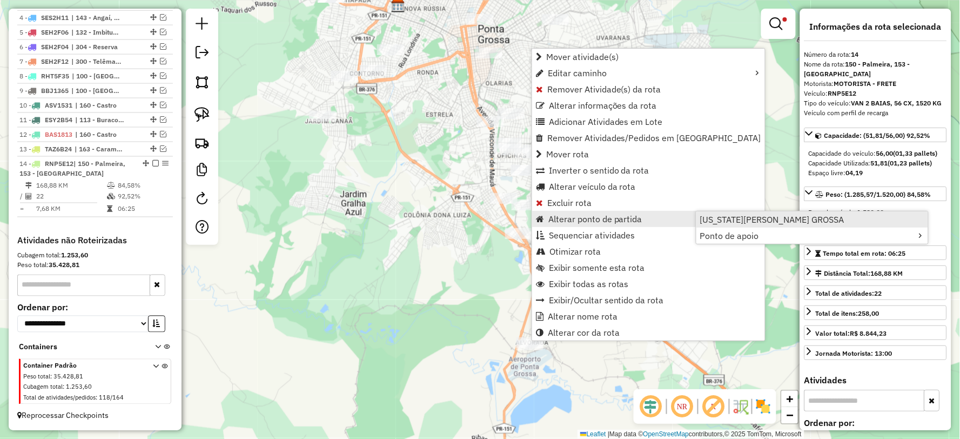
click at [732, 218] on span "[US_STATE][PERSON_NAME] GROSSA" at bounding box center [772, 219] width 144 height 9
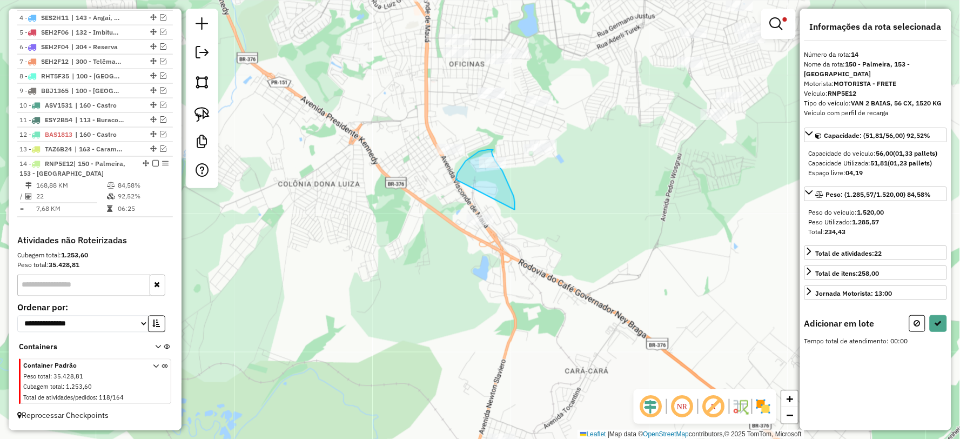
drag, startPoint x: 515, startPoint y: 210, endPoint x: 455, endPoint y: 184, distance: 64.6
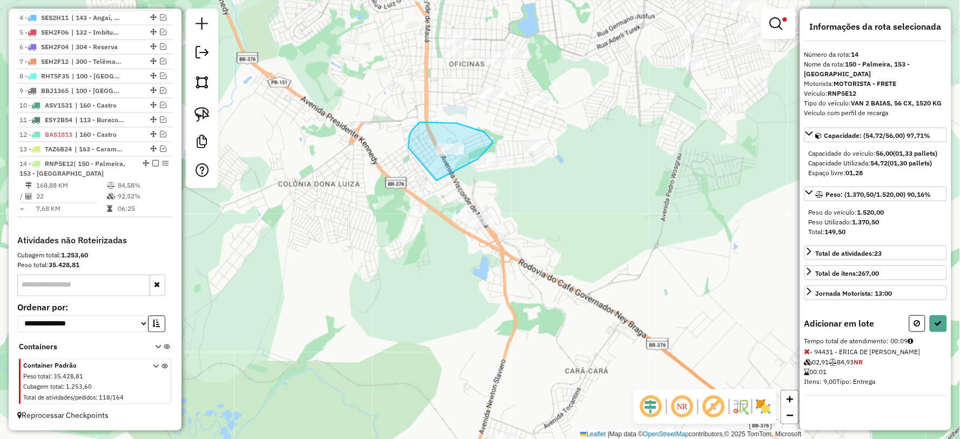
drag, startPoint x: 478, startPoint y: 159, endPoint x: 408, endPoint y: 157, distance: 69.7
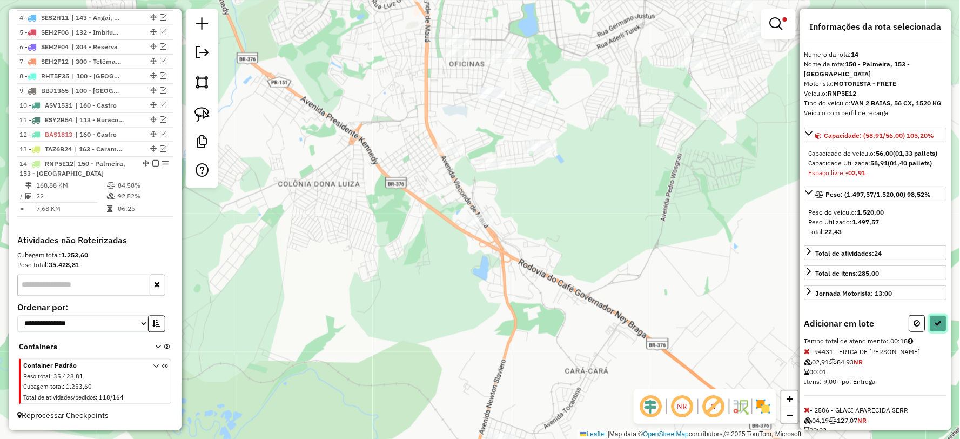
click at [941, 332] on button at bounding box center [938, 323] width 17 height 17
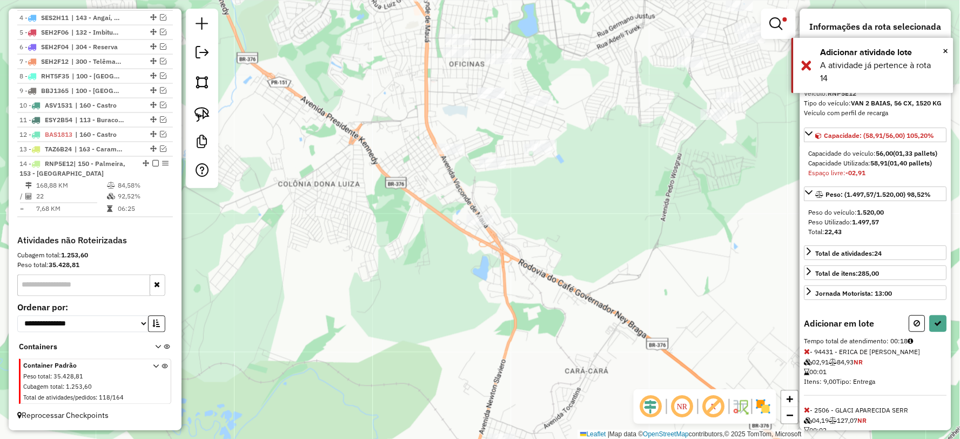
select select "**********"
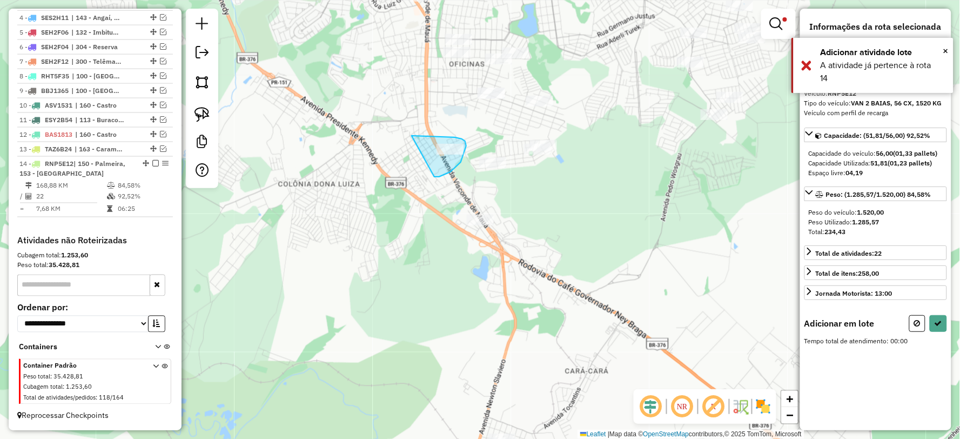
drag, startPoint x: 434, startPoint y: 177, endPoint x: 374, endPoint y: 187, distance: 61.4
click at [941, 319] on button at bounding box center [938, 323] width 17 height 17
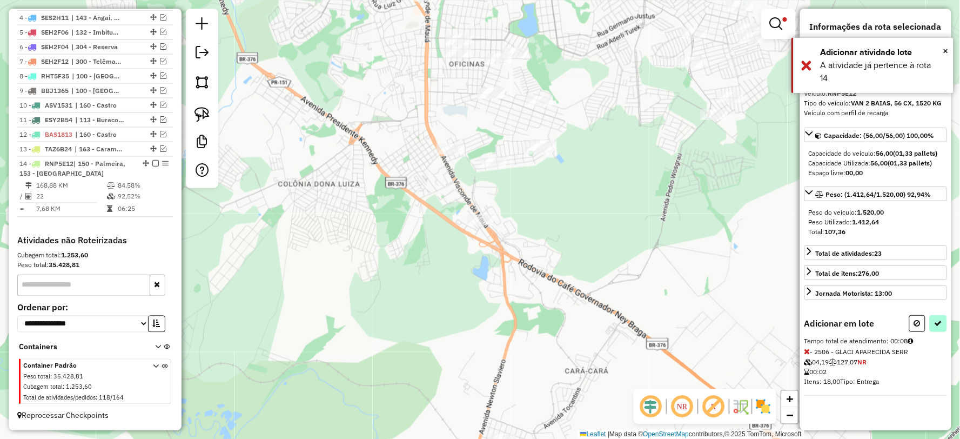
select select "**********"
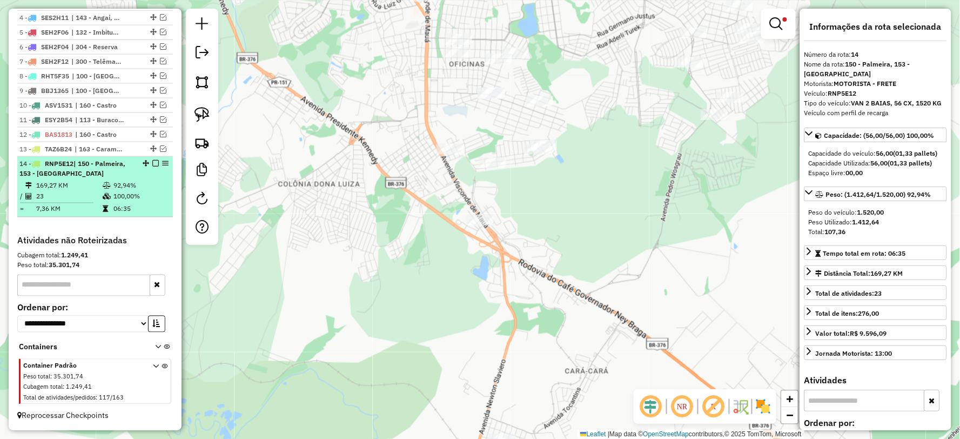
click at [152, 163] on em at bounding box center [155, 163] width 6 height 6
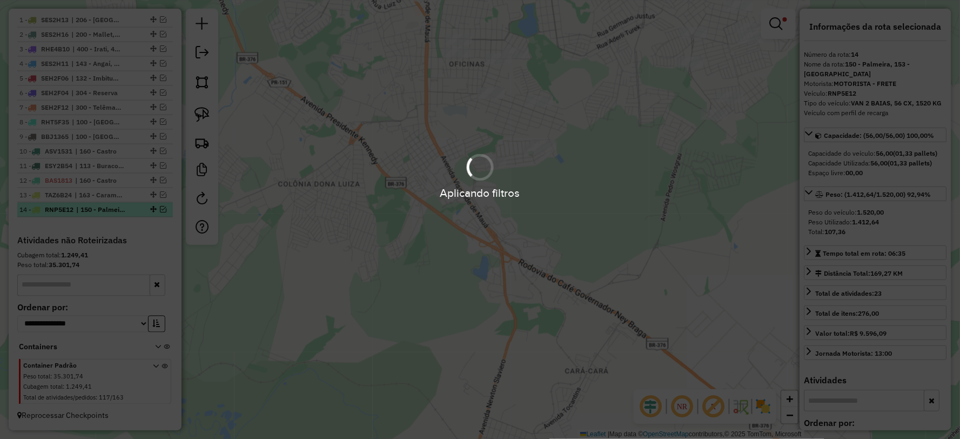
scroll to position [414, 0]
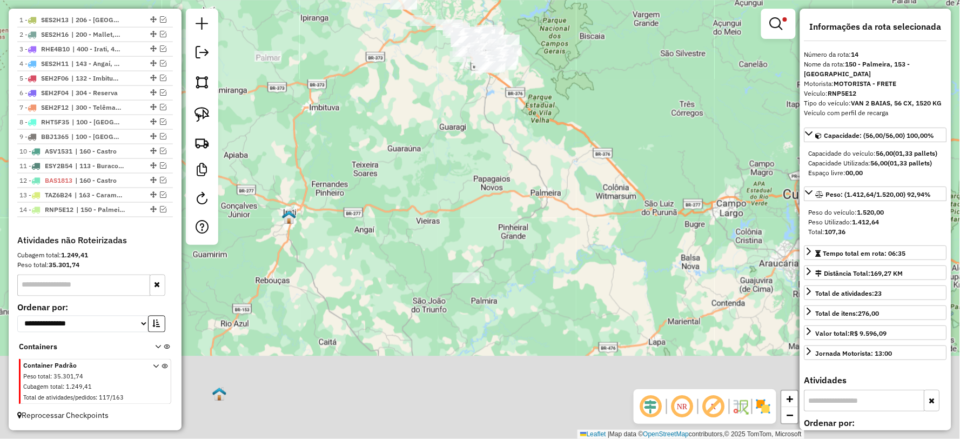
drag, startPoint x: 521, startPoint y: 311, endPoint x: 479, endPoint y: 150, distance: 166.8
click at [494, 152] on div "Limpar filtros Janela de atendimento Grade de atendimento Capacidade Transporta…" at bounding box center [480, 219] width 960 height 439
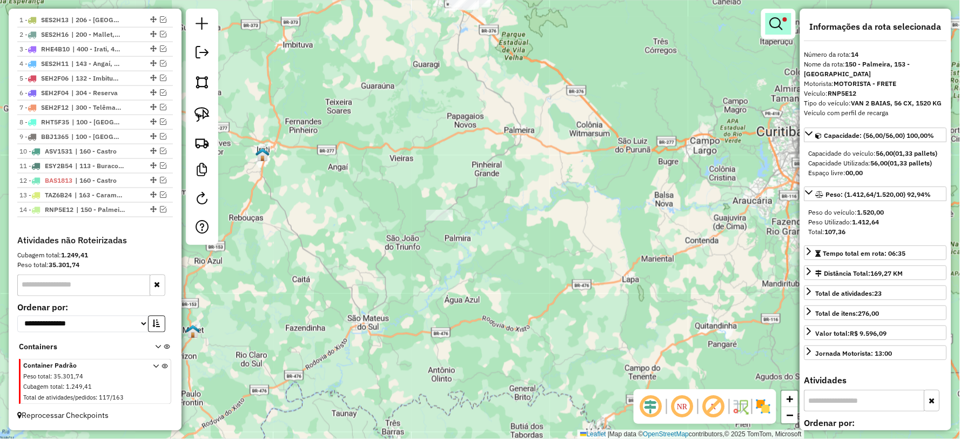
click at [767, 28] on link at bounding box center [778, 24] width 26 height 22
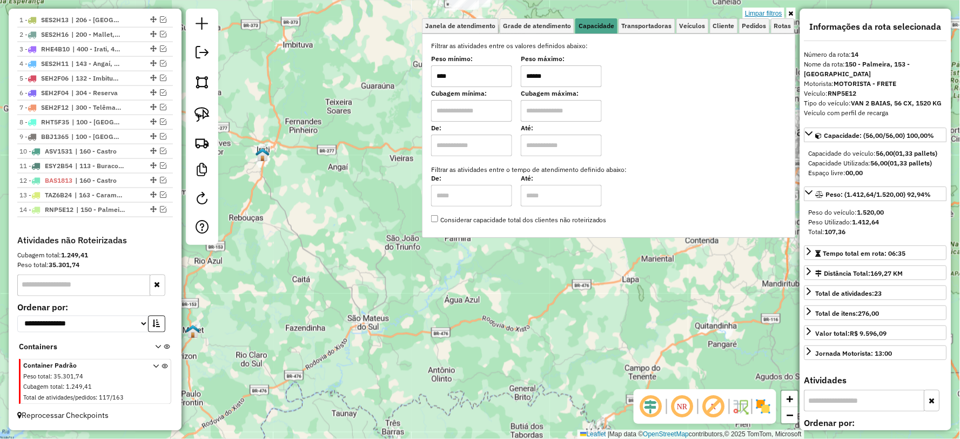
click at [772, 15] on link "Limpar filtros" at bounding box center [764, 14] width 42 height 12
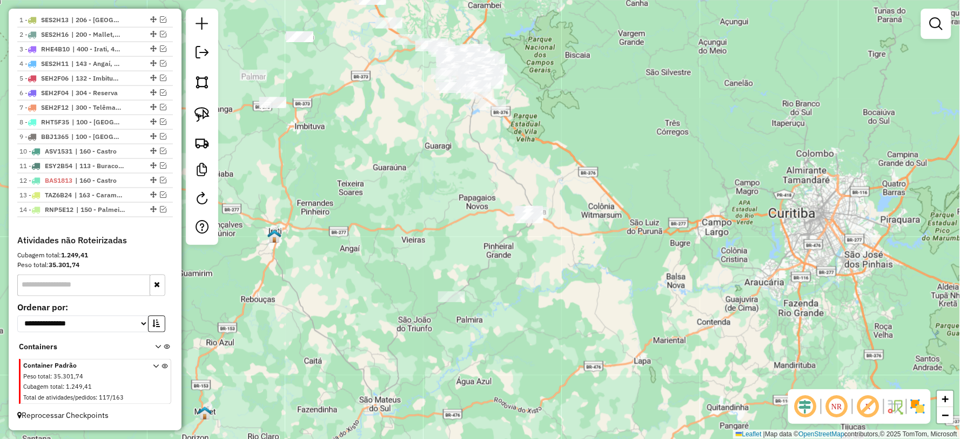
drag, startPoint x: 519, startPoint y: 154, endPoint x: 531, endPoint y: 262, distance: 108.7
click at [531, 236] on div "Janela de atendimento Grade de atendimento Capacidade Transportadoras Veículos …" at bounding box center [480, 219] width 960 height 439
drag, startPoint x: 574, startPoint y: 225, endPoint x: 455, endPoint y: 224, distance: 118.3
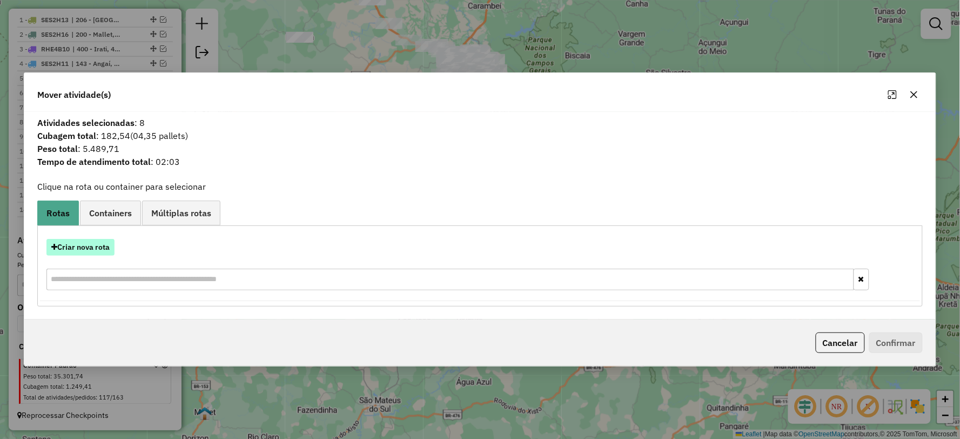
click at [60, 244] on button "Criar nova rota" at bounding box center [80, 247] width 68 height 17
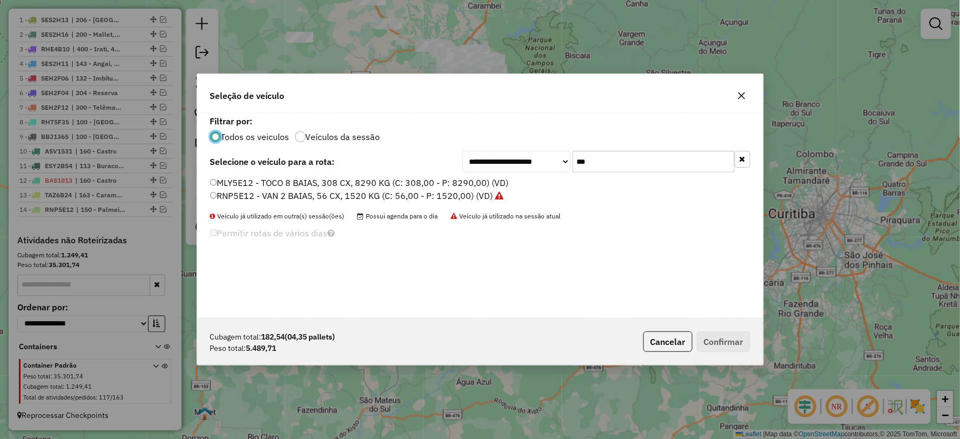
scroll to position [6, 3]
drag, startPoint x: 630, startPoint y: 166, endPoint x: 511, endPoint y: 168, distance: 119.4
click at [511, 168] on div "**********" at bounding box center [606, 162] width 288 height 22
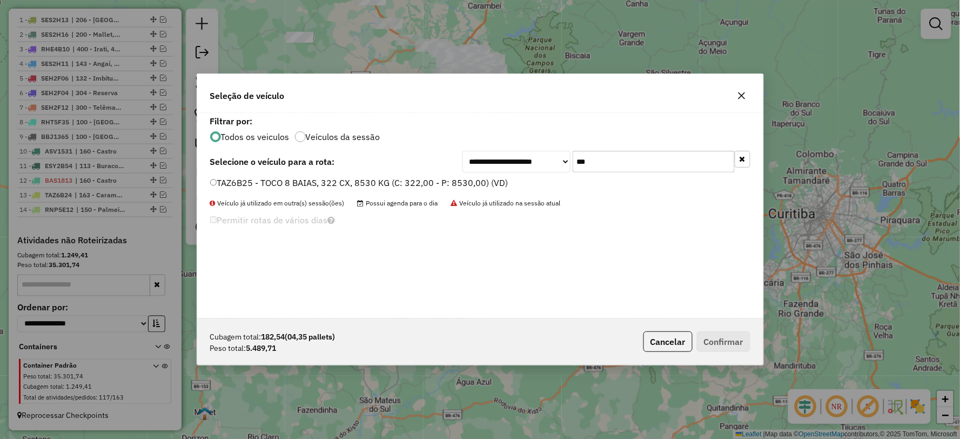
type input "***"
drag, startPoint x: 231, startPoint y: 178, endPoint x: 237, endPoint y: 177, distance: 6.2
click at [231, 177] on label "TAZ6B25 - TOCO 8 BAIAS, 322 CX, 8530 KG (C: 322,00 - P: 8530,00) (VD)" at bounding box center [359, 182] width 298 height 13
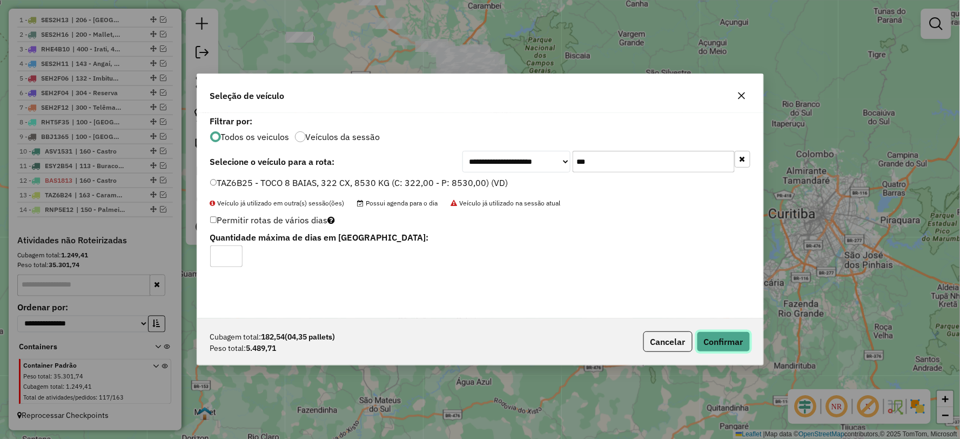
click at [719, 342] on button "Confirmar" at bounding box center [723, 341] width 53 height 21
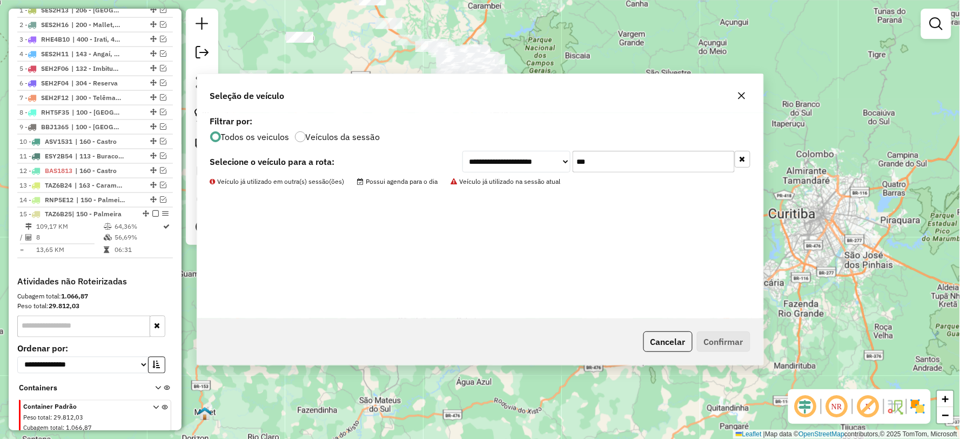
scroll to position [461, 0]
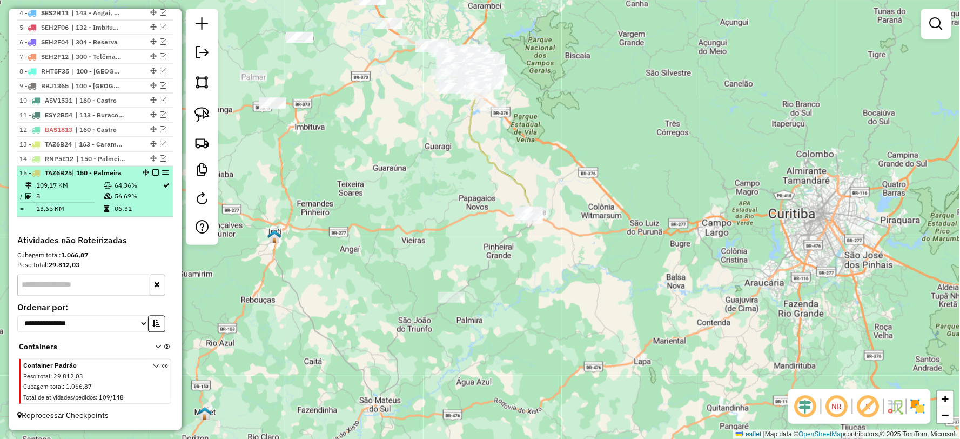
click at [152, 174] on em at bounding box center [155, 173] width 6 height 6
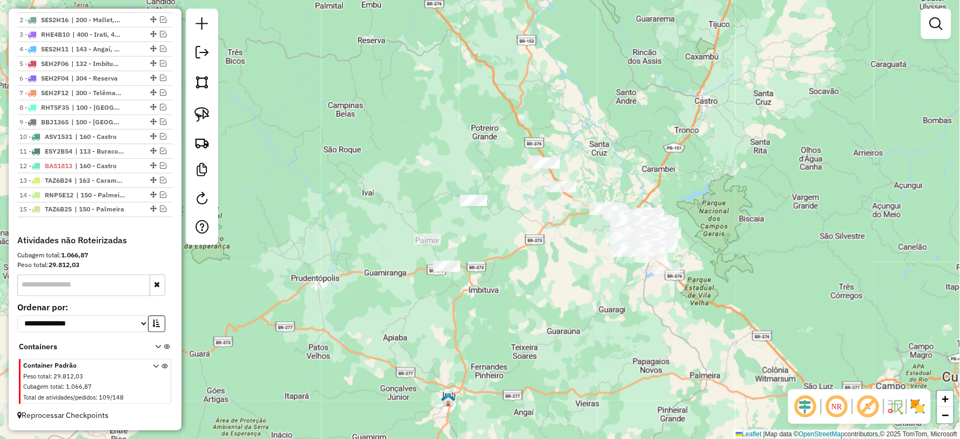
drag, startPoint x: 468, startPoint y: 206, endPoint x: 609, endPoint y: 326, distance: 185.1
click at [609, 326] on div "Janela de atendimento Grade de atendimento Capacidade Transportadoras Veículos …" at bounding box center [480, 219] width 960 height 439
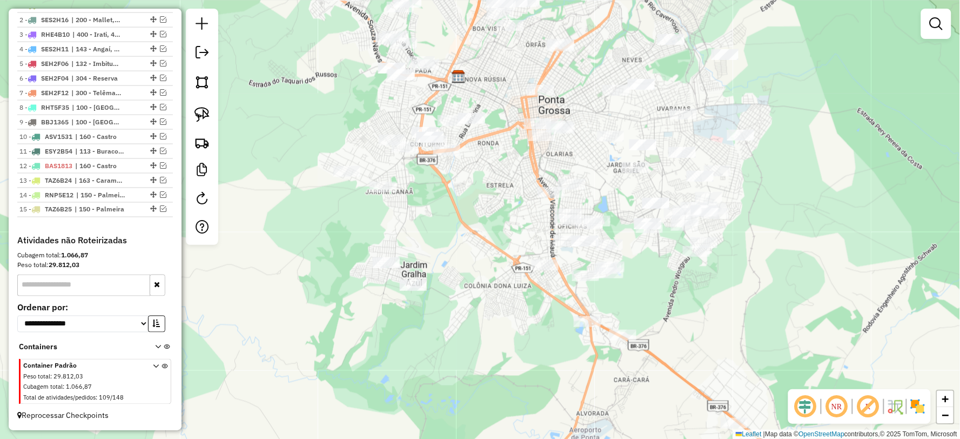
drag, startPoint x: 584, startPoint y: 305, endPoint x: 627, endPoint y: 295, distance: 44.3
click at [635, 291] on div "Janela de atendimento Grade de atendimento Capacidade Transportadoras Veículos …" at bounding box center [480, 219] width 960 height 439
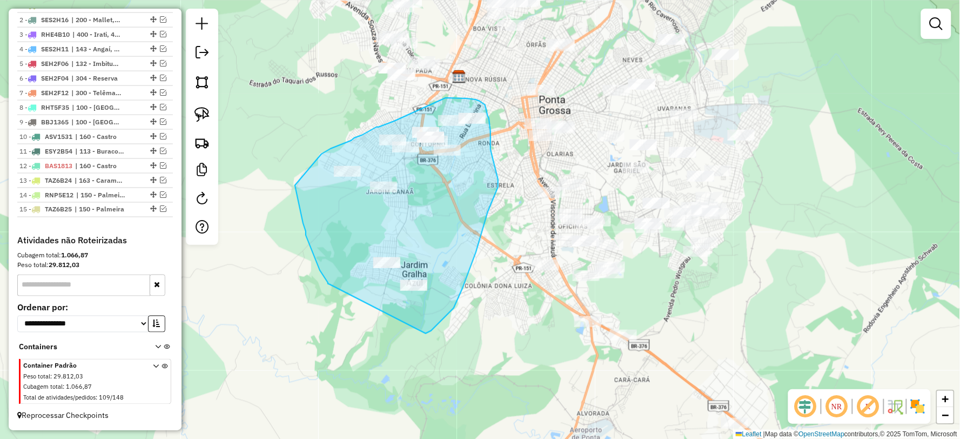
drag, startPoint x: 426, startPoint y: 333, endPoint x: 329, endPoint y: 284, distance: 108.0
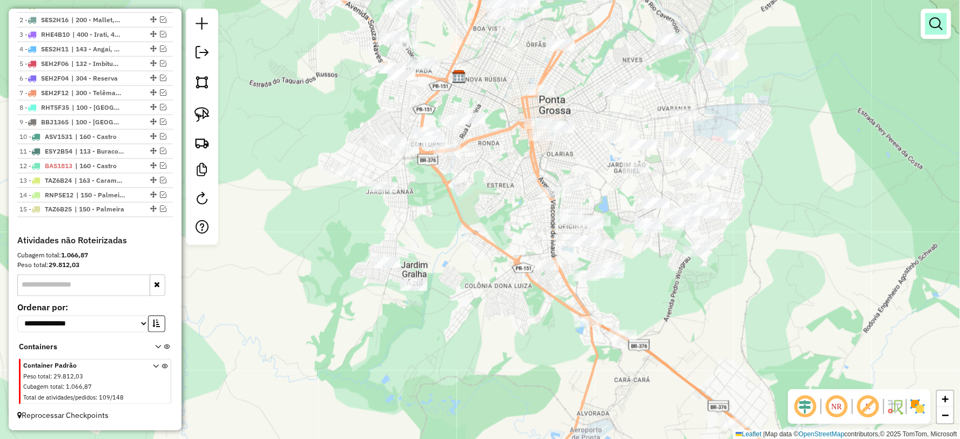
click at [939, 19] on em at bounding box center [936, 23] width 13 height 13
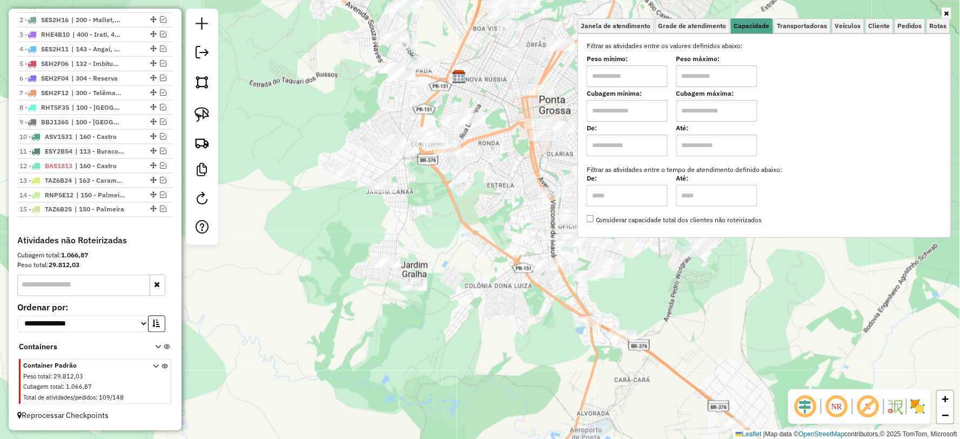
click at [946, 12] on icon at bounding box center [946, 13] width 5 height 6
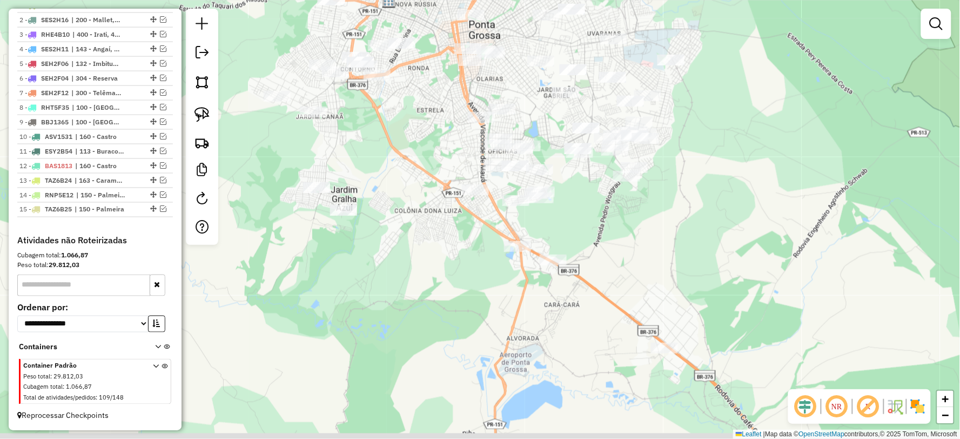
drag, startPoint x: 738, startPoint y: 305, endPoint x: 721, endPoint y: 260, distance: 48.0
click at [721, 260] on div "Janela de atendimento Grade de atendimento Capacidade Transportadoras Veículos …" at bounding box center [480, 219] width 960 height 439
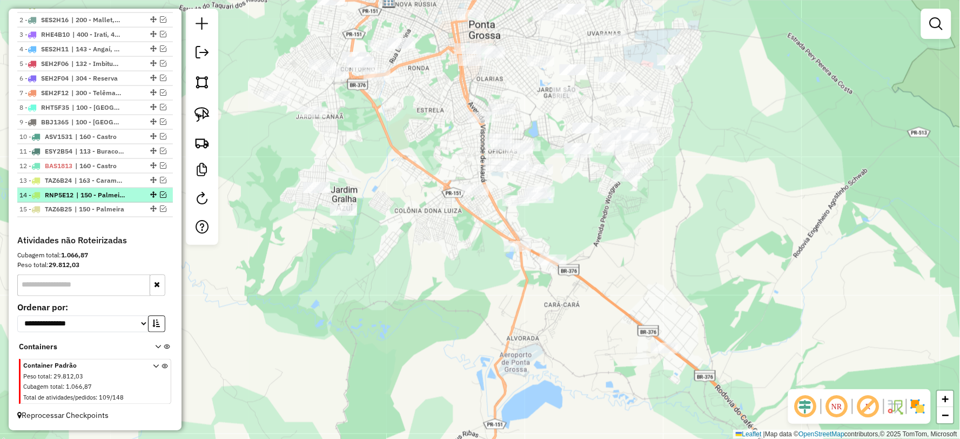
click at [160, 192] on em at bounding box center [163, 194] width 6 height 6
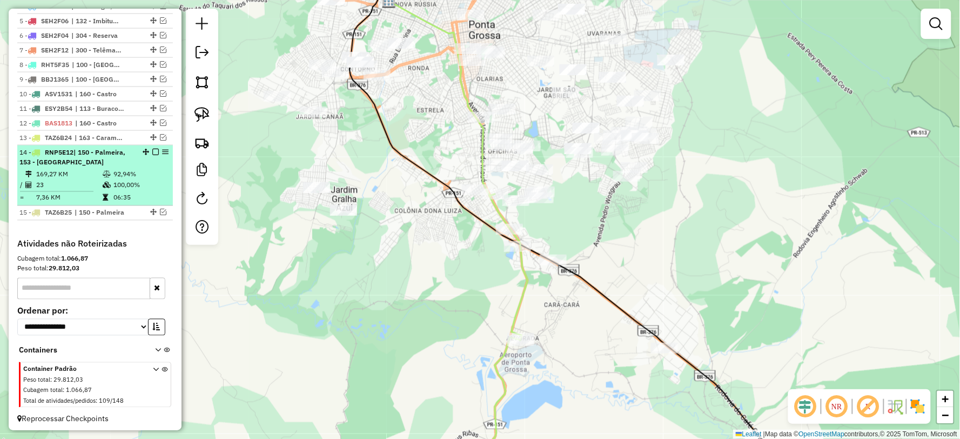
click at [152, 155] on em at bounding box center [155, 152] width 6 height 6
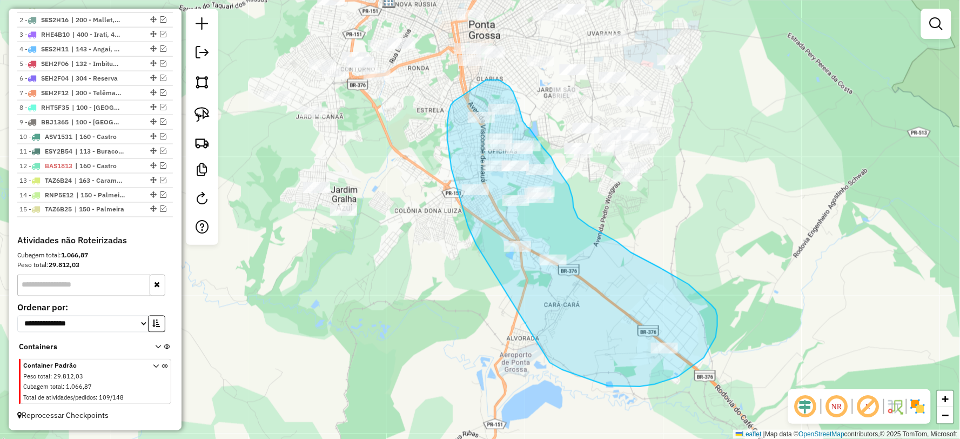
drag, startPoint x: 554, startPoint y: 365, endPoint x: 476, endPoint y: 245, distance: 142.6
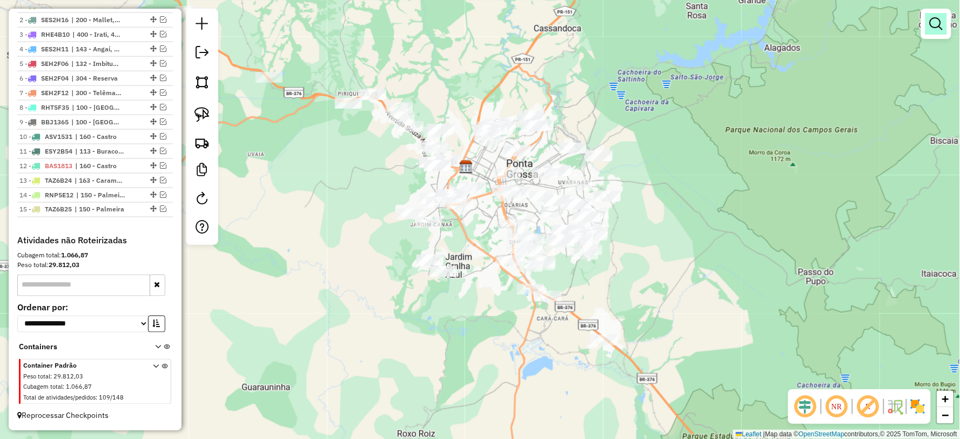
click at [941, 23] on em at bounding box center [936, 23] width 13 height 13
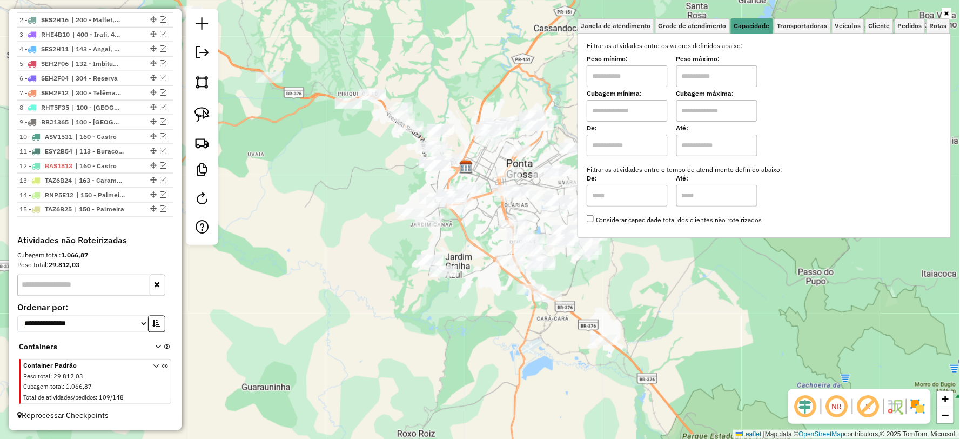
click at [619, 82] on input "text" at bounding box center [627, 76] width 81 height 22
type input "****"
click at [715, 78] on input "text" at bounding box center [716, 76] width 81 height 22
type input "******"
click at [671, 336] on div "Limpar filtros Janela de atendimento Grade de atendimento Capacidade Transporta…" at bounding box center [480, 219] width 960 height 439
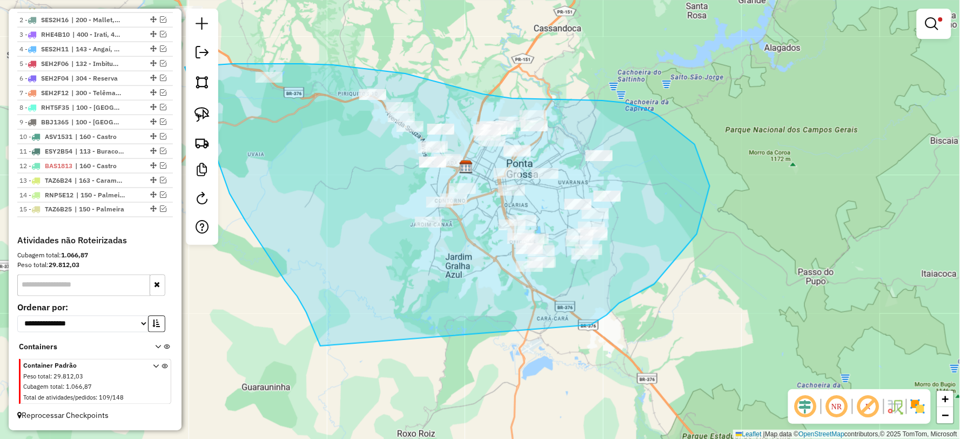
drag, startPoint x: 597, startPoint y: 321, endPoint x: 320, endPoint y: 346, distance: 277.6
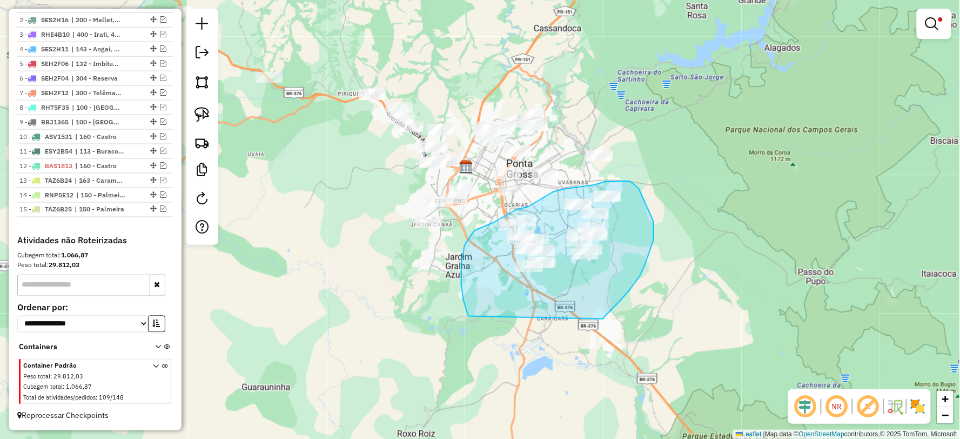
drag, startPoint x: 603, startPoint y: 319, endPoint x: 468, endPoint y: 316, distance: 135.1
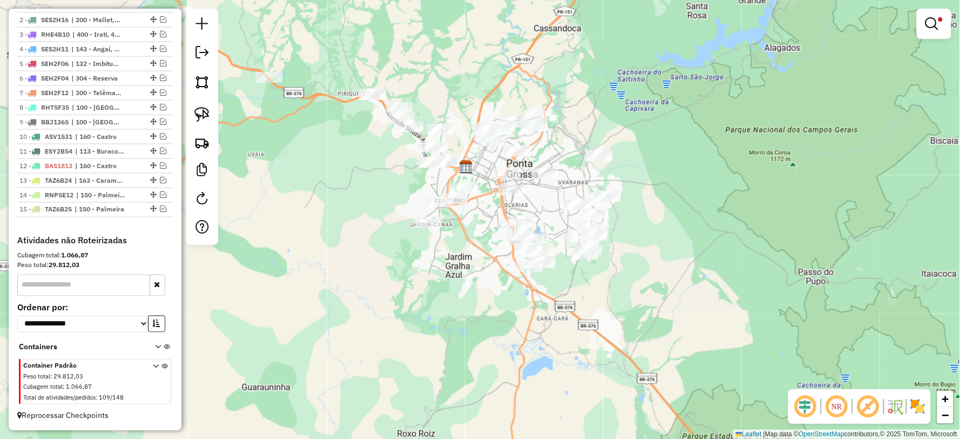
click at [935, 23] on em at bounding box center [931, 23] width 13 height 13
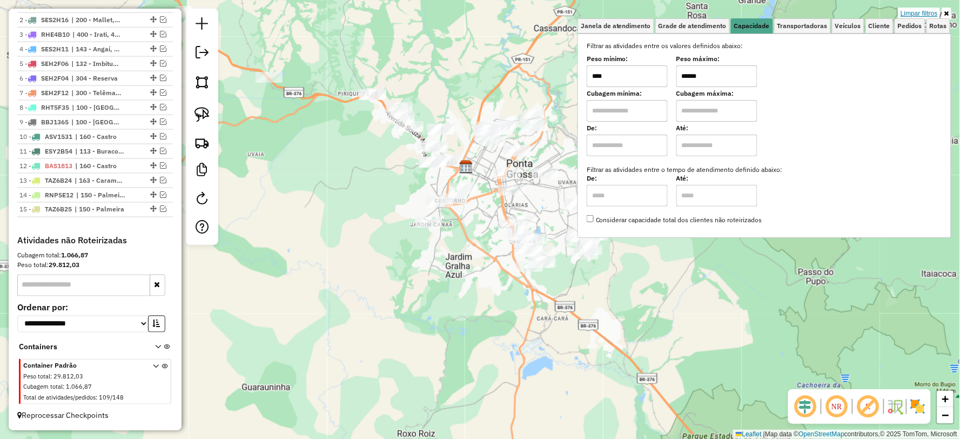
click at [932, 11] on link "Limpar filtros" at bounding box center [919, 14] width 42 height 12
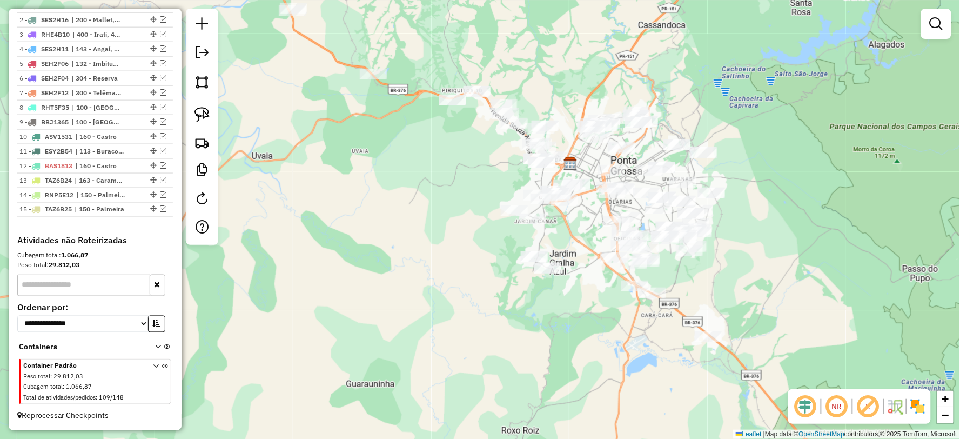
drag, startPoint x: 633, startPoint y: 272, endPoint x: 737, endPoint y: 268, distance: 104.3
click at [737, 268] on div "Janela de atendimento Grade de atendimento Capacidade Transportadoras Veículos …" at bounding box center [480, 219] width 960 height 439
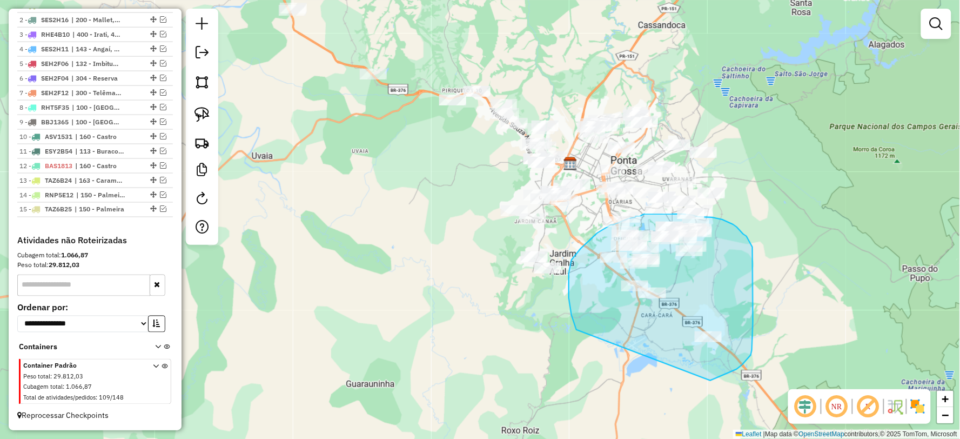
drag, startPoint x: 742, startPoint y: 365, endPoint x: 581, endPoint y: 336, distance: 163.9
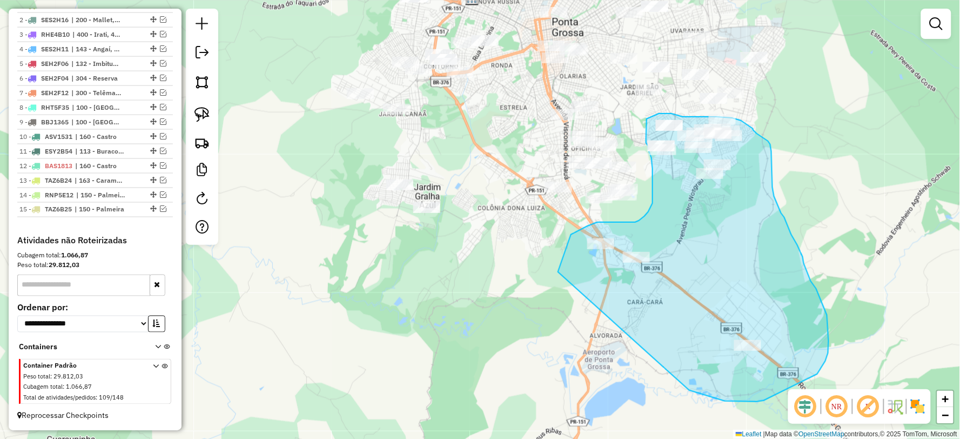
drag, startPoint x: 689, startPoint y: 390, endPoint x: 562, endPoint y: 300, distance: 155.8
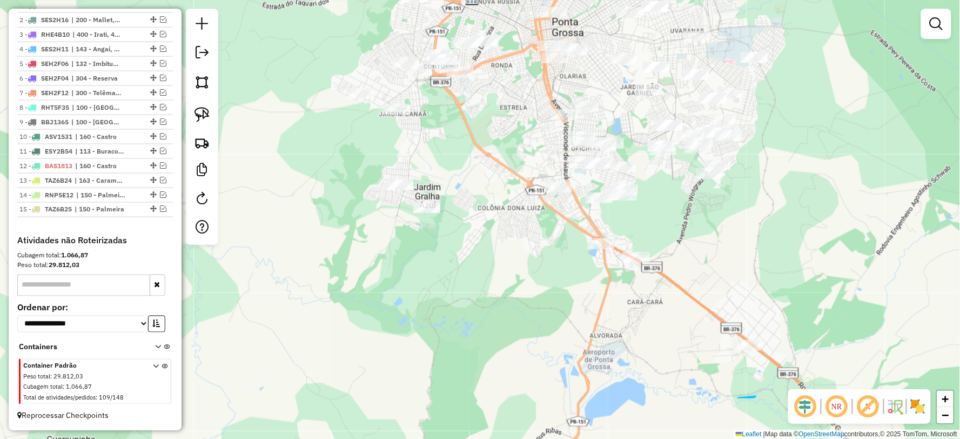
drag, startPoint x: 742, startPoint y: 398, endPoint x: 756, endPoint y: 396, distance: 14.7
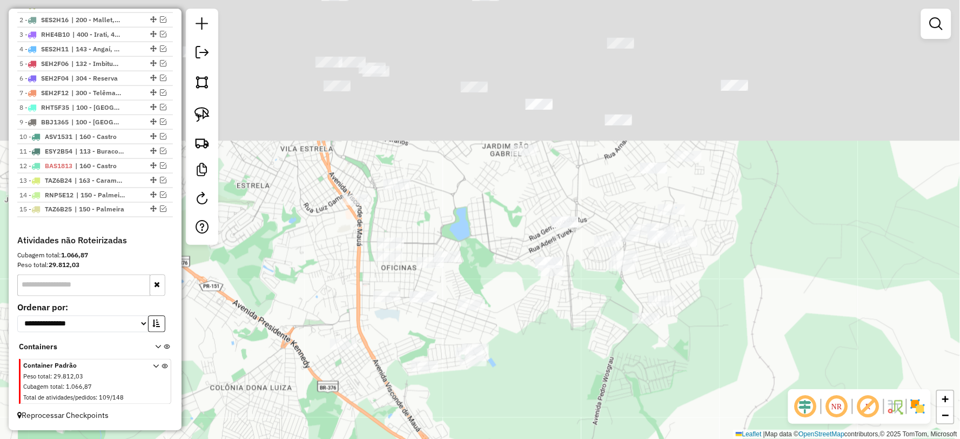
drag, startPoint x: 785, startPoint y: 144, endPoint x: 750, endPoint y: 301, distance: 161.2
click at [750, 301] on div "Janela de atendimento Grade de atendimento Capacidade Transportadoras Veículos …" at bounding box center [480, 219] width 960 height 439
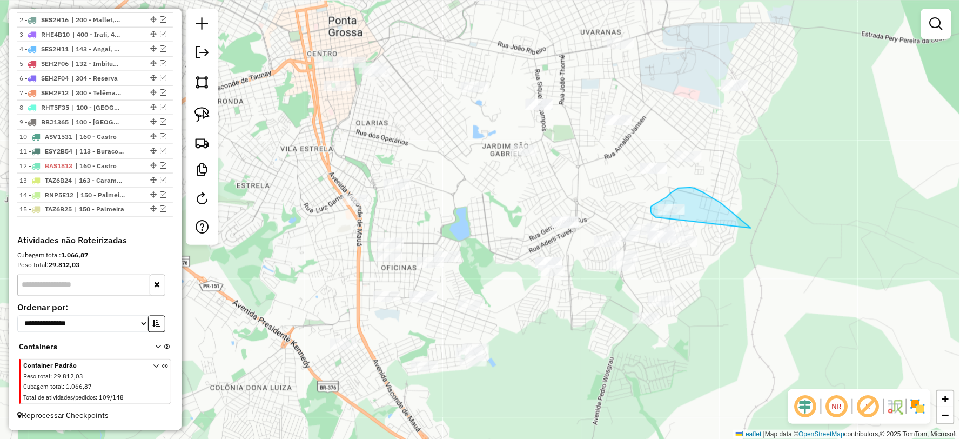
drag, startPoint x: 751, startPoint y: 228, endPoint x: 710, endPoint y: 217, distance: 42.6
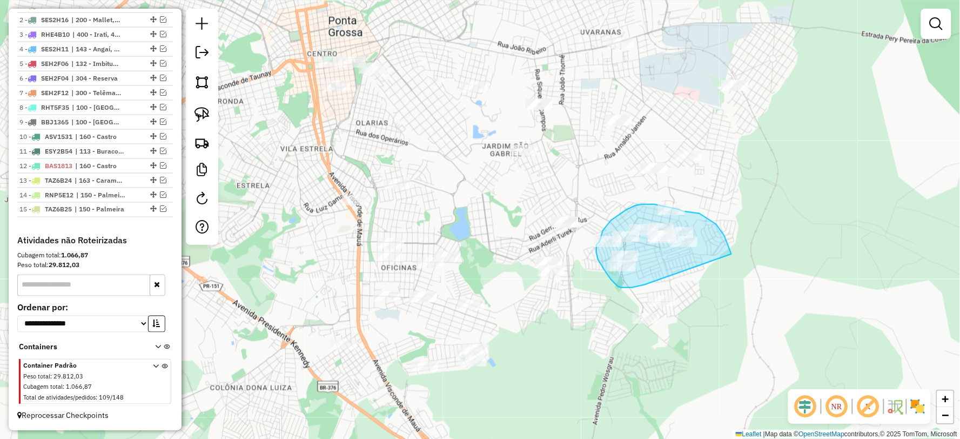
drag, startPoint x: 716, startPoint y: 224, endPoint x: 646, endPoint y: 285, distance: 92.7
click at [646, 285] on div "Janela de atendimento Grade de atendimento Capacidade Transportadoras Veículos …" at bounding box center [480, 219] width 960 height 439
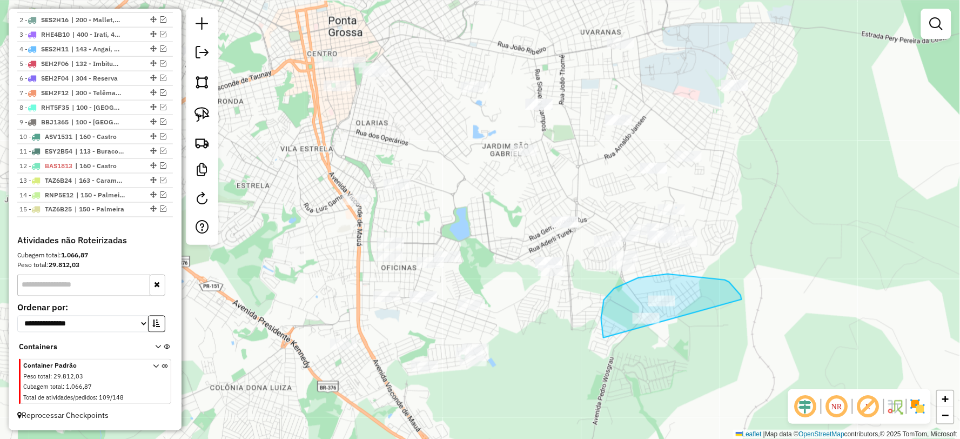
drag, startPoint x: 741, startPoint y: 295, endPoint x: 662, endPoint y: 353, distance: 97.3
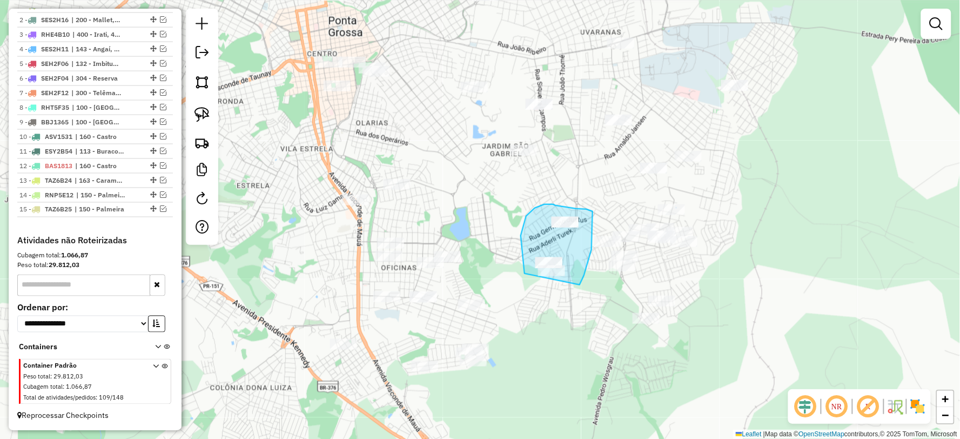
drag, startPoint x: 580, startPoint y: 285, endPoint x: 543, endPoint y: 320, distance: 51.2
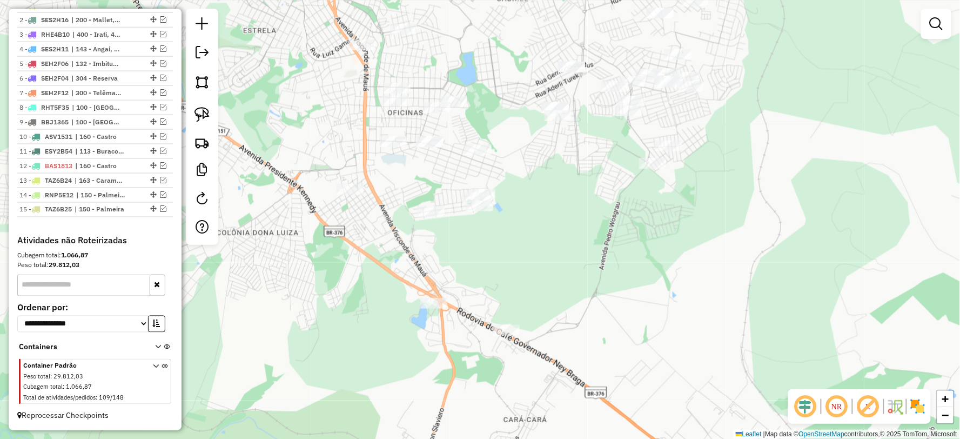
drag, startPoint x: 569, startPoint y: 375, endPoint x: 576, endPoint y: 218, distance: 157.3
click at [576, 219] on div "Janela de atendimento Grade de atendimento Capacidade Transportadoras Veículos …" at bounding box center [480, 219] width 960 height 439
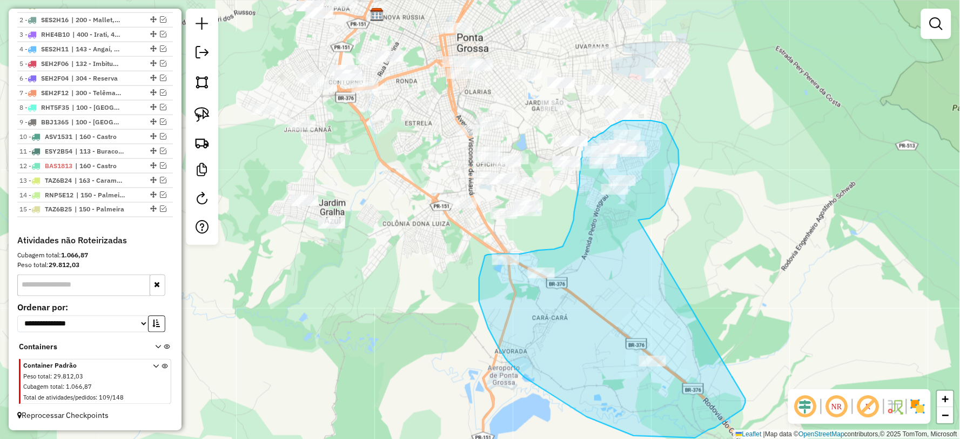
drag, startPoint x: 638, startPoint y: 220, endPoint x: 745, endPoint y: 399, distance: 208.3
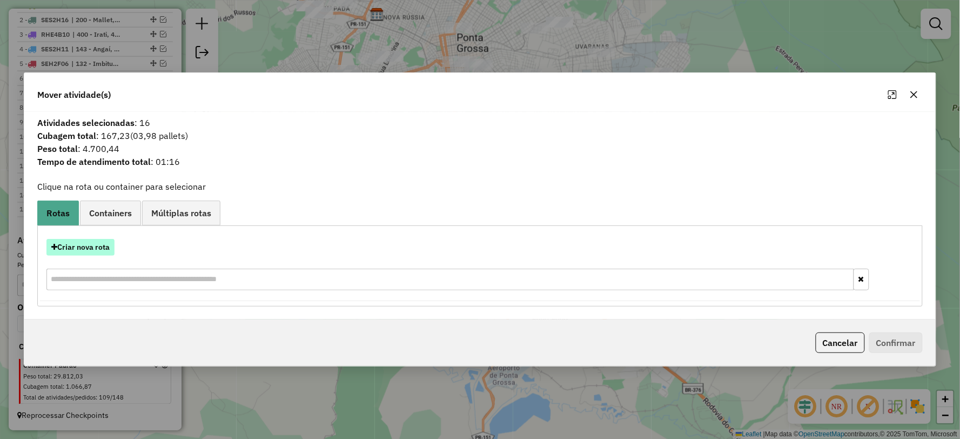
click at [98, 247] on button "Criar nova rota" at bounding box center [80, 247] width 68 height 17
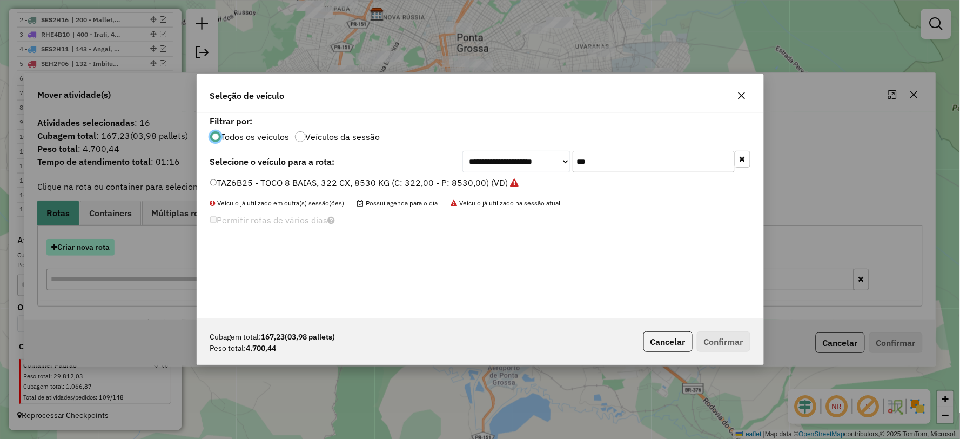
scroll to position [6, 3]
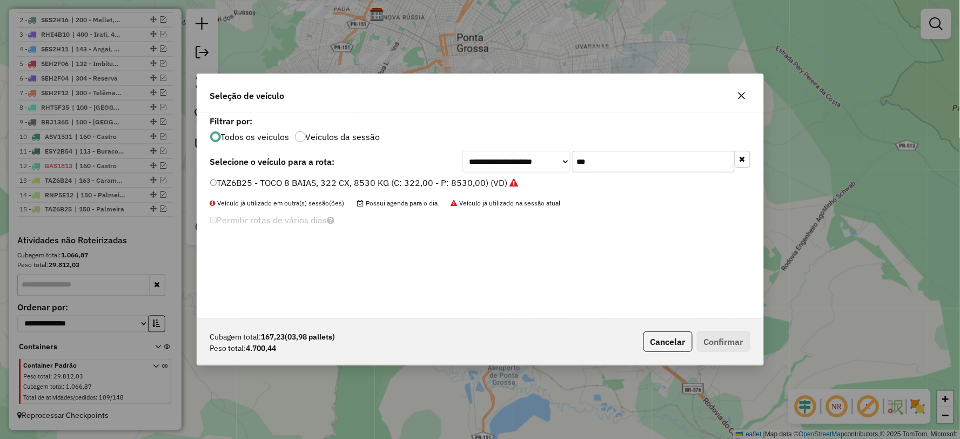
drag, startPoint x: 619, startPoint y: 161, endPoint x: 563, endPoint y: 161, distance: 55.6
click at [534, 161] on div "**********" at bounding box center [606, 162] width 288 height 22
type input "***"
click at [228, 181] on label "MKU9J92 - TOCO 8 BAIAS, 308 CX, 8290 KG (C: 308,00 - P: 8290,00) (VD)" at bounding box center [360, 182] width 301 height 13
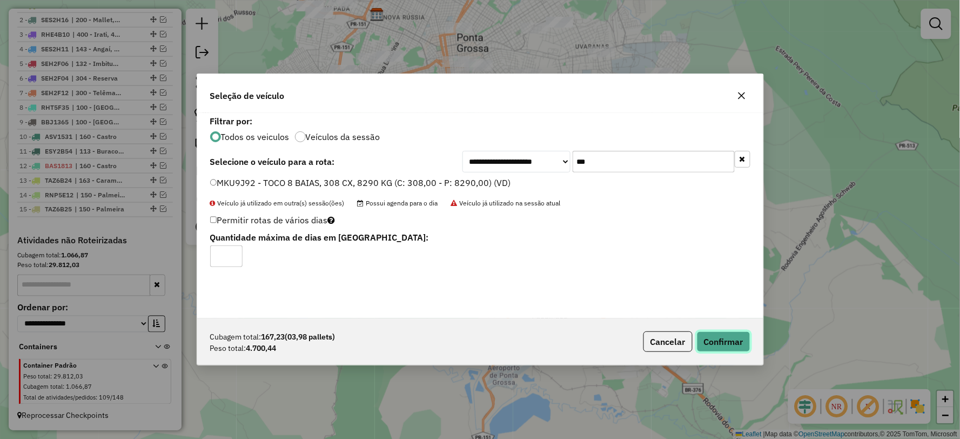
click at [719, 341] on button "Confirmar" at bounding box center [723, 341] width 53 height 21
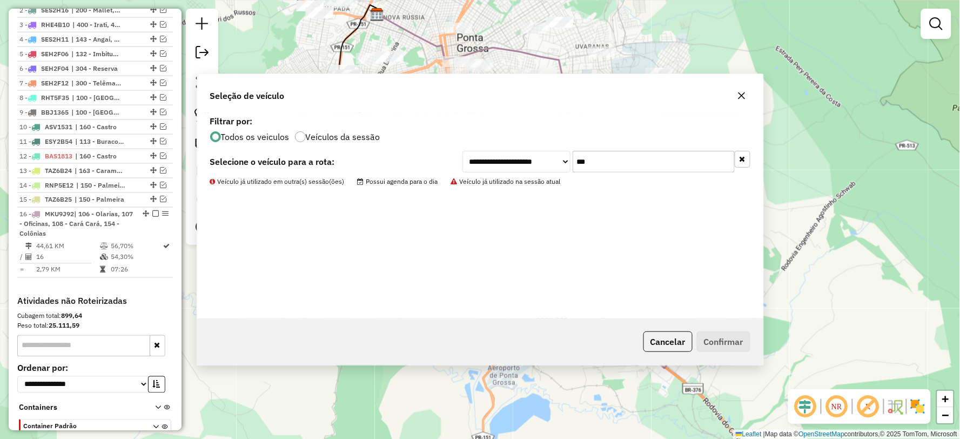
scroll to position [461, 0]
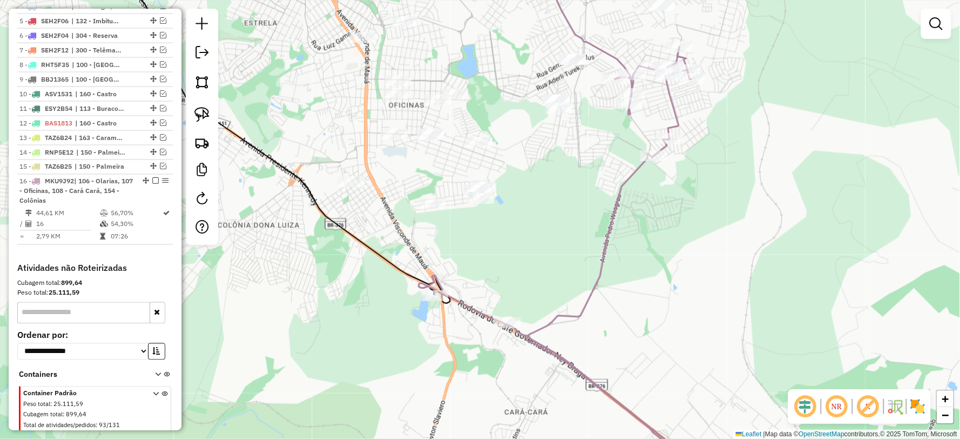
click at [605, 239] on icon at bounding box center [572, 264] width 306 height 435
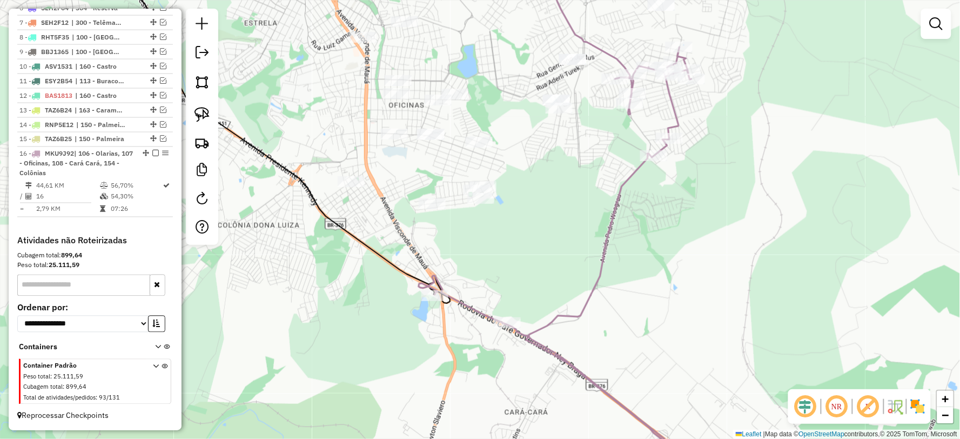
select select "**********"
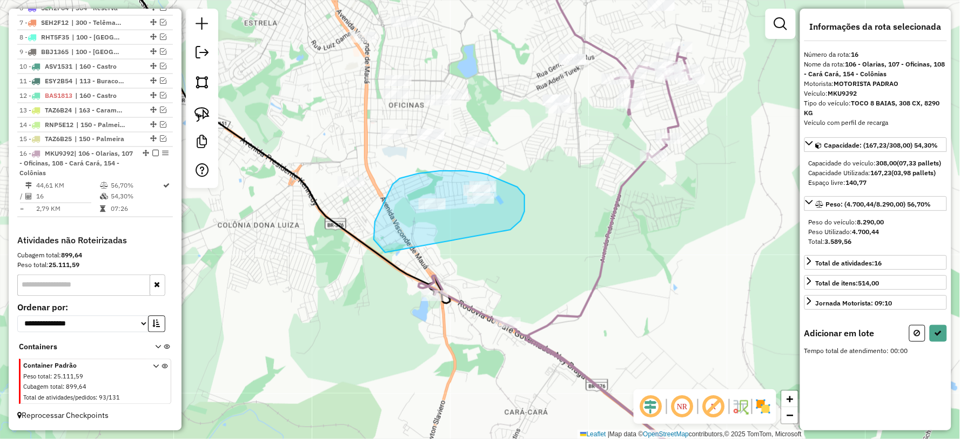
drag, startPoint x: 511, startPoint y: 228, endPoint x: 386, endPoint y: 252, distance: 128.2
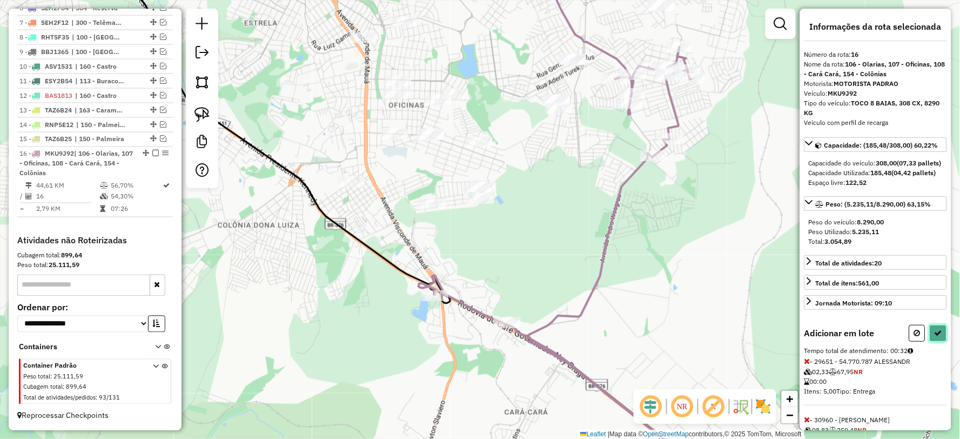
click at [935, 336] on icon at bounding box center [938, 333] width 8 height 8
select select "**********"
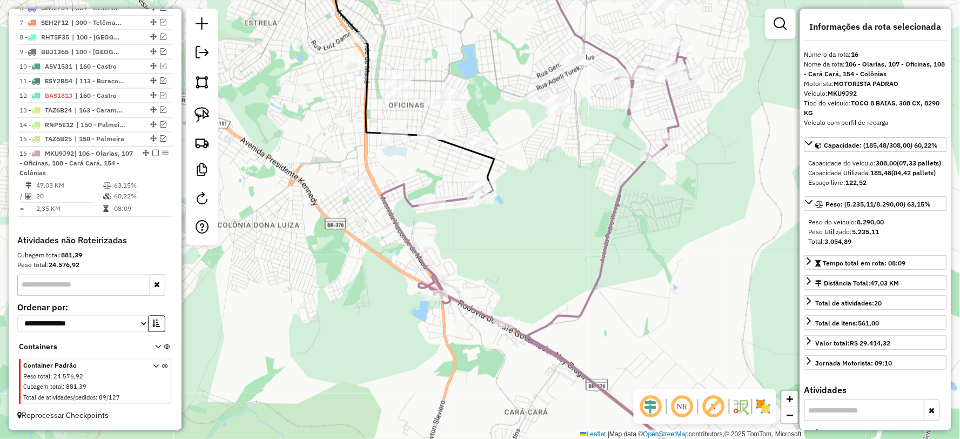
click at [152, 152] on em at bounding box center [155, 153] width 6 height 6
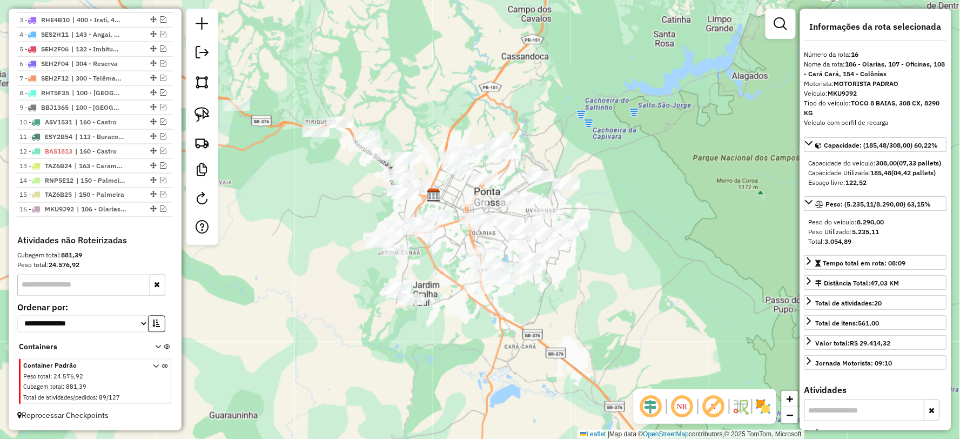
drag, startPoint x: 531, startPoint y: 281, endPoint x: 556, endPoint y: 297, distance: 29.7
click at [556, 297] on div "Janela de atendimento Grade de atendimento Capacidade Transportadoras Veículos …" at bounding box center [480, 219] width 960 height 439
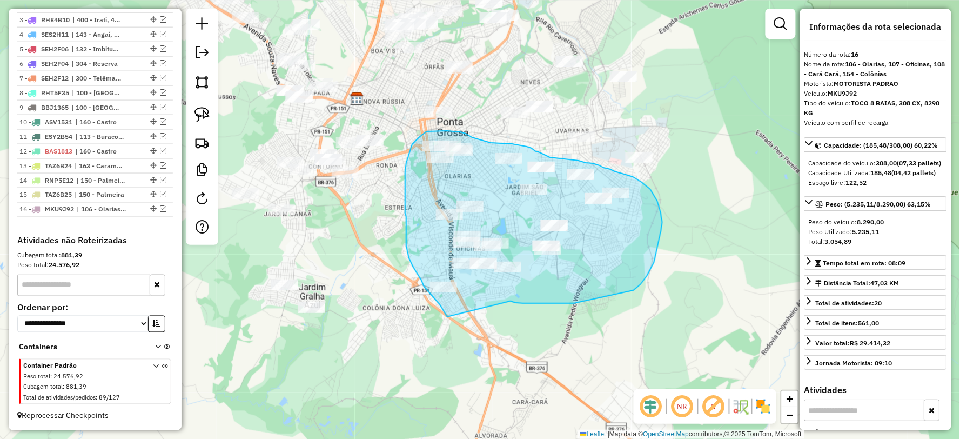
drag, startPoint x: 515, startPoint y: 302, endPoint x: 504, endPoint y: 332, distance: 31.1
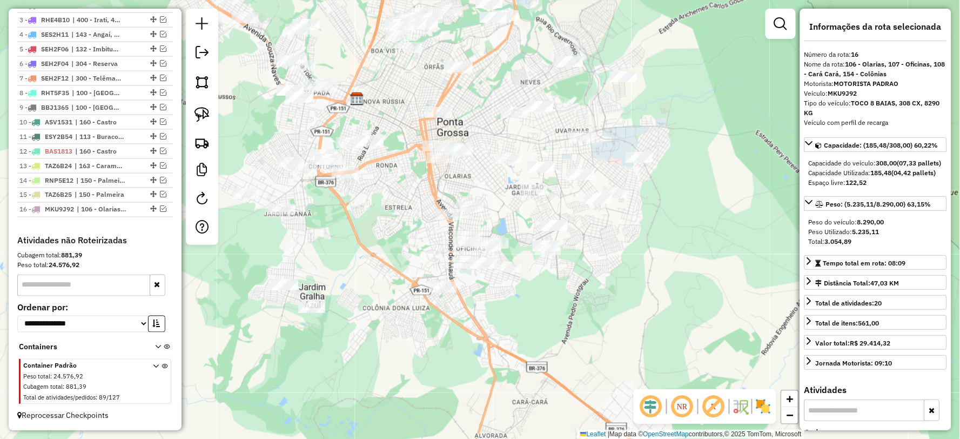
click at [760, 406] on img at bounding box center [763, 406] width 17 height 17
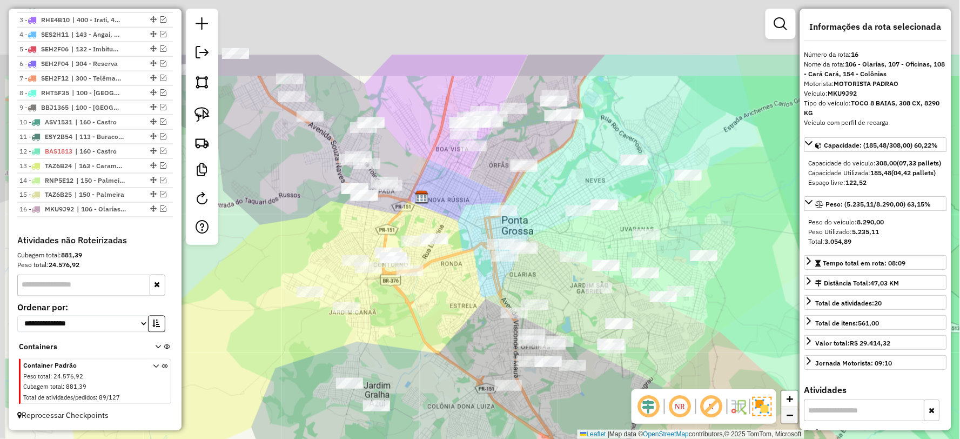
drag, startPoint x: 749, startPoint y: 370, endPoint x: 785, endPoint y: 408, distance: 52.7
click at [785, 408] on div "Janela de atendimento Grade de atendimento Capacidade Transportadoras Veículos …" at bounding box center [480, 219] width 960 height 439
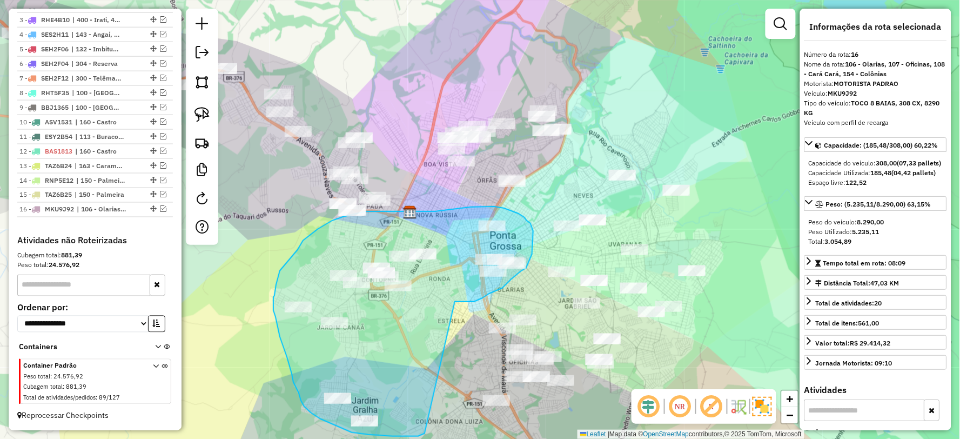
drag, startPoint x: 463, startPoint y: 301, endPoint x: 425, endPoint y: 433, distance: 137.4
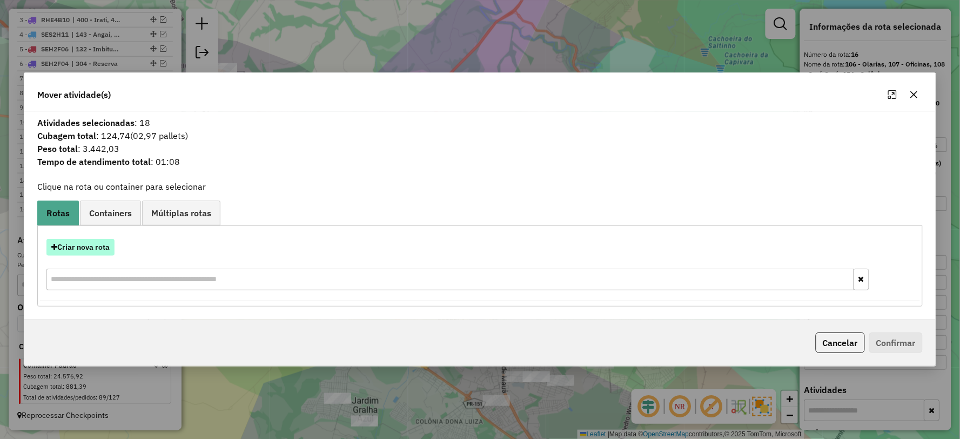
click at [80, 247] on button "Criar nova rota" at bounding box center [80, 247] width 68 height 17
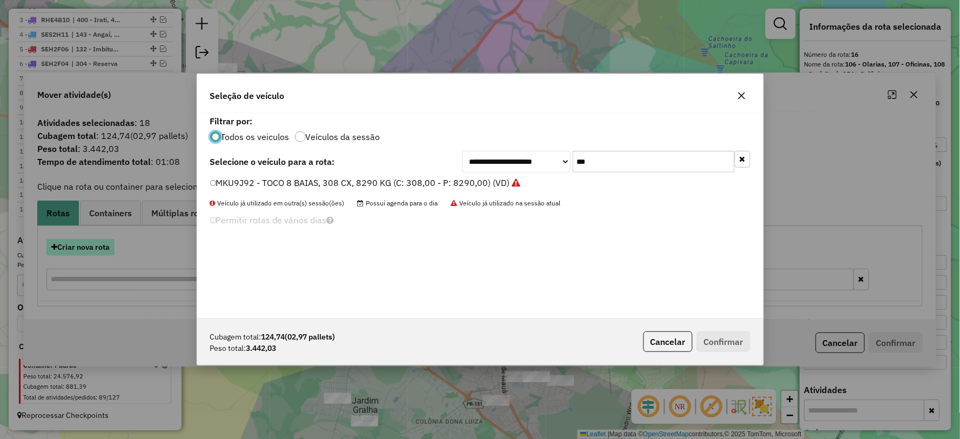
scroll to position [6, 3]
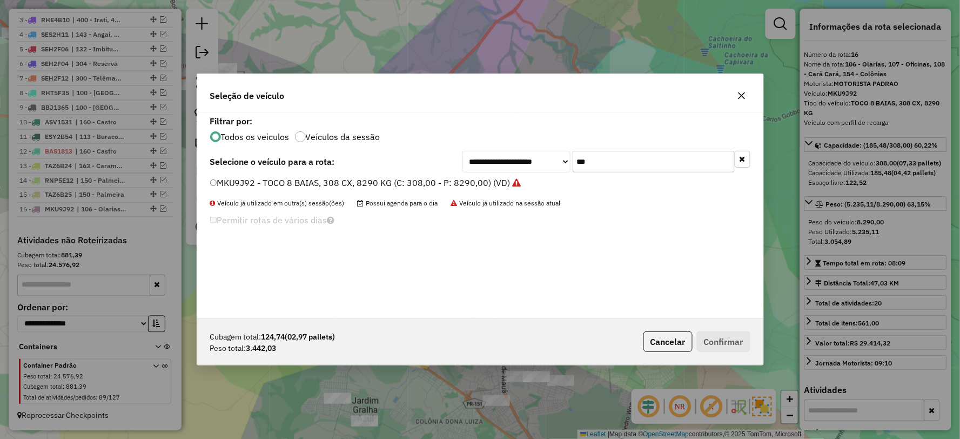
drag, startPoint x: 573, startPoint y: 168, endPoint x: 514, endPoint y: 168, distance: 59.4
click at [514, 168] on div "**********" at bounding box center [606, 162] width 288 height 22
type input "***"
click at [227, 184] on label "SES2H12 - VUC 3/4, 252 CX, 7680 KG (C: 252,00 - P: 7680,00) (VD)" at bounding box center [347, 182] width 275 height 13
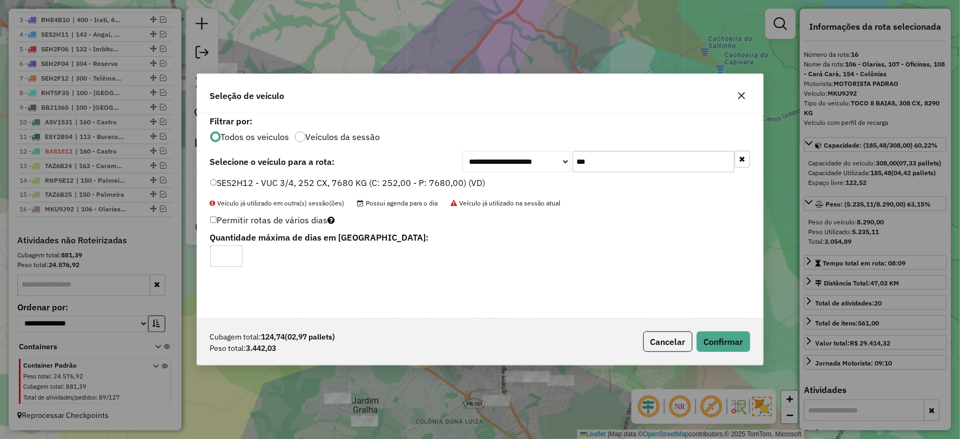
click at [728, 326] on div "Cubagem total: 124,74 (02,97 pallets) Peso total: 3.442,03 Cancelar Confirmar" at bounding box center [480, 341] width 566 height 46
click at [728, 333] on button "Confirmar" at bounding box center [723, 341] width 53 height 21
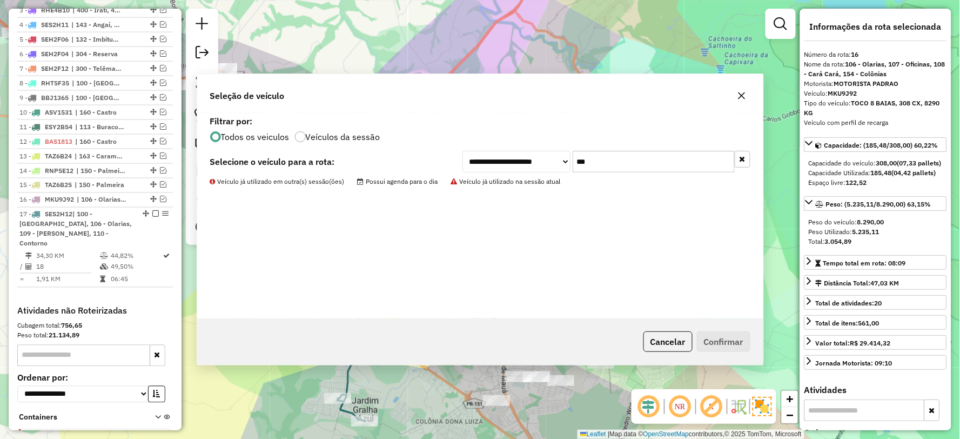
scroll to position [513, 0]
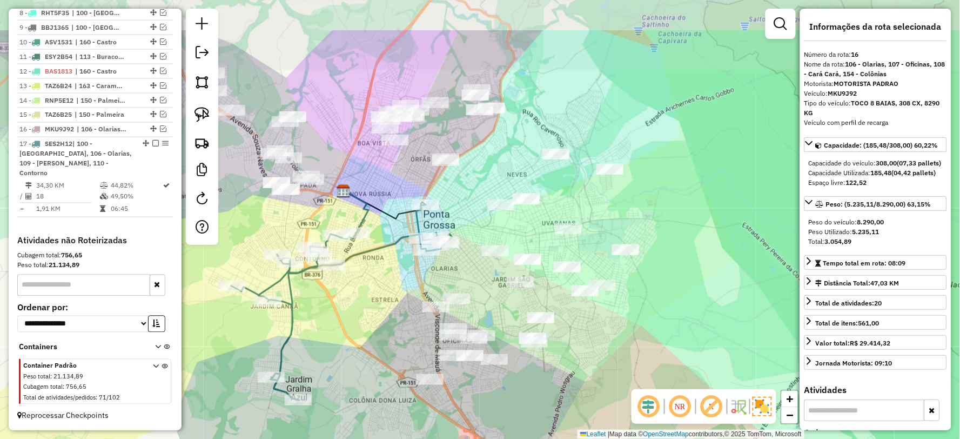
drag, startPoint x: 409, startPoint y: 281, endPoint x: 398, endPoint y: 313, distance: 34.2
click at [398, 313] on div "Janela de atendimento Grade de atendimento Capacidade Transportadoras Veículos …" at bounding box center [480, 219] width 960 height 439
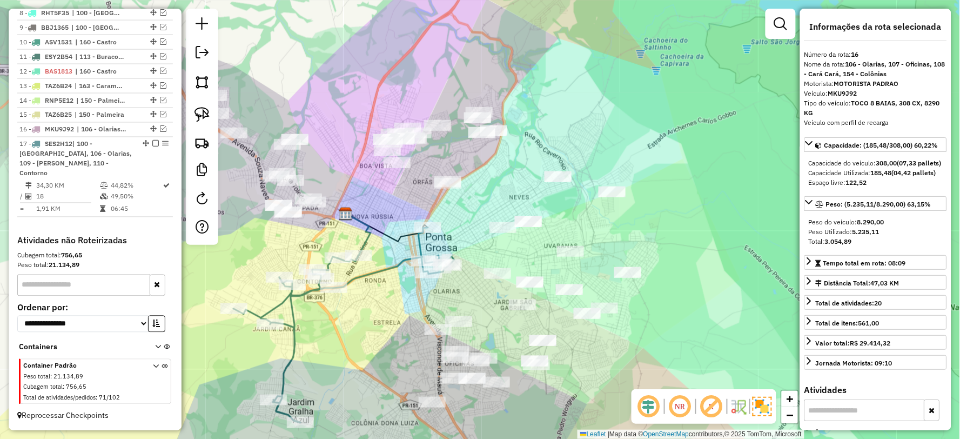
click at [386, 265] on icon at bounding box center [343, 324] width 221 height 195
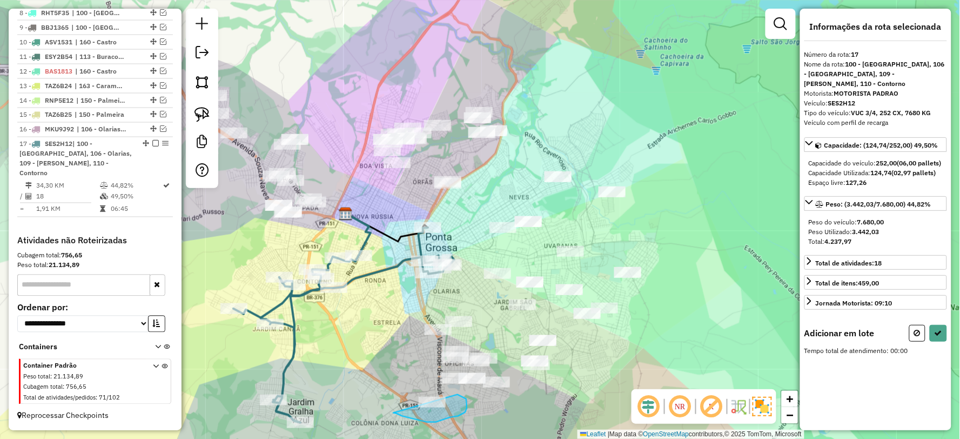
drag, startPoint x: 436, startPoint y: 422, endPoint x: 380, endPoint y: 389, distance: 64.7
click at [936, 333] on icon at bounding box center [938, 333] width 8 height 8
select select "**********"
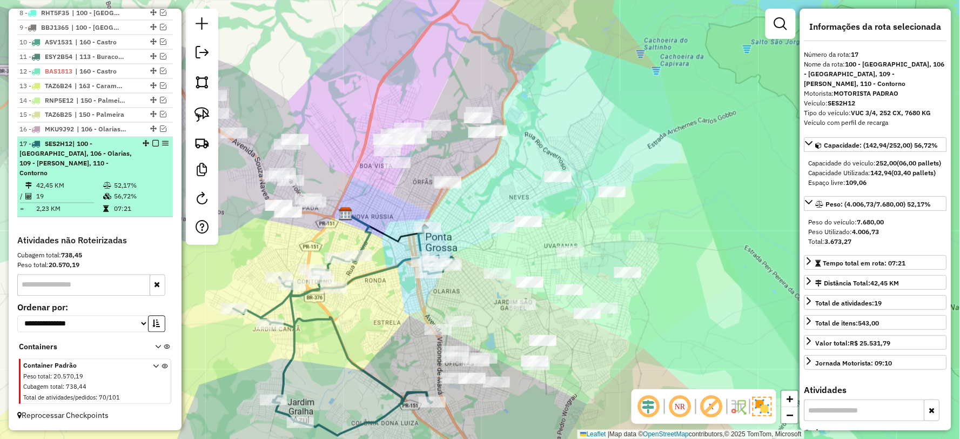
click at [154, 147] on em at bounding box center [155, 143] width 6 height 6
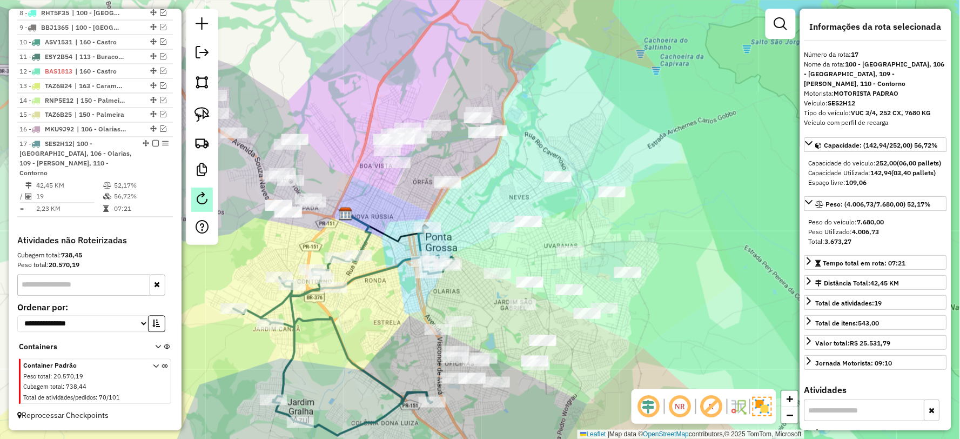
scroll to position [457, 0]
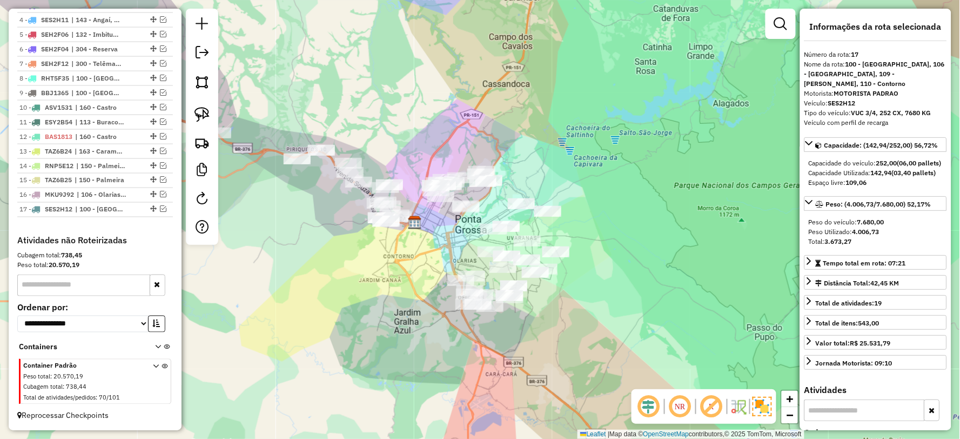
drag, startPoint x: 372, startPoint y: 310, endPoint x: 406, endPoint y: 294, distance: 37.5
click at [406, 294] on div "Janela de atendimento Grade de atendimento Capacidade Transportadoras Veículos …" at bounding box center [480, 219] width 960 height 439
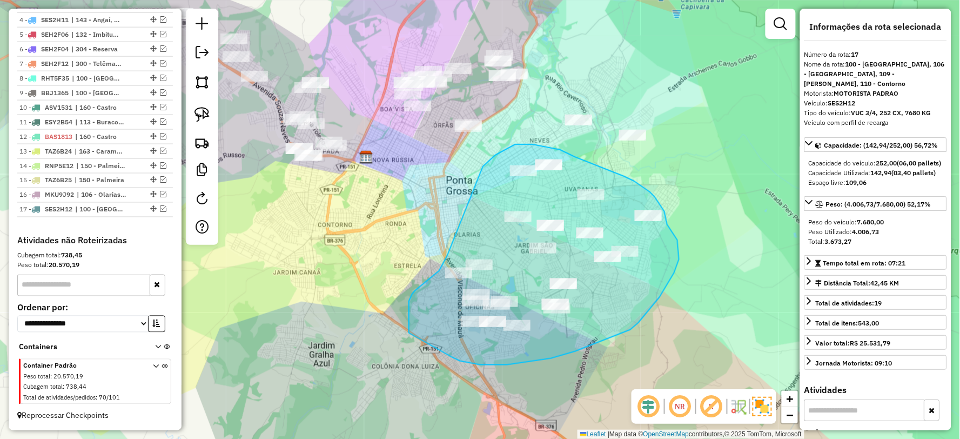
drag, startPoint x: 452, startPoint y: 357, endPoint x: 409, endPoint y: 333, distance: 49.6
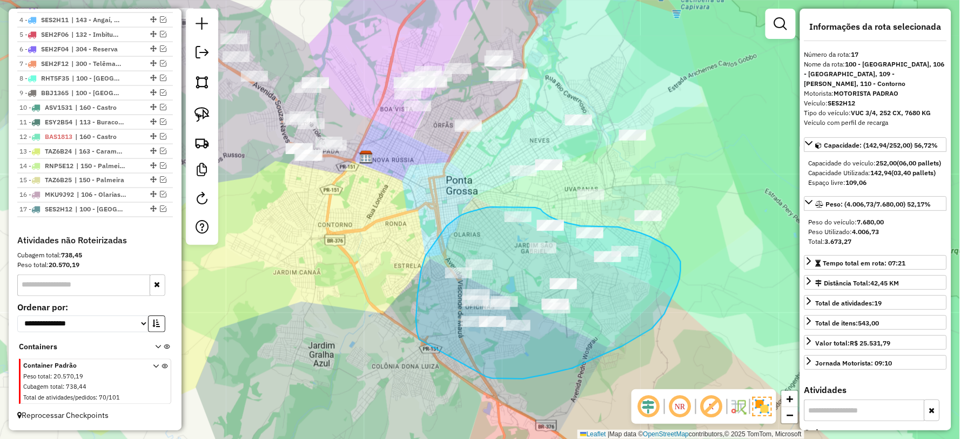
drag, startPoint x: 573, startPoint y: 368, endPoint x: 419, endPoint y: 339, distance: 156.0
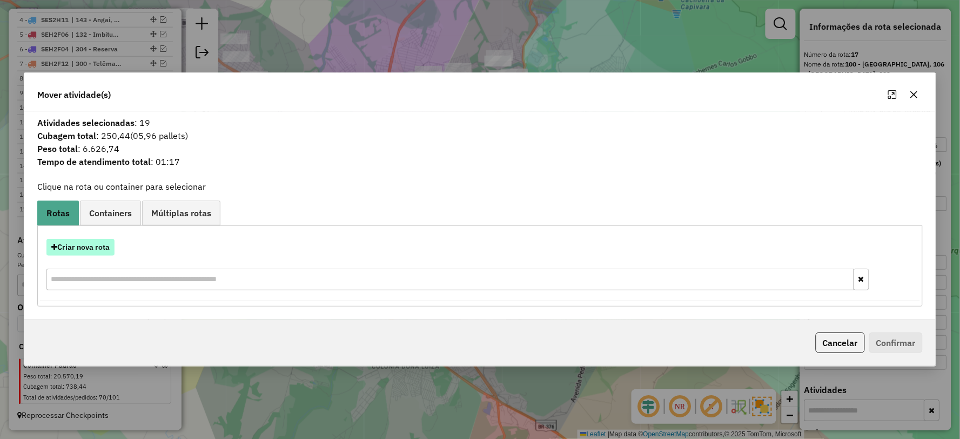
click at [84, 241] on button "Criar nova rota" at bounding box center [80, 247] width 68 height 17
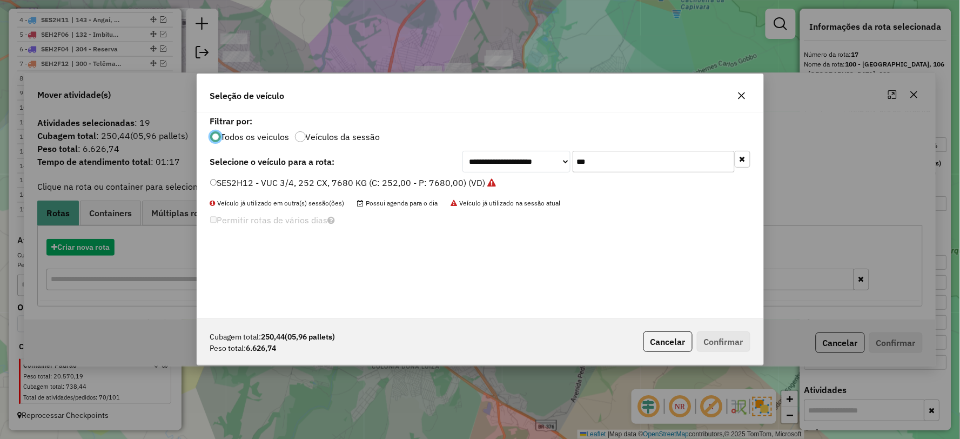
scroll to position [6, 3]
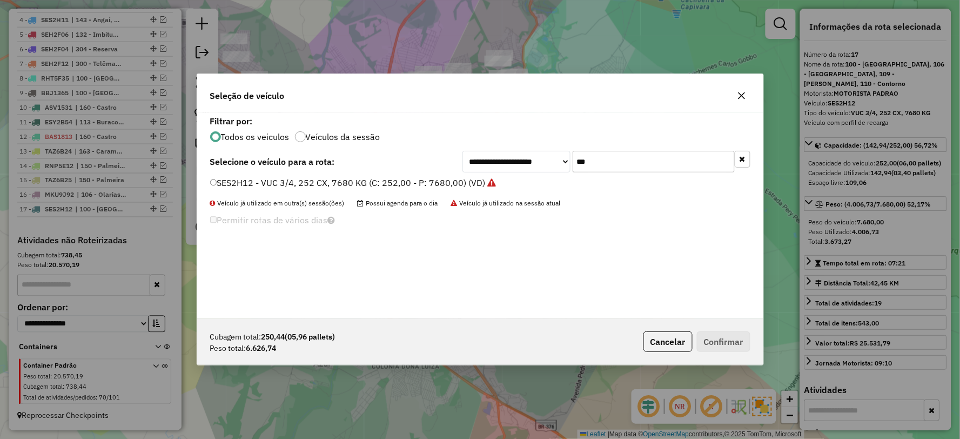
drag, startPoint x: 560, startPoint y: 169, endPoint x: 613, endPoint y: 173, distance: 53.6
click at [488, 171] on div "**********" at bounding box center [606, 162] width 288 height 22
type input "***"
click at [220, 186] on label "MLZ8A32 - TOCO 8 BAIAS 304 CX 8290 KG (C: 304,00 - P: 8290,00) (VD)" at bounding box center [357, 182] width 295 height 13
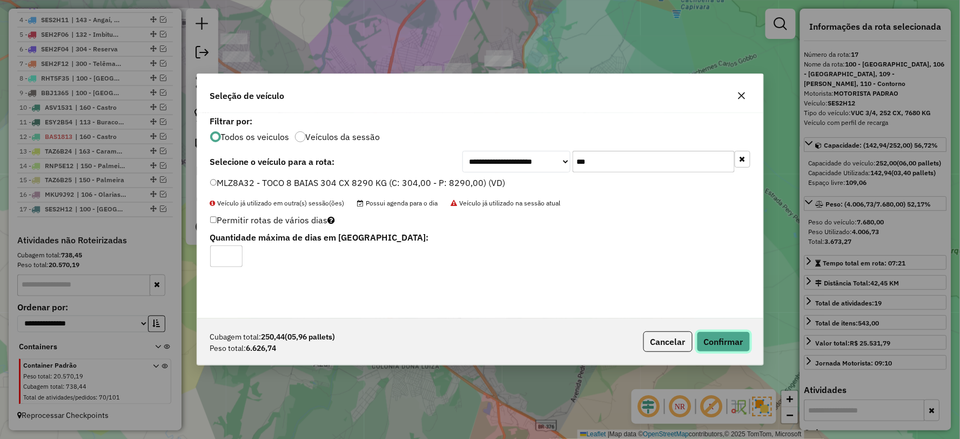
click at [717, 332] on button "Confirmar" at bounding box center [723, 341] width 53 height 21
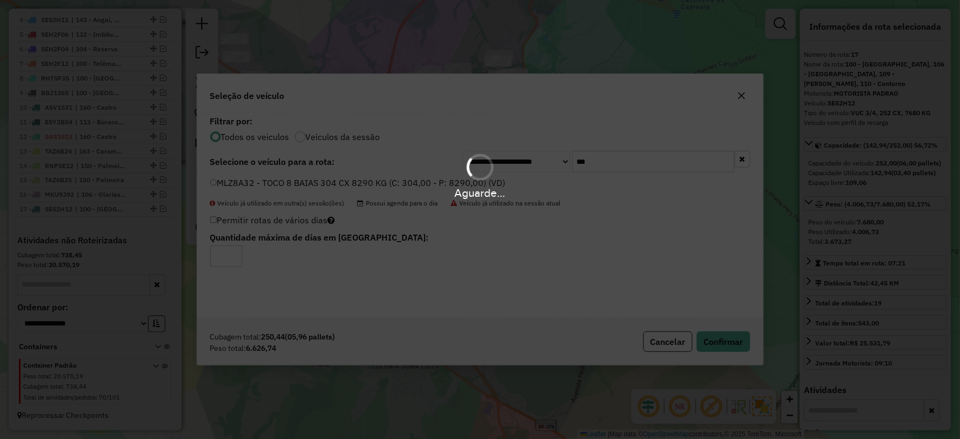
scroll to position [528, 0]
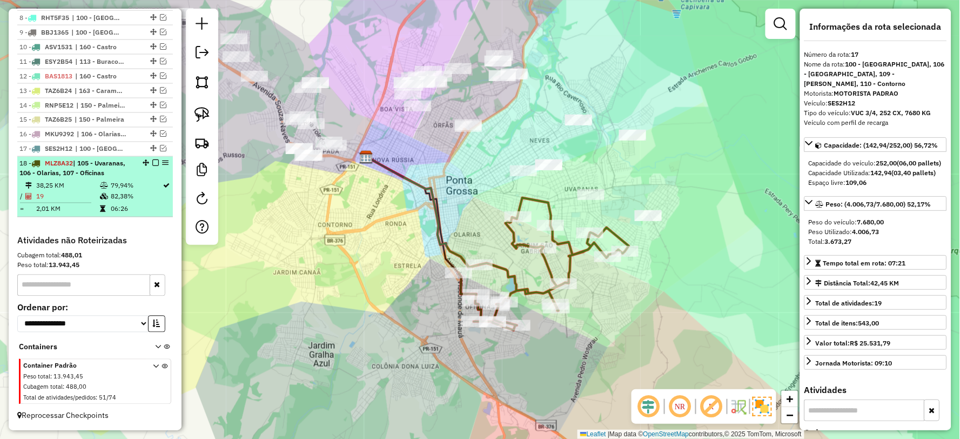
click at [152, 164] on em at bounding box center [155, 163] width 6 height 6
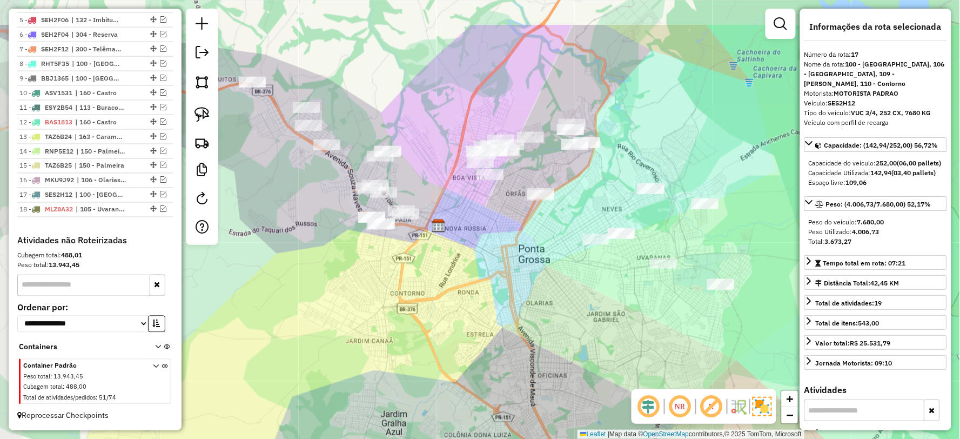
drag, startPoint x: 589, startPoint y: 311, endPoint x: 658, endPoint y: 327, distance: 70.5
click at [635, 333] on div "Janela de atendimento Grade de atendimento Capacidade Transportadoras Veículos …" at bounding box center [480, 219] width 960 height 439
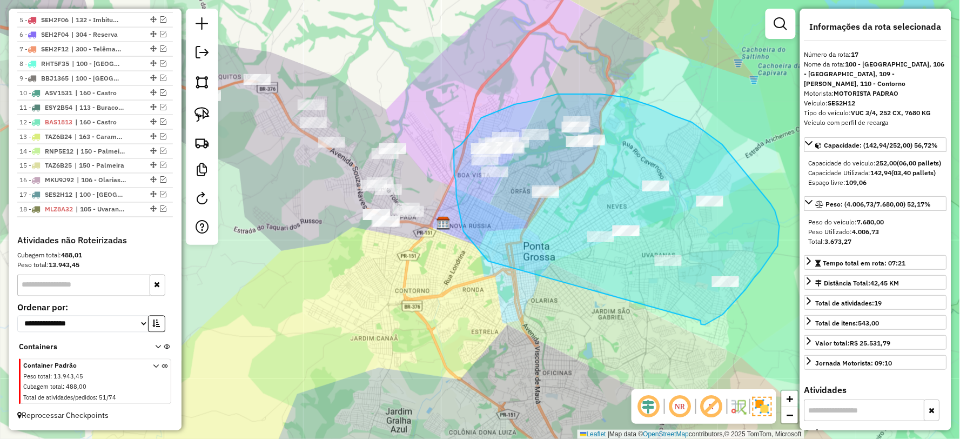
drag, startPoint x: 701, startPoint y: 320, endPoint x: 488, endPoint y: 261, distance: 220.4
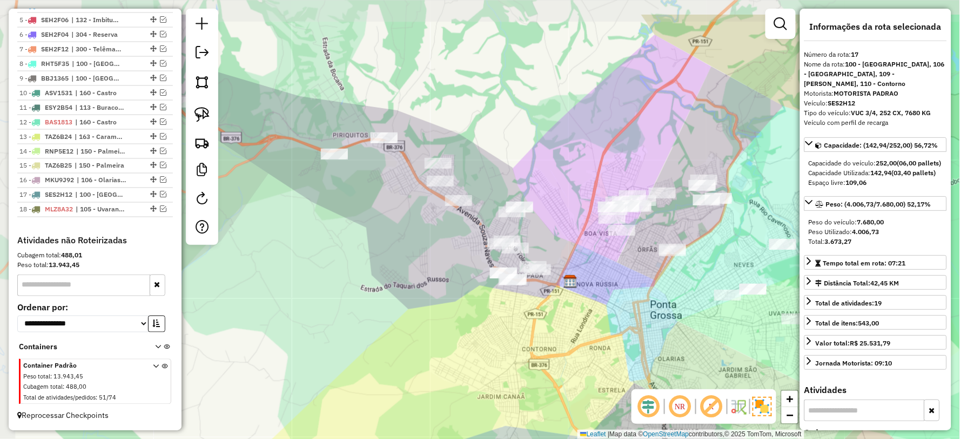
drag, startPoint x: 446, startPoint y: 279, endPoint x: 562, endPoint y: 327, distance: 125.2
click at [568, 331] on div "Janela de atendimento Grade de atendimento Capacidade Transportadoras Veículos …" at bounding box center [480, 219] width 960 height 439
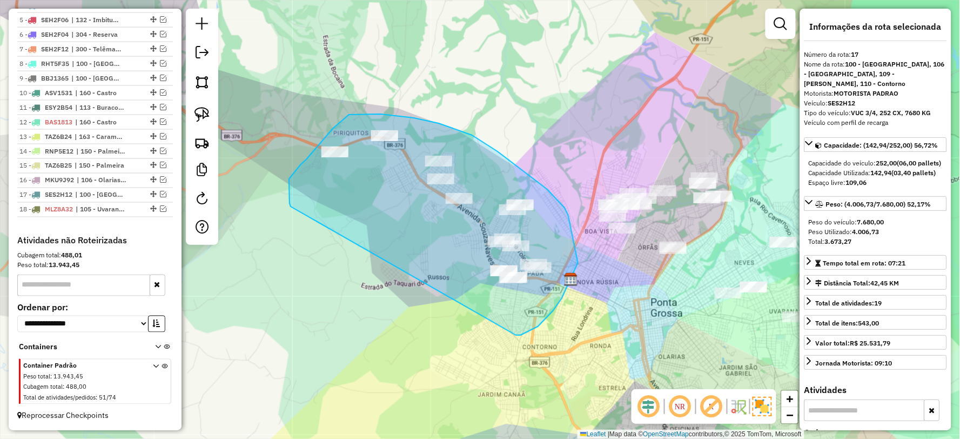
drag, startPoint x: 548, startPoint y: 315, endPoint x: 291, endPoint y: 206, distance: 279.6
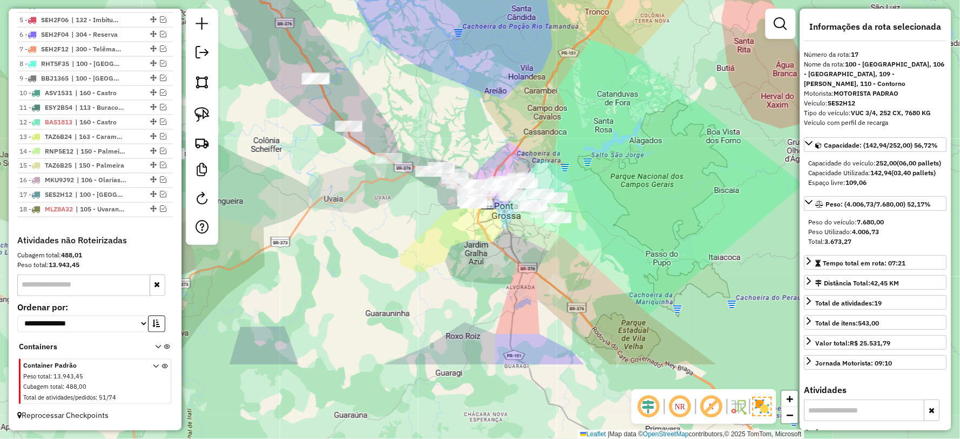
drag, startPoint x: 569, startPoint y: 375, endPoint x: 492, endPoint y: 268, distance: 131.8
click at [492, 268] on div "Janela de atendimento Grade de atendimento Capacidade Transportadoras Veículos …" at bounding box center [480, 219] width 960 height 439
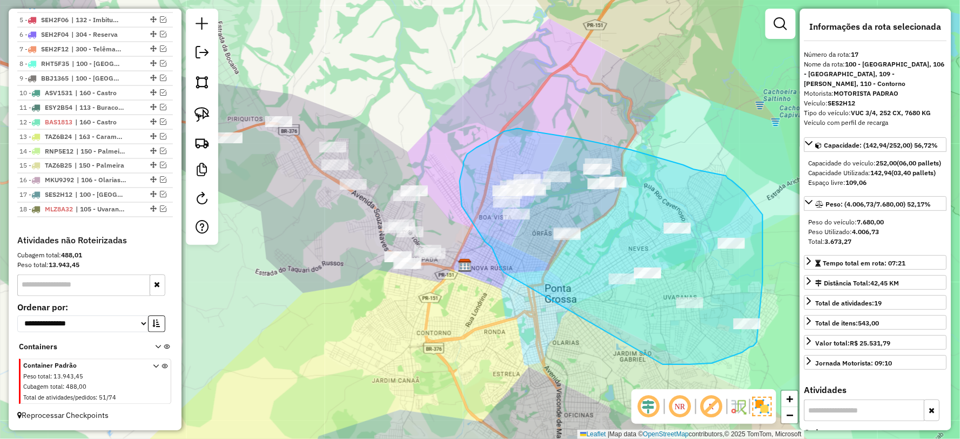
drag, startPoint x: 666, startPoint y: 364, endPoint x: 504, endPoint y: 272, distance: 186.2
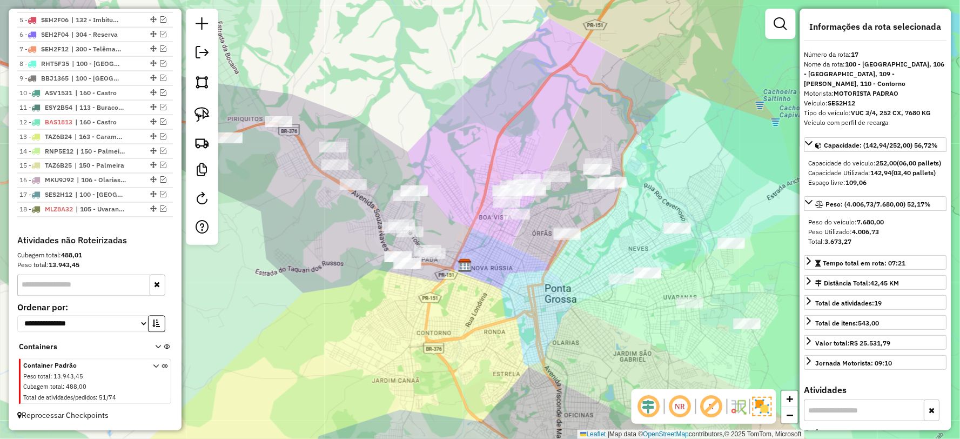
click at [768, 412] on img at bounding box center [761, 405] width 19 height 19
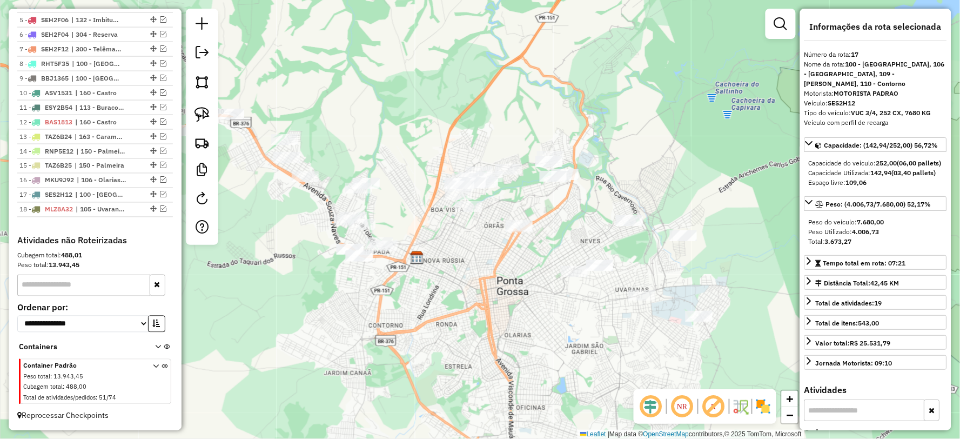
drag, startPoint x: 639, startPoint y: 335, endPoint x: 591, endPoint y: 328, distance: 48.7
click at [591, 328] on div "Janela de atendimento Grade de atendimento Capacidade Transportadoras Veículos …" at bounding box center [480, 219] width 960 height 439
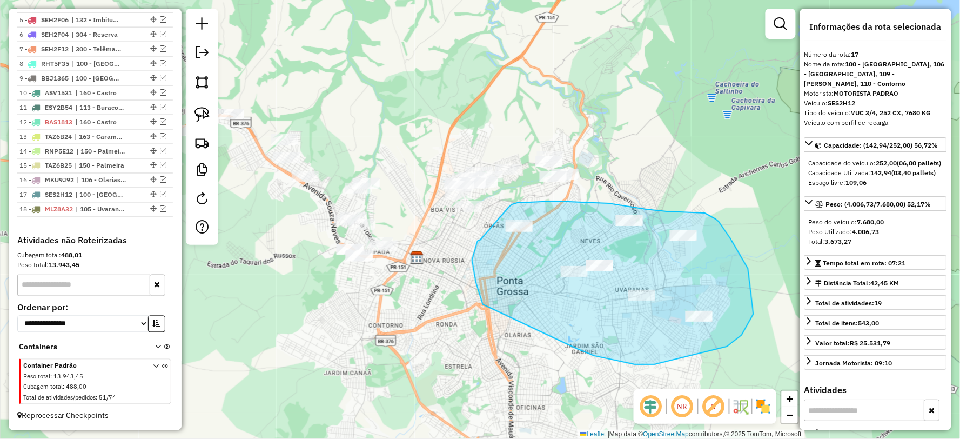
drag, startPoint x: 655, startPoint y: 364, endPoint x: 483, endPoint y: 304, distance: 181.9
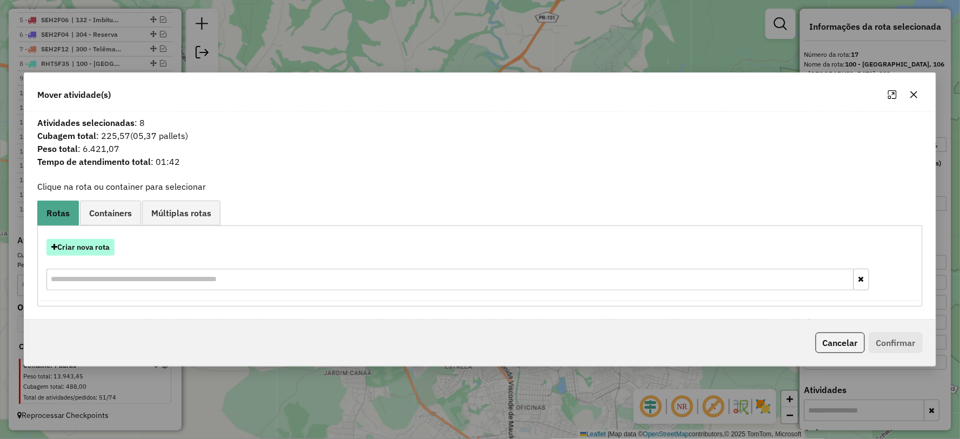
click at [79, 244] on button "Criar nova rota" at bounding box center [80, 247] width 68 height 17
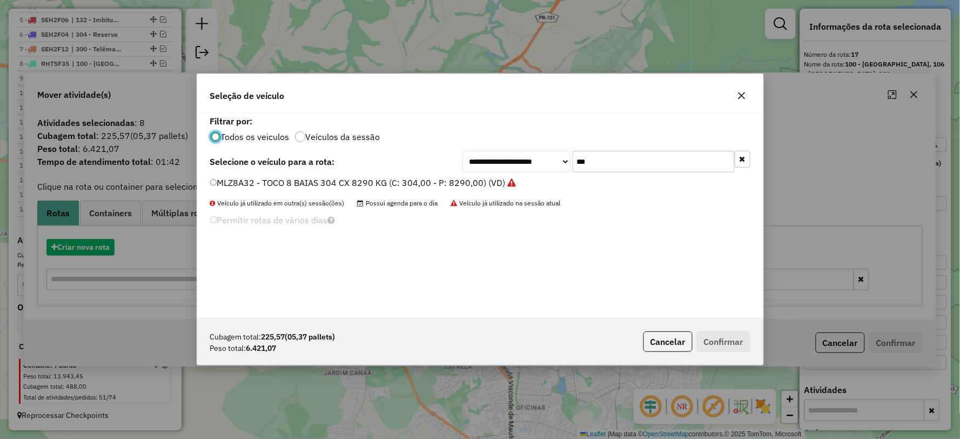
scroll to position [6, 3]
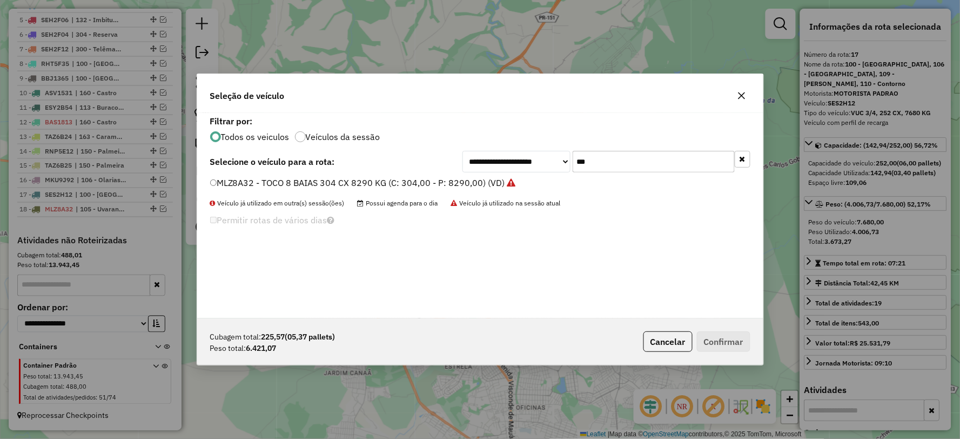
drag, startPoint x: 493, startPoint y: 164, endPoint x: 689, endPoint y: 165, distance: 196.1
click at [501, 165] on div "**********" at bounding box center [606, 162] width 288 height 22
click at [658, 159] on input "***" at bounding box center [654, 162] width 162 height 22
drag, startPoint x: 601, startPoint y: 159, endPoint x: 566, endPoint y: 159, distance: 35.1
click at [566, 159] on div "**********" at bounding box center [606, 162] width 288 height 22
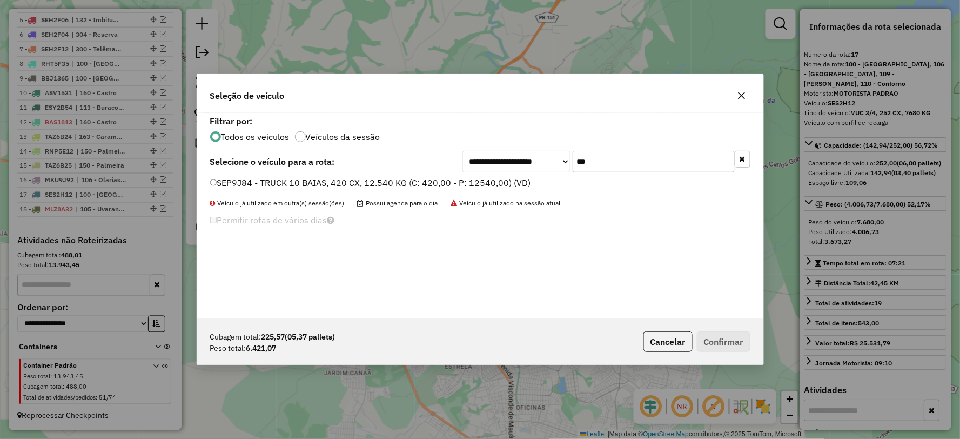
type input "***"
click at [239, 181] on label "SEP9J84 - TRUCK 10 BAIAS, 420 CX, 12.540 KG (C: 420,00 - P: 12540,00) (VD)" at bounding box center [370, 182] width 321 height 13
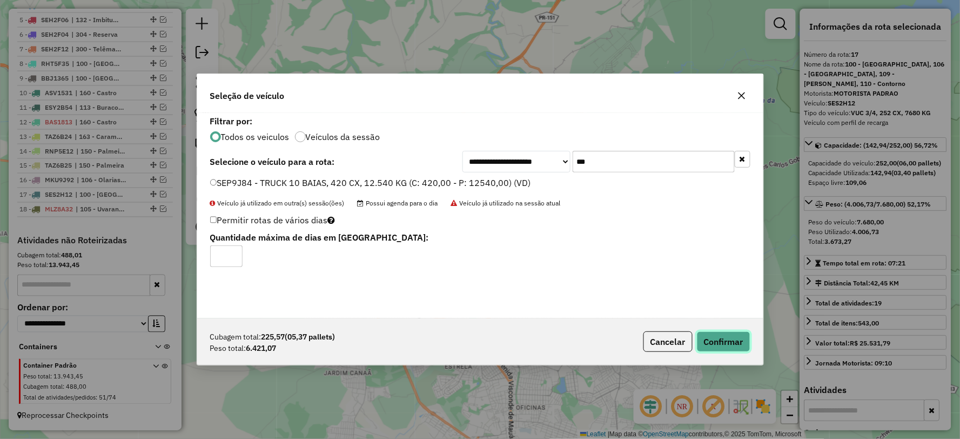
click at [710, 333] on button "Confirmar" at bounding box center [723, 341] width 53 height 21
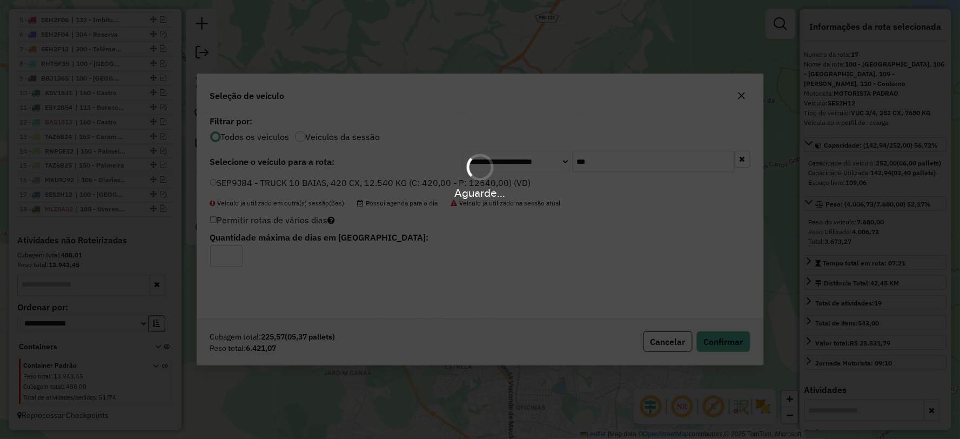
scroll to position [555, 0]
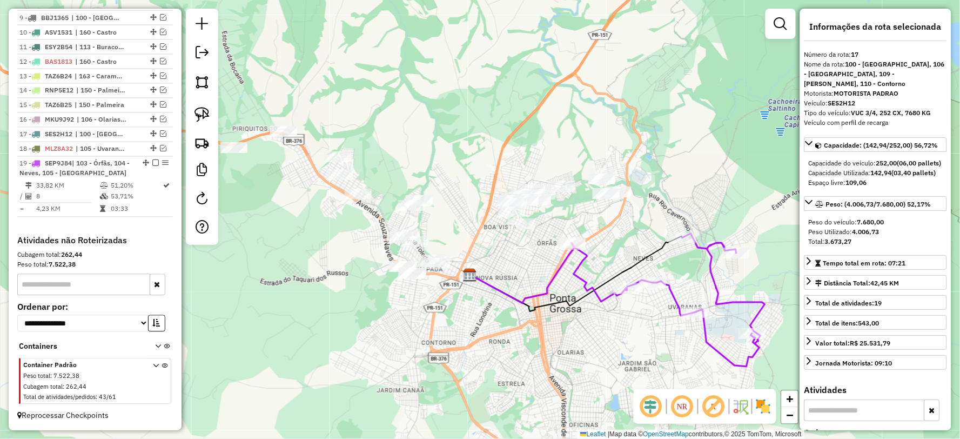
drag, startPoint x: 461, startPoint y: 234, endPoint x: 520, endPoint y: 250, distance: 60.9
click at [517, 251] on div "Janela de atendimento Grade de atendimento Capacidade Transportadoras Veículos …" at bounding box center [480, 219] width 960 height 439
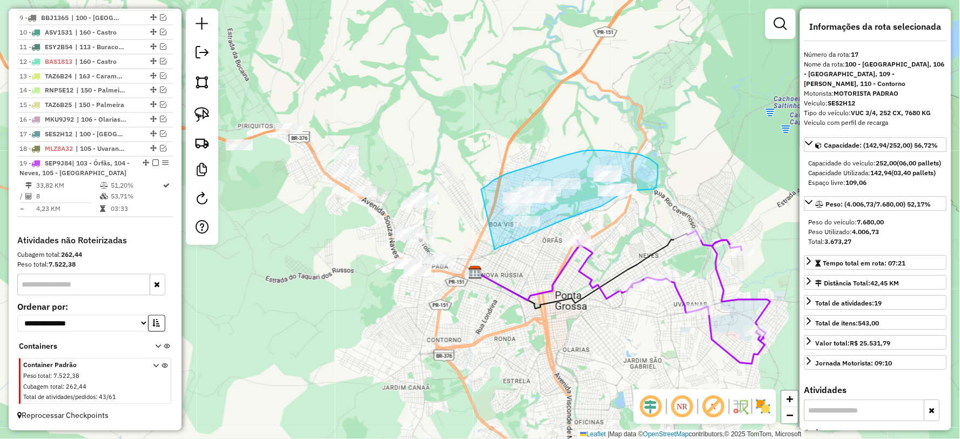
drag, startPoint x: 495, startPoint y: 250, endPoint x: 481, endPoint y: 189, distance: 62.0
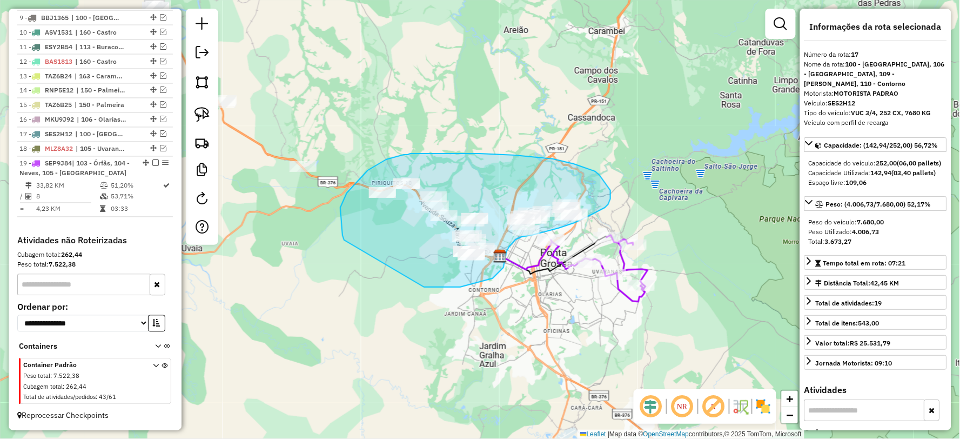
drag, startPoint x: 424, startPoint y: 287, endPoint x: 344, endPoint y: 240, distance: 92.7
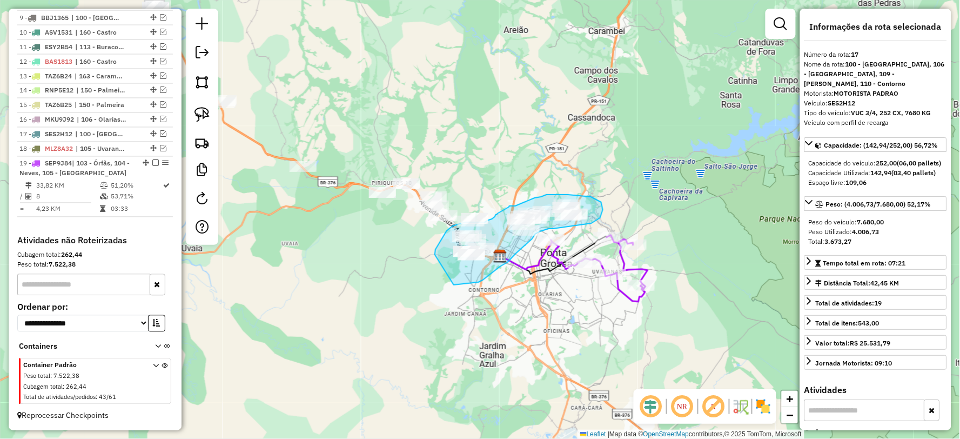
drag, startPoint x: 483, startPoint y: 280, endPoint x: 435, endPoint y: 254, distance: 54.4
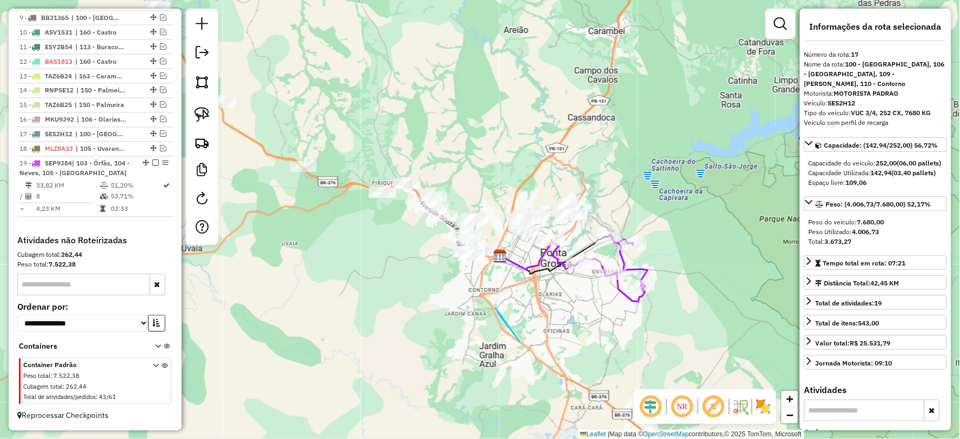
drag, startPoint x: 496, startPoint y: 308, endPoint x: 520, endPoint y: 341, distance: 41.1
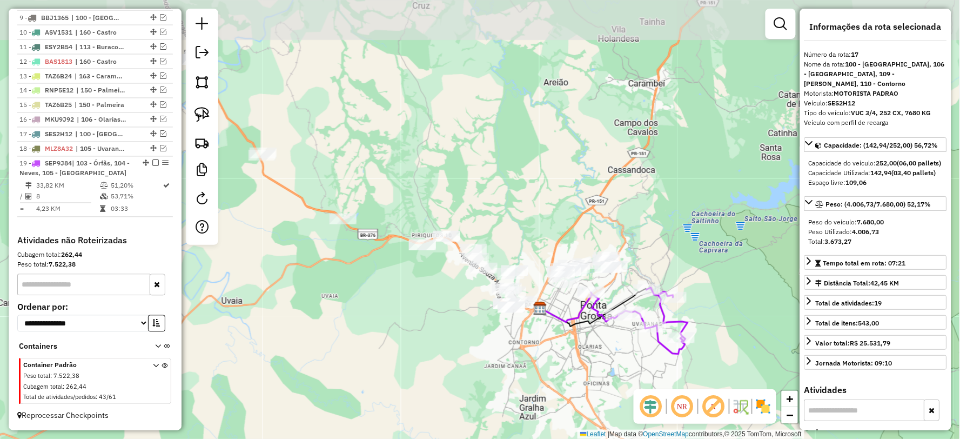
drag, startPoint x: 540, startPoint y: 322, endPoint x: 560, endPoint y: 352, distance: 35.1
click at [560, 352] on div "Janela de atendimento Grade de atendimento Capacidade Transportadoras Veículos …" at bounding box center [480, 219] width 960 height 439
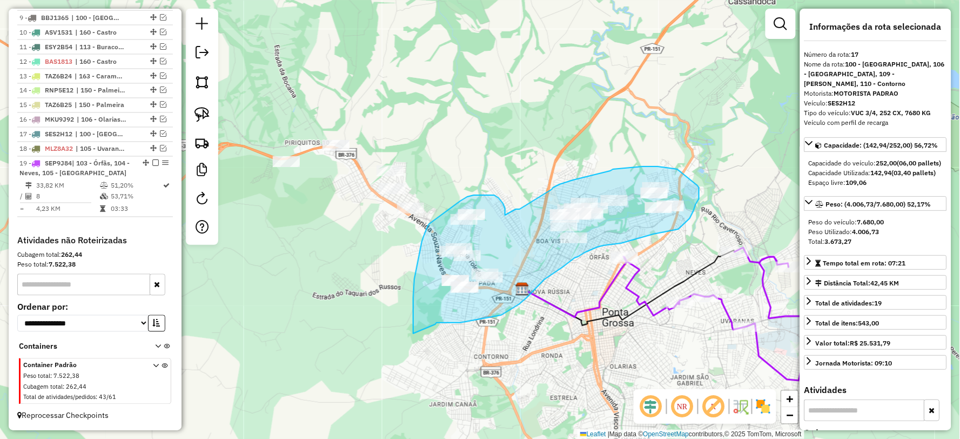
drag, startPoint x: 435, startPoint y: 324, endPoint x: 413, endPoint y: 333, distance: 24.0
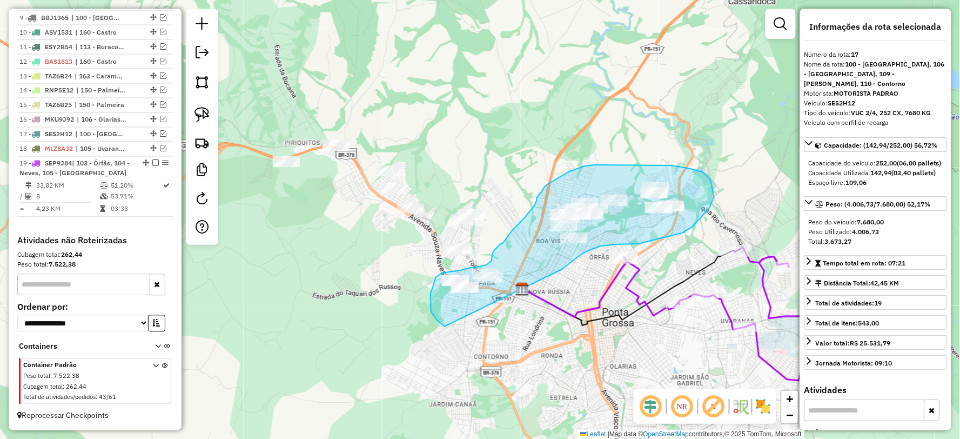
drag, startPoint x: 562, startPoint y: 269, endPoint x: 446, endPoint y: 326, distance: 130.0
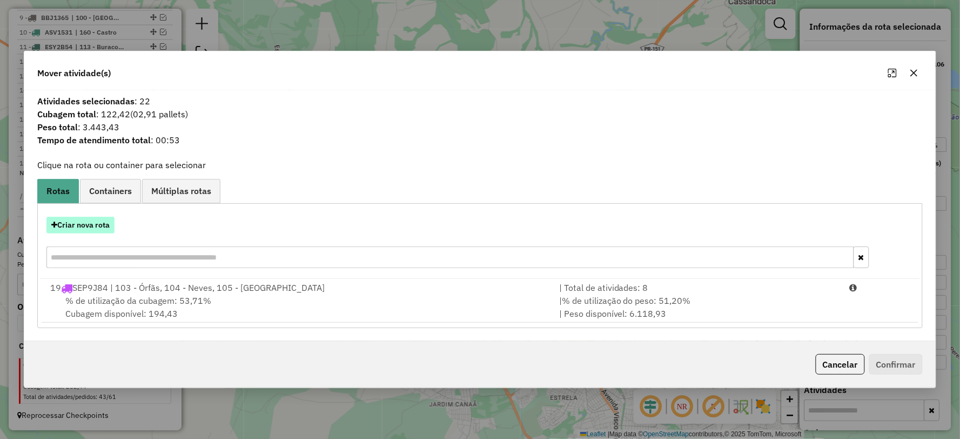
click at [82, 220] on button "Criar nova rota" at bounding box center [80, 225] width 68 height 17
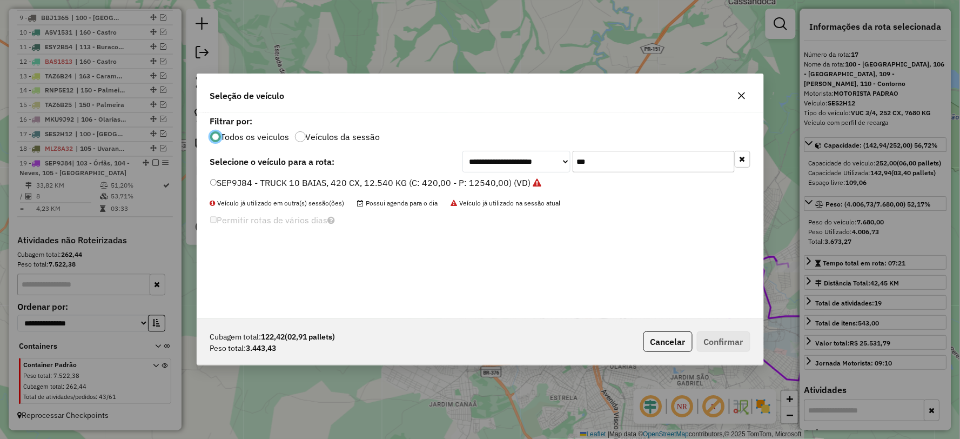
scroll to position [6, 3]
drag, startPoint x: 600, startPoint y: 160, endPoint x: 542, endPoint y: 161, distance: 58.3
click at [542, 161] on div "**********" at bounding box center [606, 162] width 288 height 22
type input "***"
click at [230, 180] on label "FZN3B35 - TRUCK 3/4 6 BAIAS 252 CX 7100 KG (C: 252,00 - P: 7100,00) (VD)" at bounding box center [368, 182] width 316 height 13
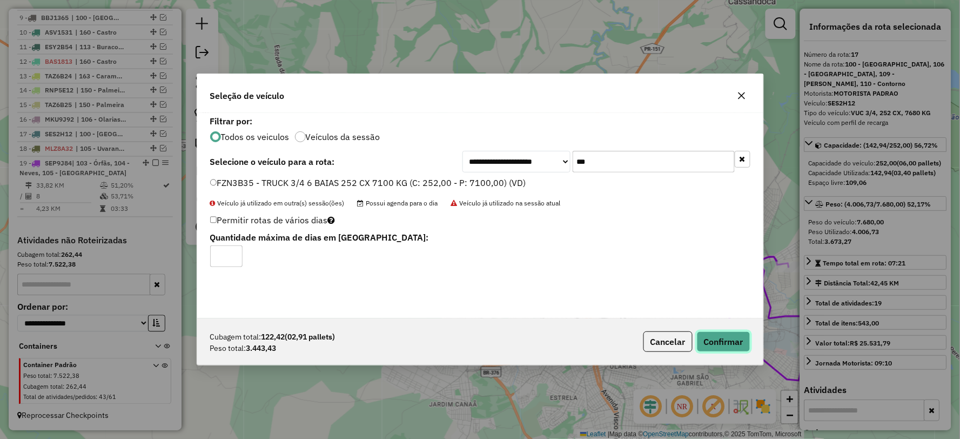
click at [745, 333] on button "Confirmar" at bounding box center [723, 341] width 53 height 21
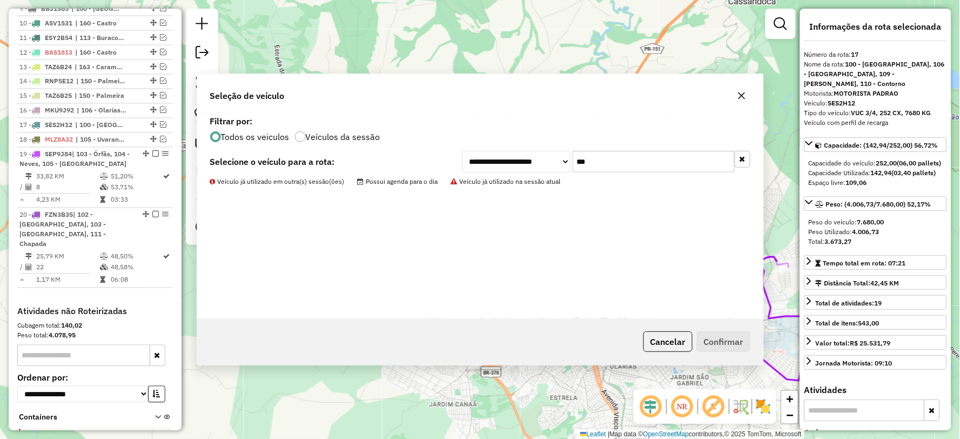
scroll to position [616, 0]
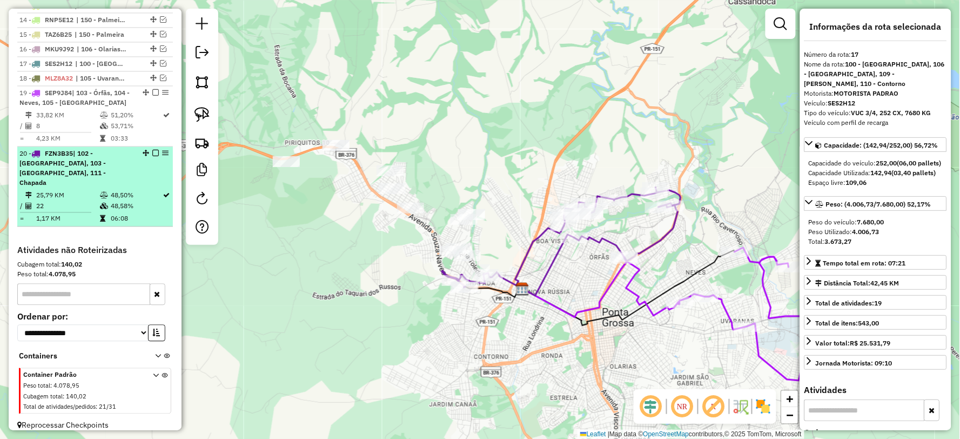
click at [152, 157] on em at bounding box center [155, 153] width 6 height 6
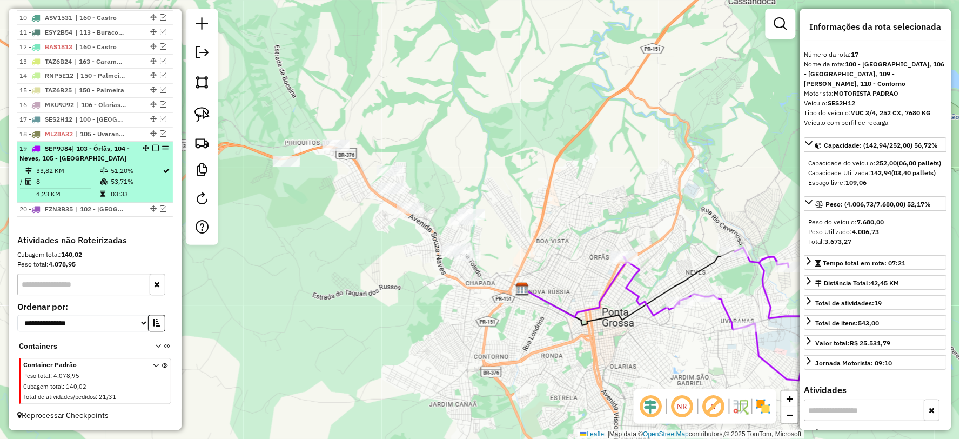
click at [152, 150] on em at bounding box center [155, 148] width 6 height 6
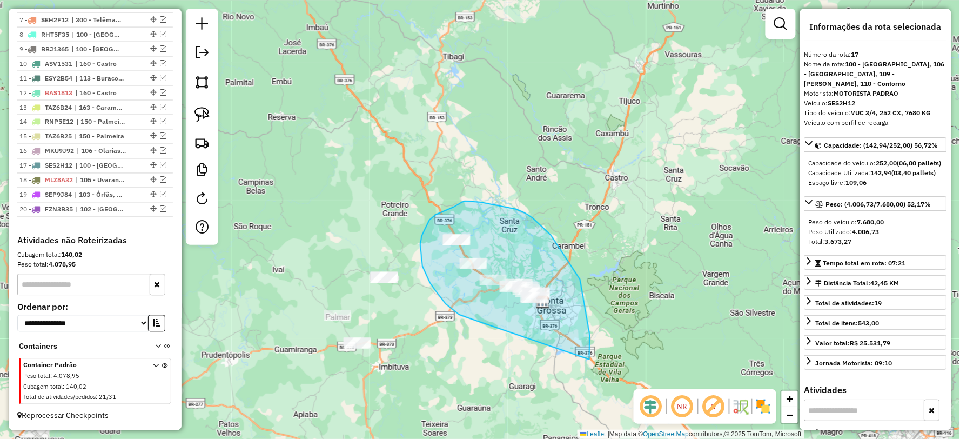
drag, startPoint x: 590, startPoint y: 359, endPoint x: 474, endPoint y: 320, distance: 122.1
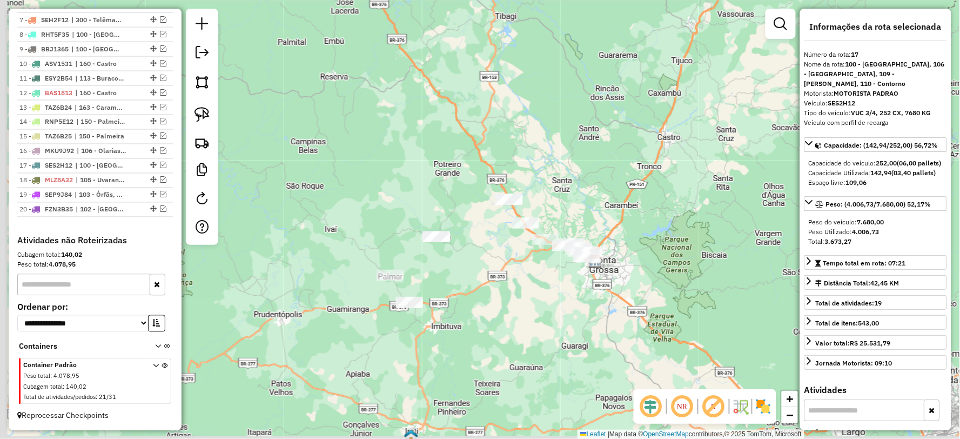
drag, startPoint x: 535, startPoint y: 334, endPoint x: 525, endPoint y: 301, distance: 34.4
click at [543, 326] on div "Janela de atendimento Grade de atendimento Capacidade Transportadoras Veículos …" at bounding box center [480, 219] width 960 height 439
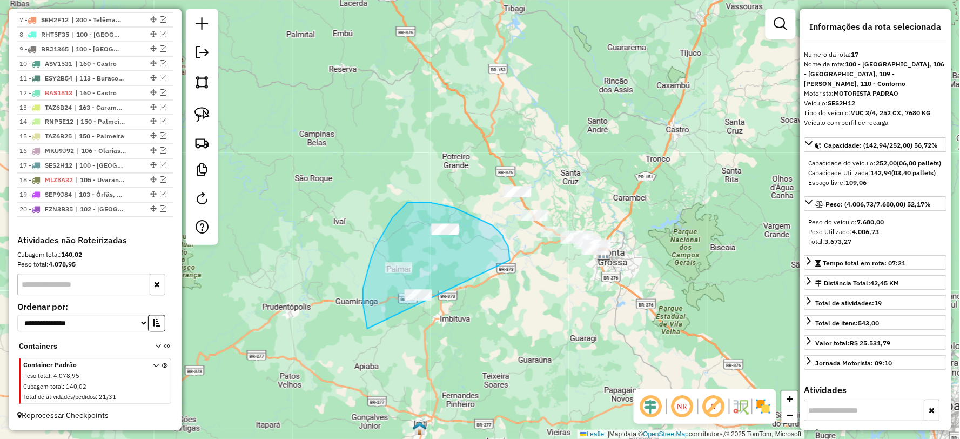
drag, startPoint x: 509, startPoint y: 254, endPoint x: 398, endPoint y: 353, distance: 148.5
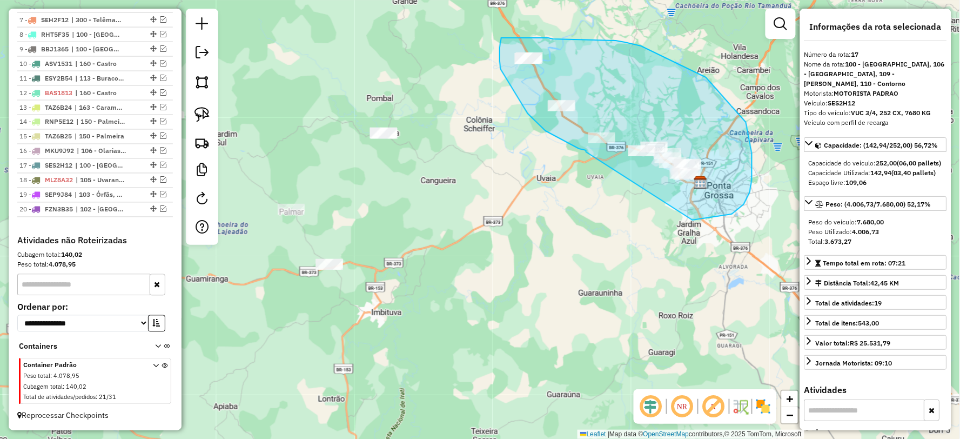
drag, startPoint x: 692, startPoint y: 220, endPoint x: 586, endPoint y: 152, distance: 126.3
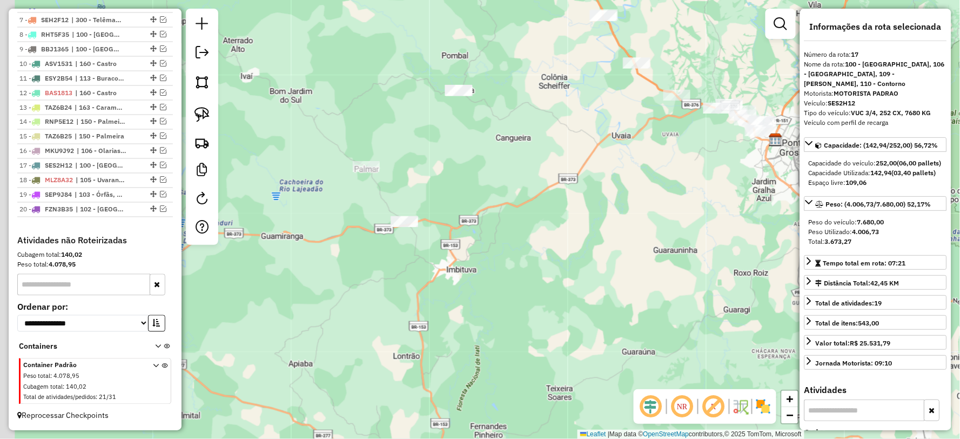
drag, startPoint x: 472, startPoint y: 268, endPoint x: 522, endPoint y: 237, distance: 58.7
click at [522, 241] on div "Janela de atendimento Grade de atendimento Capacidade Transportadoras Veículos …" at bounding box center [480, 219] width 960 height 439
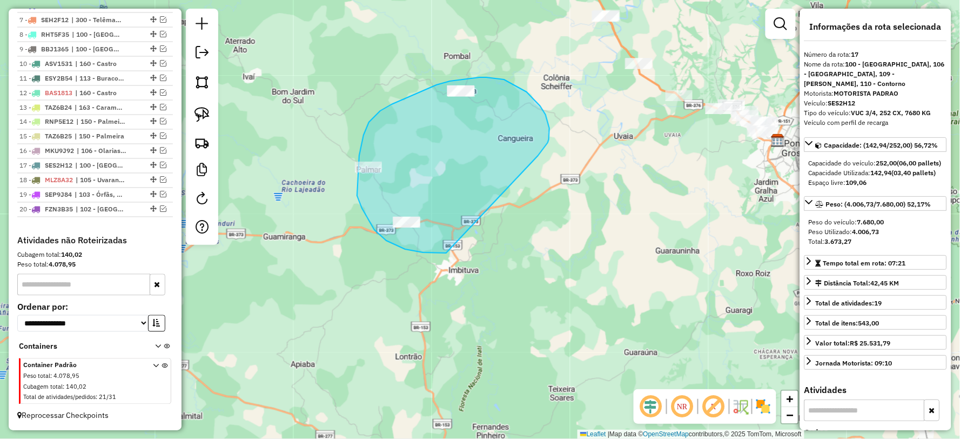
drag, startPoint x: 549, startPoint y: 139, endPoint x: 447, endPoint y: 253, distance: 152.2
click at [447, 253] on div "Janela de atendimento Grade de atendimento Capacidade Transportadoras Veículos …" at bounding box center [480, 219] width 960 height 439
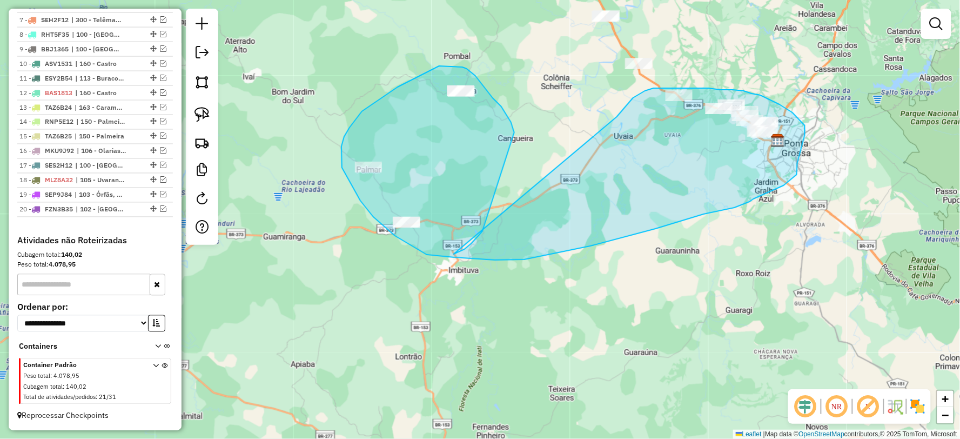
drag, startPoint x: 454, startPoint y: 254, endPoint x: 617, endPoint y: 117, distance: 213.1
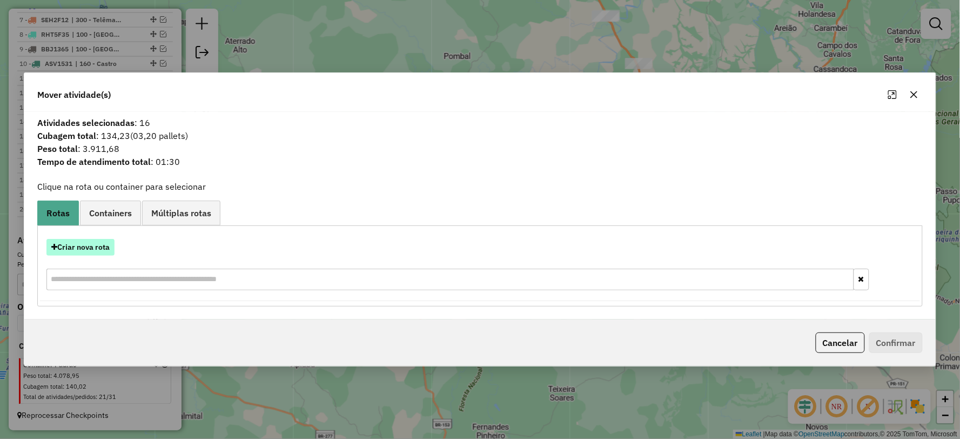
click at [84, 250] on button "Criar nova rota" at bounding box center [80, 247] width 68 height 17
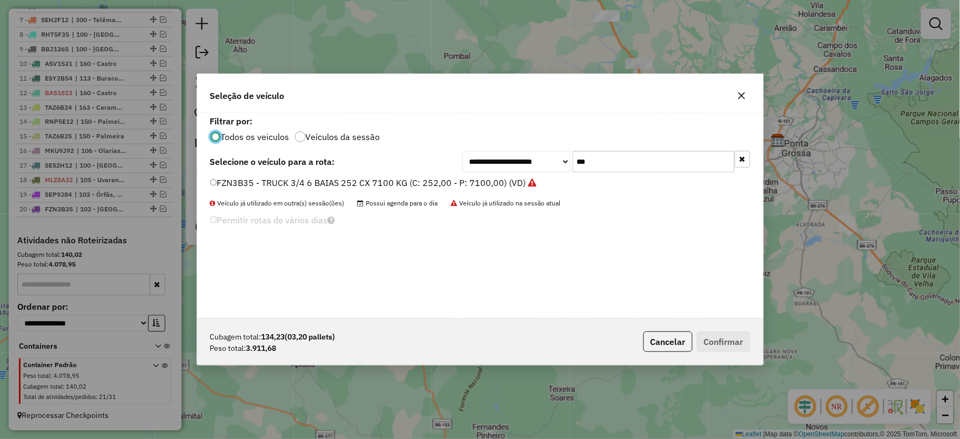
scroll to position [6, 3]
drag, startPoint x: 613, startPoint y: 164, endPoint x: 537, endPoint y: 173, distance: 76.2
click at [537, 173] on div "**********" at bounding box center [480, 215] width 566 height 205
type input "***"
click at [220, 181] on label "ACB9J61 - FRETE VUC 3/4 4 BAIAS, 4000 KG, 154 VC (C: 154,00 - P: 4000,00) (VD)" at bounding box center [378, 182] width 336 height 13
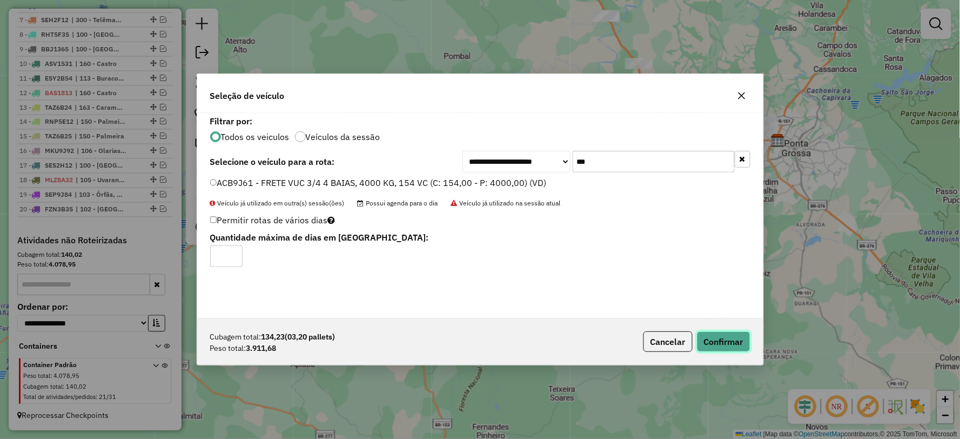
click at [729, 345] on button "Confirmar" at bounding box center [723, 341] width 53 height 21
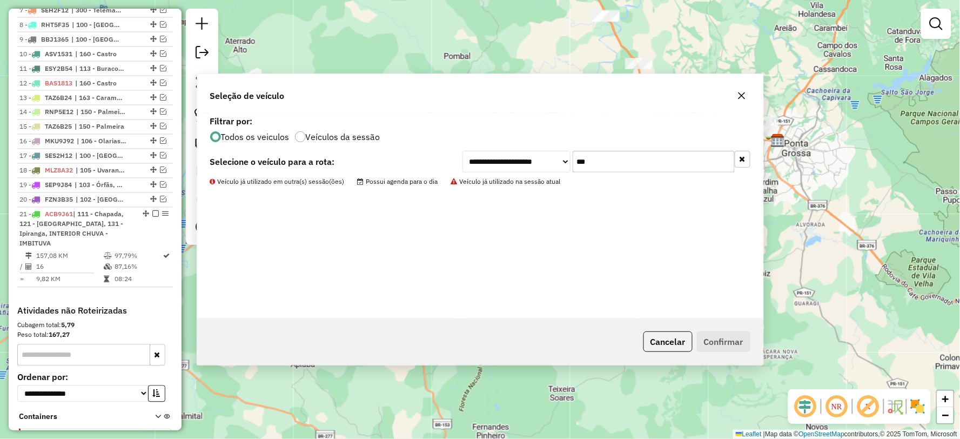
scroll to position [595, 0]
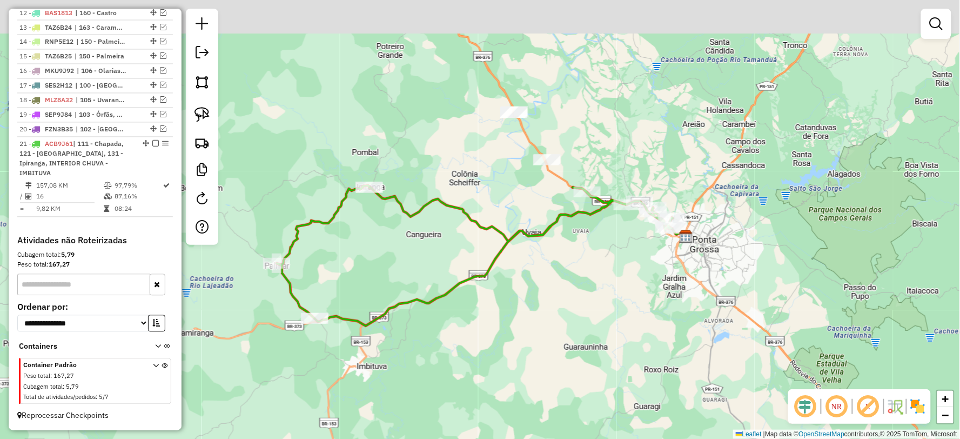
drag, startPoint x: 595, startPoint y: 207, endPoint x: 543, endPoint y: 263, distance: 76.0
click at [543, 263] on div "Janela de atendimento Grade de atendimento Capacidade Transportadoras Veículos …" at bounding box center [480, 219] width 960 height 439
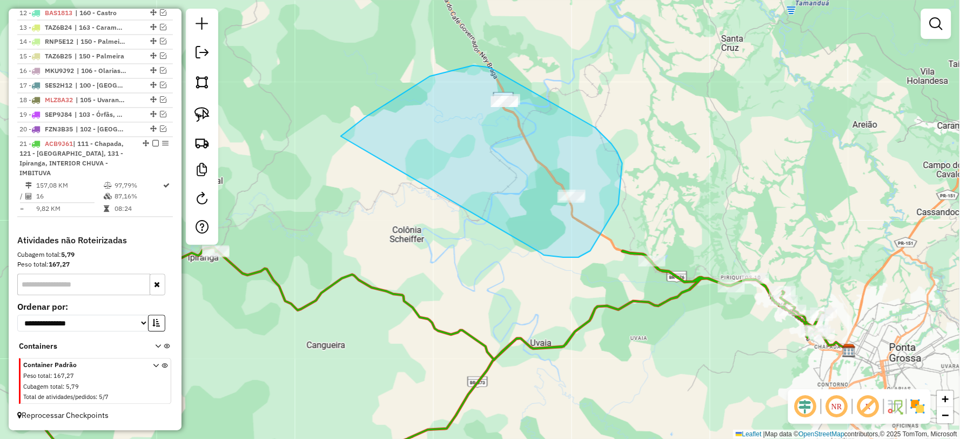
drag, startPoint x: 540, startPoint y: 252, endPoint x: 338, endPoint y: 139, distance: 231.4
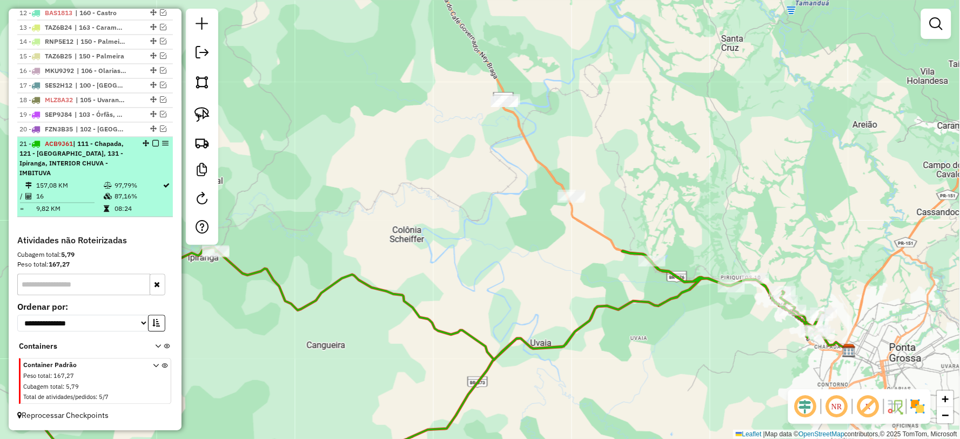
click at [154, 147] on em at bounding box center [155, 143] width 6 height 6
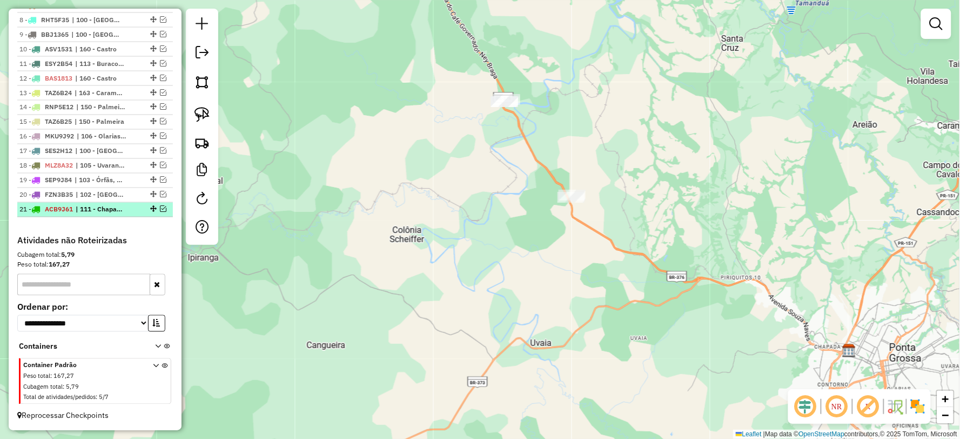
scroll to position [539, 0]
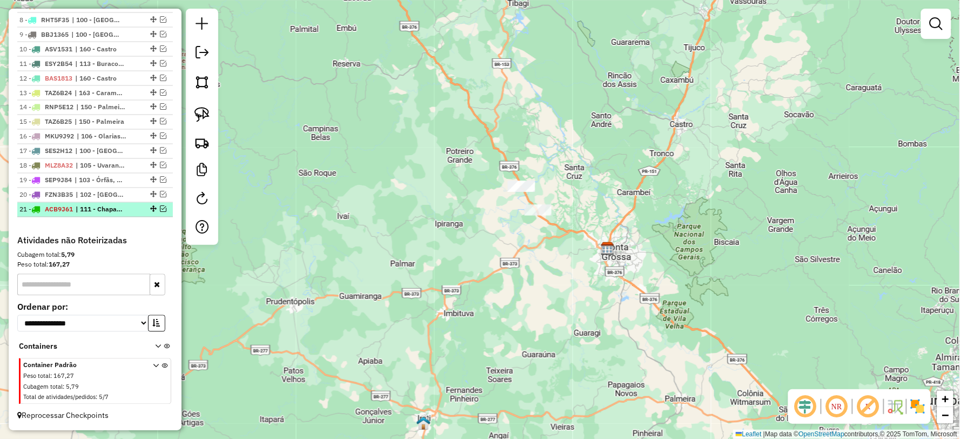
click at [160, 208] on em at bounding box center [163, 209] width 6 height 6
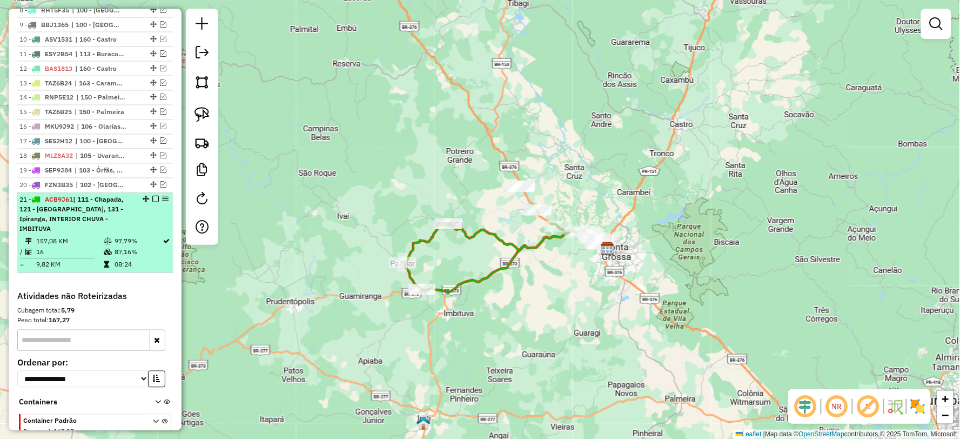
scroll to position [595, 0]
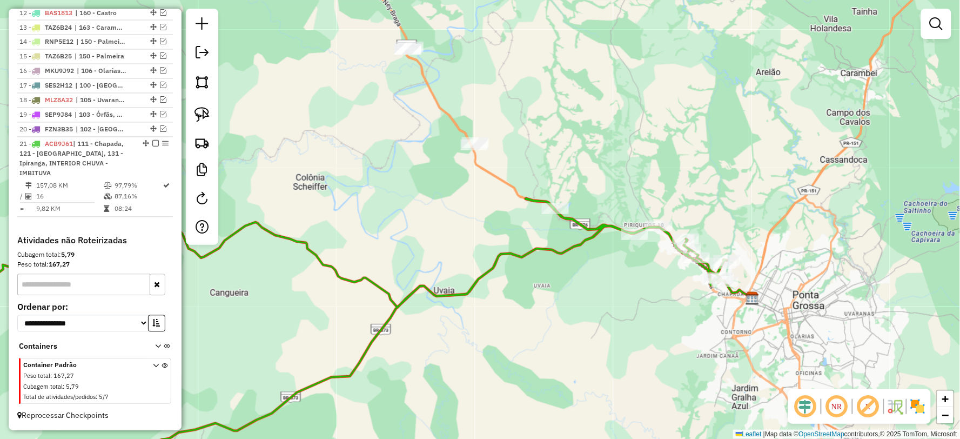
click at [550, 228] on div "Janela de atendimento Grade de atendimento Capacidade Transportadoras Veículos …" at bounding box center [480, 219] width 960 height 439
drag, startPoint x: 546, startPoint y: 228, endPoint x: 470, endPoint y: 213, distance: 77.0
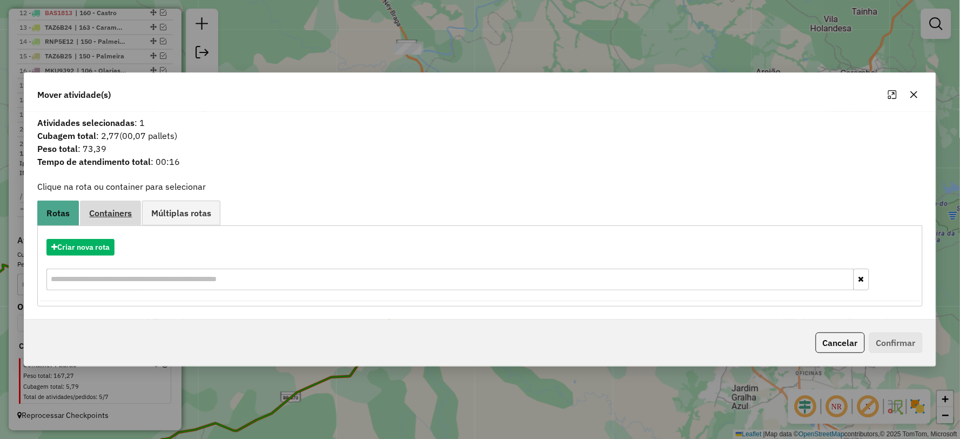
click at [130, 213] on span "Containers" at bounding box center [110, 212] width 43 height 9
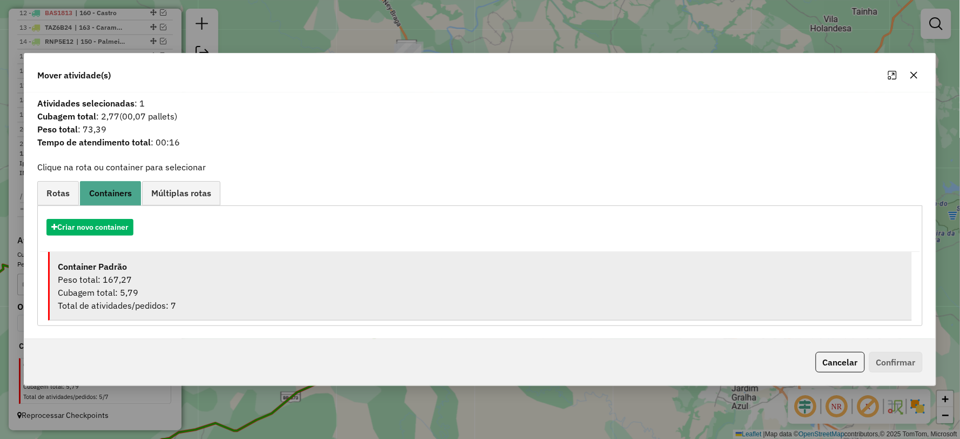
click at [126, 278] on div "Peso total: 167,27" at bounding box center [480, 279] width 845 height 13
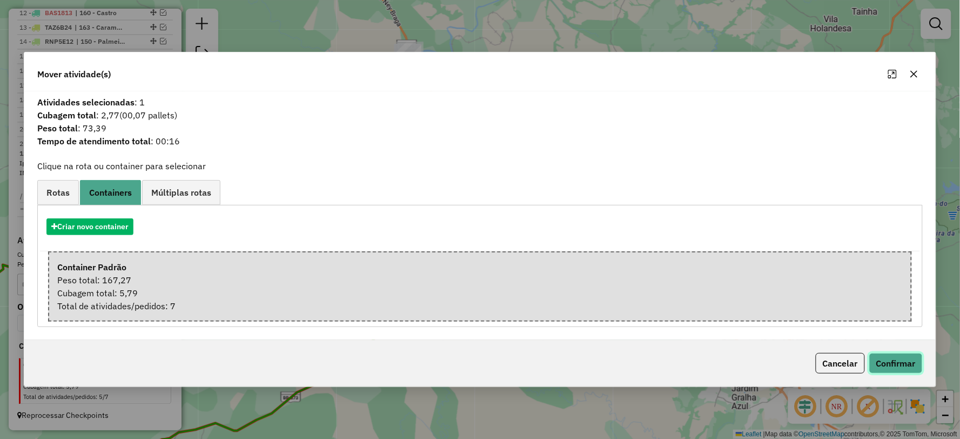
click at [898, 363] on button "Confirmar" at bounding box center [895, 363] width 53 height 21
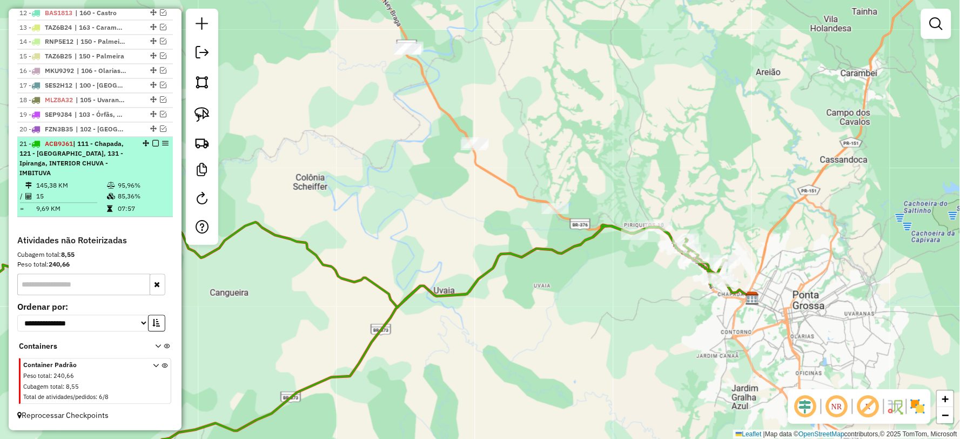
click at [154, 147] on em at bounding box center [155, 143] width 6 height 6
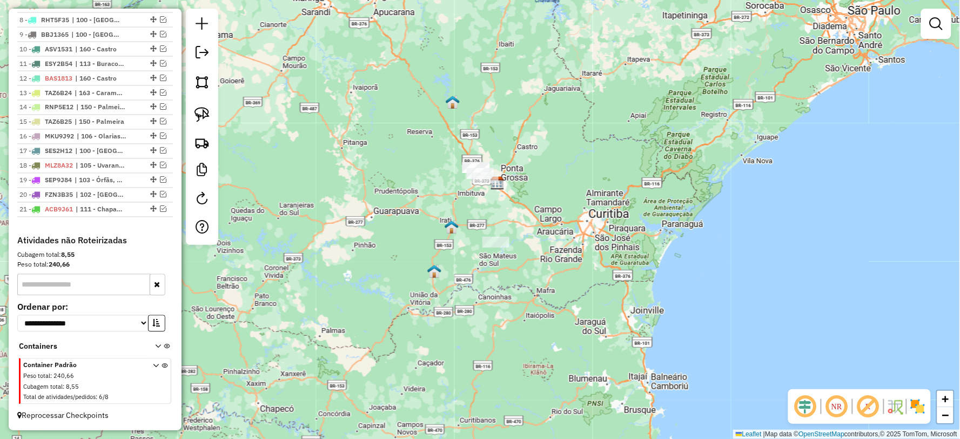
drag, startPoint x: 511, startPoint y: 206, endPoint x: 521, endPoint y: 241, distance: 36.3
click at [521, 241] on div "Janela de atendimento Grade de atendimento Capacidade Transportadoras Veículos …" at bounding box center [480, 219] width 960 height 439
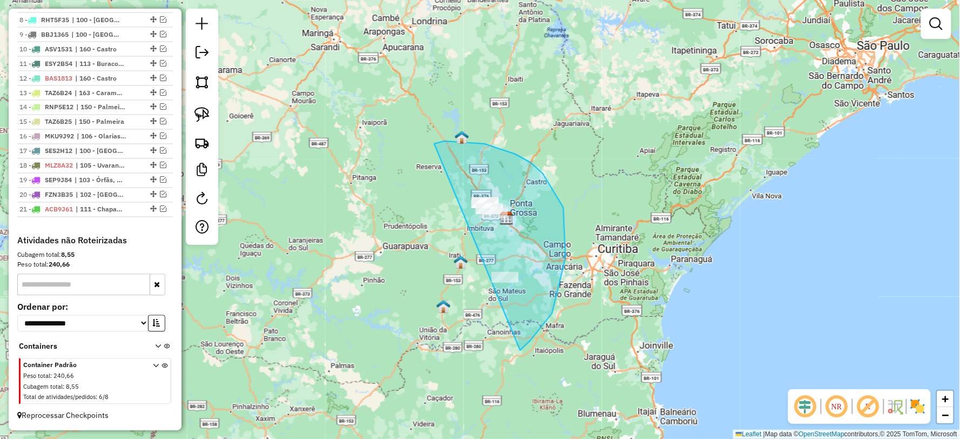
drag, startPoint x: 552, startPoint y: 313, endPoint x: 421, endPoint y: 320, distance: 130.9
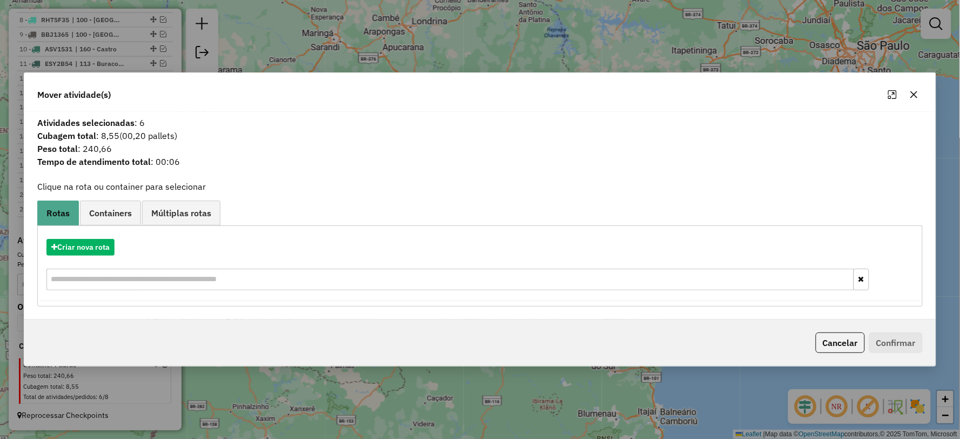
drag, startPoint x: 83, startPoint y: 143, endPoint x: 123, endPoint y: 146, distance: 40.1
click at [171, 147] on span "Peso total : 240,66" at bounding box center [480, 148] width 898 height 13
copy span "240,66"
click at [917, 93] on icon "button" at bounding box center [914, 94] width 9 height 9
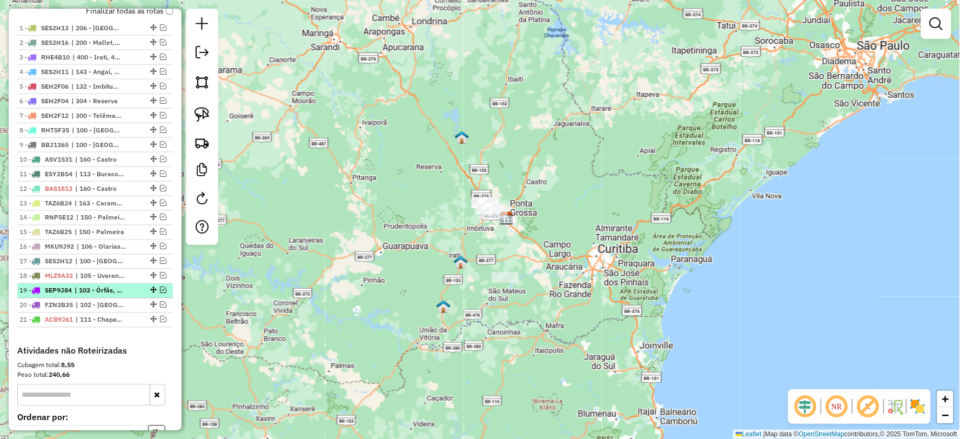
scroll to position [359, 0]
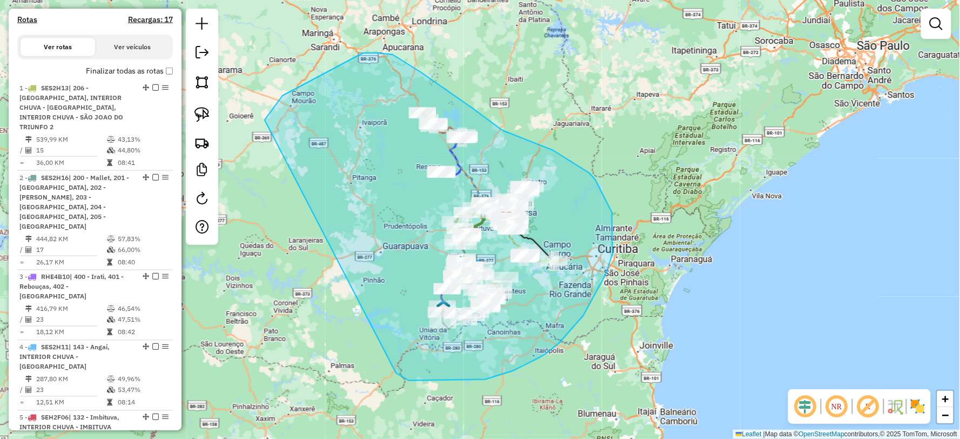
drag, startPoint x: 409, startPoint y: 380, endPoint x: 263, endPoint y: 140, distance: 280.7
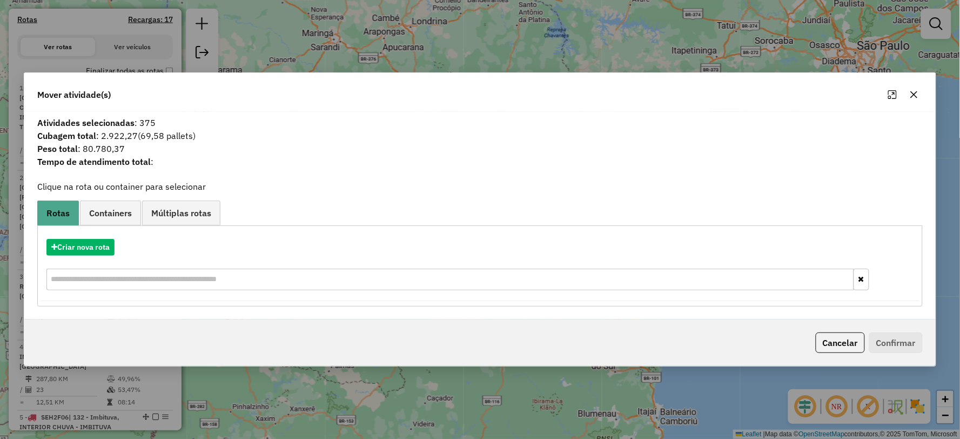
drag, startPoint x: 138, startPoint y: 119, endPoint x: 205, endPoint y: 114, distance: 67.2
click at [205, 114] on div "Atividades selecionadas : 375 Cubagem total : 2.922,27 (69,58 pallets) Peso tot…" at bounding box center [479, 215] width 911 height 207
copy span "375"
drag, startPoint x: 82, startPoint y: 144, endPoint x: 150, endPoint y: 143, distance: 68.1
click at [150, 143] on span "Peso total : 80.780,37" at bounding box center [480, 148] width 898 height 13
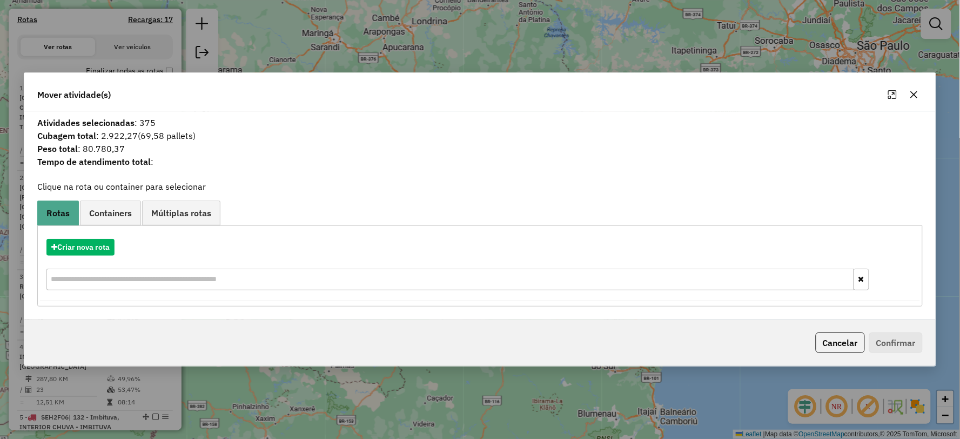
copy span "80.780,37"
click at [916, 93] on icon "button" at bounding box center [913, 94] width 7 height 7
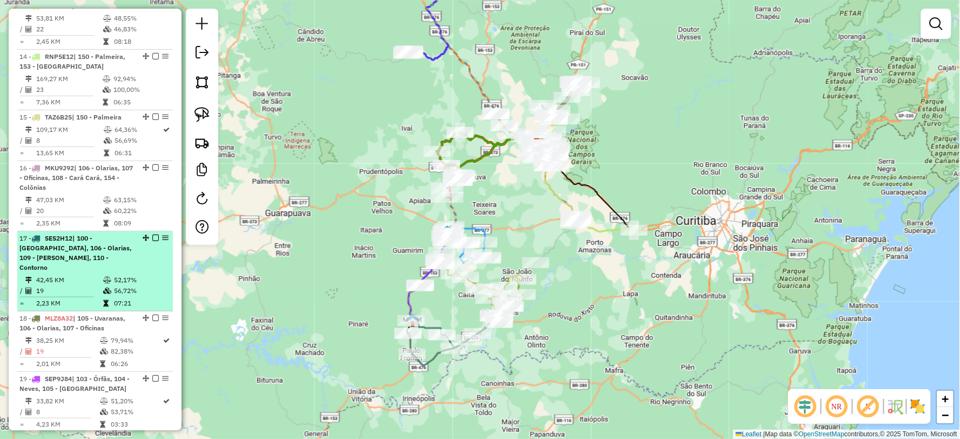
scroll to position [1579, 0]
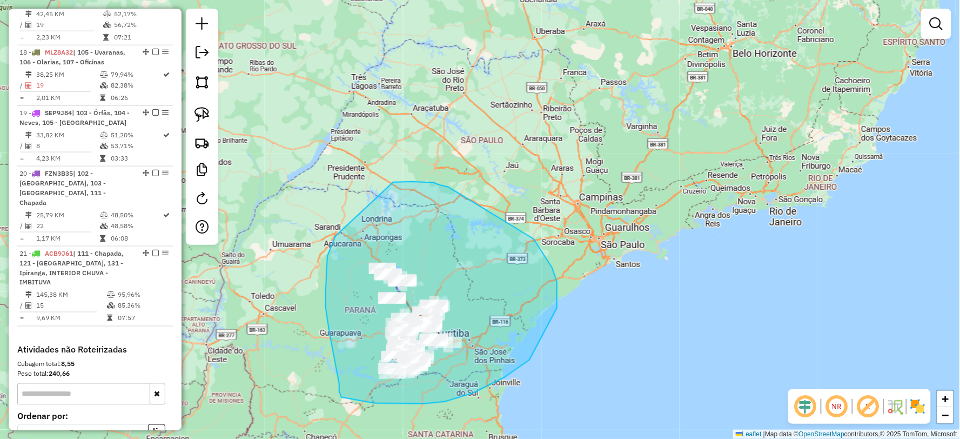
drag, startPoint x: 375, startPoint y: 403, endPoint x: 341, endPoint y: 397, distance: 34.0
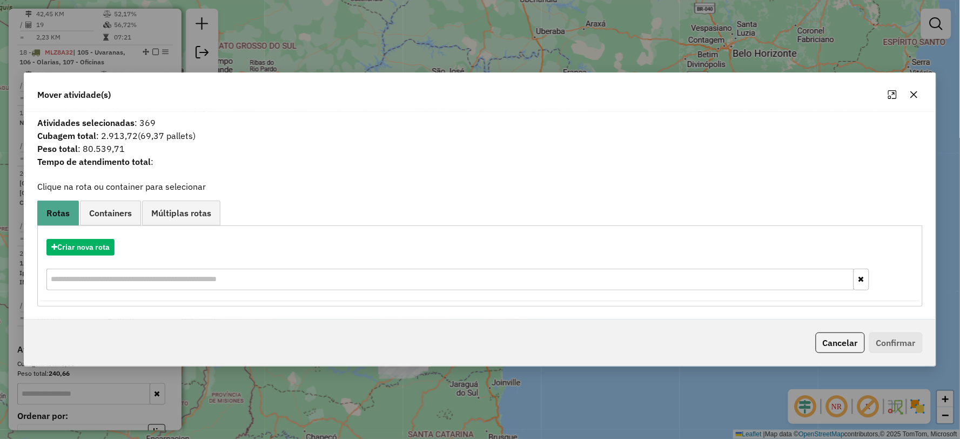
drag, startPoint x: 85, startPoint y: 146, endPoint x: 137, endPoint y: 146, distance: 51.9
click at [137, 146] on span "Peso total : 80.539,71" at bounding box center [480, 148] width 898 height 13
copy span "80.539,71"
click at [916, 93] on icon "button" at bounding box center [914, 94] width 9 height 9
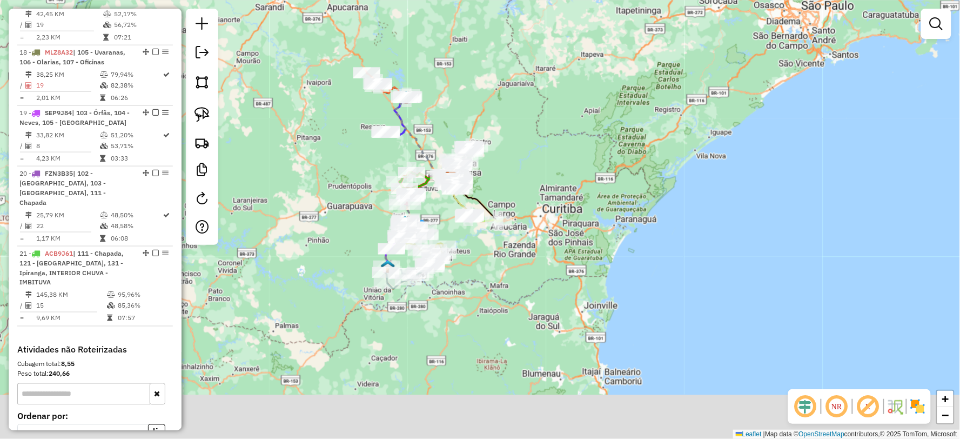
drag, startPoint x: 324, startPoint y: 321, endPoint x: 342, endPoint y: 221, distance: 101.6
click at [342, 222] on div "Janela de atendimento Grade de atendimento Capacidade Transportadoras Veículos …" at bounding box center [480, 219] width 960 height 439
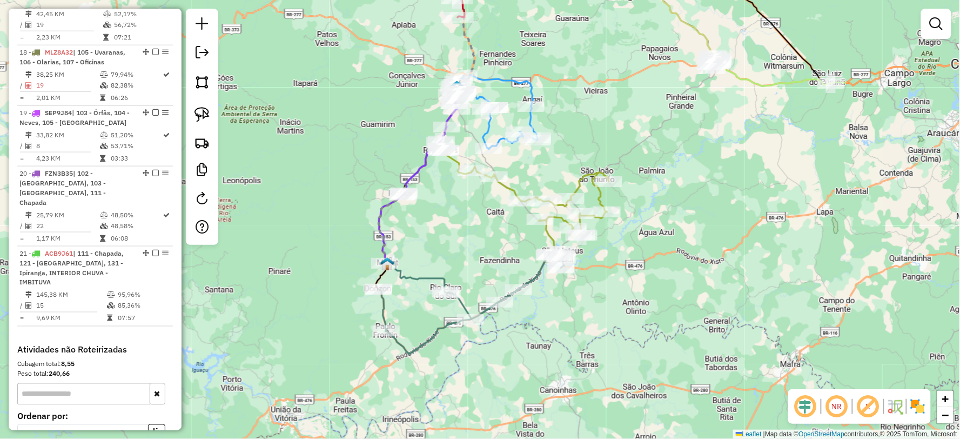
drag, startPoint x: 687, startPoint y: 339, endPoint x: 647, endPoint y: 314, distance: 47.8
click at [647, 314] on div "Janela de atendimento Grade de atendimento Capacidade Transportadoras Veículos …" at bounding box center [480, 219] width 960 height 439
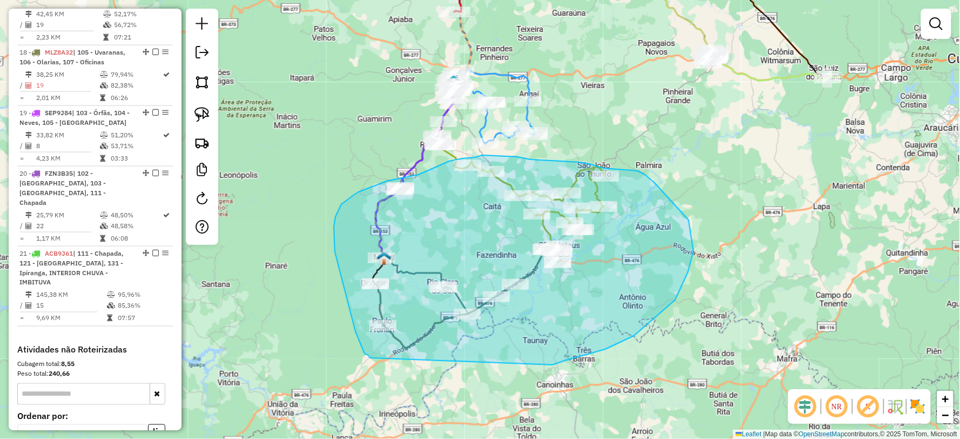
drag, startPoint x: 688, startPoint y: 272, endPoint x: 436, endPoint y: 384, distance: 276.1
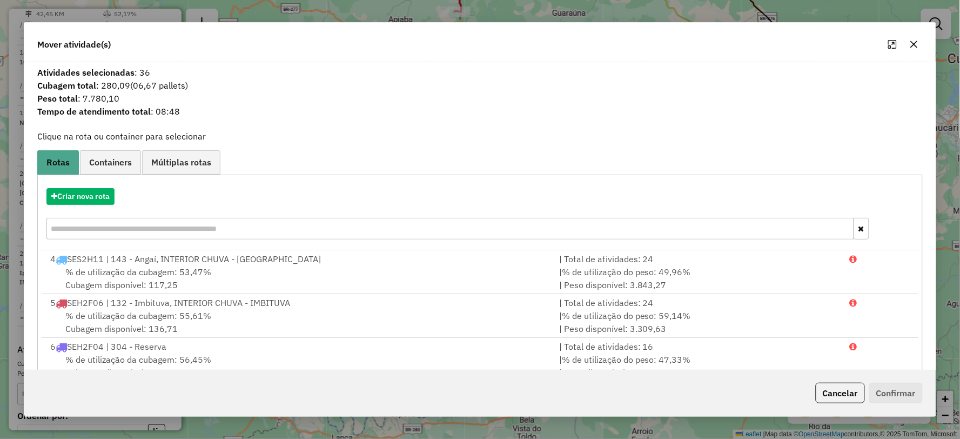
drag, startPoint x: 80, startPoint y: 96, endPoint x: 127, endPoint y: 100, distance: 47.2
click at [180, 95] on span "Peso total : 7.780,10" at bounding box center [480, 98] width 898 height 13
copy span "7.780,10"
click at [910, 39] on button "button" at bounding box center [913, 44] width 17 height 17
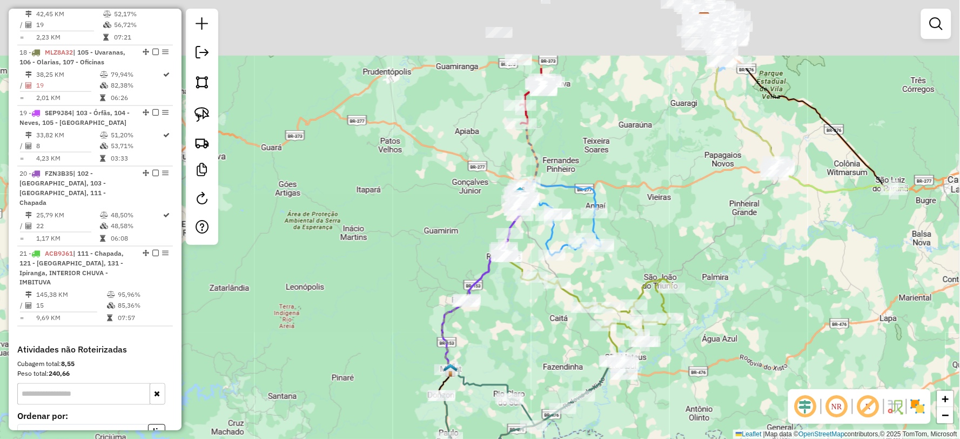
drag, startPoint x: 631, startPoint y: 119, endPoint x: 695, endPoint y: 226, distance: 124.3
click at [695, 226] on div "Janela de atendimento Grade de atendimento Capacidade Transportadoras Veículos …" at bounding box center [480, 219] width 960 height 439
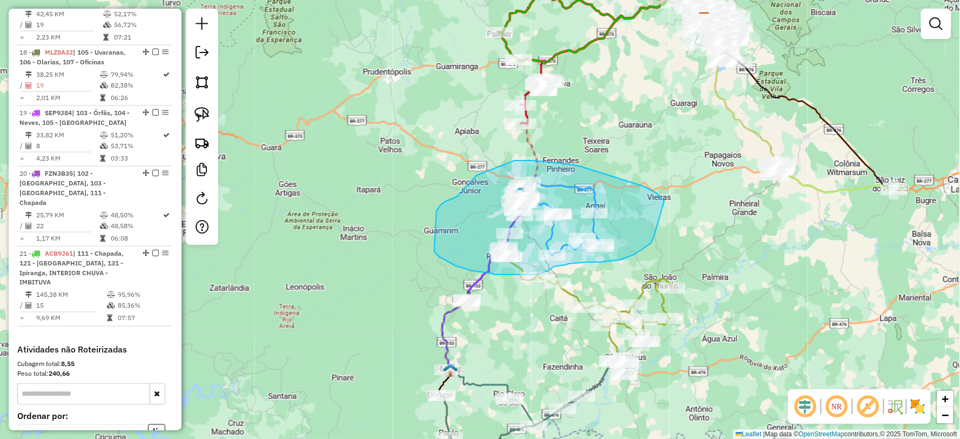
drag, startPoint x: 664, startPoint y: 201, endPoint x: 654, endPoint y: 236, distance: 36.6
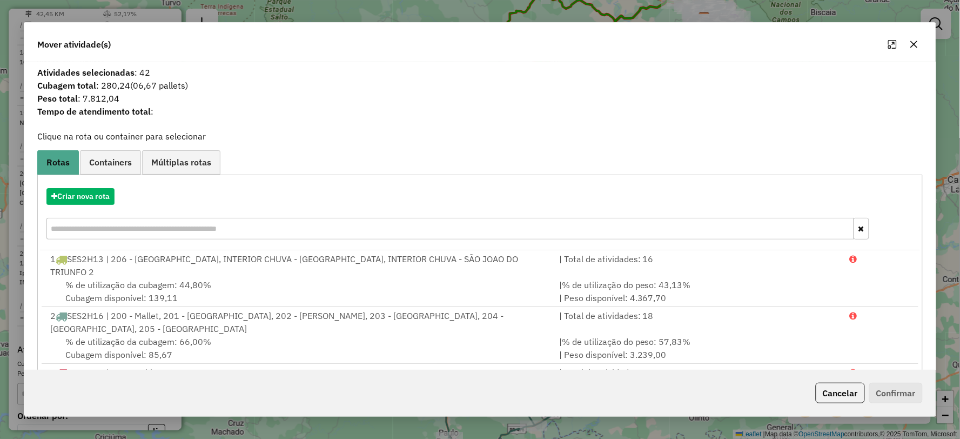
drag, startPoint x: 84, startPoint y: 97, endPoint x: 131, endPoint y: 96, distance: 47.0
click at [131, 96] on span "Peso total : 7.812,04" at bounding box center [480, 98] width 898 height 13
copy span "7.812,04"
click at [919, 44] on button "button" at bounding box center [913, 44] width 17 height 17
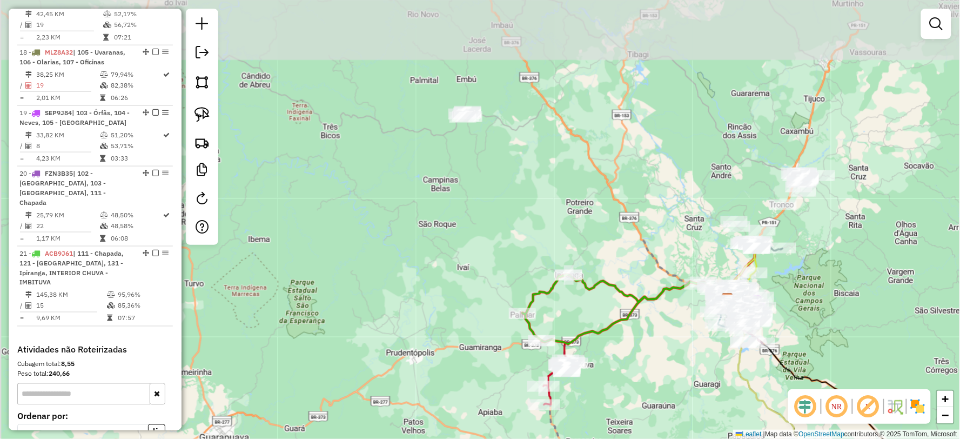
drag, startPoint x: 628, startPoint y: 83, endPoint x: 622, endPoint y: 319, distance: 236.1
click at [654, 376] on div "Janela de atendimento Grade de atendimento Capacidade Transportadoras Veículos …" at bounding box center [480, 219] width 960 height 439
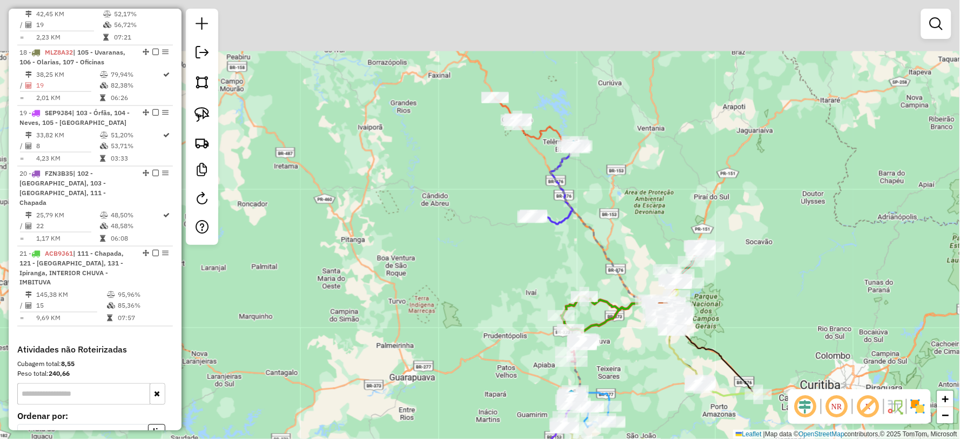
drag, startPoint x: 592, startPoint y: 104, endPoint x: 608, endPoint y: 183, distance: 79.9
click at [608, 183] on div "Janela de atendimento Grade de atendimento Capacidade Transportadoras Veículos …" at bounding box center [480, 219] width 960 height 439
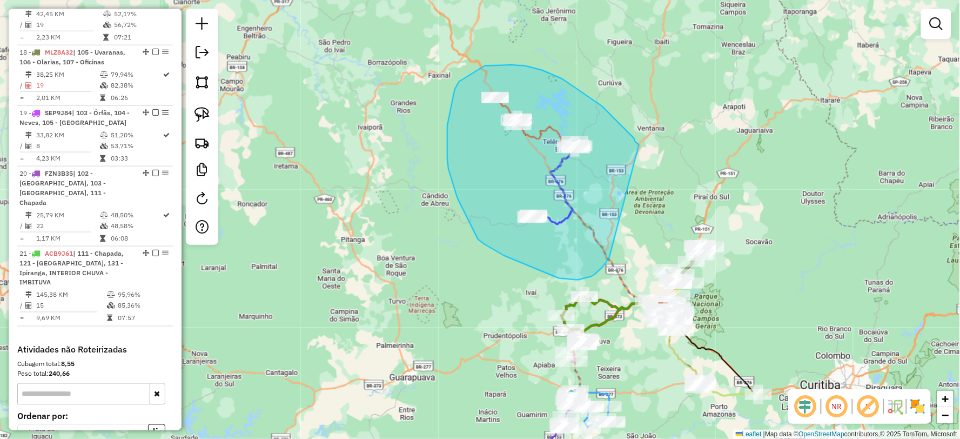
drag, startPoint x: 632, startPoint y: 137, endPoint x: 610, endPoint y: 257, distance: 121.9
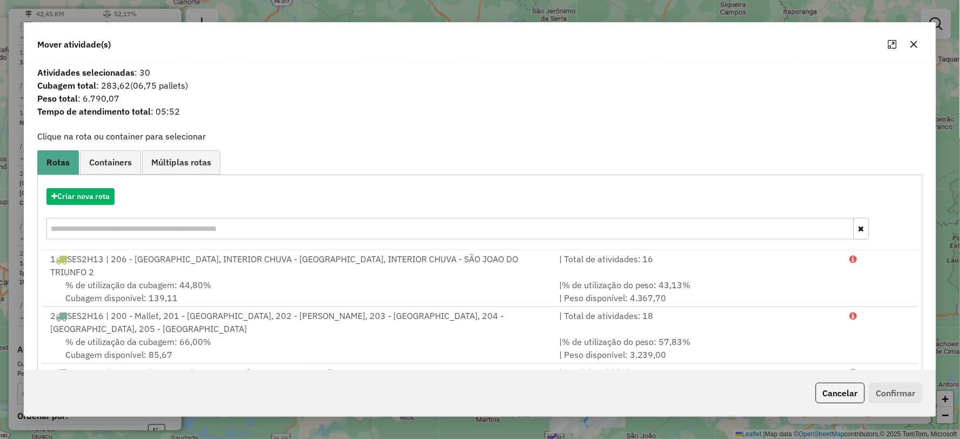
drag, startPoint x: 81, startPoint y: 96, endPoint x: 118, endPoint y: 96, distance: 36.7
click at [163, 96] on span "Peso total : 6.790,07" at bounding box center [480, 98] width 898 height 13
copy span "6.790,07"
drag, startPoint x: 908, startPoint y: 43, endPoint x: 914, endPoint y: 42, distance: 6.2
click at [913, 42] on button "button" at bounding box center [913, 44] width 17 height 17
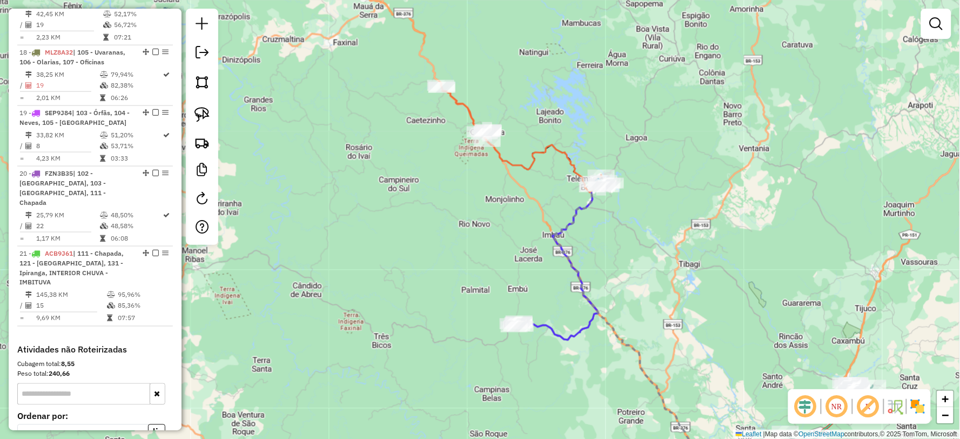
click at [555, 144] on icon at bounding box center [522, 137] width 166 height 111
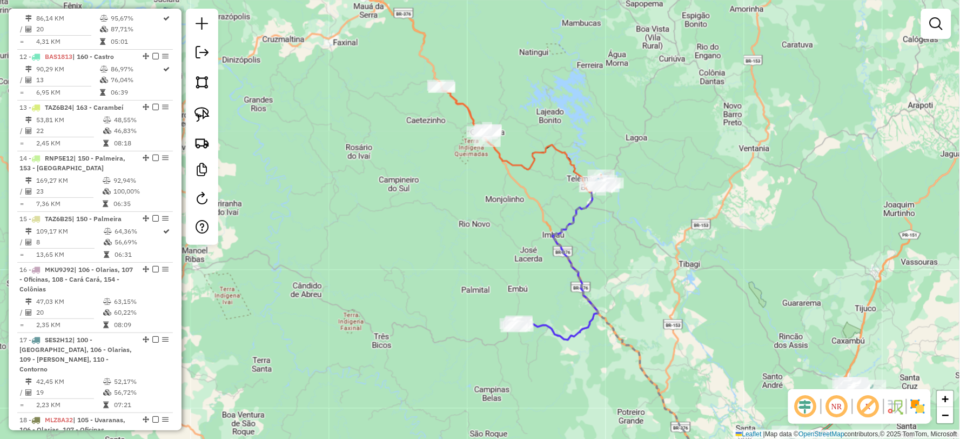
select select "**********"
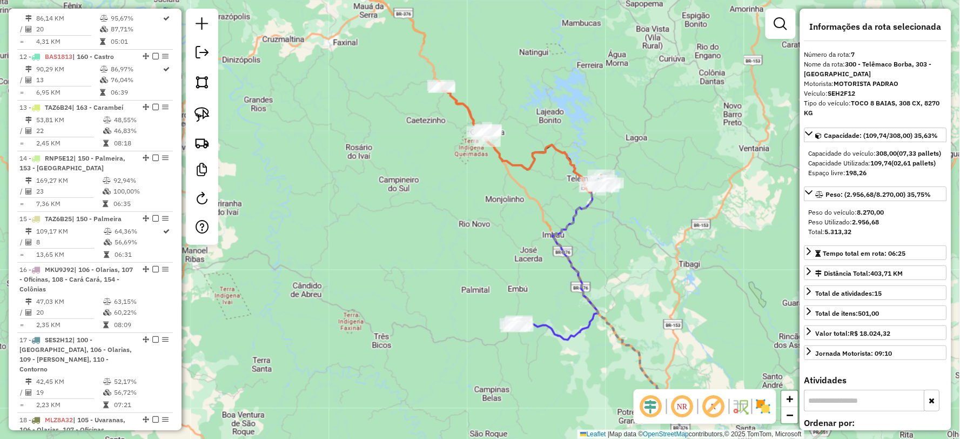
scroll to position [843, 0]
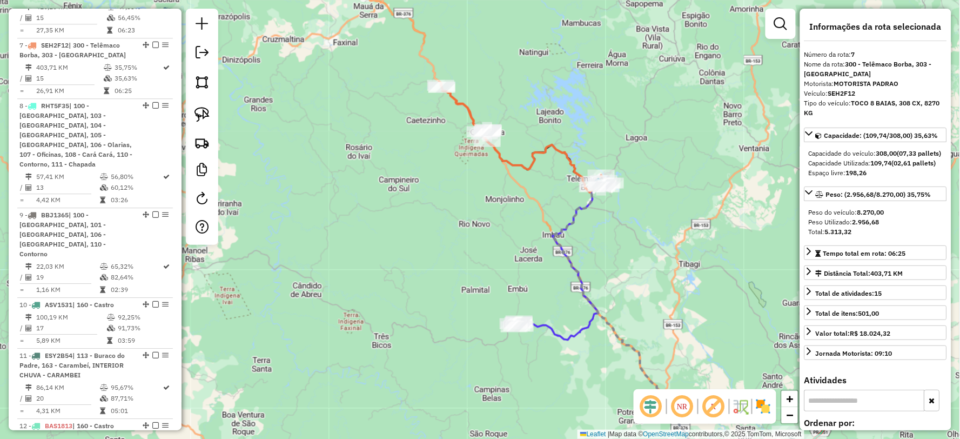
click at [584, 206] on icon at bounding box center [636, 333] width 167 height 298
click at [583, 326] on icon at bounding box center [561, 261] width 97 height 157
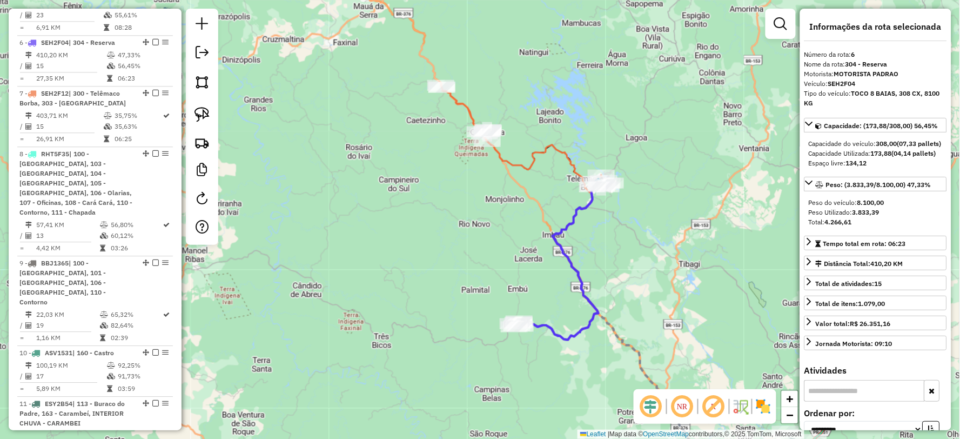
scroll to position [791, 0]
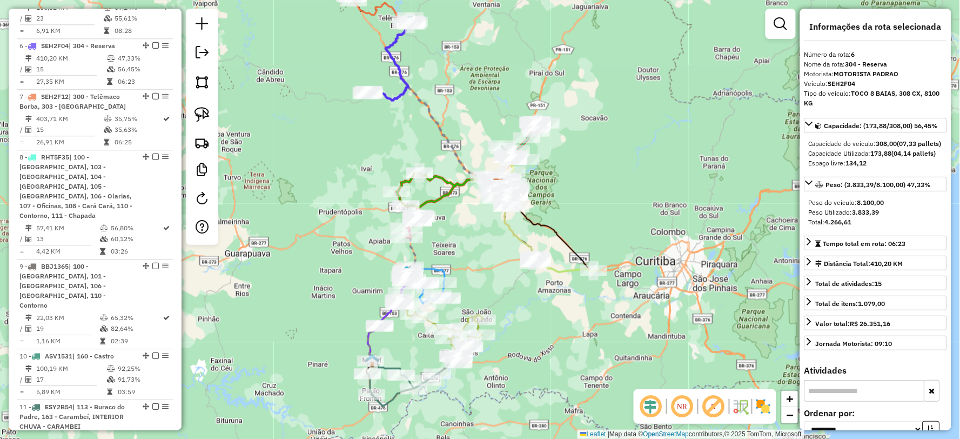
drag, startPoint x: 444, startPoint y: 239, endPoint x: 499, endPoint y: 254, distance: 56.8
click at [499, 254] on div "Janela de atendimento Grade de atendimento Capacidade Transportadoras Veículos …" at bounding box center [480, 219] width 960 height 439
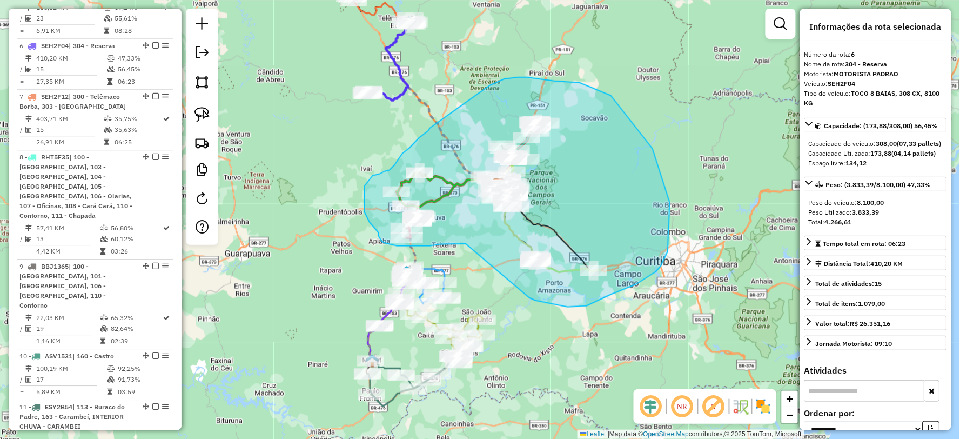
drag, startPoint x: 526, startPoint y: 295, endPoint x: 466, endPoint y: 244, distance: 78.9
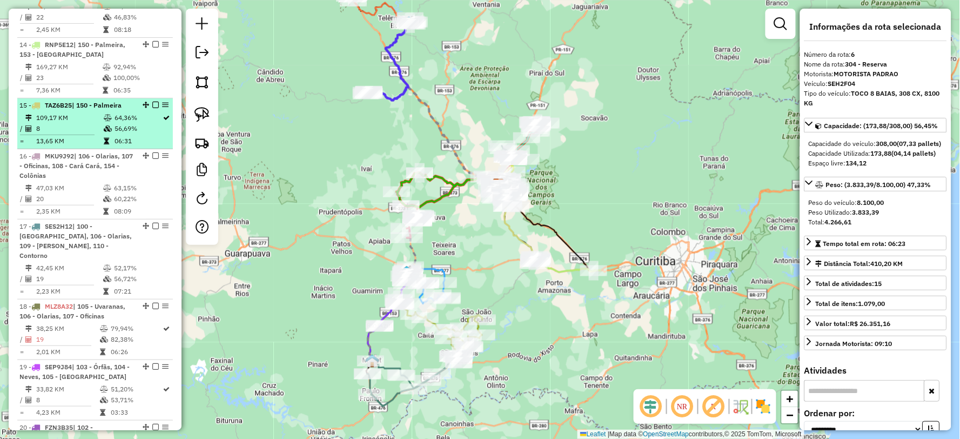
scroll to position [1579, 0]
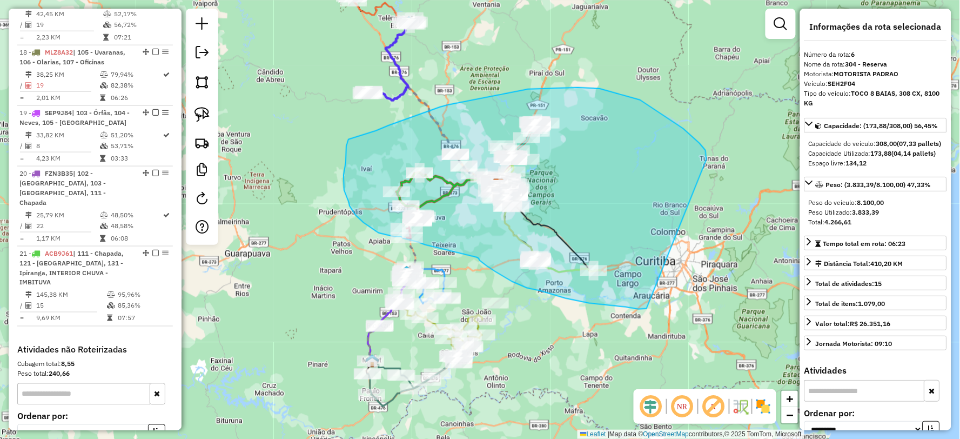
drag, startPoint x: 683, startPoint y: 129, endPoint x: 656, endPoint y: 308, distance: 181.9
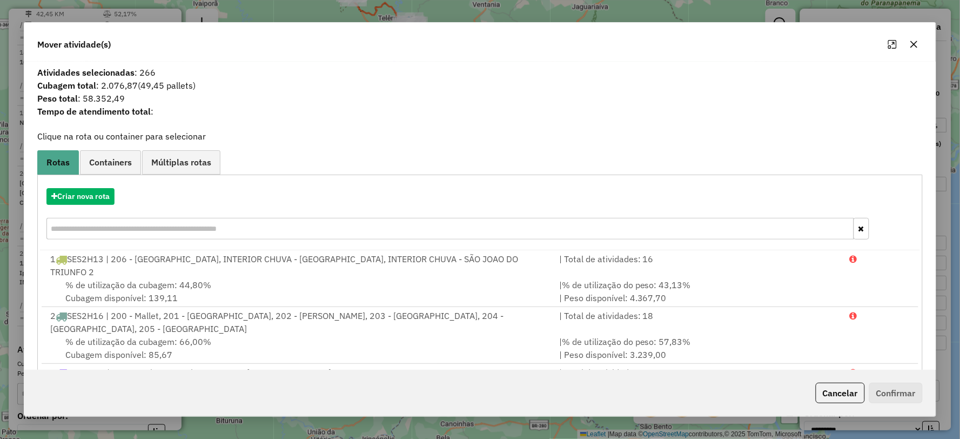
drag, startPoint x: 81, startPoint y: 94, endPoint x: 117, endPoint y: 109, distance: 39.0
click at [174, 98] on span "Peso total : 58.352,49" at bounding box center [480, 98] width 898 height 13
copy span "58.352,49"
click at [911, 51] on button "button" at bounding box center [913, 44] width 17 height 17
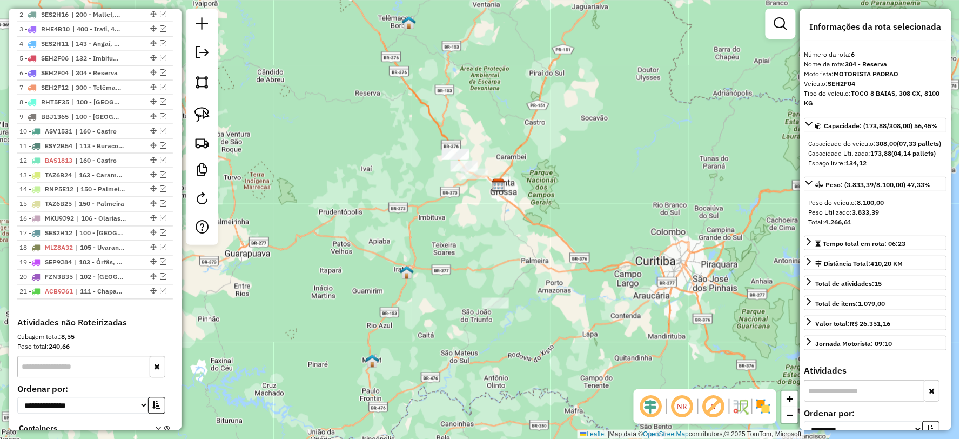
scroll to position [379, 0]
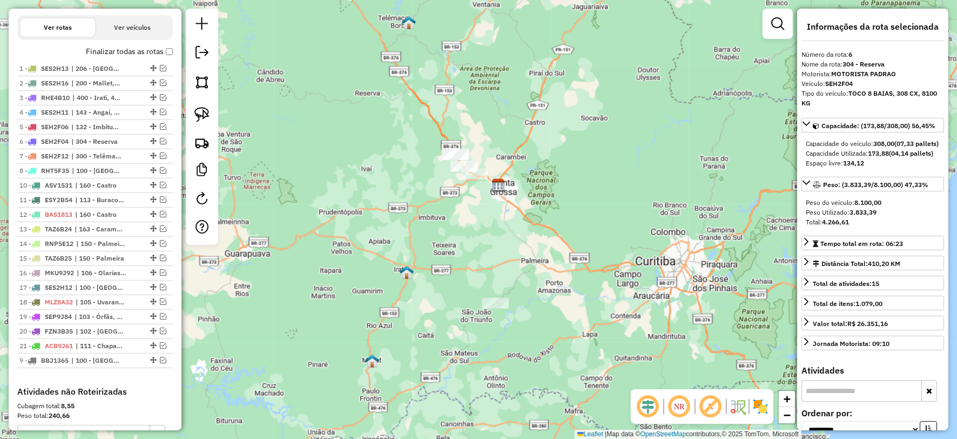
drag, startPoint x: 150, startPoint y: 191, endPoint x: 137, endPoint y: 390, distance: 199.7
drag, startPoint x: 151, startPoint y: 192, endPoint x: 164, endPoint y: 393, distance: 200.8
drag, startPoint x: 151, startPoint y: 193, endPoint x: 163, endPoint y: 395, distance: 202.3
drag, startPoint x: 150, startPoint y: 223, endPoint x: 149, endPoint y: 413, distance: 189.6
drag, startPoint x: 149, startPoint y: 179, endPoint x: 150, endPoint y: 393, distance: 214.4
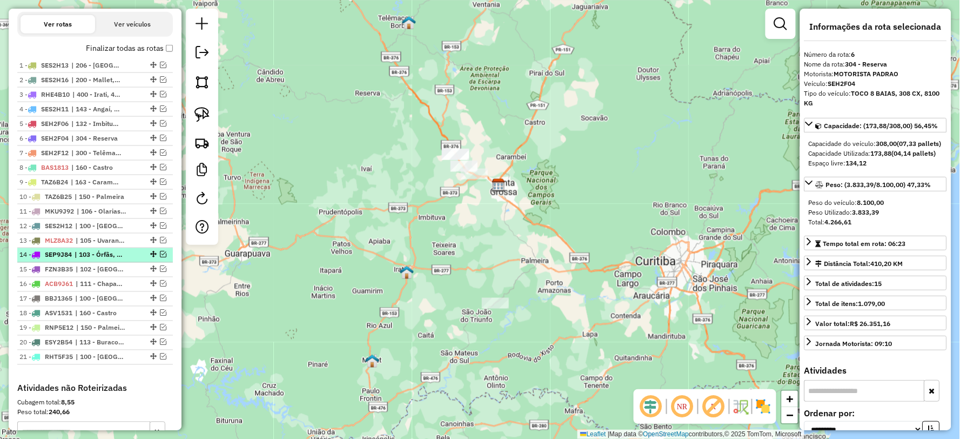
scroll to position [499, 0]
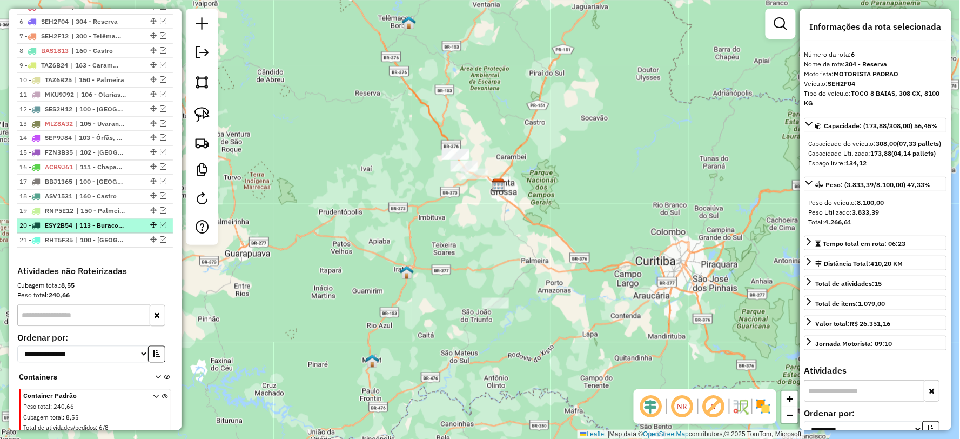
click at [160, 228] on em at bounding box center [163, 225] width 6 height 6
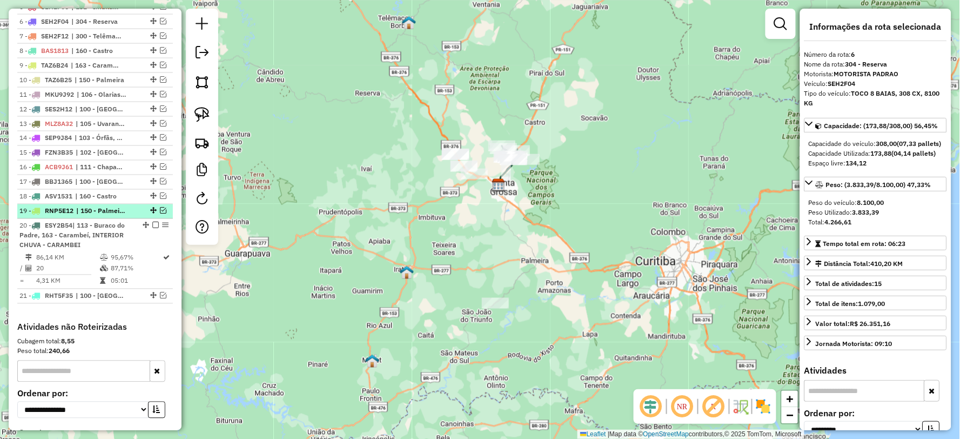
click at [160, 214] on em at bounding box center [163, 210] width 6 height 6
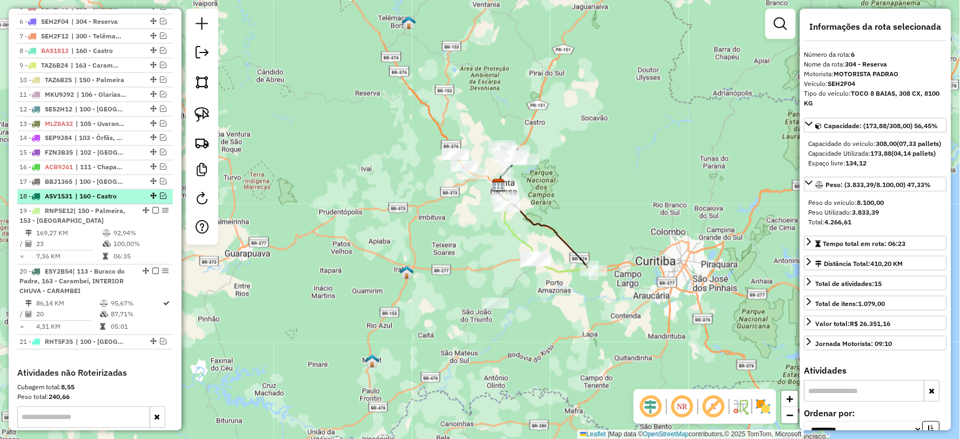
click at [160, 199] on em at bounding box center [163, 196] width 6 height 6
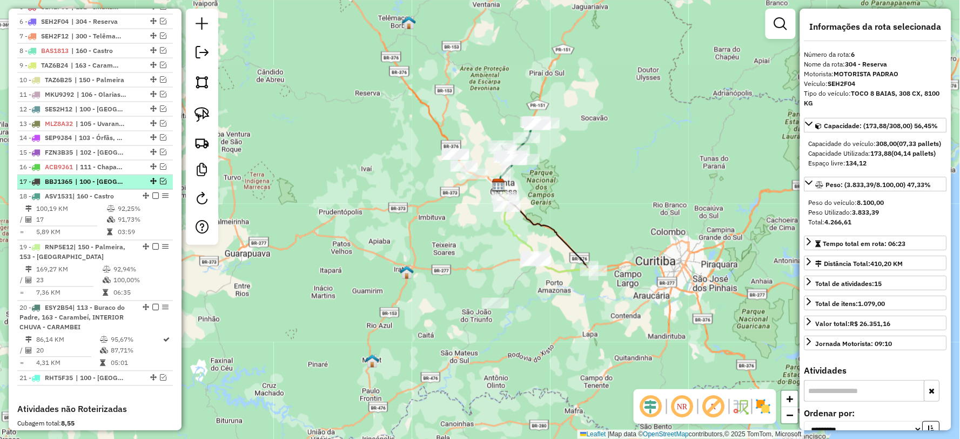
click at [160, 185] on em at bounding box center [163, 181] width 6 height 6
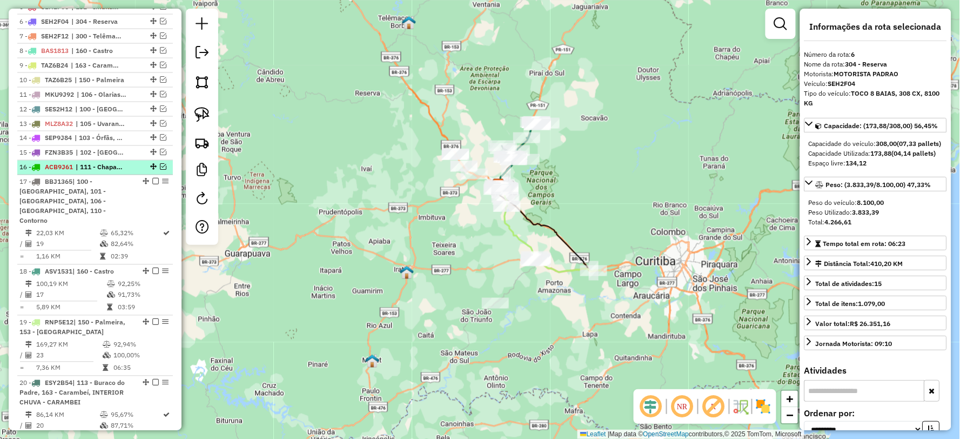
click at [160, 170] on em at bounding box center [163, 167] width 6 height 6
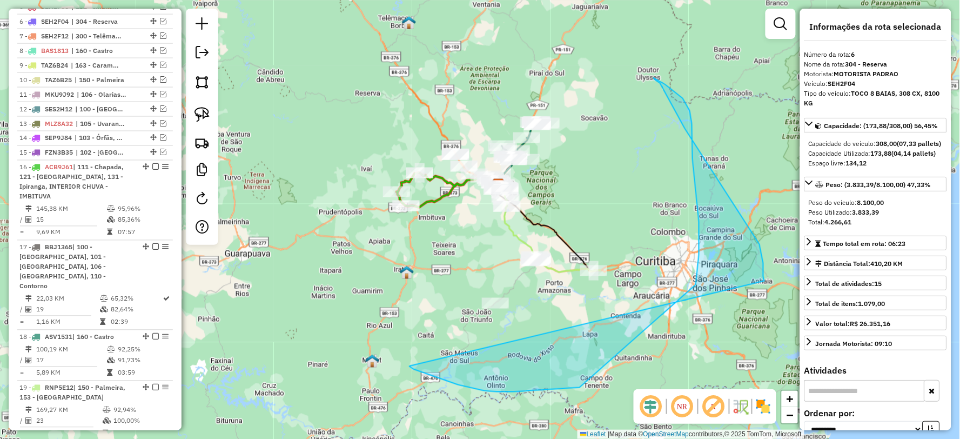
drag, startPoint x: 420, startPoint y: 371, endPoint x: 765, endPoint y: 282, distance: 356.8
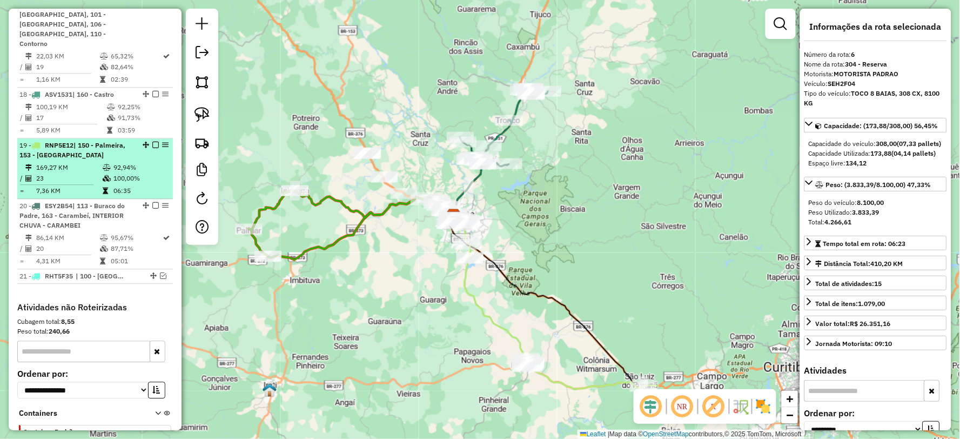
scroll to position [787, 0]
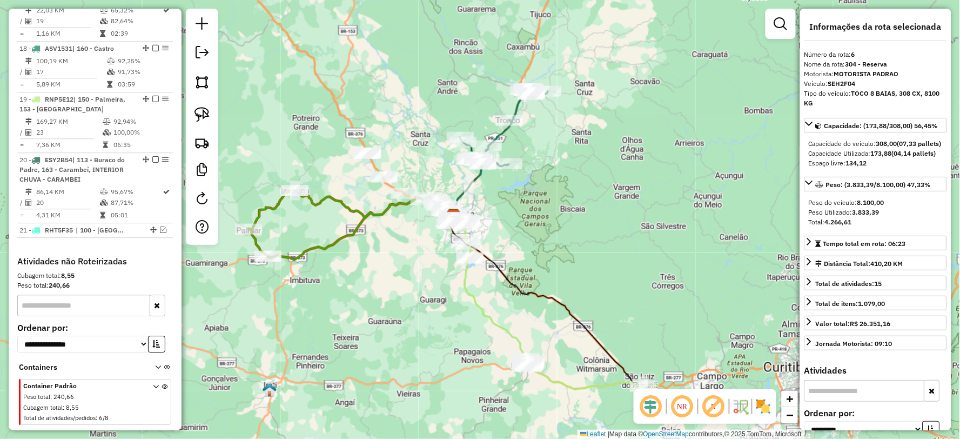
click at [161, 383] on icon at bounding box center [164, 403] width 6 height 41
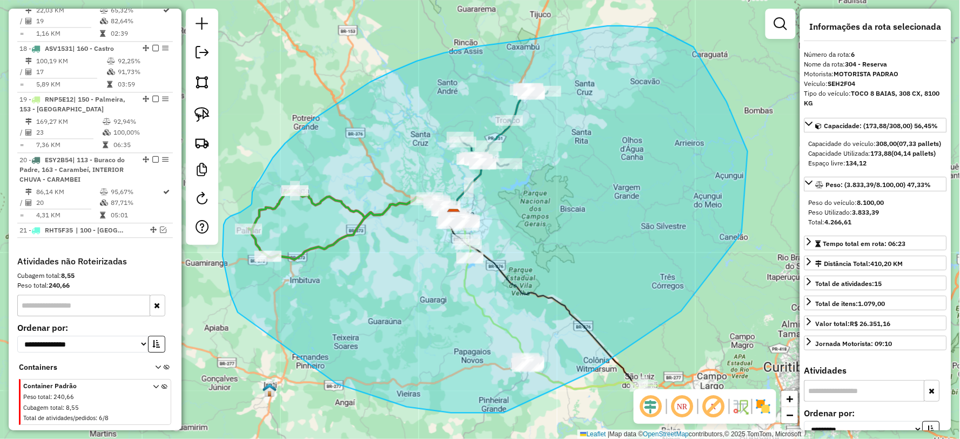
drag, startPoint x: 345, startPoint y: 386, endPoint x: 239, endPoint y: 314, distance: 128.2
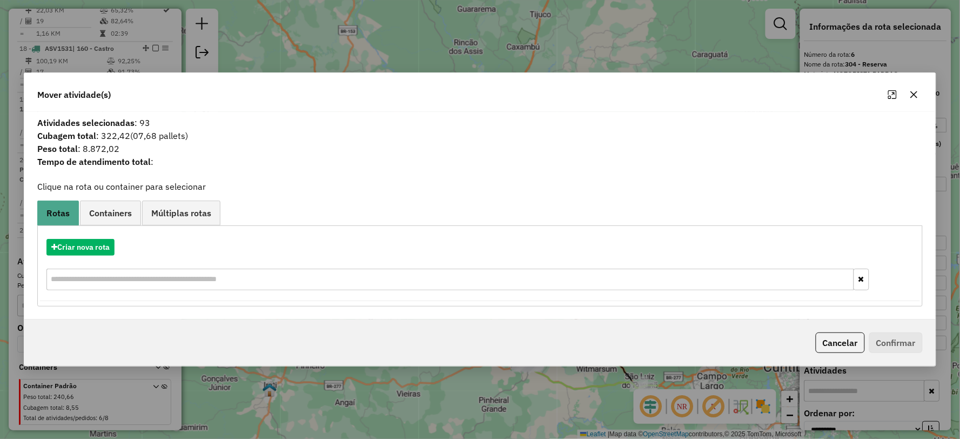
drag, startPoint x: 80, startPoint y: 148, endPoint x: 146, endPoint y: 152, distance: 66.5
click at [149, 151] on span "Peso total : 8.872,02" at bounding box center [480, 148] width 898 height 13
copy span "8.872,02"
click at [915, 94] on icon "button" at bounding box center [914, 94] width 9 height 9
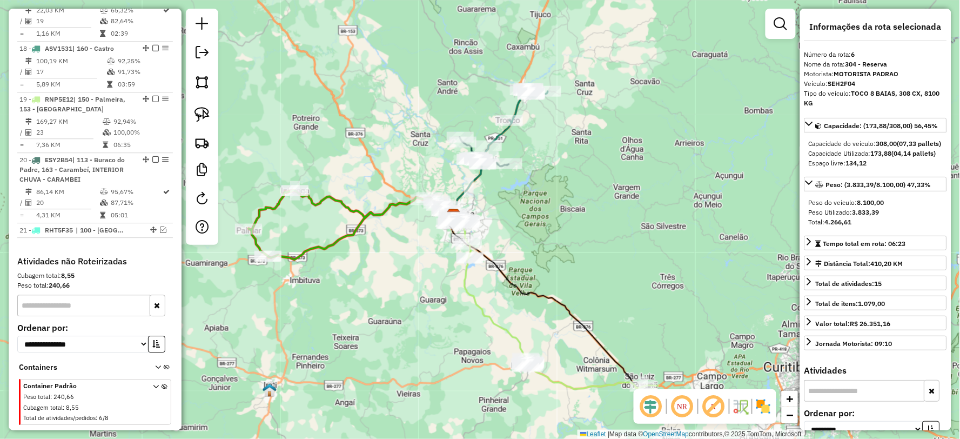
click at [164, 364] on icon at bounding box center [167, 369] width 6 height 10
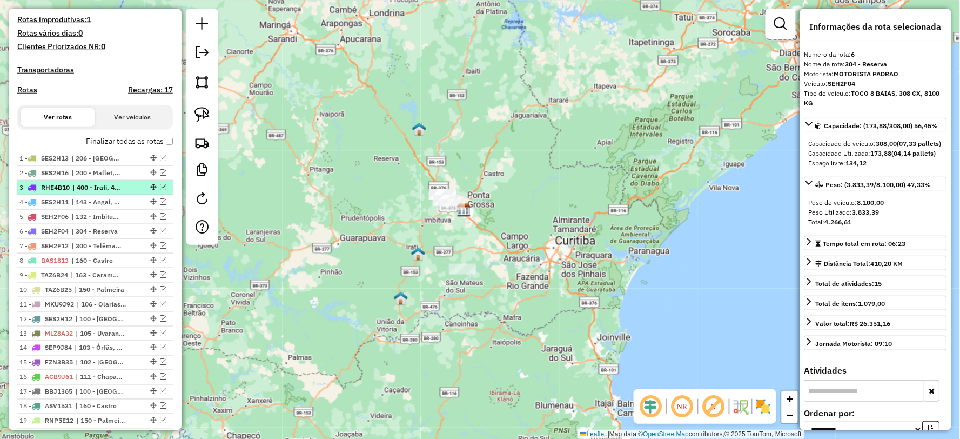
scroll to position [187, 0]
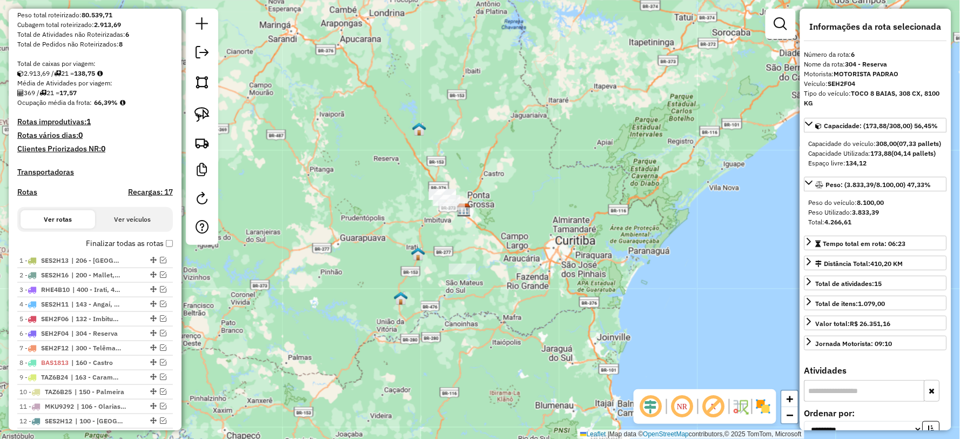
drag, startPoint x: 82, startPoint y: 81, endPoint x: 101, endPoint y: 81, distance: 19.4
click at [95, 77] on strong "138,75" at bounding box center [84, 73] width 21 height 8
copy strong "138,75"
drag, startPoint x: 95, startPoint y: 112, endPoint x: 134, endPoint y: 111, distance: 39.4
click at [134, 107] on div "Ocupação média da frota: 66,39%" at bounding box center [95, 103] width 156 height 10
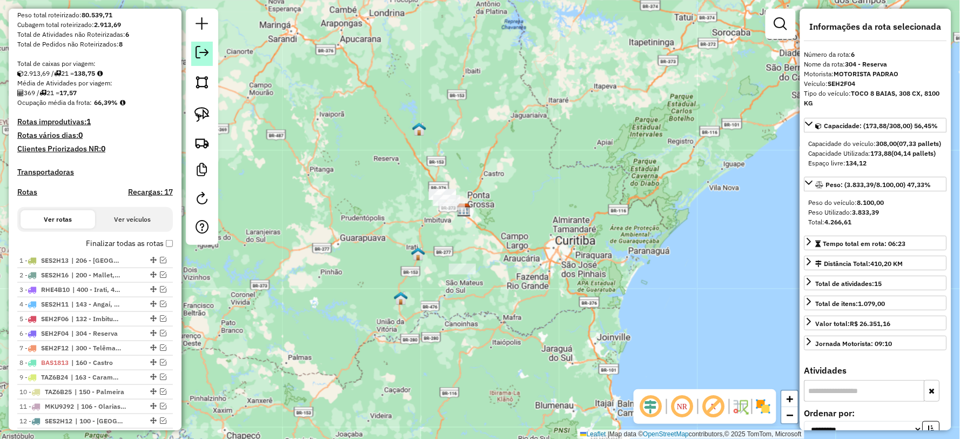
click at [203, 57] on em at bounding box center [202, 52] width 13 height 13
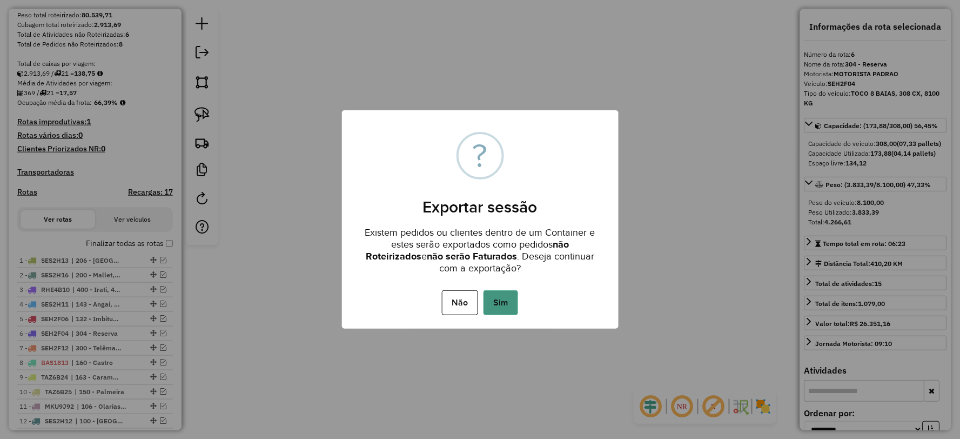
click at [502, 294] on button "Sim" at bounding box center [500, 302] width 35 height 25
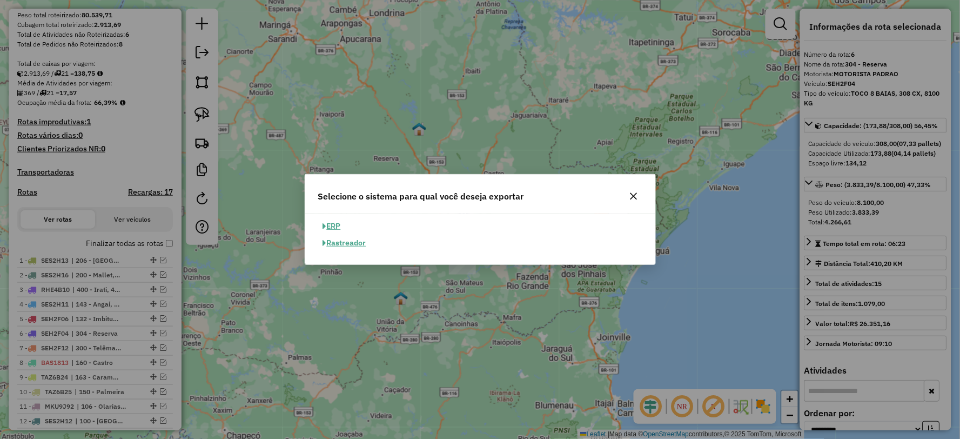
click at [337, 223] on button "ERP" at bounding box center [332, 226] width 28 height 17
select select "**"
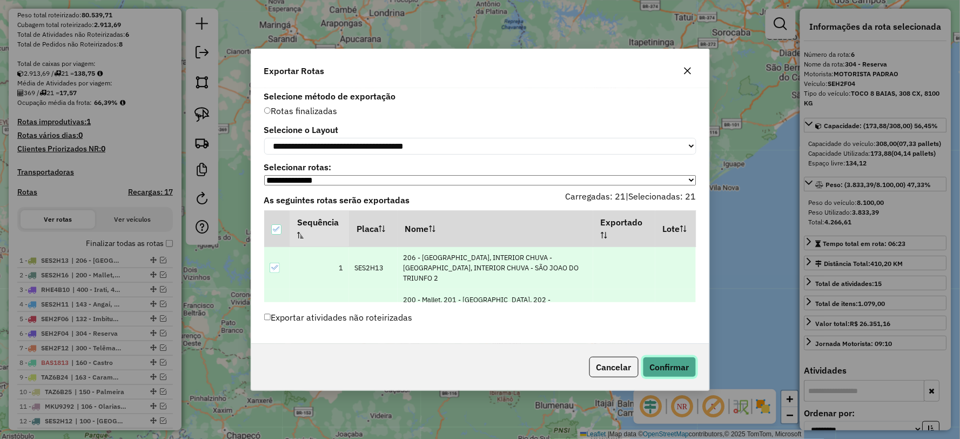
click at [668, 365] on button "Confirmar" at bounding box center [669, 366] width 53 height 21
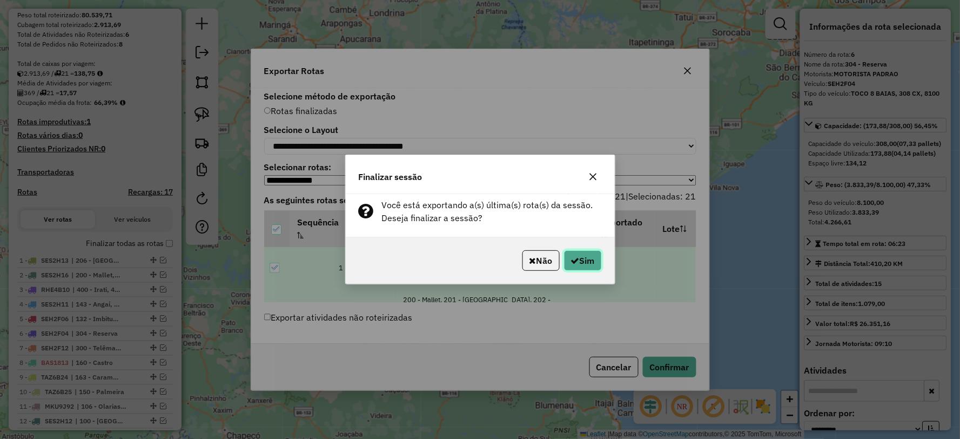
click at [583, 257] on button "Sim" at bounding box center [583, 260] width 38 height 21
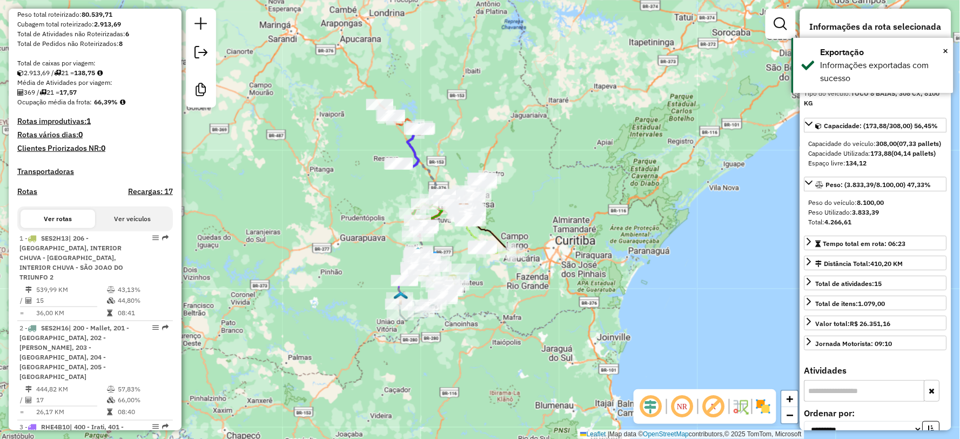
scroll to position [799, 0]
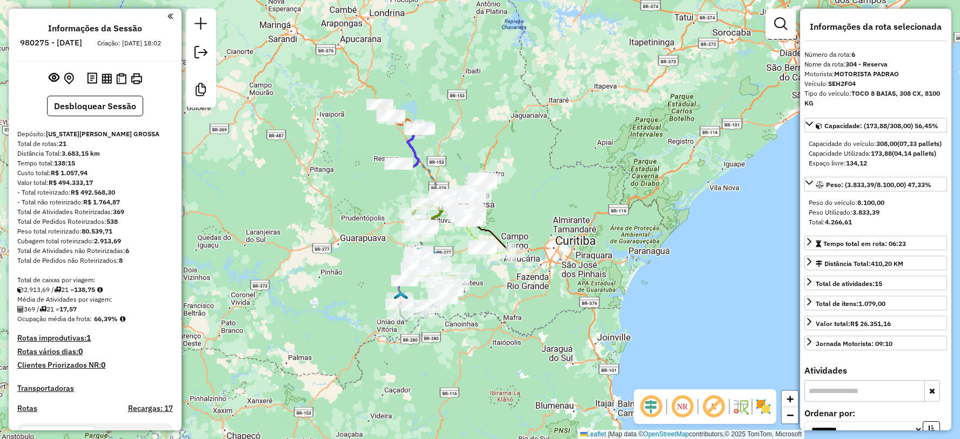
select select "**********"
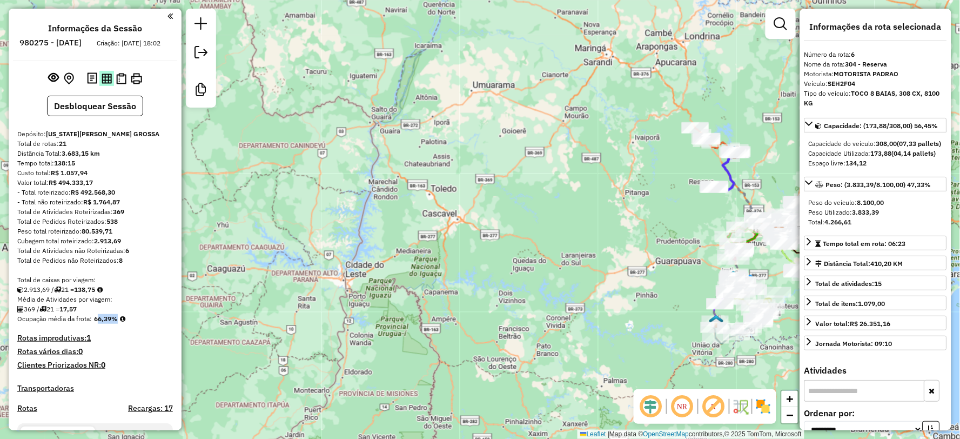
click at [103, 84] on img at bounding box center [107, 78] width 10 height 10
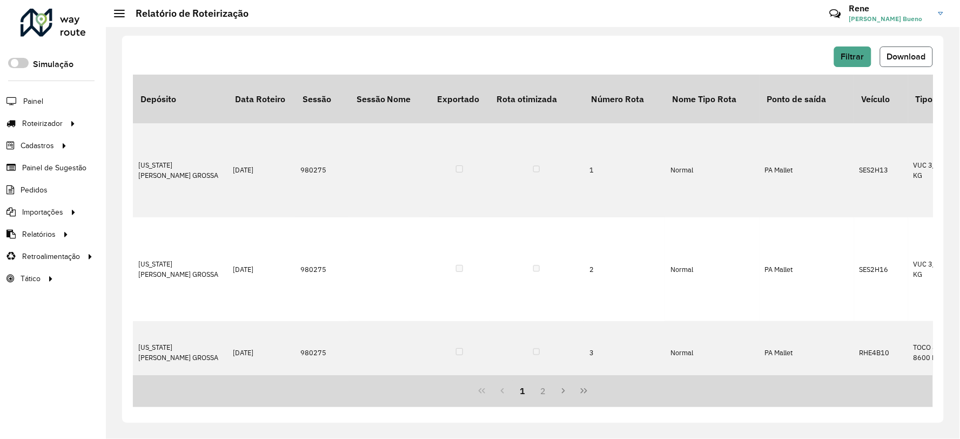
click at [905, 58] on span "Download" at bounding box center [906, 56] width 39 height 9
